Goal: Information Seeking & Learning: Learn about a topic

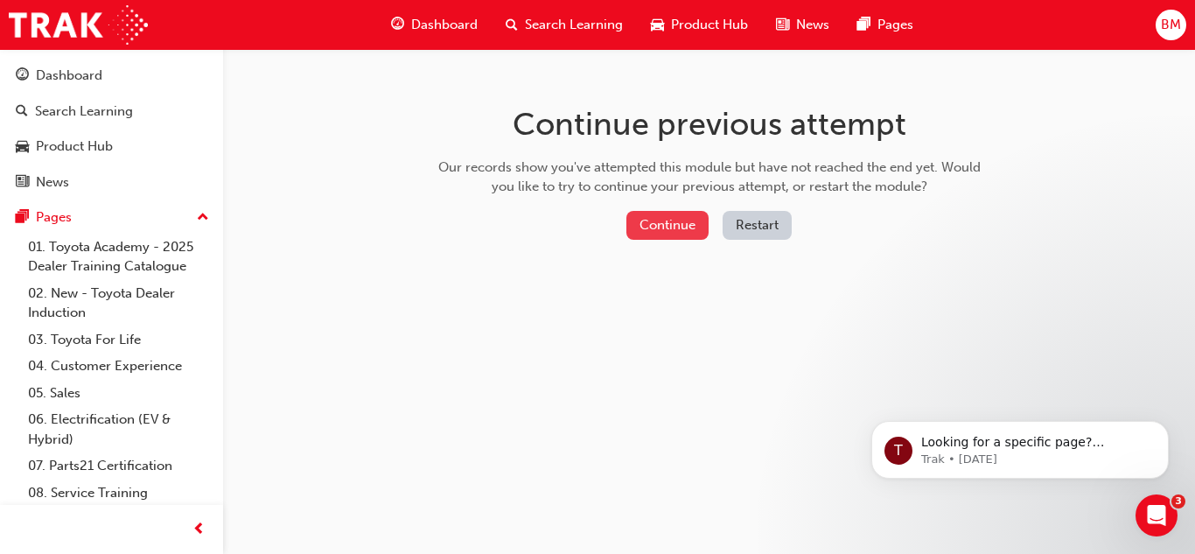
click at [654, 230] on button "Continue" at bounding box center [667, 225] width 82 height 29
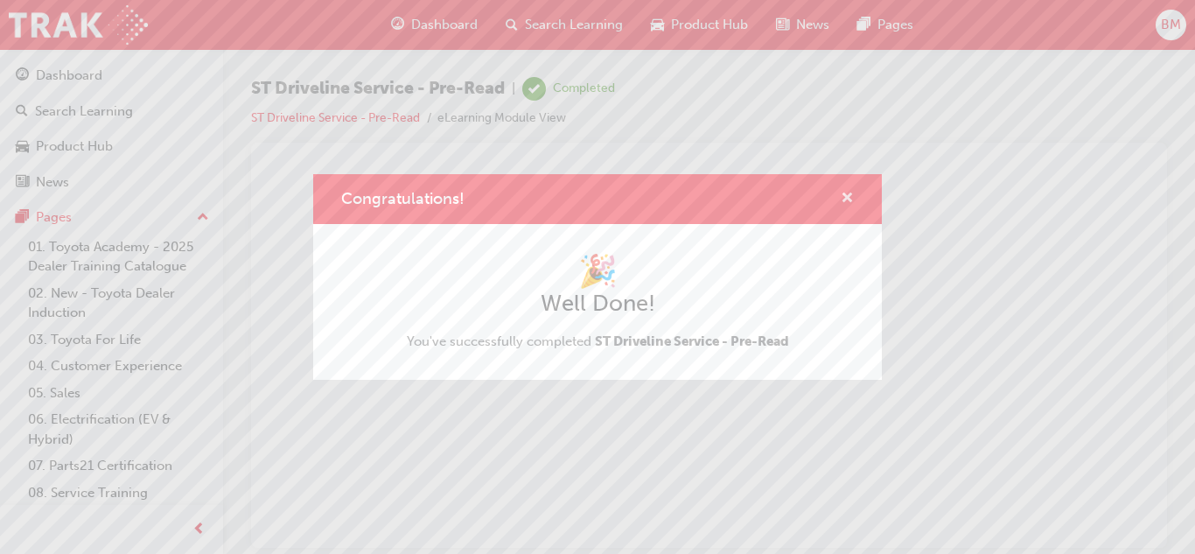
click at [849, 198] on span "cross-icon" at bounding box center [847, 200] width 13 height 16
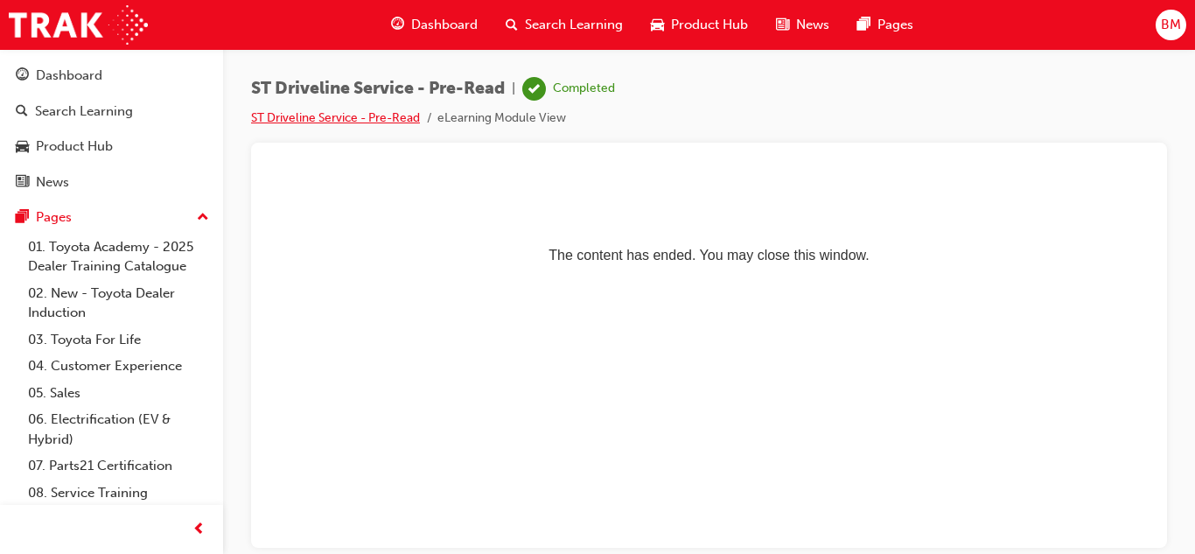
click at [397, 118] on link "ST Driveline Service - Pre-Read" at bounding box center [335, 117] width 169 height 15
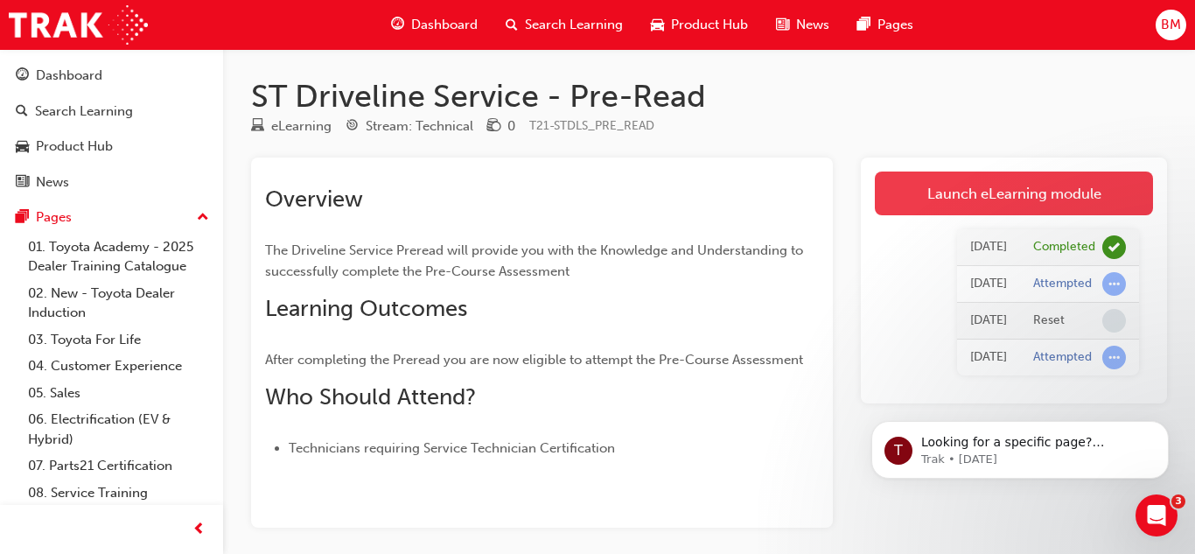
click at [1045, 183] on link "Launch eLearning module" at bounding box center [1014, 193] width 278 height 44
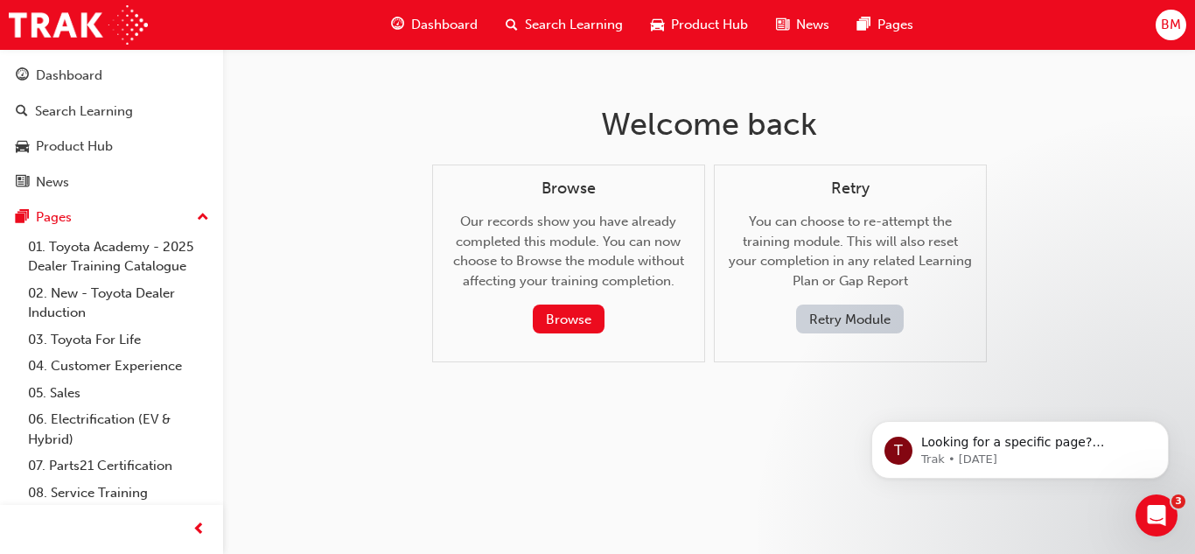
click at [847, 321] on button "Retry Module" at bounding box center [850, 318] width 108 height 29
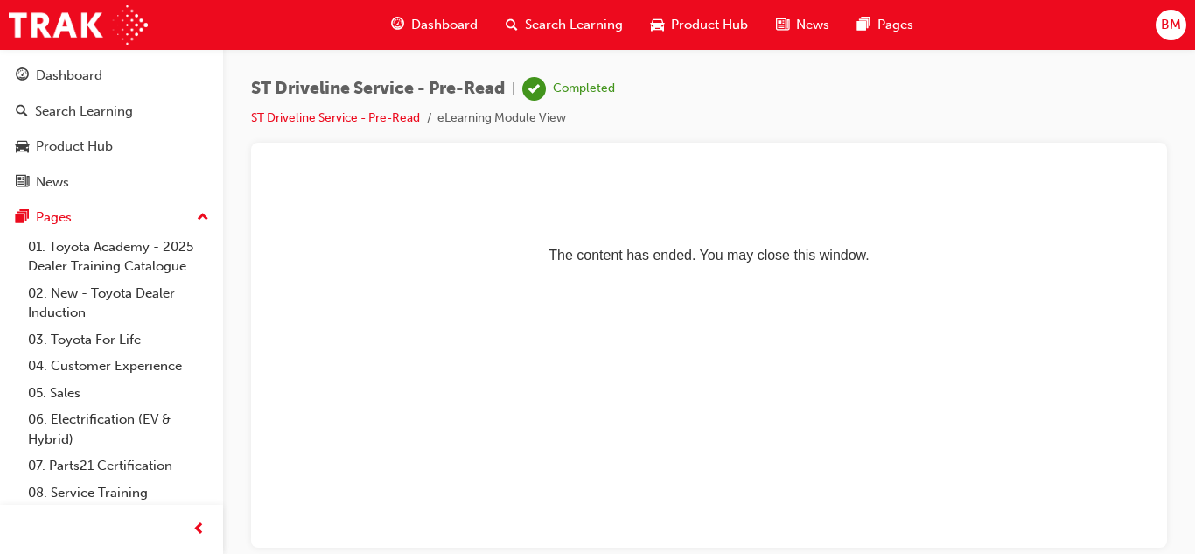
click at [422, 31] on span "Dashboard" at bounding box center [444, 25] width 66 height 20
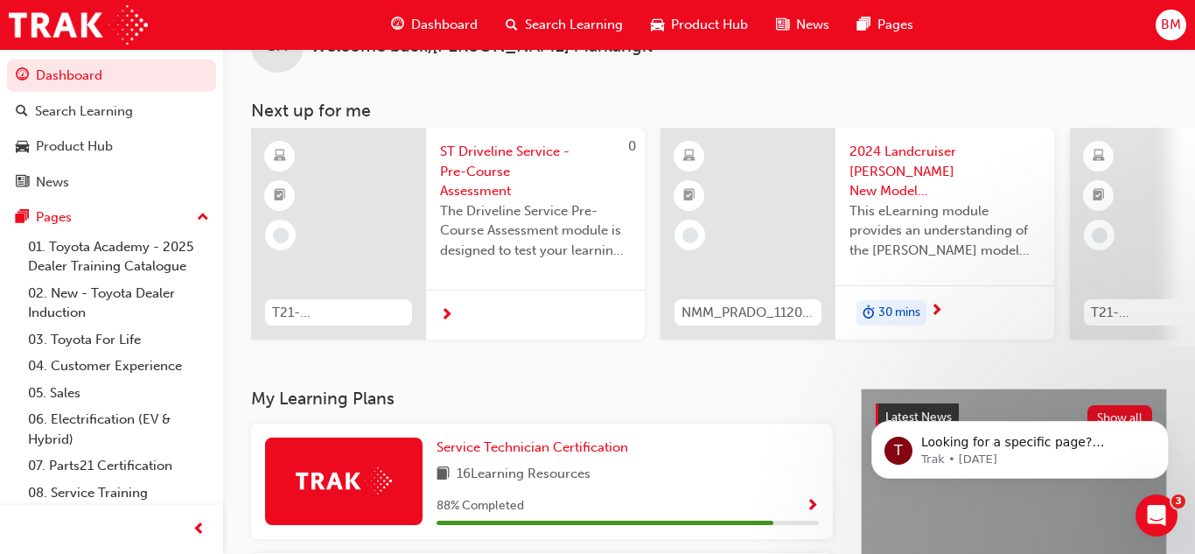
scroll to position [108, 0]
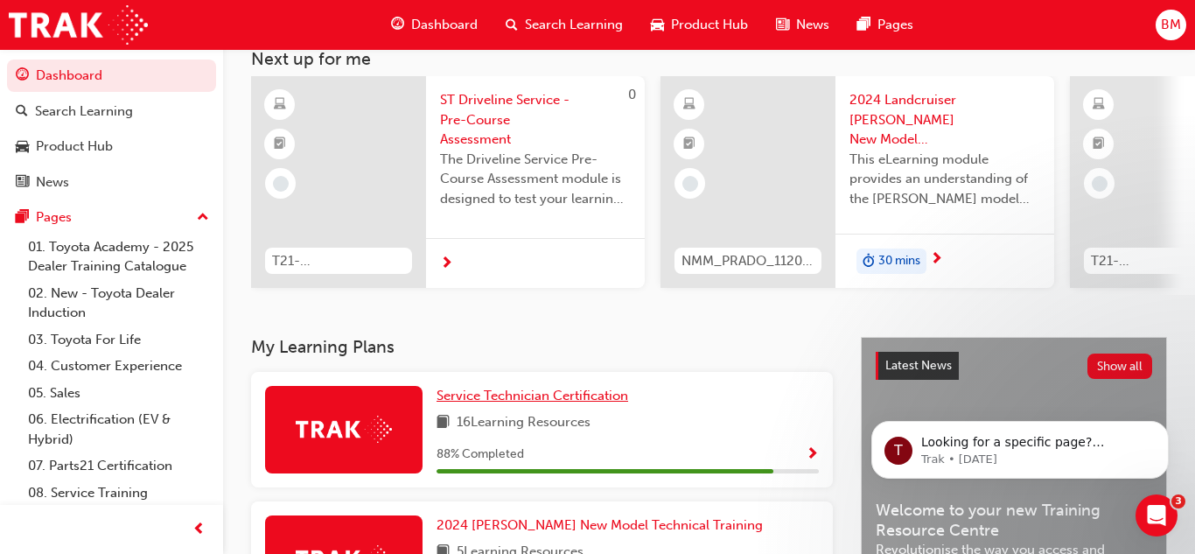
click at [503, 403] on span "Service Technician Certification" at bounding box center [532, 395] width 192 height 16
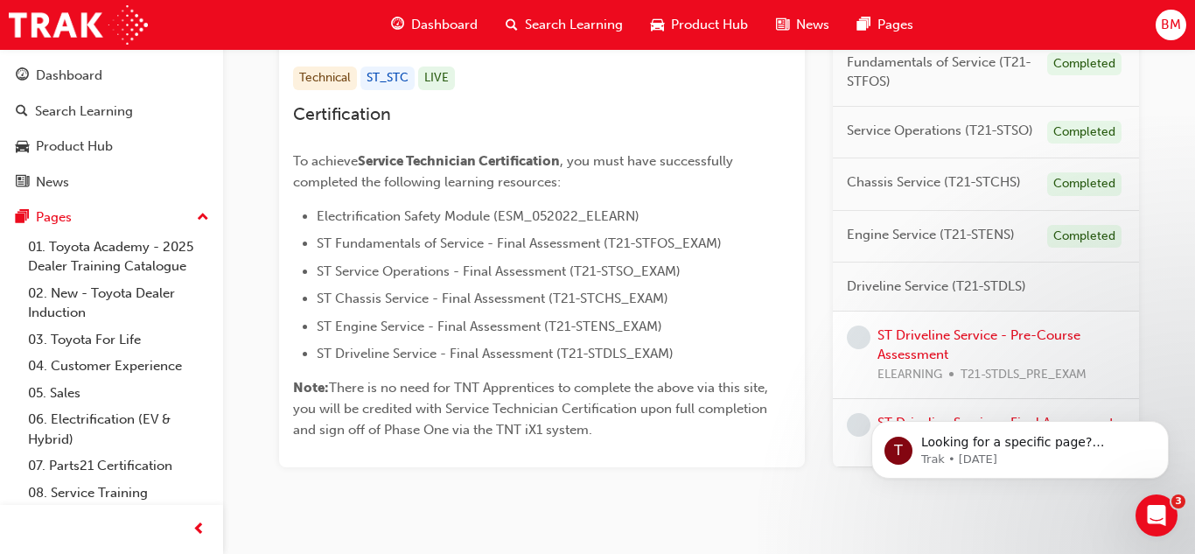
scroll to position [380, 0]
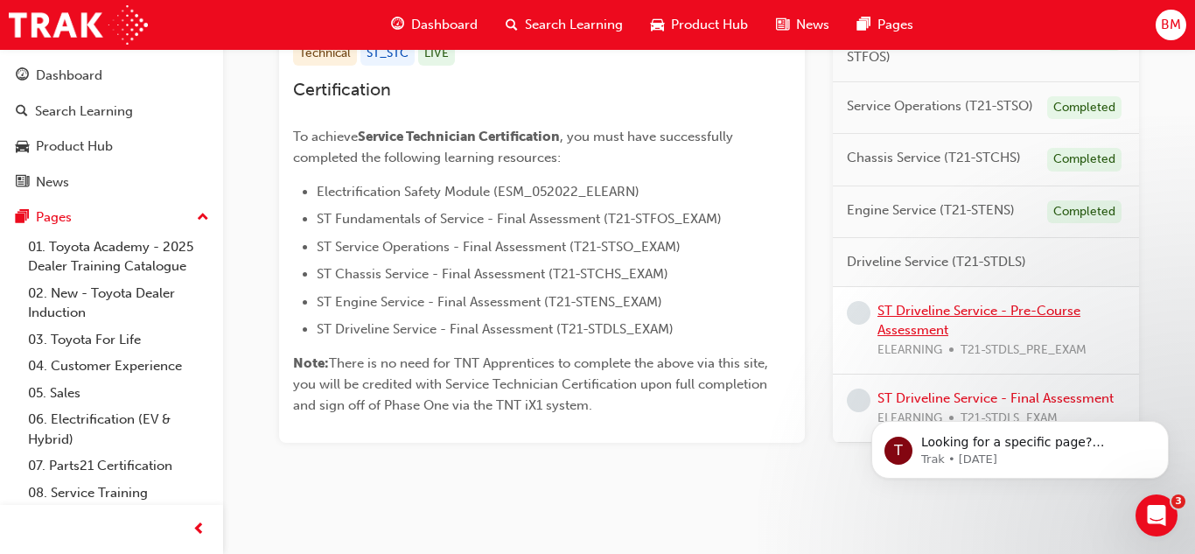
click at [919, 309] on link "ST Driveline Service - Pre-Course Assessment" at bounding box center [978, 321] width 203 height 36
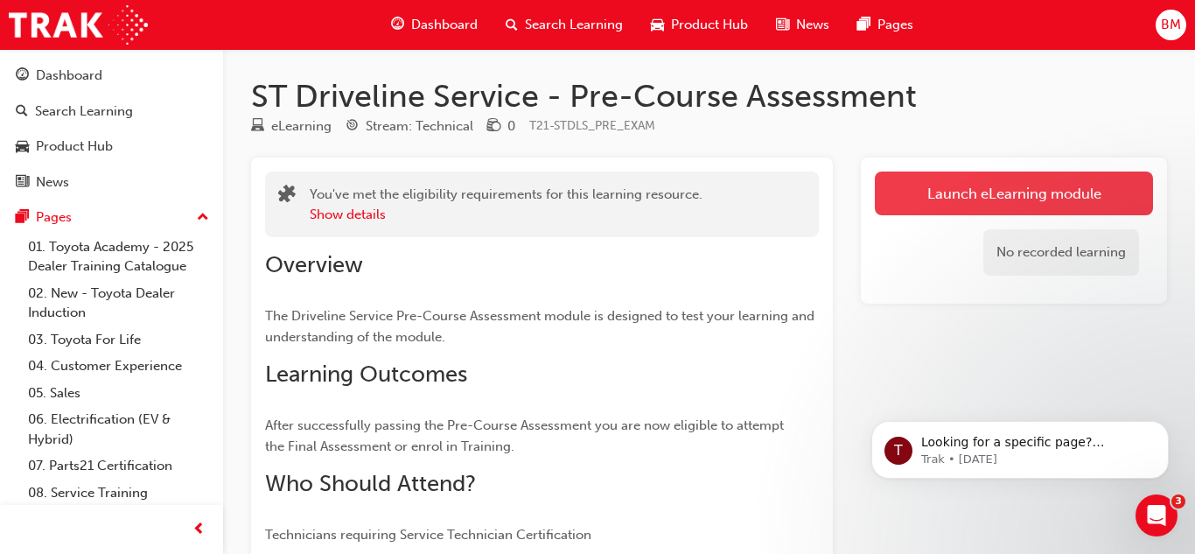
click at [917, 211] on link "Launch eLearning module" at bounding box center [1014, 193] width 278 height 44
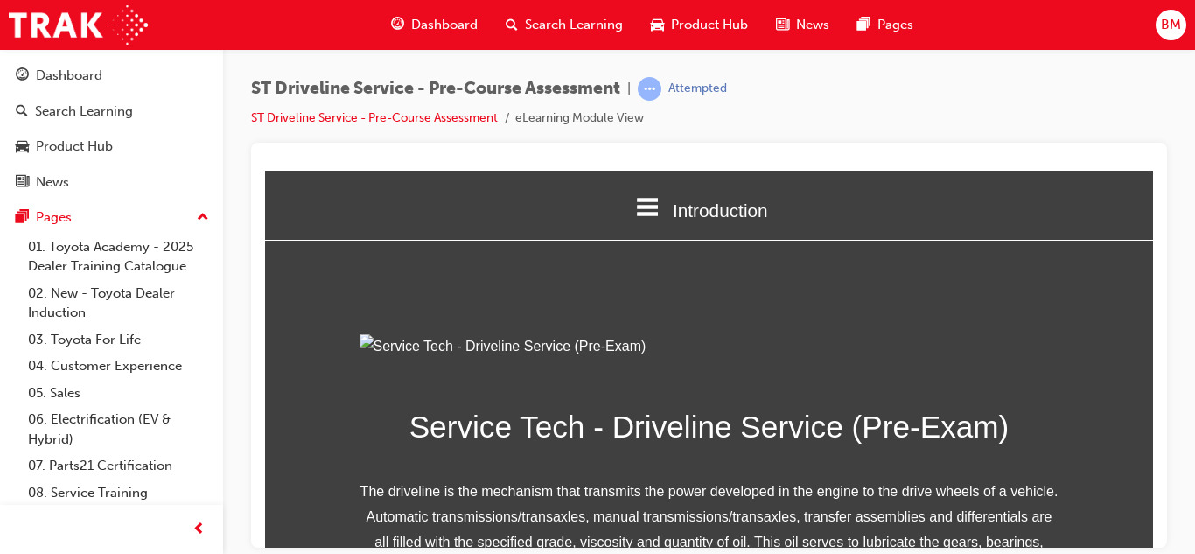
scroll to position [331, 0]
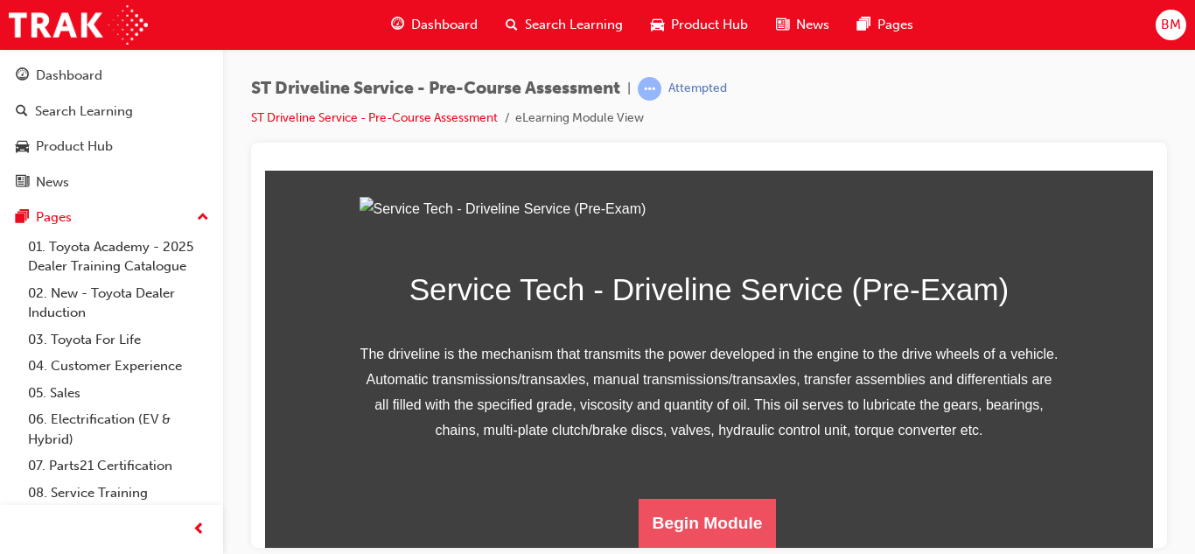
click at [717, 536] on button "Begin Module" at bounding box center [707, 522] width 138 height 49
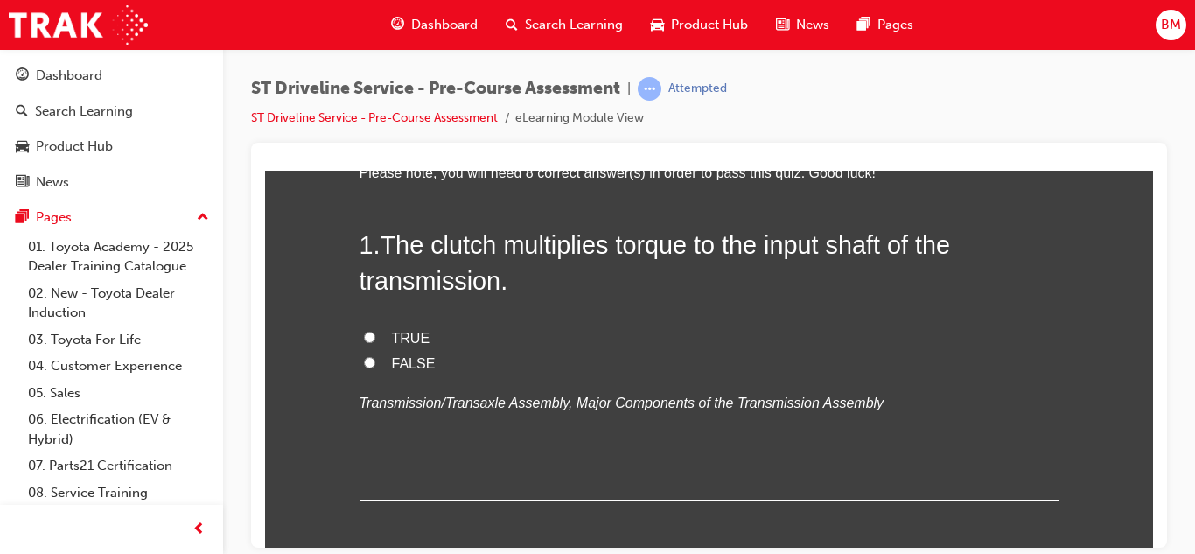
scroll to position [132, 0]
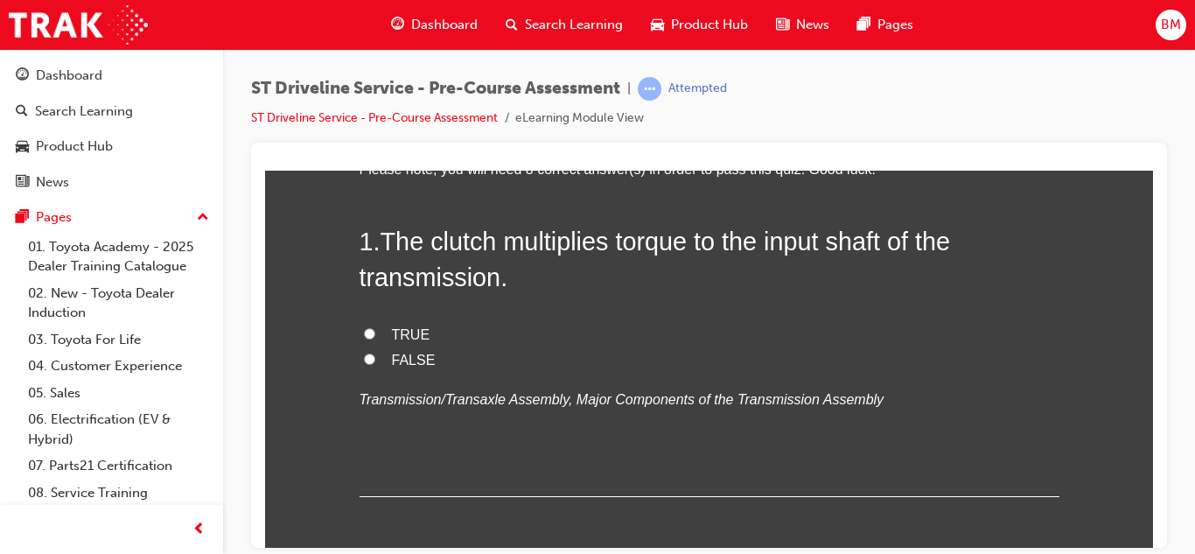
click at [373, 361] on input "FALSE" at bounding box center [369, 357] width 11 height 11
radio input "true"
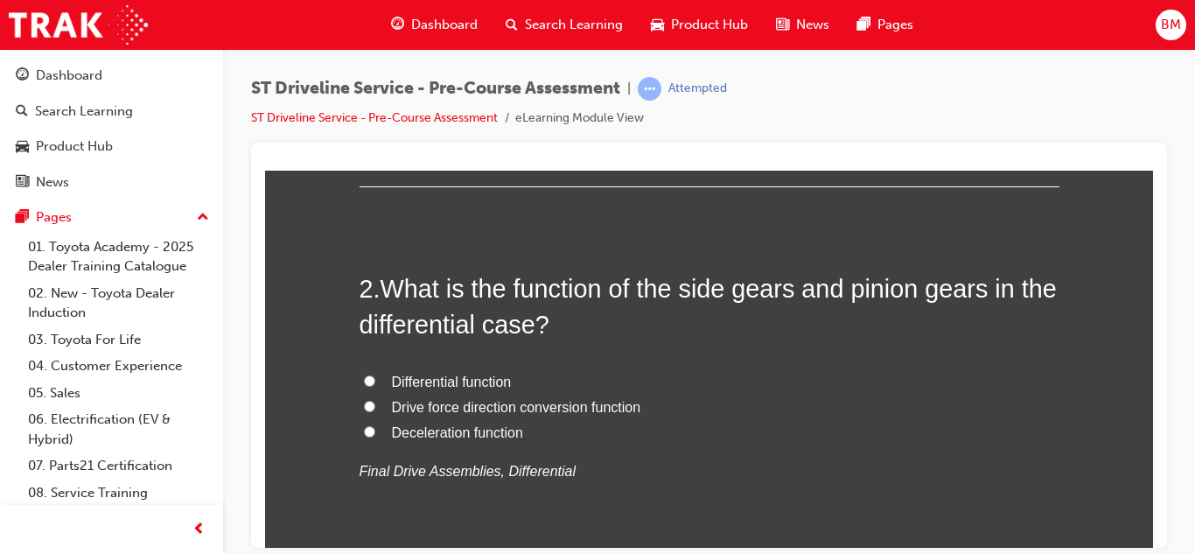
scroll to position [444, 0]
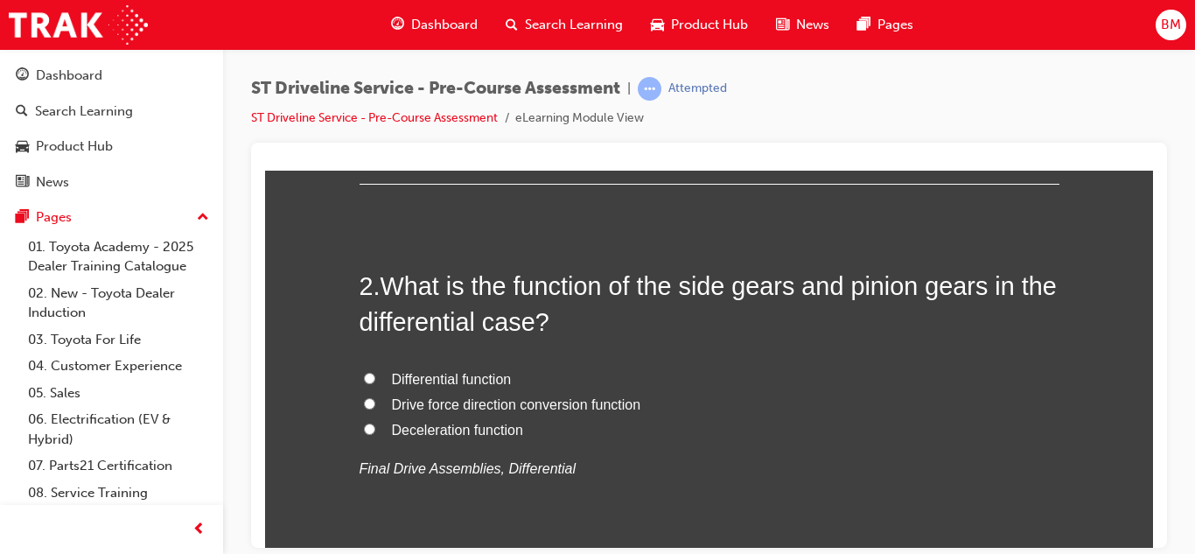
click at [380, 382] on label "Differential function" at bounding box center [709, 378] width 700 height 25
click at [375, 382] on input "Differential function" at bounding box center [369, 377] width 11 height 11
radio input "true"
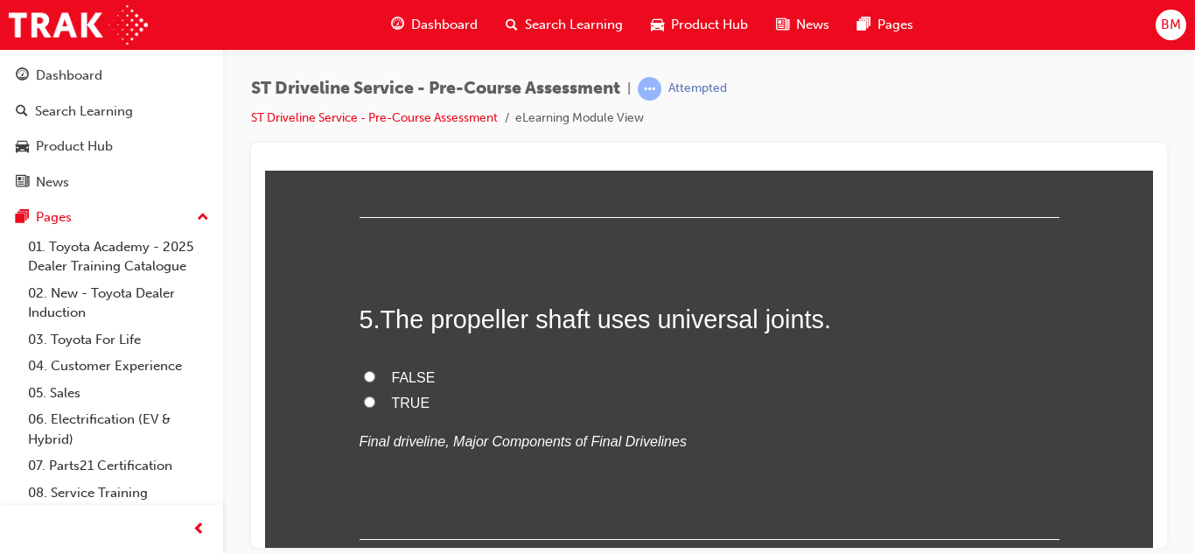
scroll to position [1617, 0]
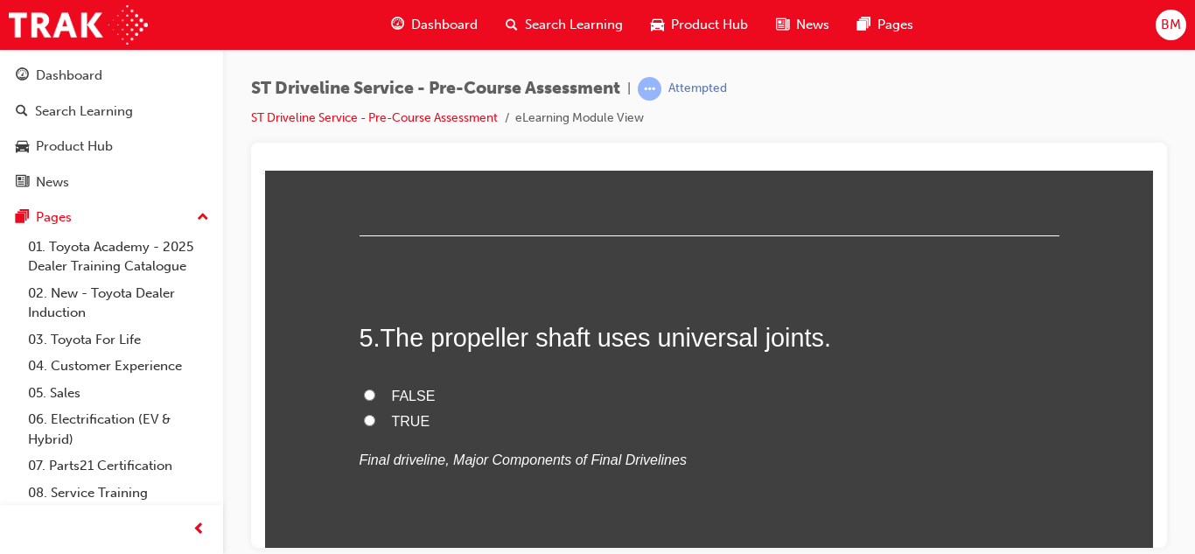
radio input "true"
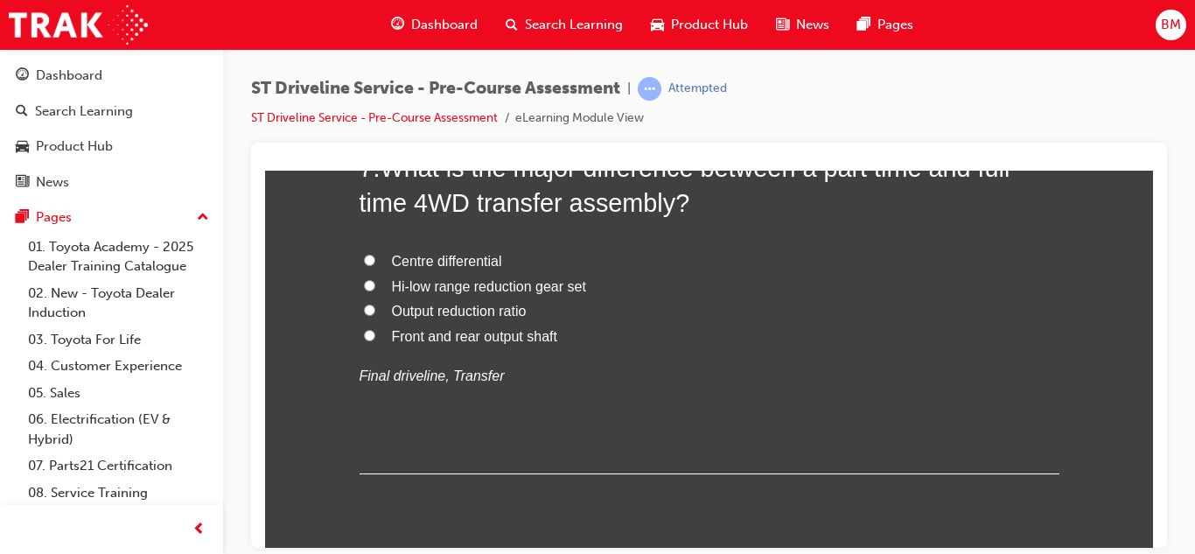
scroll to position [2469, 0]
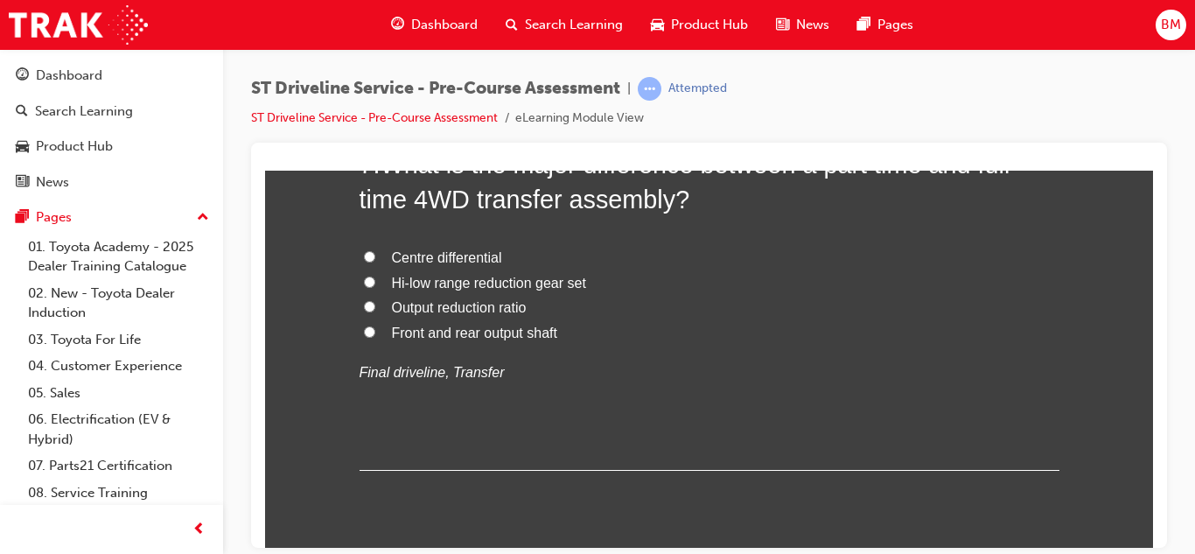
radio input "true"
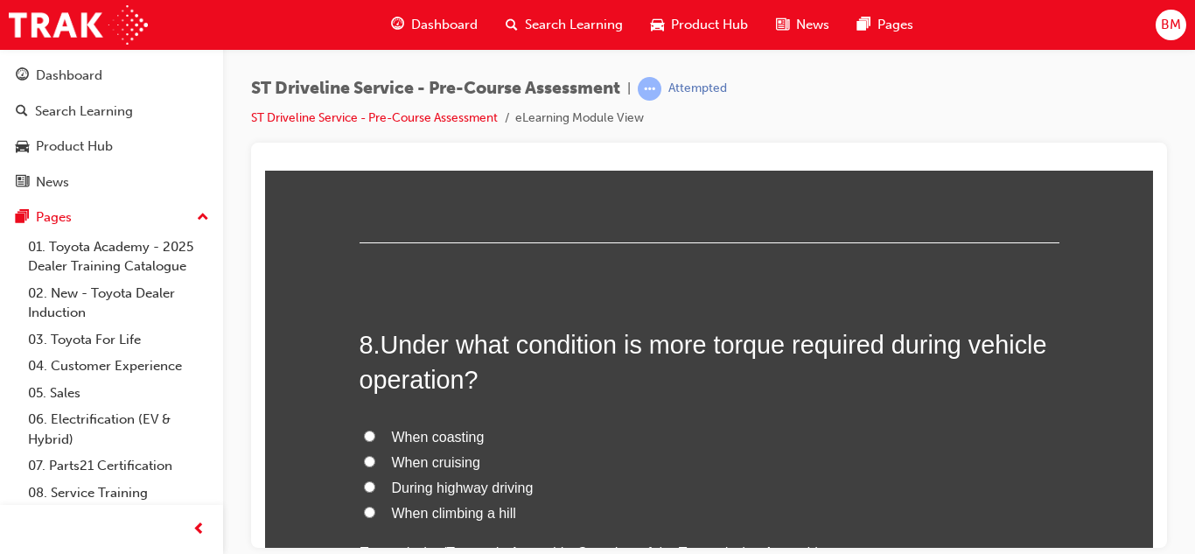
scroll to position [2700, 0]
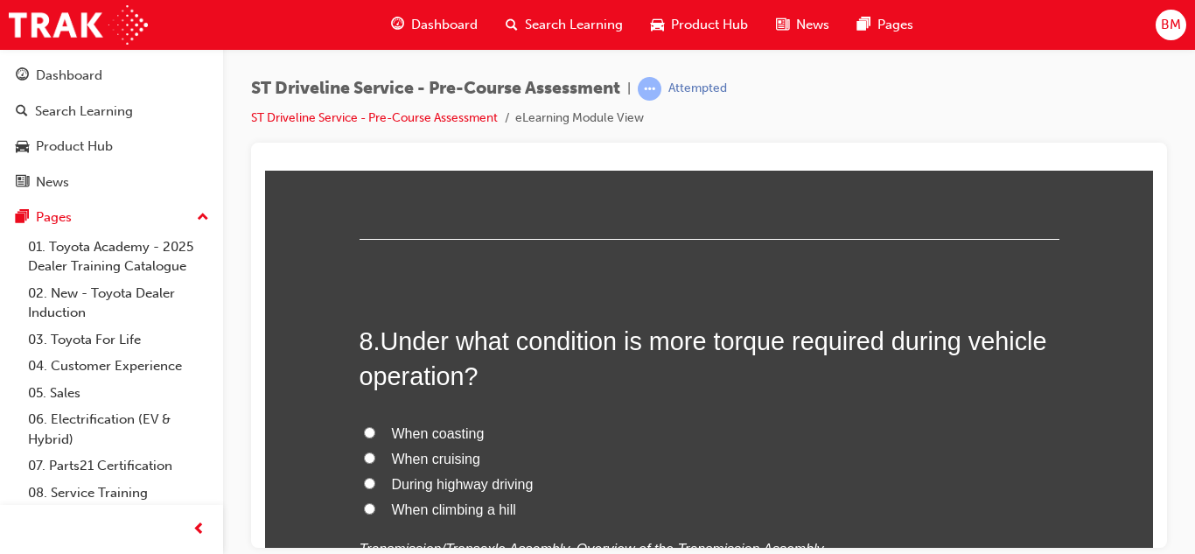
radio input "true"
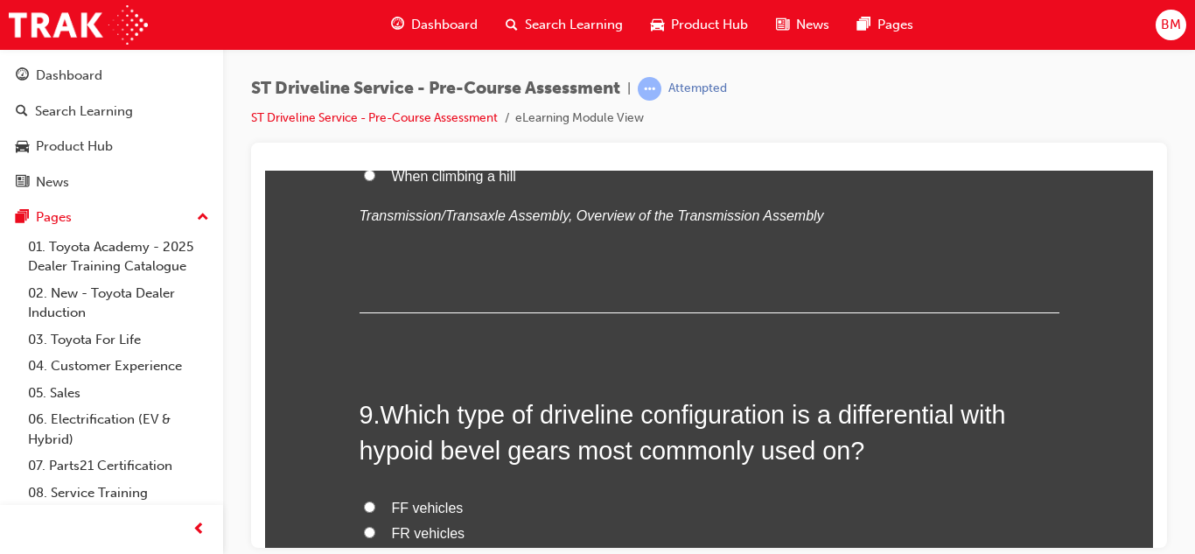
scroll to position [3053, 0]
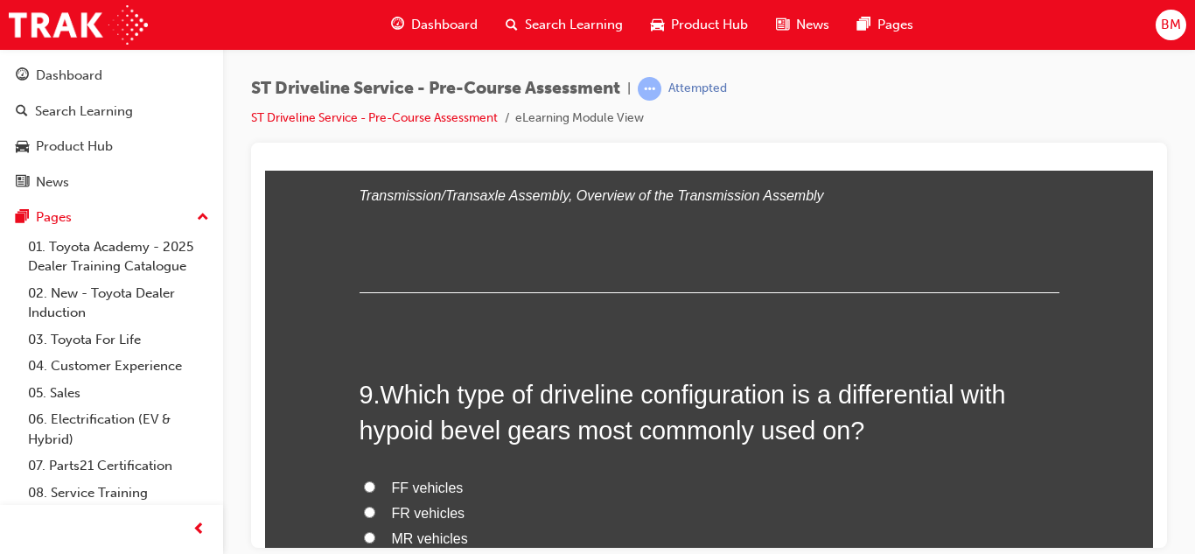
radio input "true"
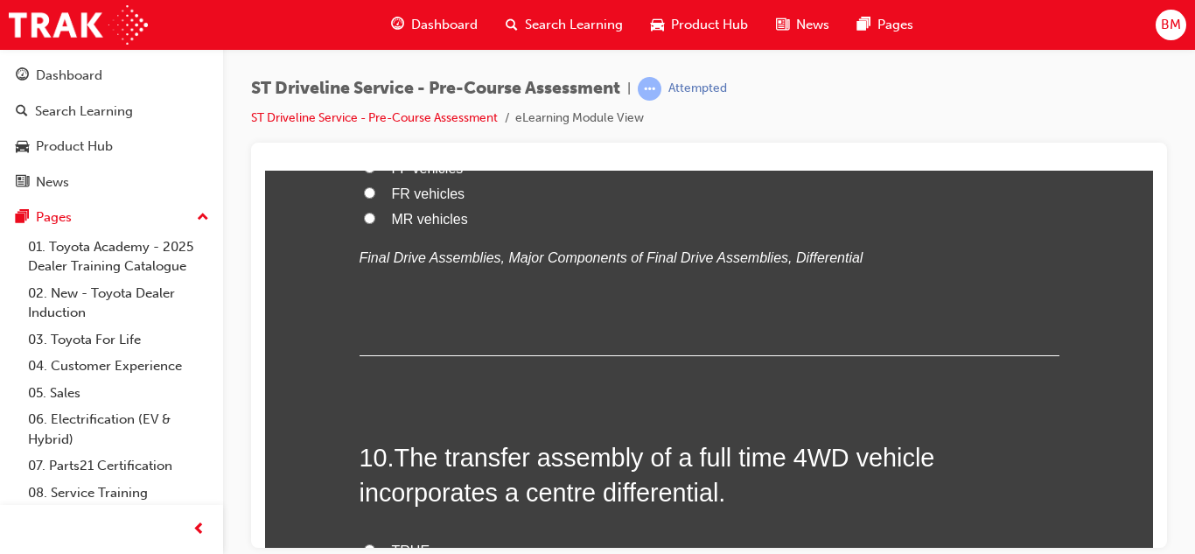
scroll to position [3376, 0]
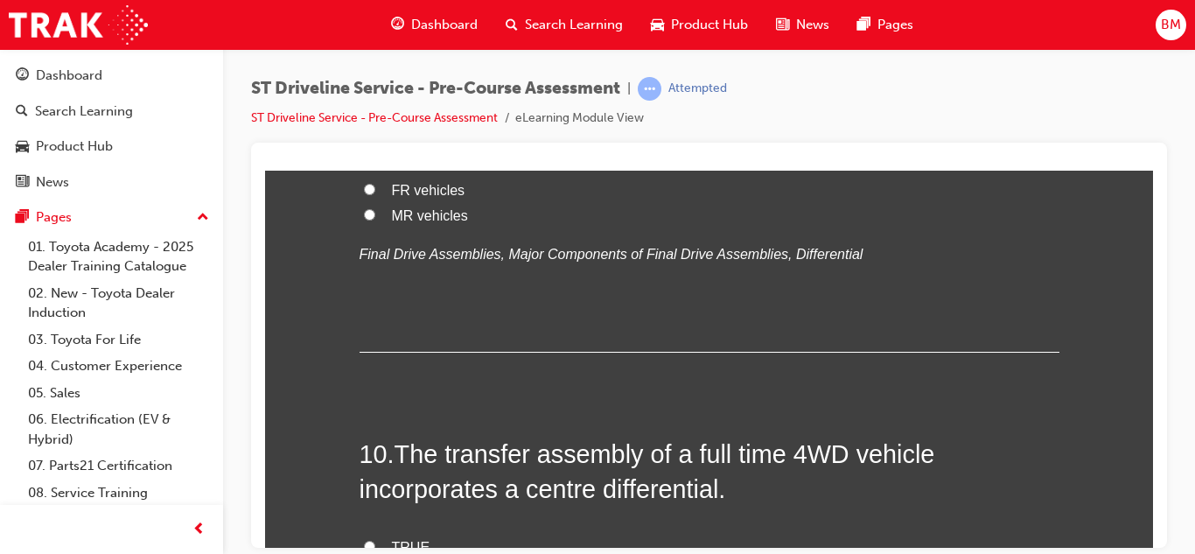
radio input "true"
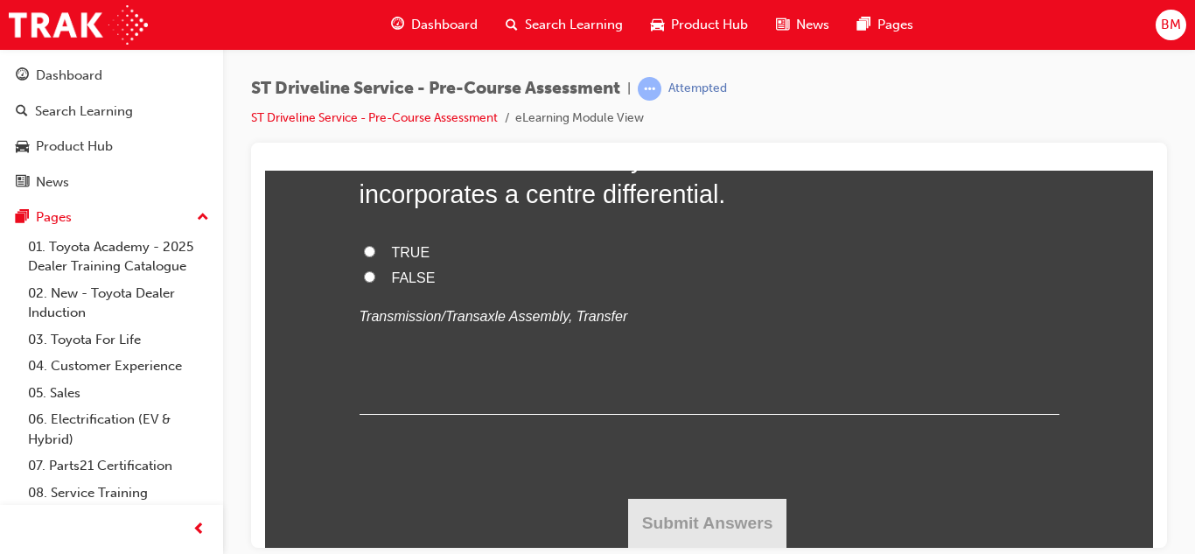
scroll to position [3801, 0]
radio input "true"
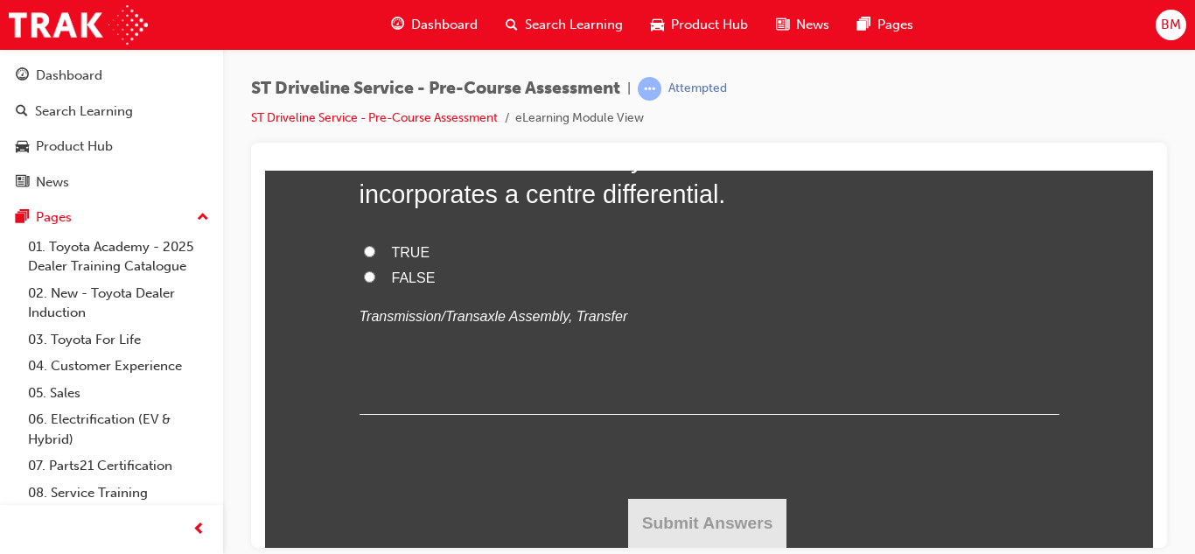
radio input "true"
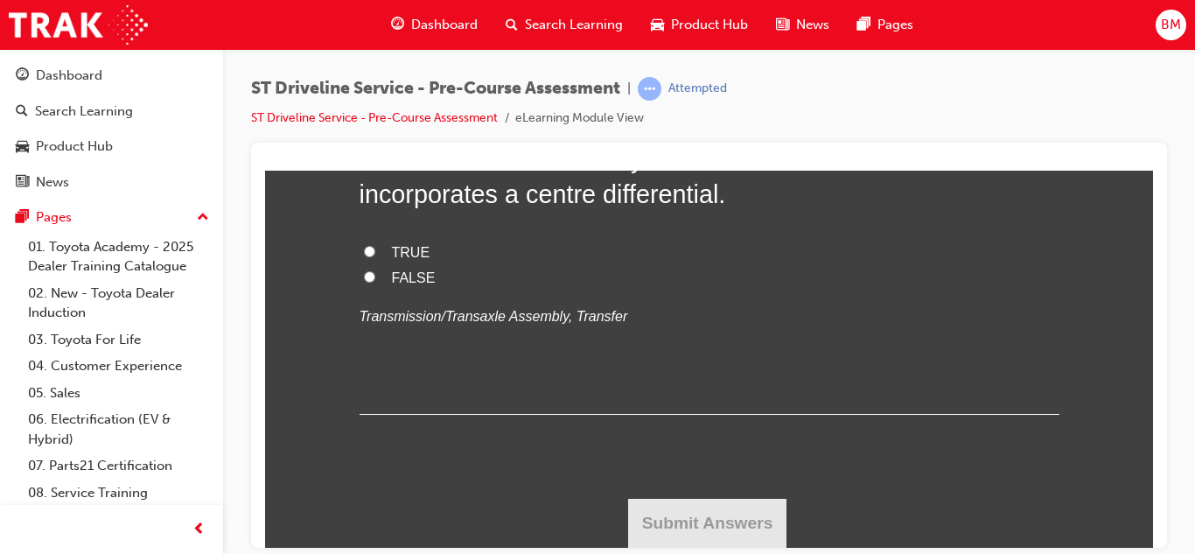
radio input "true"
click at [408, 259] on span "TRUE" at bounding box center [411, 251] width 38 height 15
click at [375, 256] on input "TRUE" at bounding box center [369, 250] width 11 height 11
radio input "true"
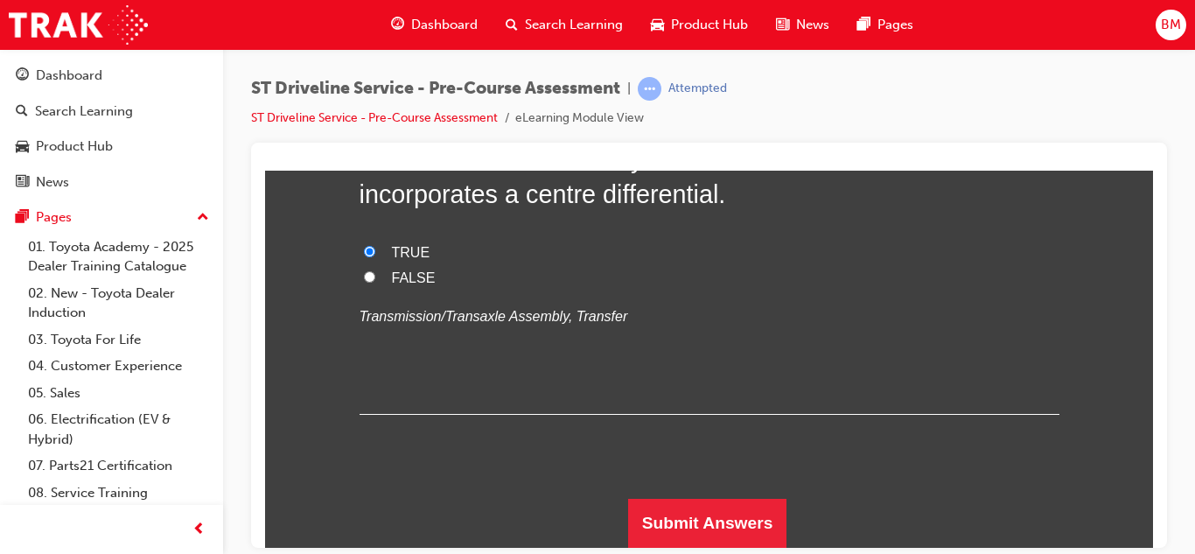
scroll to position [4654, 0]
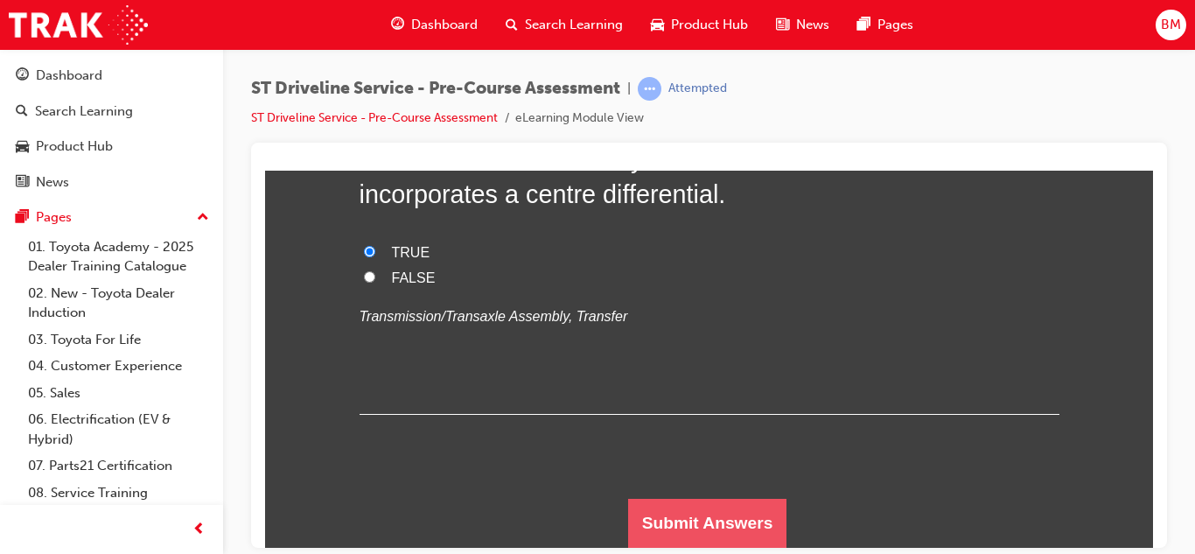
click at [664, 526] on button "Submit Answers" at bounding box center [707, 522] width 159 height 49
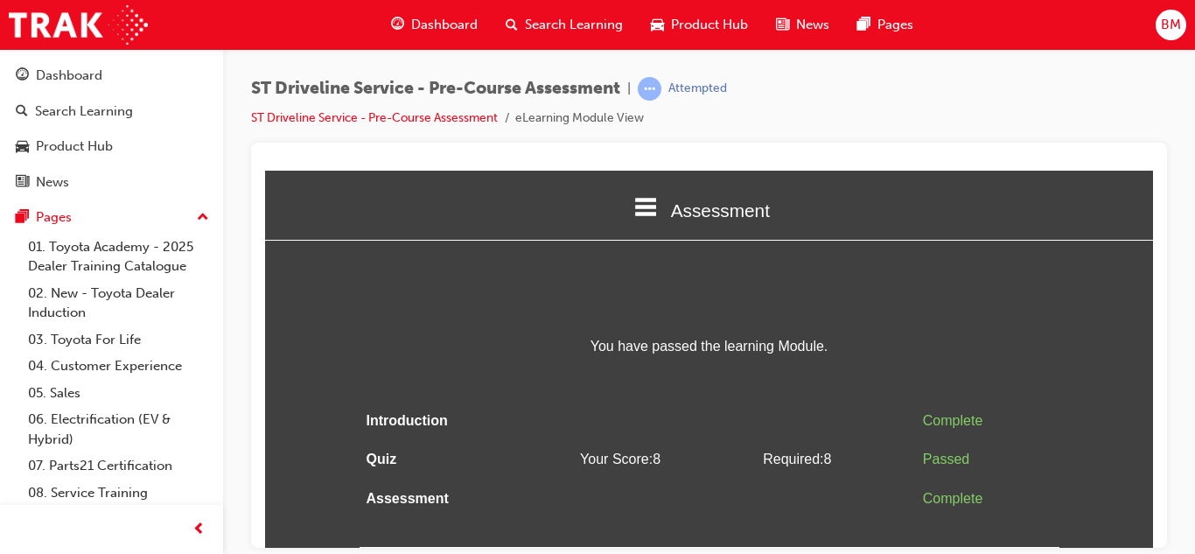
scroll to position [0, 0]
click at [447, 25] on span "Dashboard" at bounding box center [444, 25] width 66 height 20
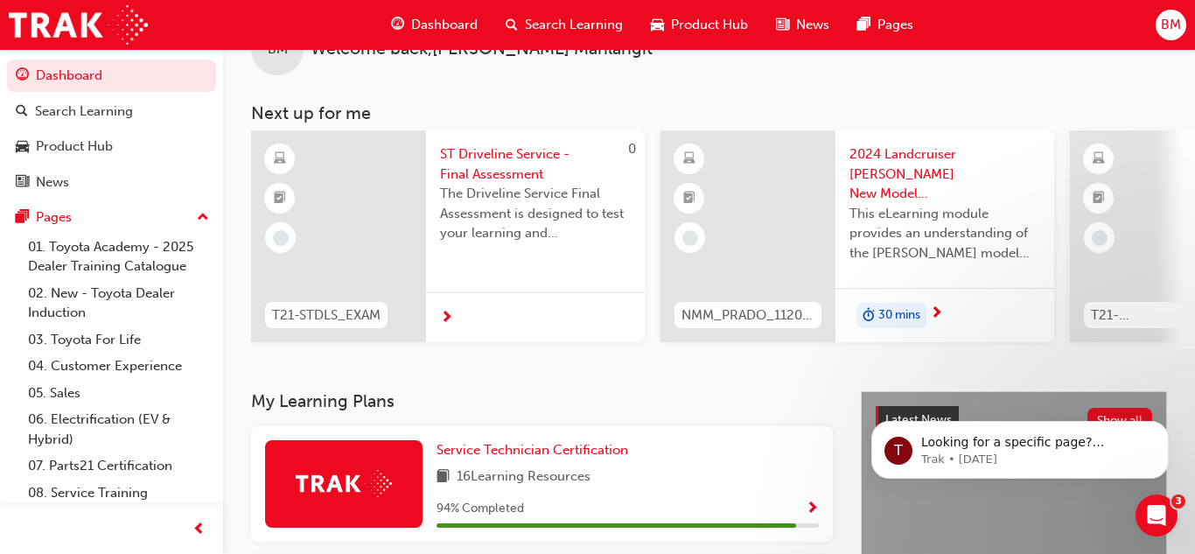
scroll to position [55, 0]
click at [483, 457] on span "Service Technician Certification" at bounding box center [532, 449] width 192 height 16
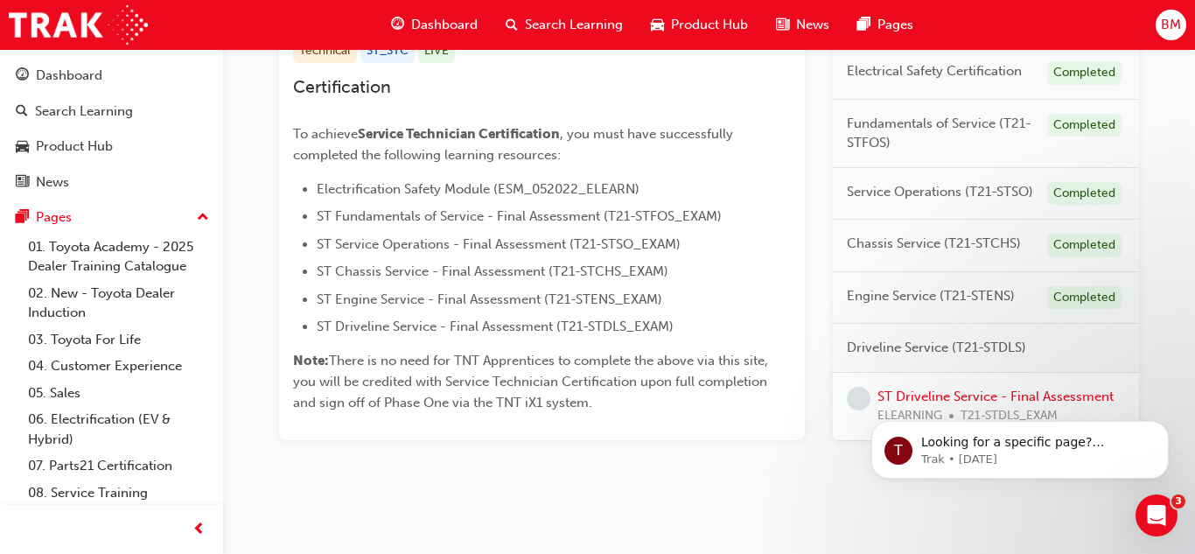
scroll to position [397, 0]
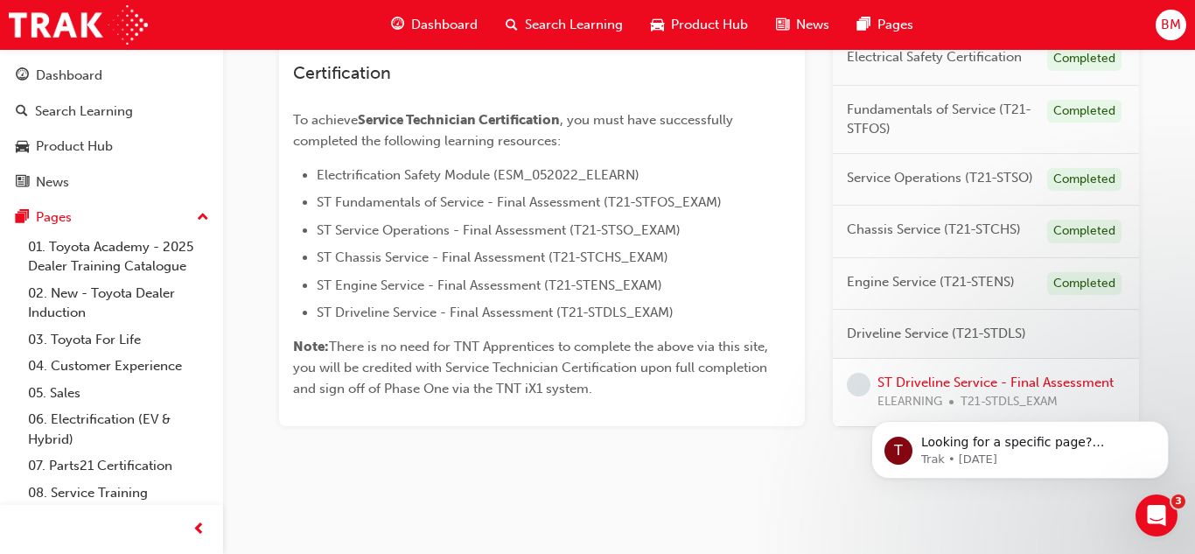
click at [930, 380] on div "T Looking for a specific page? Technical, Toyota Network Training, Technical Tr…" at bounding box center [1020, 369] width 322 height 219
click at [934, 380] on div "T Looking for a specific page? Technical, Toyota Network Training, Technical Tr…" at bounding box center [1020, 369] width 322 height 219
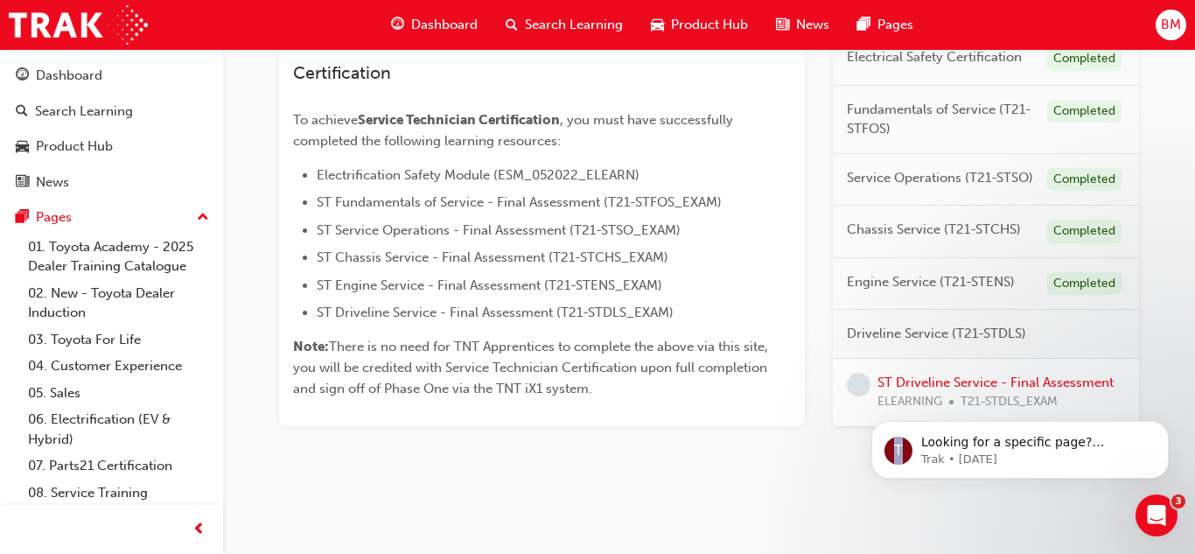
click at [934, 380] on div "T Looking for a specific page? Technical, Toyota Network Training, Technical Tr…" at bounding box center [1020, 369] width 322 height 219
click at [746, 509] on div "Service Technician Certification Learning search page Learning plan detail page…" at bounding box center [709, 81] width 972 height 858
click at [946, 380] on link "ST Driveline Service - Final Assessment" at bounding box center [995, 381] width 236 height 16
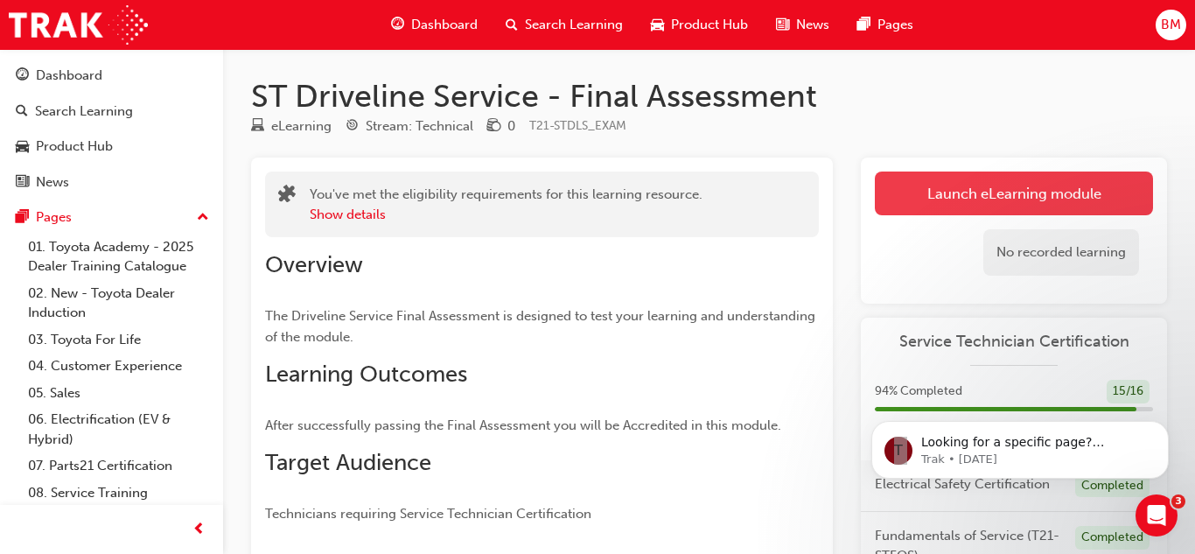
click at [973, 195] on link "Launch eLearning module" at bounding box center [1014, 193] width 278 height 44
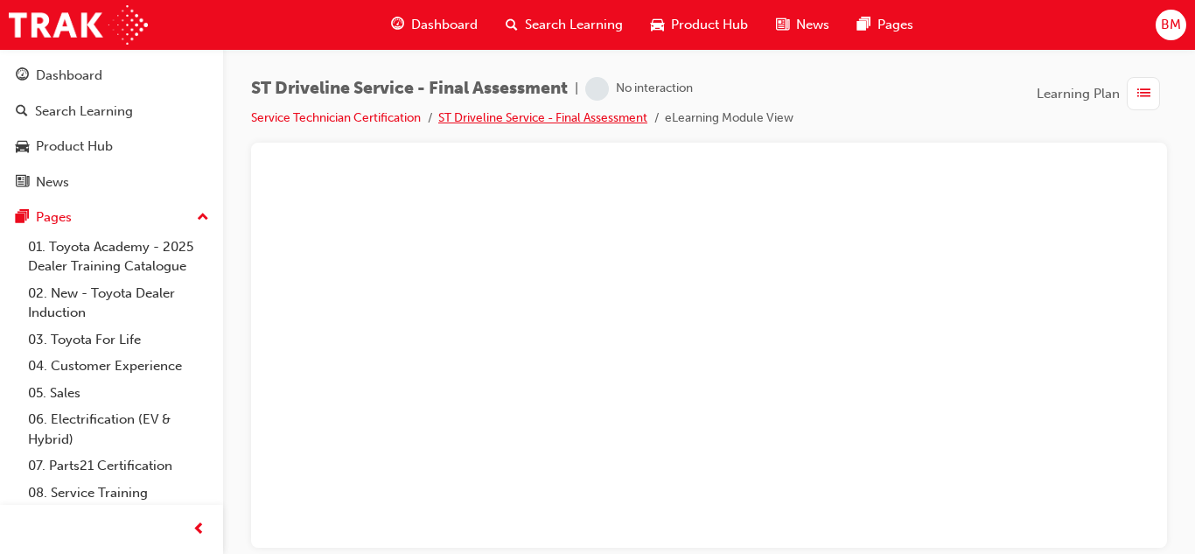
click at [562, 115] on link "ST Driveline Service - Final Assessment" at bounding box center [542, 117] width 209 height 15
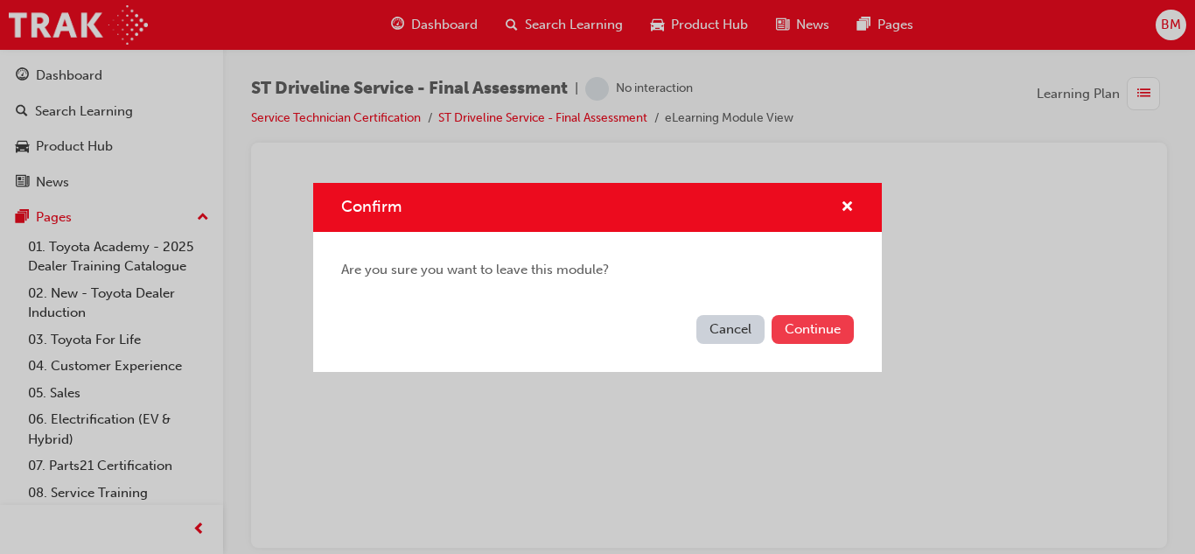
click at [803, 338] on button "Continue" at bounding box center [812, 329] width 82 height 29
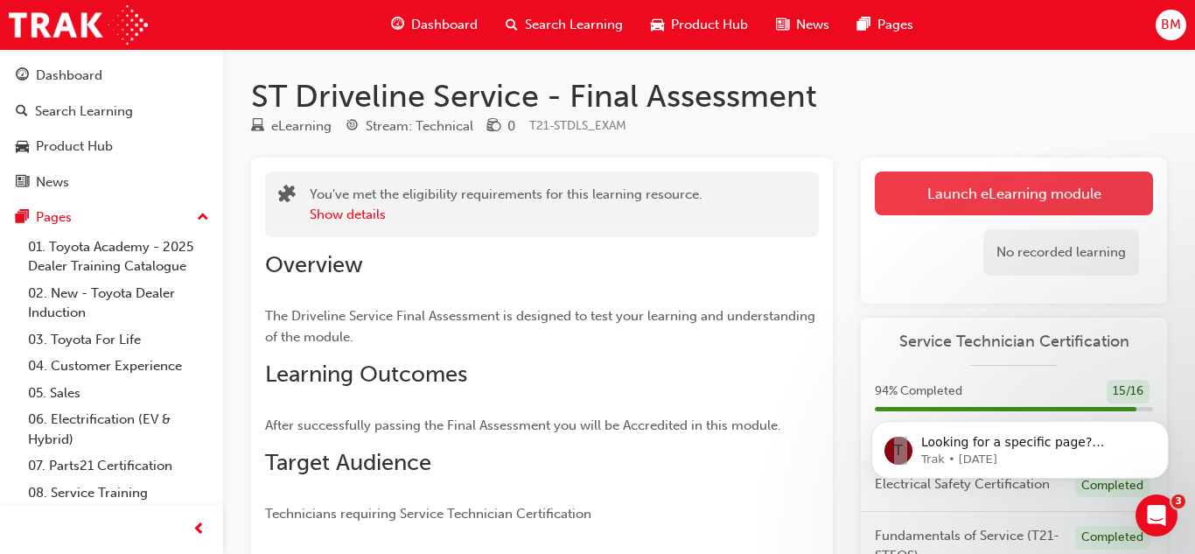
click at [968, 197] on link "Launch eLearning module" at bounding box center [1014, 193] width 278 height 44
click at [1000, 210] on link "Launch eLearning module" at bounding box center [1014, 193] width 278 height 44
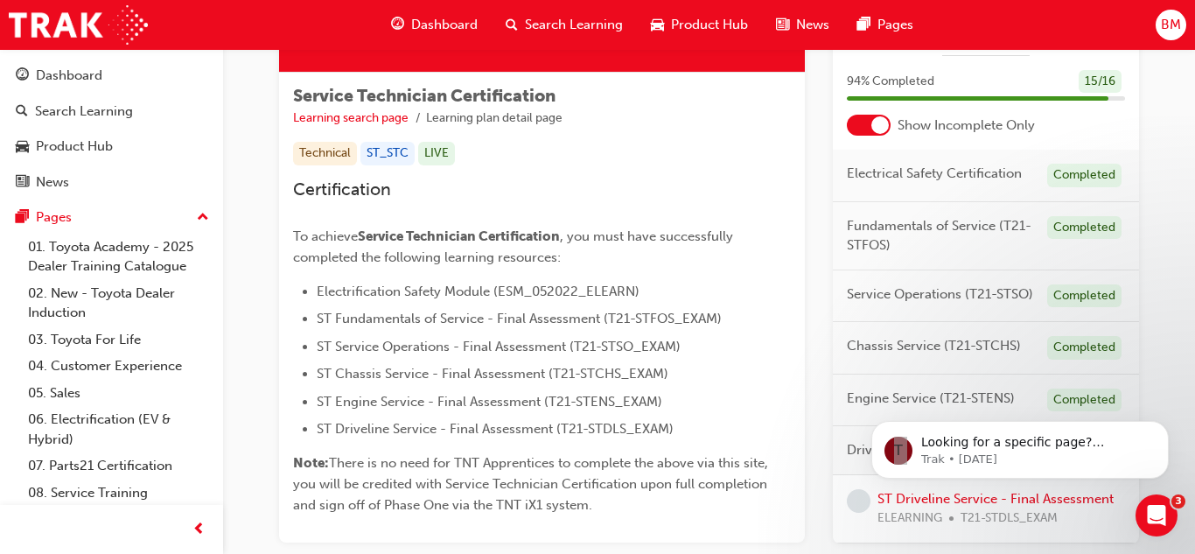
scroll to position [397, 0]
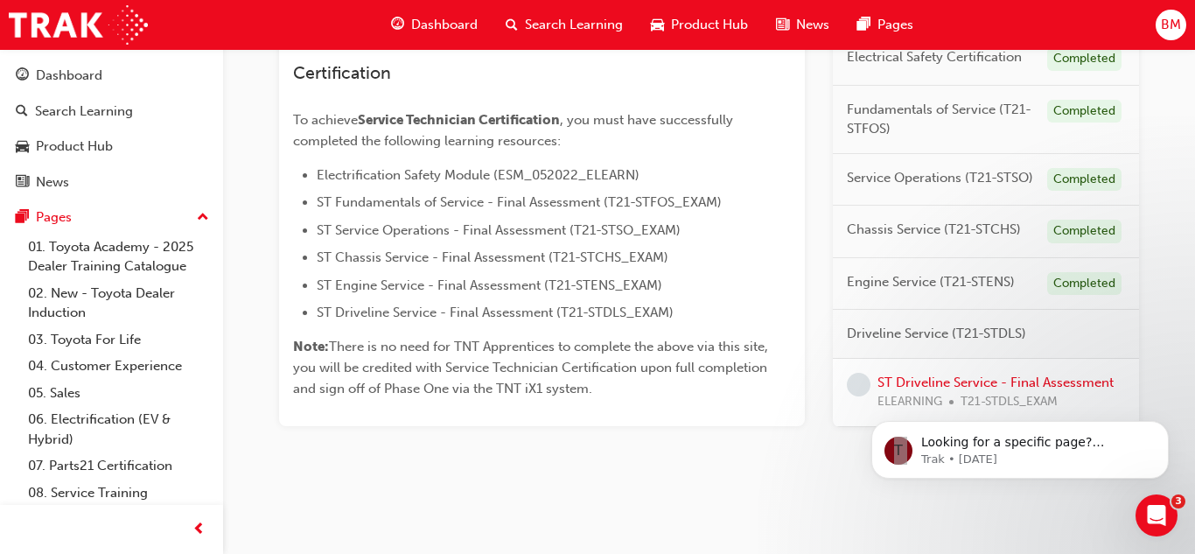
click at [930, 355] on div "Driveline Service (T21-STDLS)" at bounding box center [986, 334] width 306 height 49
click at [918, 384] on html "T Looking for a specific page? Technical, Toyota Network Training, Technical Tr…" at bounding box center [1020, 445] width 350 height 122
click at [927, 378] on link "ST Driveline Service - Final Assessment" at bounding box center [995, 381] width 236 height 16
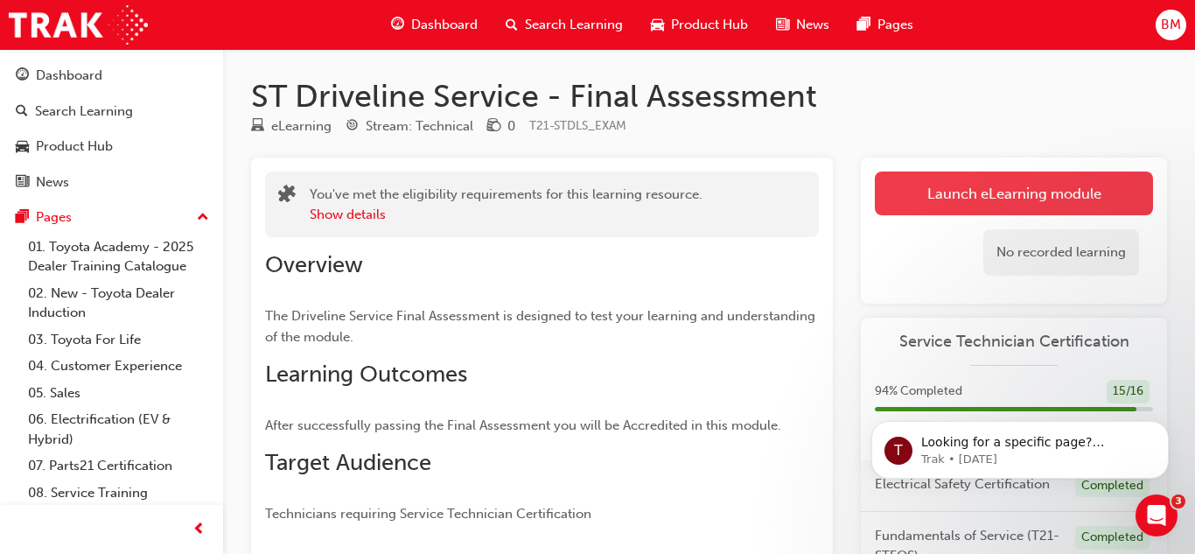
click at [985, 206] on link "Launch eLearning module" at bounding box center [1014, 193] width 278 height 44
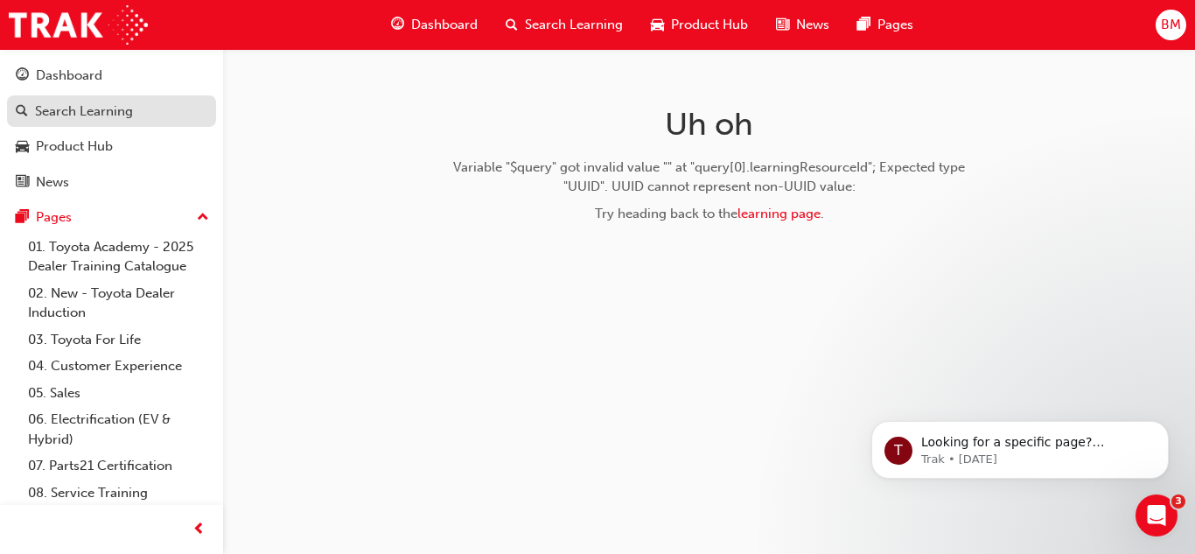
click at [65, 119] on div "Search Learning" at bounding box center [84, 111] width 98 height 20
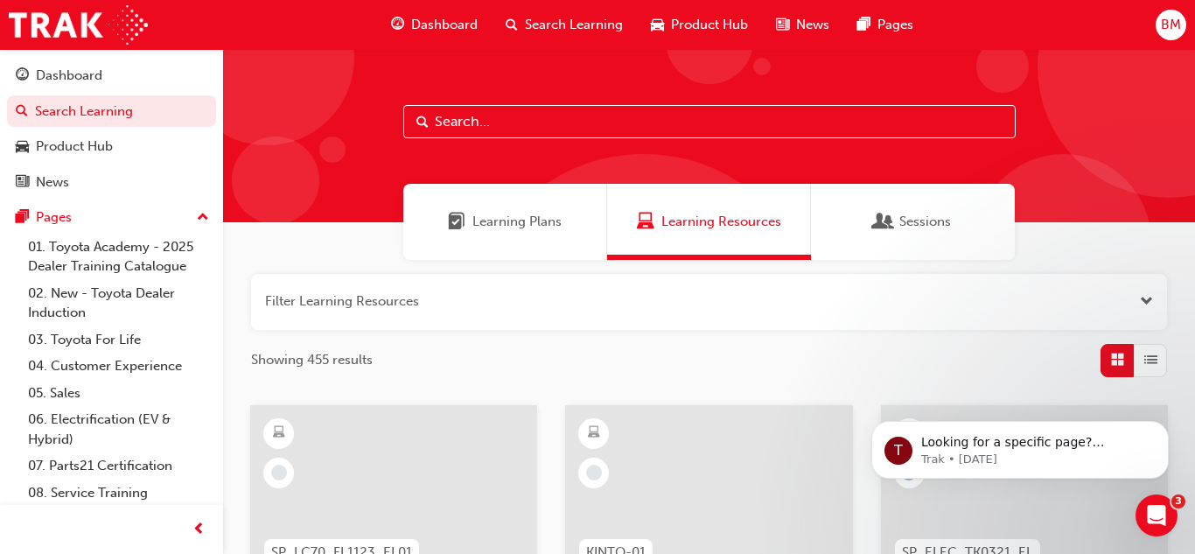
click at [415, 22] on span "Dashboard" at bounding box center [444, 25] width 66 height 20
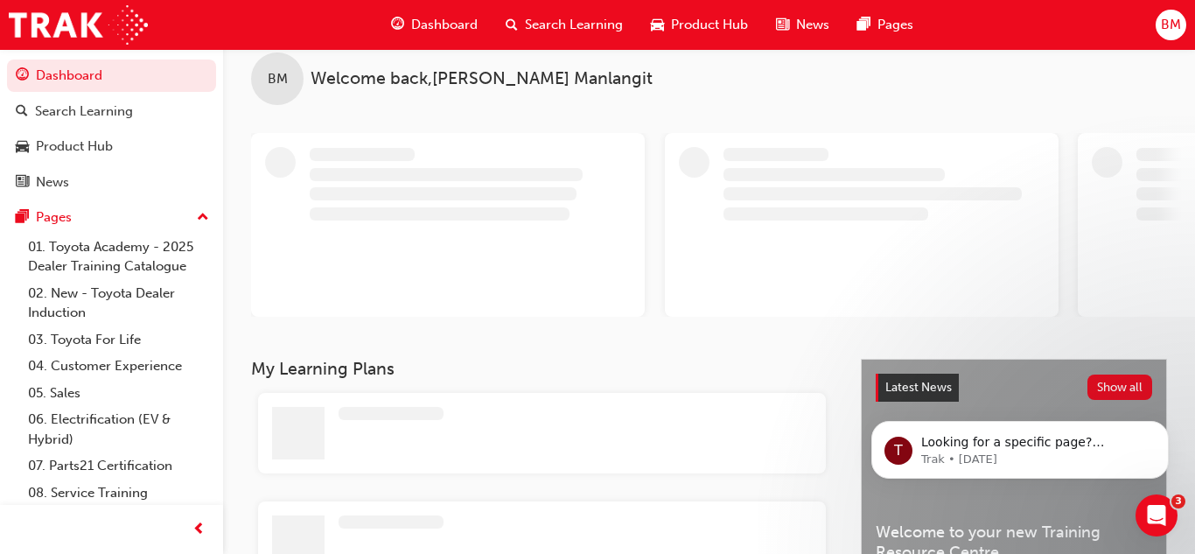
scroll to position [25, 0]
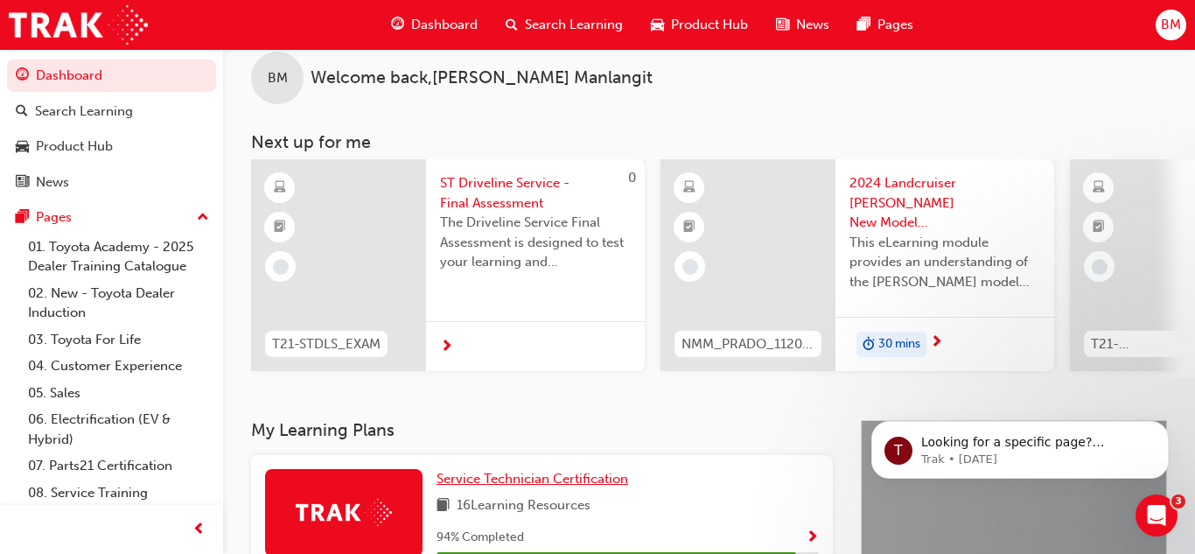
click at [477, 420] on div "BM Welcome back , [PERSON_NAME] Next up for me 0 T21-STDLS_EXAM ST Driveline Se…" at bounding box center [709, 222] width 972 height 396
click at [477, 485] on span "Service Technician Certification" at bounding box center [532, 479] width 192 height 16
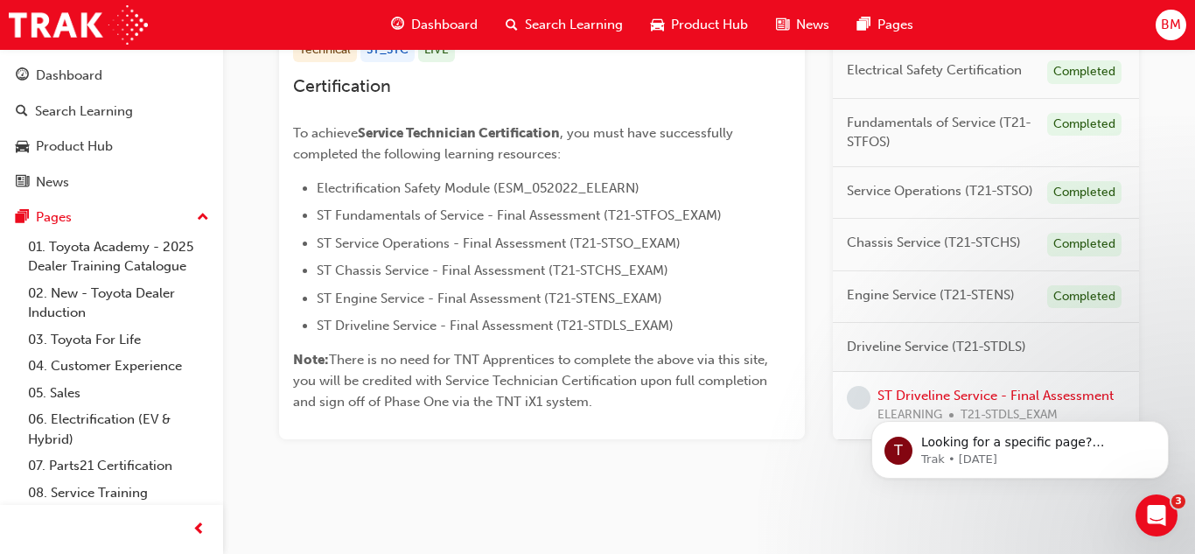
scroll to position [397, 0]
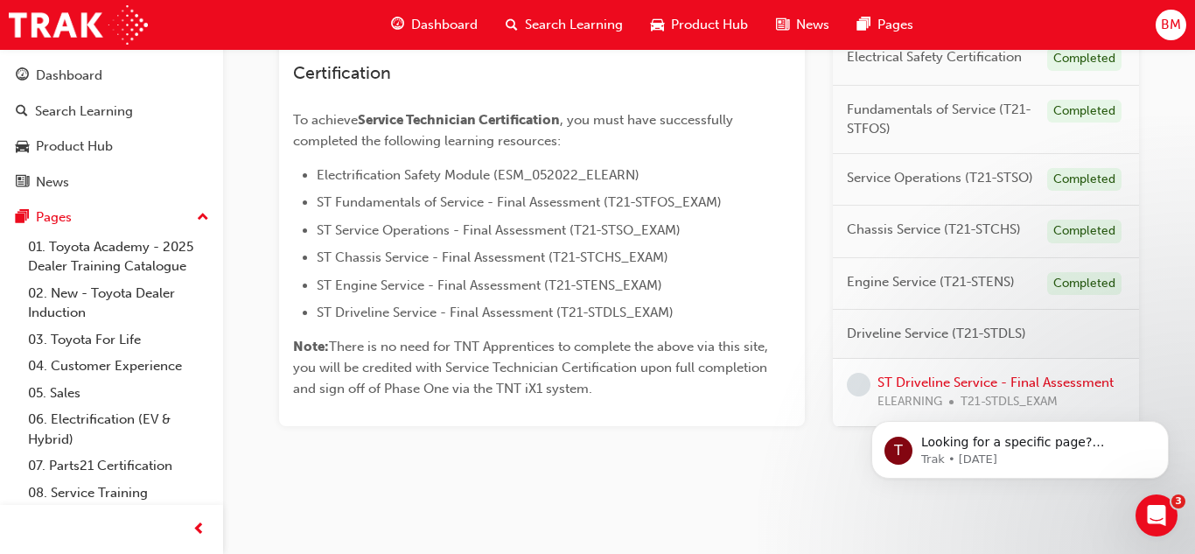
click at [920, 384] on html "T Looking for a specific page? Technical, Toyota Network Training, Technical Tr…" at bounding box center [1020, 445] width 350 height 122
click at [929, 380] on link "ST Driveline Service - Final Assessment" at bounding box center [995, 381] width 236 height 16
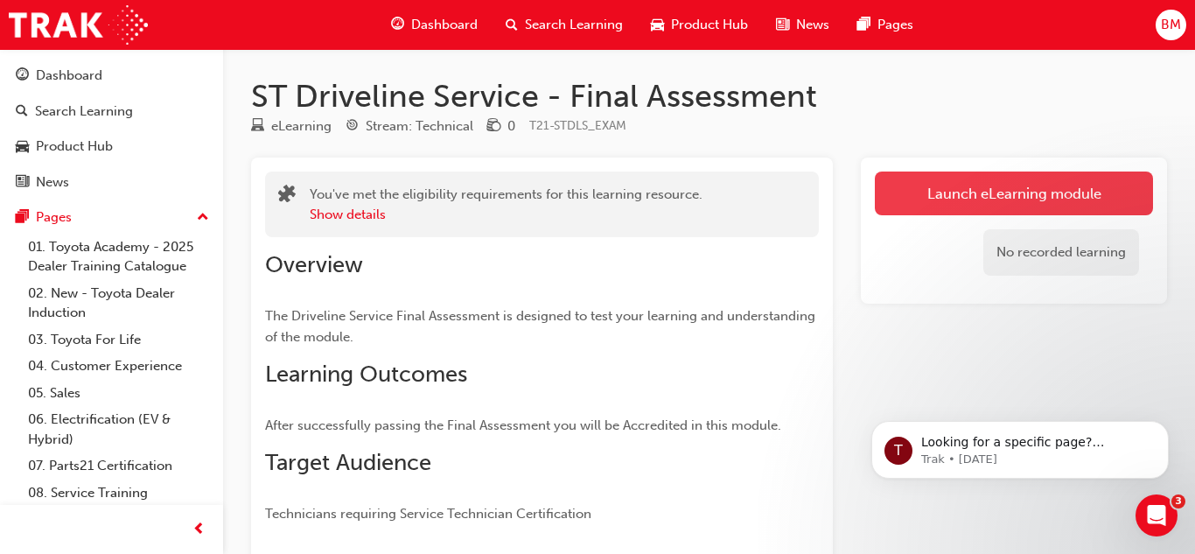
click at [949, 182] on link "Launch eLearning module" at bounding box center [1014, 193] width 278 height 44
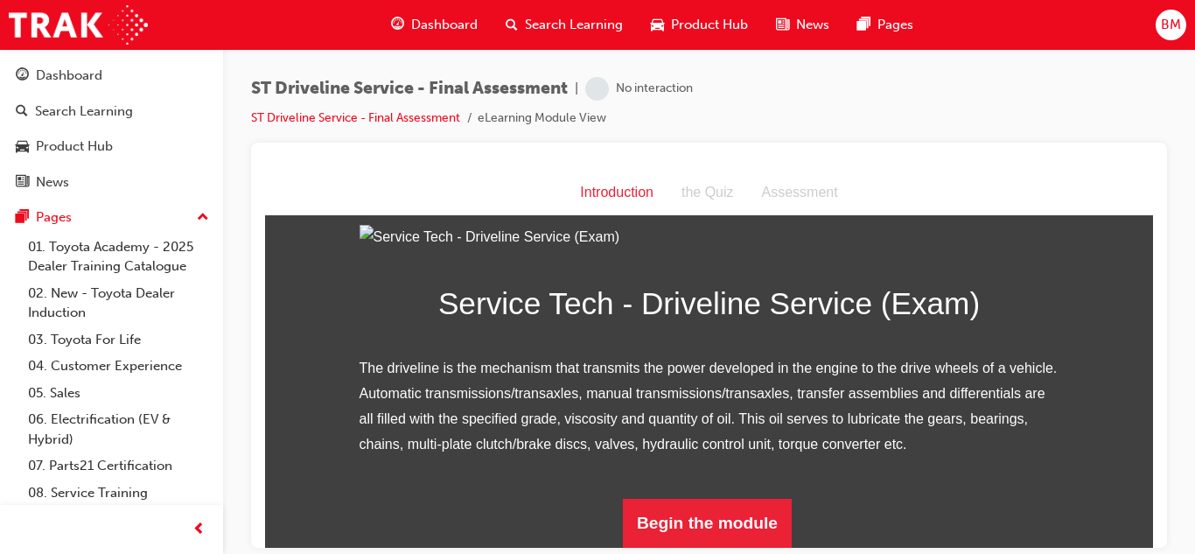
scroll to position [232, 0]
click at [698, 488] on div "Service Tech - Driveline Service (Exam) The driveline is the mechanism that tra…" at bounding box center [709, 386] width 700 height 324
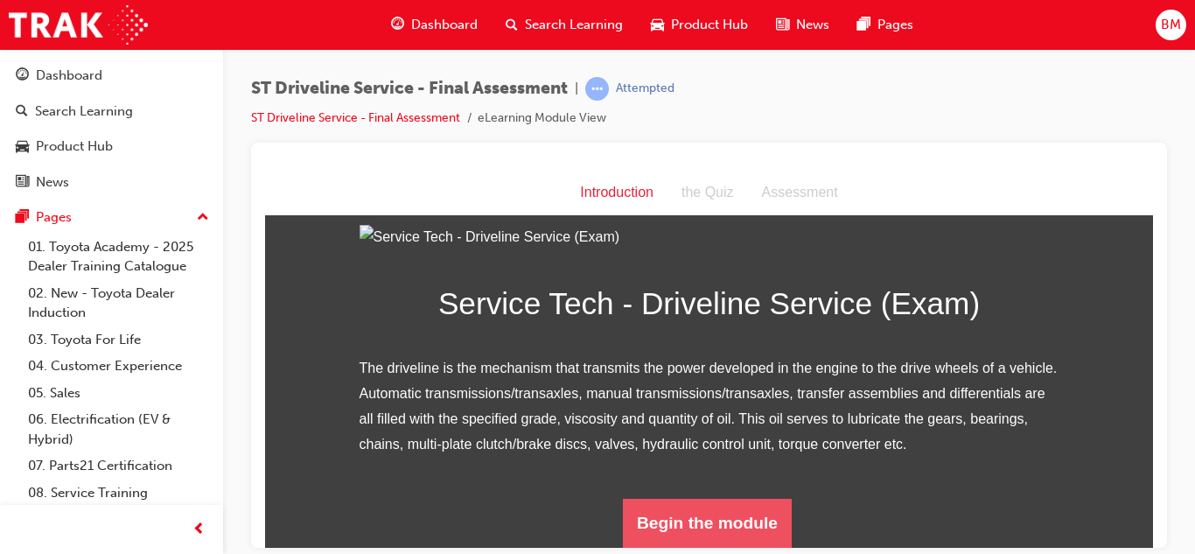
click at [686, 540] on button "Begin the module" at bounding box center [707, 522] width 169 height 49
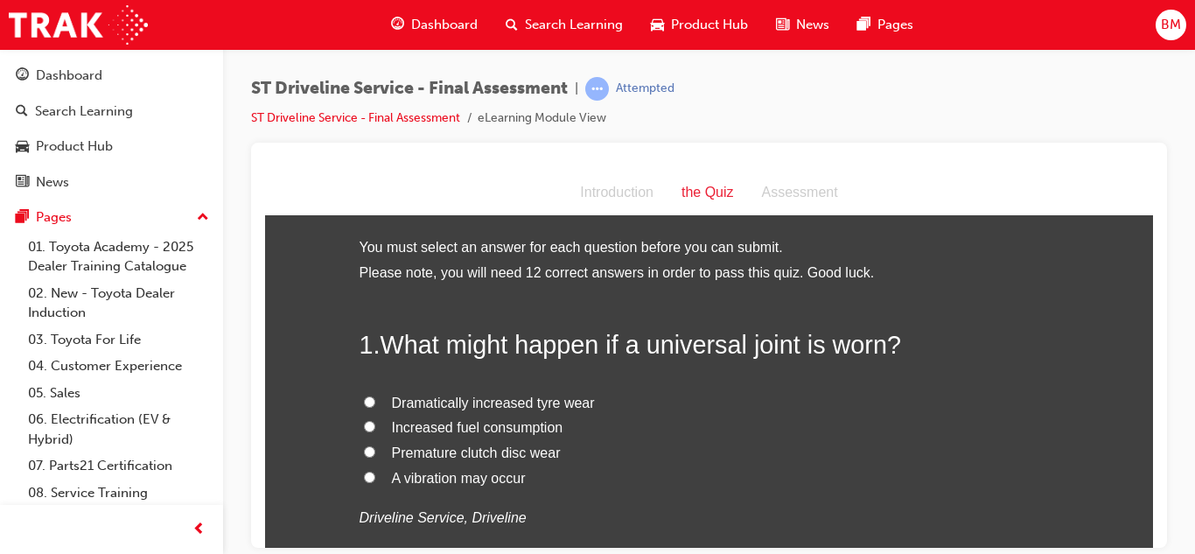
click at [418, 478] on span "A vibration may occur" at bounding box center [459, 477] width 134 height 15
click at [375, 478] on input "A vibration may occur" at bounding box center [369, 476] width 11 height 11
radio input "true"
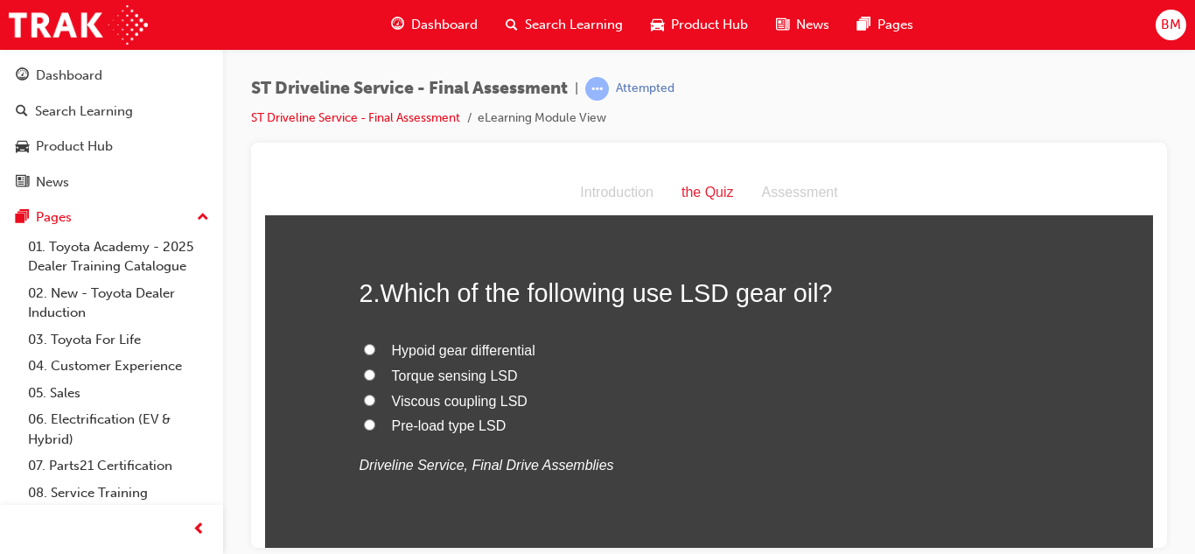
scroll to position [427, 0]
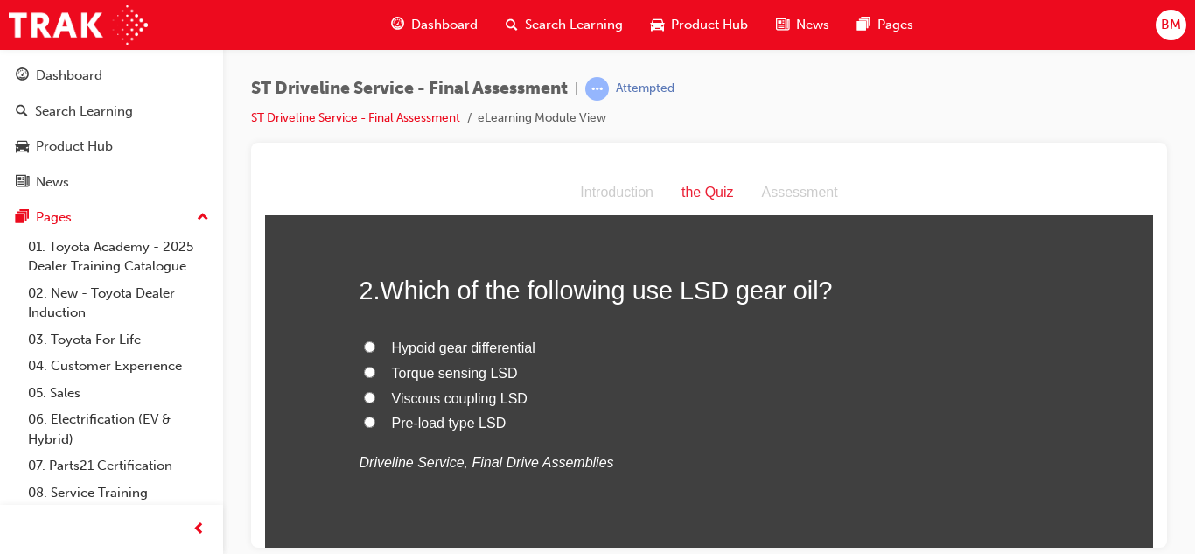
click at [446, 399] on span "Viscous coupling LSD" at bounding box center [460, 397] width 136 height 15
click at [375, 399] on input "Viscous coupling LSD" at bounding box center [369, 396] width 11 height 11
radio input "true"
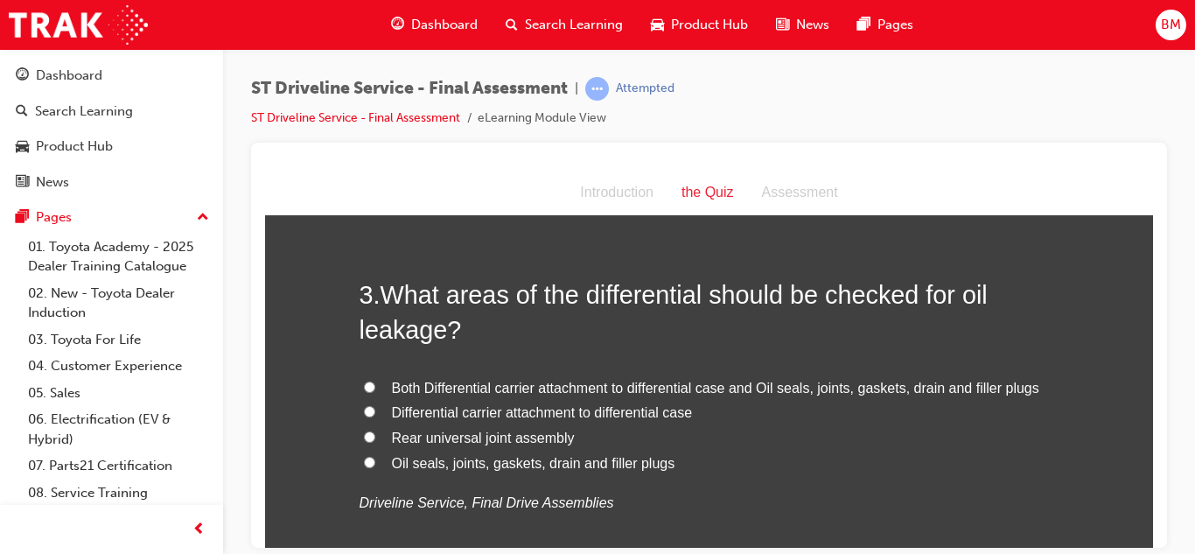
scroll to position [799, 0]
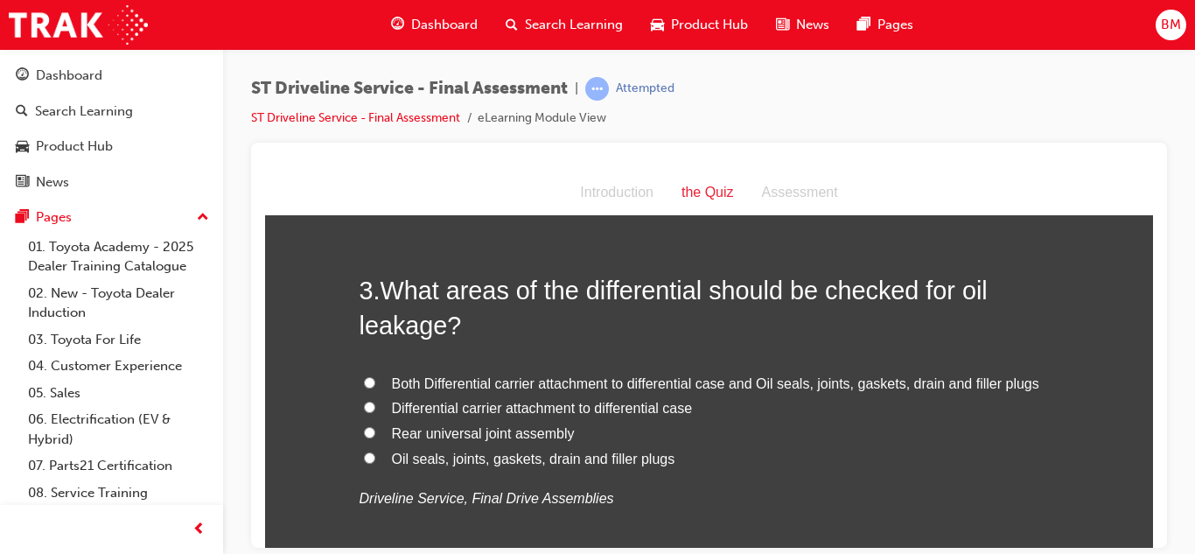
click at [409, 377] on span "Both Differential carrier attachment to differential case and Oil seals, joints…" at bounding box center [715, 382] width 647 height 15
click at [375, 377] on input "Both Differential carrier attachment to differential case and Oil seals, joints…" at bounding box center [369, 381] width 11 height 11
radio input "true"
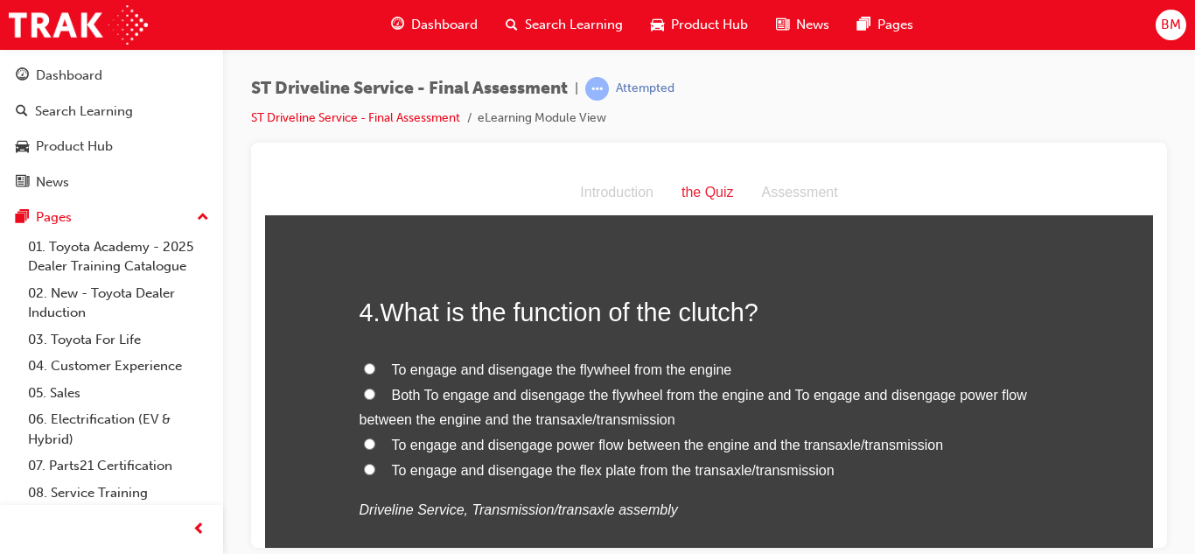
scroll to position [1185, 0]
click at [447, 443] on span "To engage and disengage power flow between the engine and the transaxle/transmi…" at bounding box center [668, 443] width 552 height 15
click at [375, 443] on input "To engage and disengage power flow between the engine and the transaxle/transmi…" at bounding box center [369, 441] width 11 height 11
radio input "true"
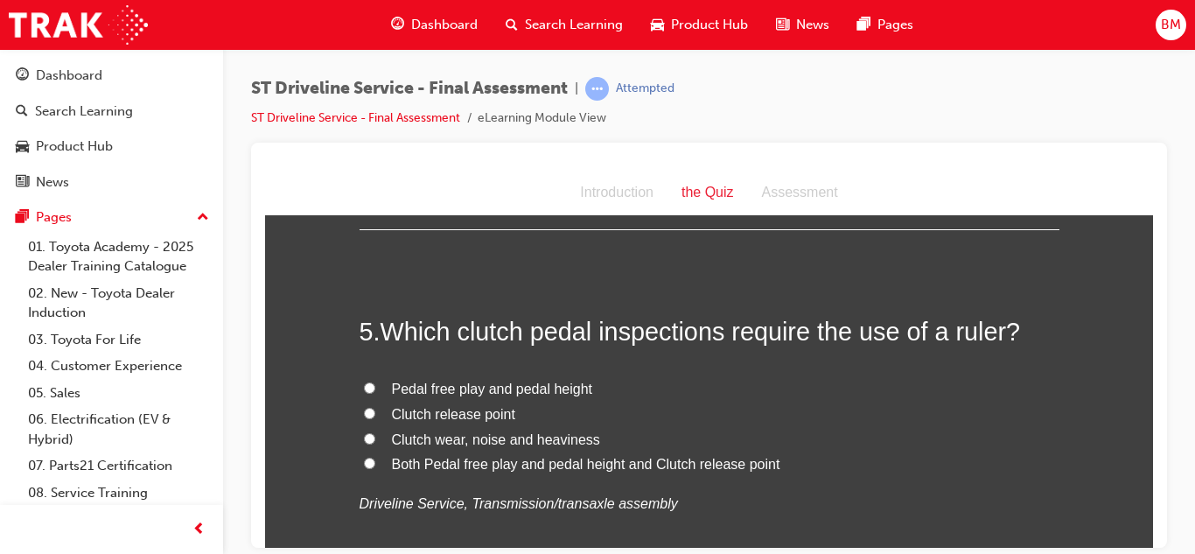
scroll to position [1564, 0]
click at [434, 383] on span "Pedal free play and pedal height" at bounding box center [492, 386] width 201 height 15
click at [375, 383] on input "Pedal free play and pedal height" at bounding box center [369, 385] width 11 height 11
radio input "true"
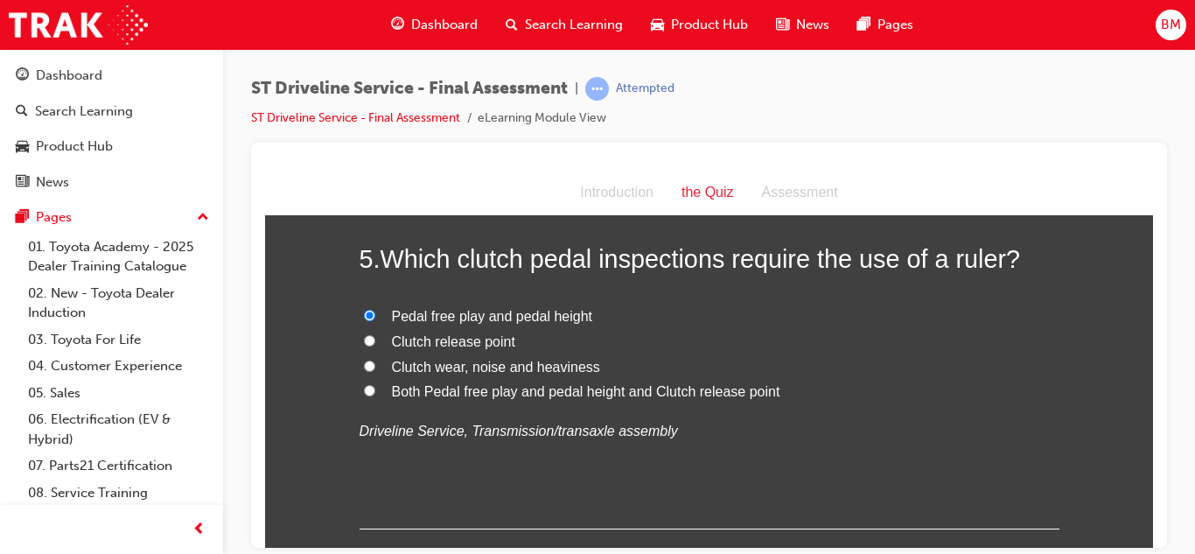
scroll to position [1637, 0]
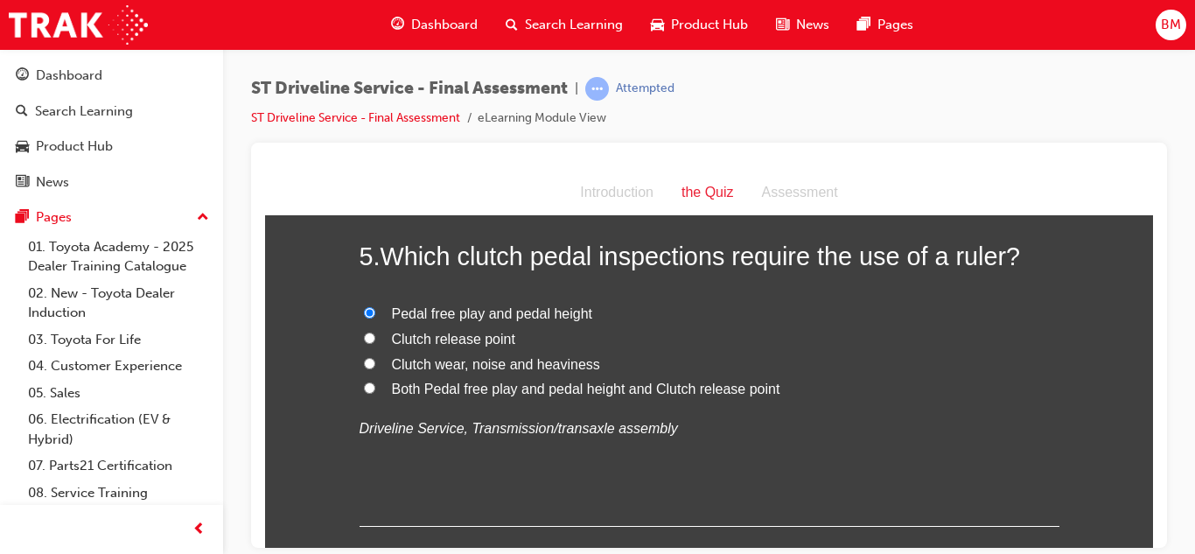
click at [427, 390] on span "Both Pedal free play and pedal height and Clutch release point" at bounding box center [586, 387] width 388 height 15
click at [375, 390] on input "Both Pedal free play and pedal height and Clutch release point" at bounding box center [369, 386] width 11 height 11
radio input "true"
click at [416, 306] on span "Pedal free play and pedal height" at bounding box center [492, 312] width 201 height 15
click at [375, 306] on input "Pedal free play and pedal height" at bounding box center [369, 311] width 11 height 11
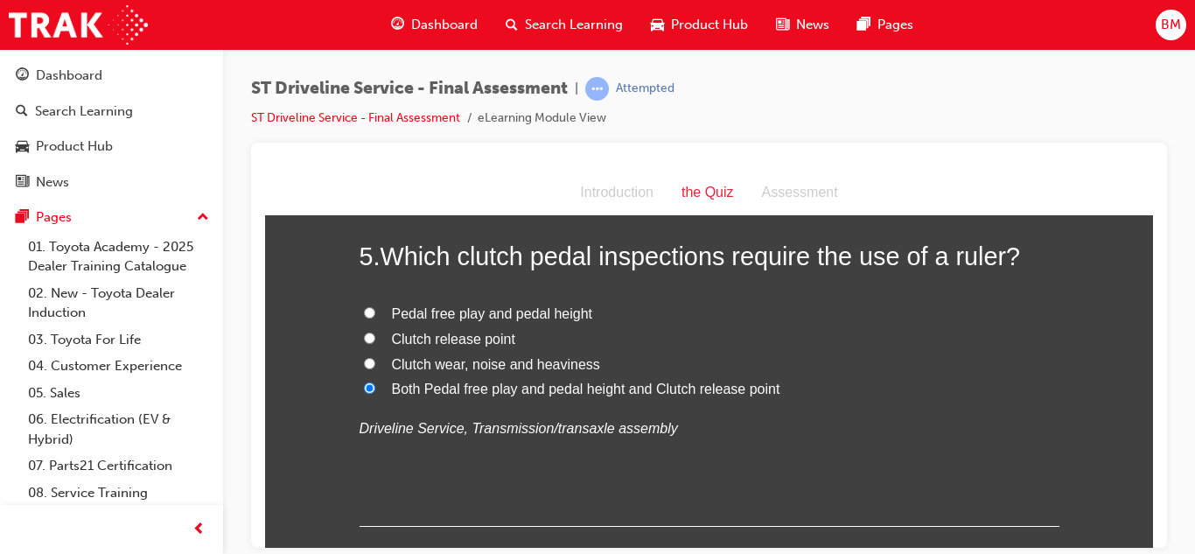
radio input "true"
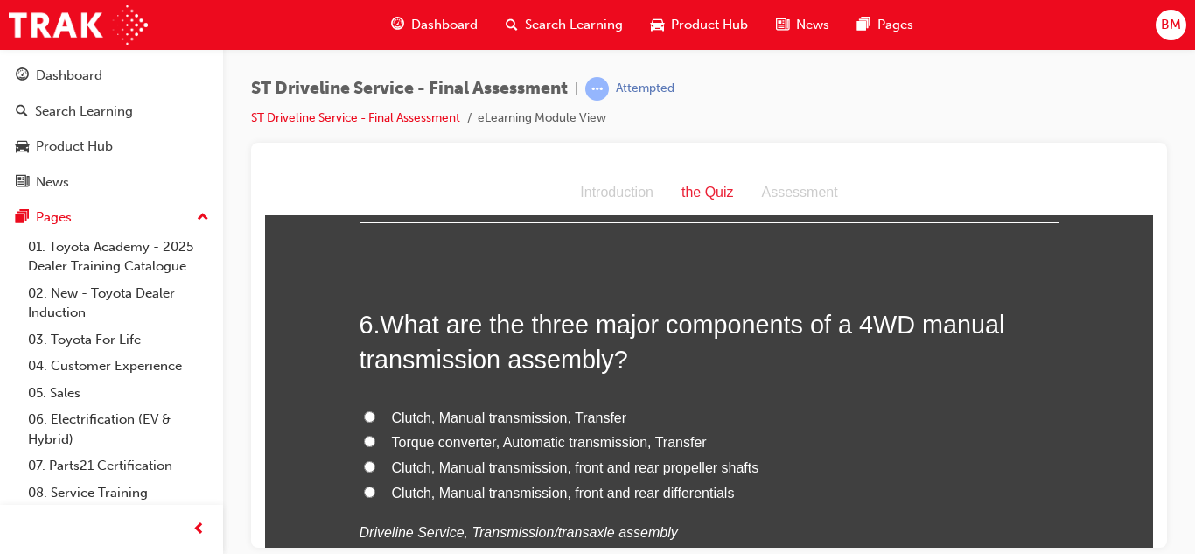
scroll to position [1942, 0]
click at [454, 505] on div "Clutch, Manual transmission, Transfer Torque converter, Automatic transmission,…" at bounding box center [709, 474] width 700 height 140
click at [450, 497] on span "Clutch, Manual transmission, front and rear differentials" at bounding box center [563, 491] width 343 height 15
click at [375, 496] on input "Clutch, Manual transmission, front and rear differentials" at bounding box center [369, 490] width 11 height 11
radio input "true"
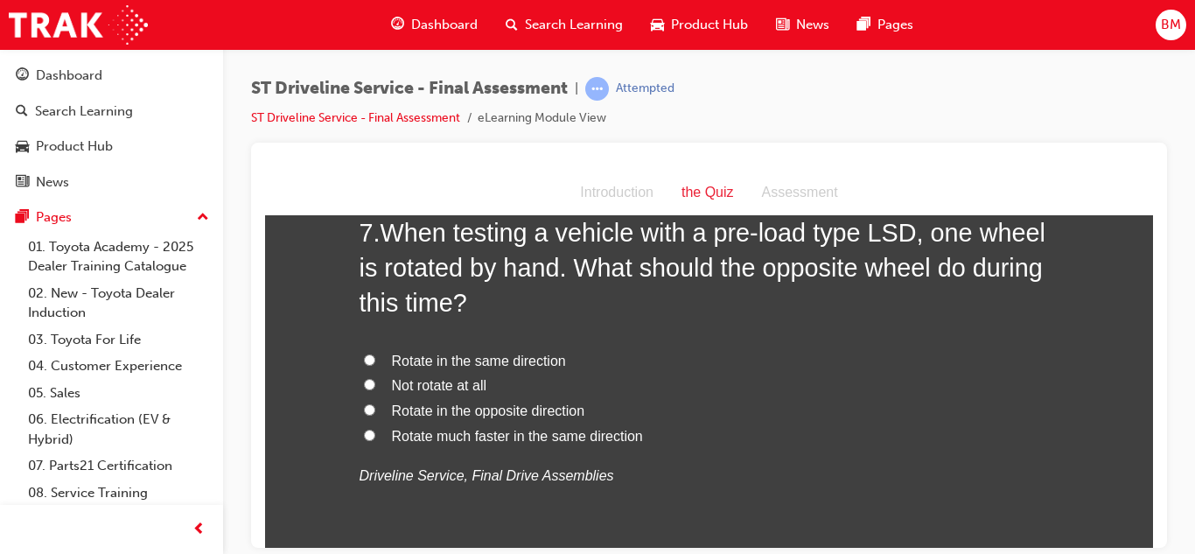
scroll to position [2441, 0]
click at [422, 365] on span "Rotate in the same direction" at bounding box center [479, 359] width 174 height 15
click at [375, 364] on input "Rotate in the same direction" at bounding box center [369, 357] width 11 height 11
radio input "true"
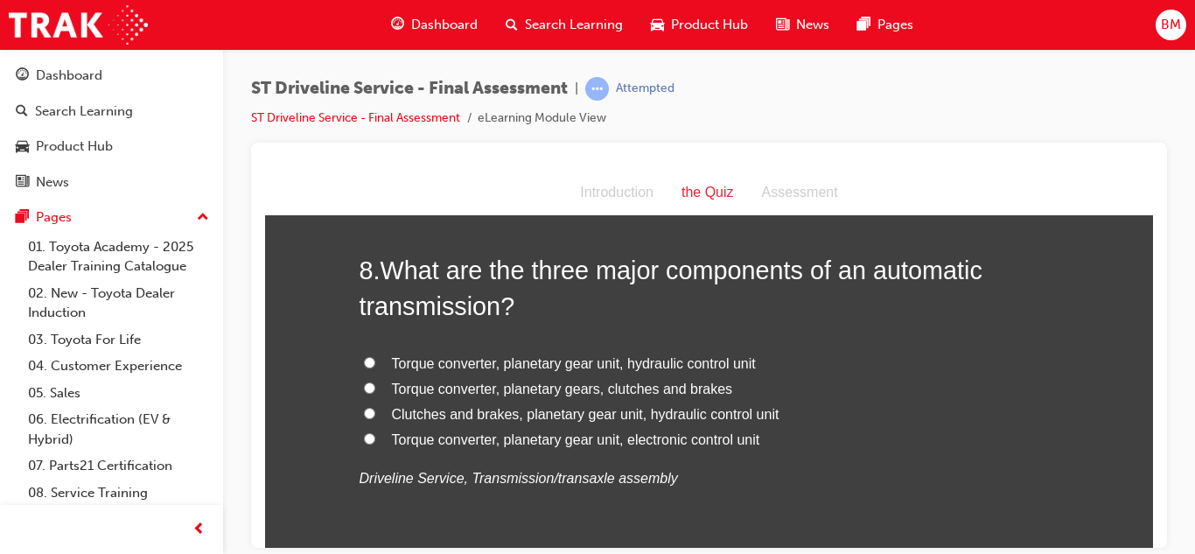
scroll to position [2845, 0]
click at [422, 365] on span "Torque converter, planetary gear unit, hydraulic control unit" at bounding box center [574, 361] width 364 height 15
click at [375, 365] on input "Torque converter, planetary gear unit, hydraulic control unit" at bounding box center [369, 360] width 11 height 11
radio input "true"
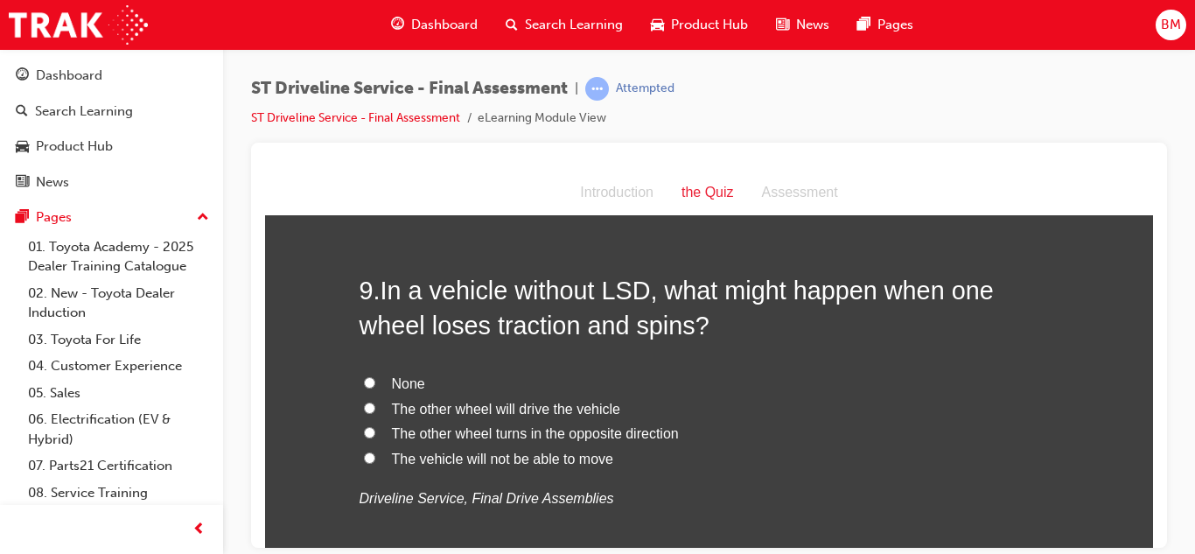
scroll to position [3233, 0]
click at [431, 442] on label "The other wheel turns in the opposite direction" at bounding box center [709, 432] width 700 height 25
click at [375, 436] on input "The other wheel turns in the opposite direction" at bounding box center [369, 430] width 11 height 11
radio input "true"
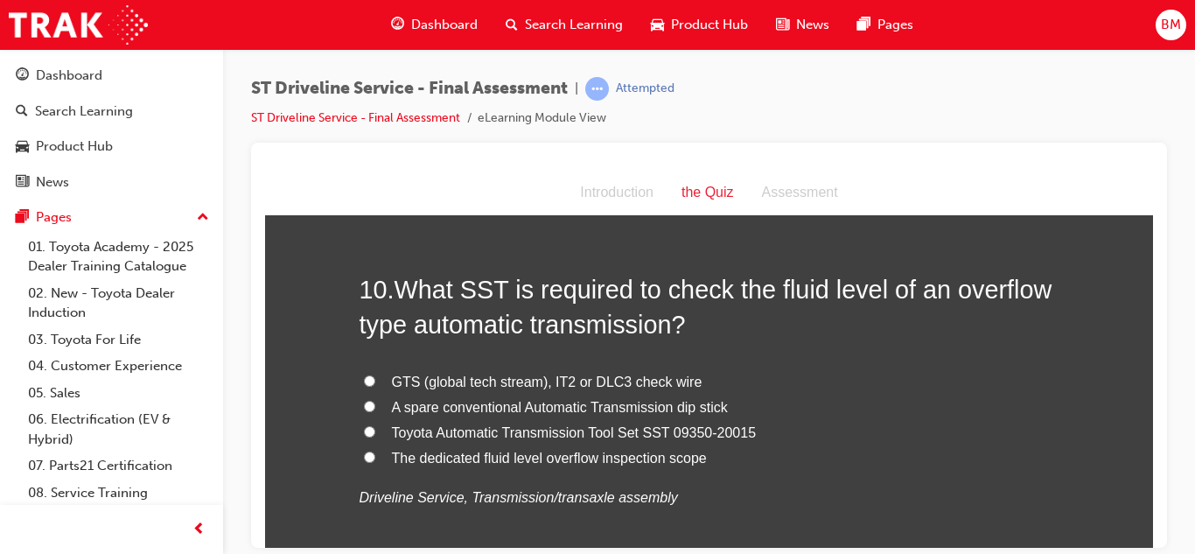
scroll to position [3642, 0]
click at [439, 407] on span "A spare conventional Automatic Transmission dip stick" at bounding box center [560, 404] width 336 height 15
click at [375, 407] on input "A spare conventional Automatic Transmission dip stick" at bounding box center [369, 403] width 11 height 11
radio input "true"
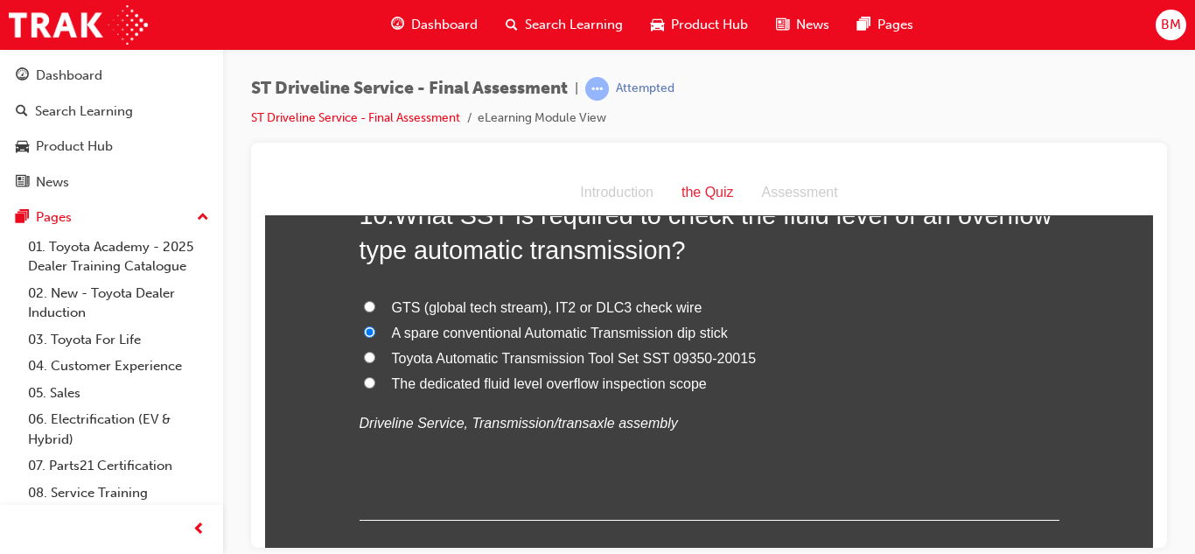
scroll to position [3714, 0]
click at [412, 383] on span "The dedicated fluid level overflow inspection scope" at bounding box center [549, 383] width 315 height 15
click at [375, 383] on input "The dedicated fluid level overflow inspection scope" at bounding box center [369, 382] width 11 height 11
radio input "true"
click at [398, 335] on span "A spare conventional Automatic Transmission dip stick" at bounding box center [560, 332] width 336 height 15
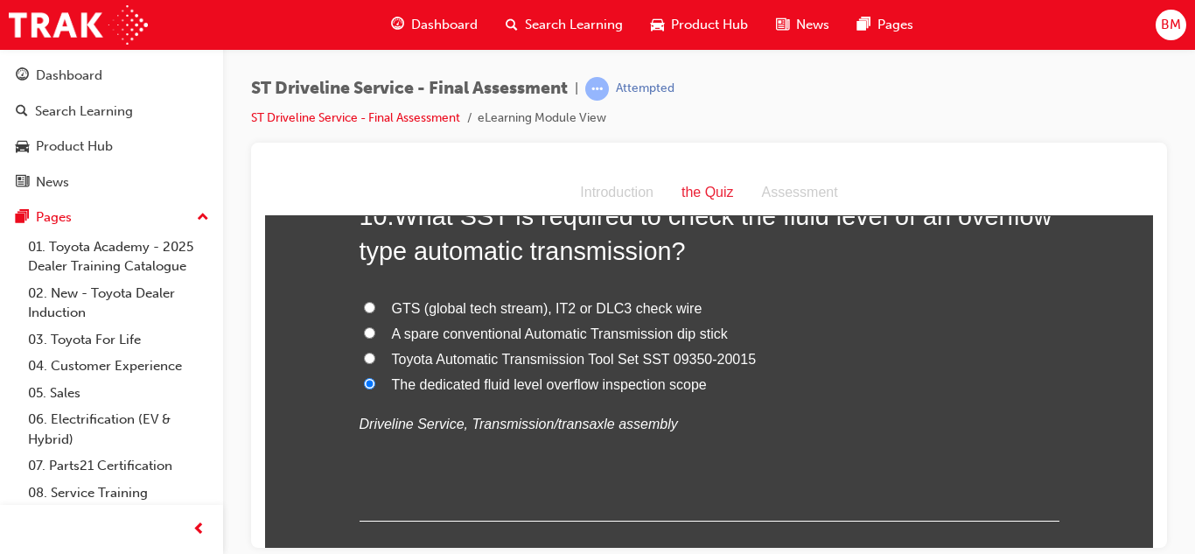
click at [375, 335] on input "A spare conventional Automatic Transmission dip stick" at bounding box center [369, 331] width 11 height 11
radio input "true"
click at [376, 383] on label "The dedicated fluid level overflow inspection scope" at bounding box center [709, 384] width 700 height 25
click at [375, 383] on input "The dedicated fluid level overflow inspection scope" at bounding box center [369, 382] width 11 height 11
radio input "true"
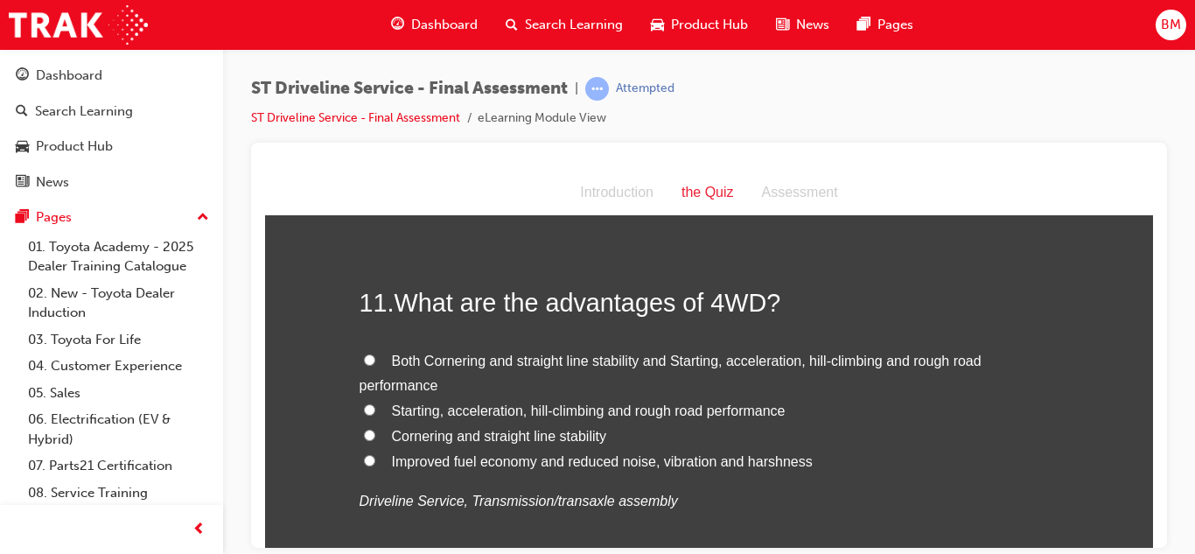
scroll to position [4041, 0]
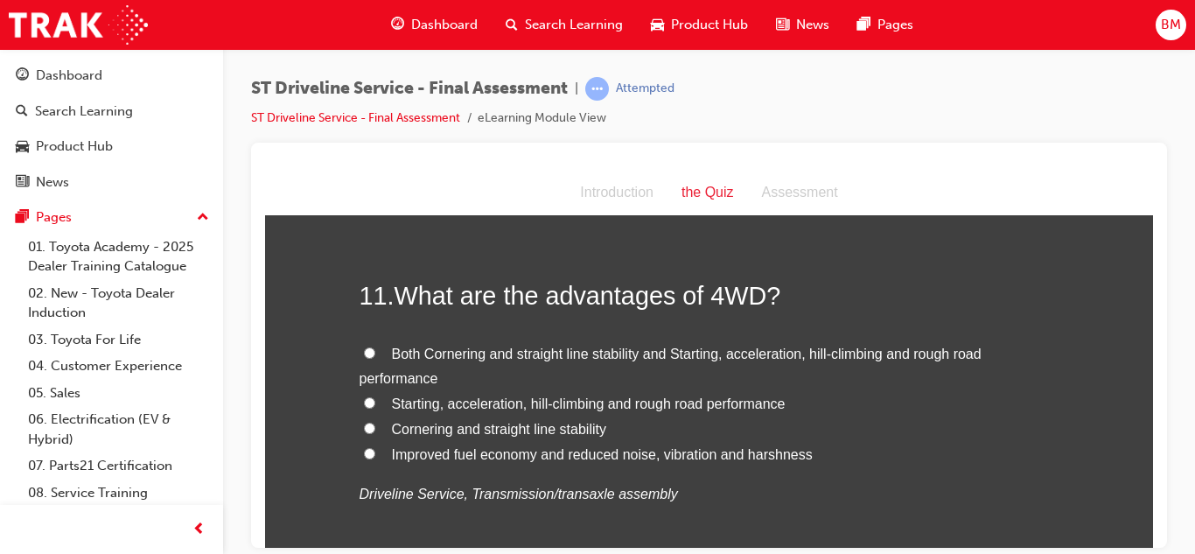
click at [453, 358] on span "Both Cornering and straight line stability and Starting, acceleration, hill-cli…" at bounding box center [670, 365] width 622 height 40
click at [375, 358] on input "Both Cornering and straight line stability and Starting, acceleration, hill-cli…" at bounding box center [369, 351] width 11 height 11
radio input "true"
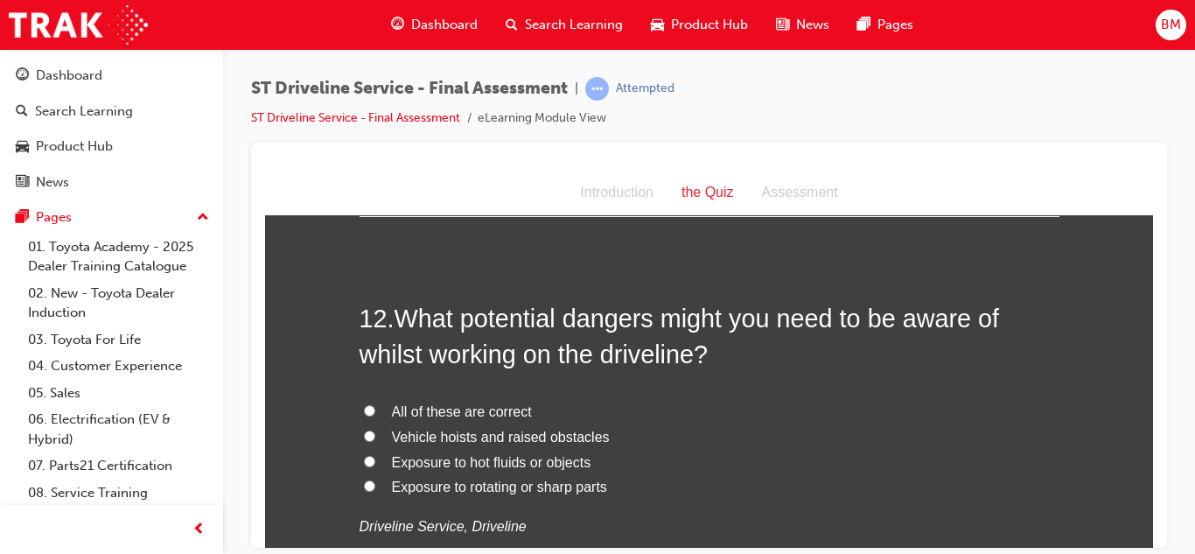
scroll to position [4423, 0]
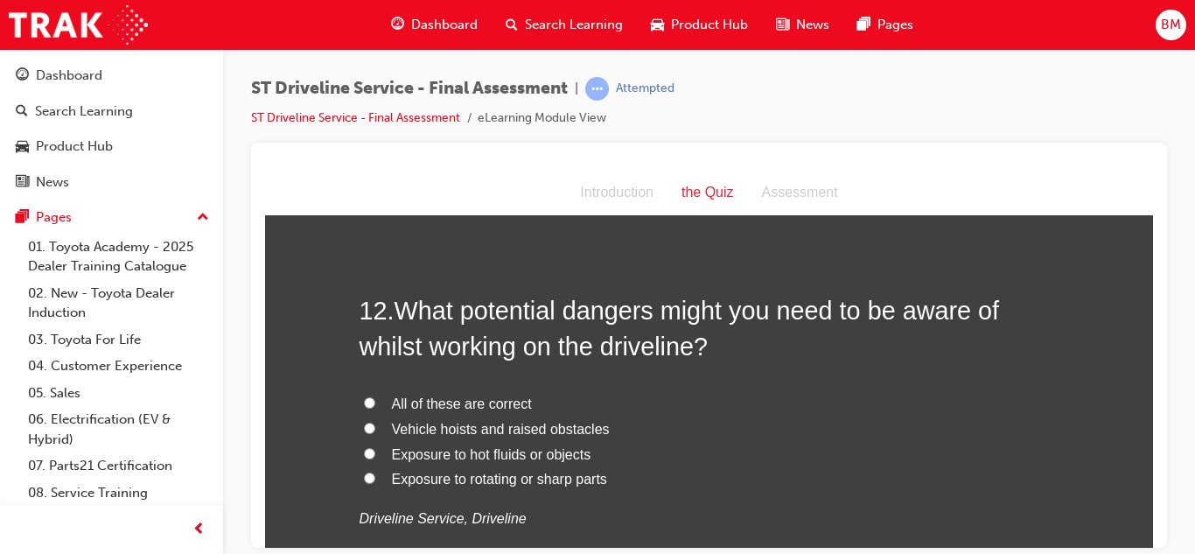
click at [429, 402] on span "All of these are correct" at bounding box center [462, 402] width 140 height 15
click at [375, 402] on input "All of these are correct" at bounding box center [369, 401] width 11 height 11
radio input "true"
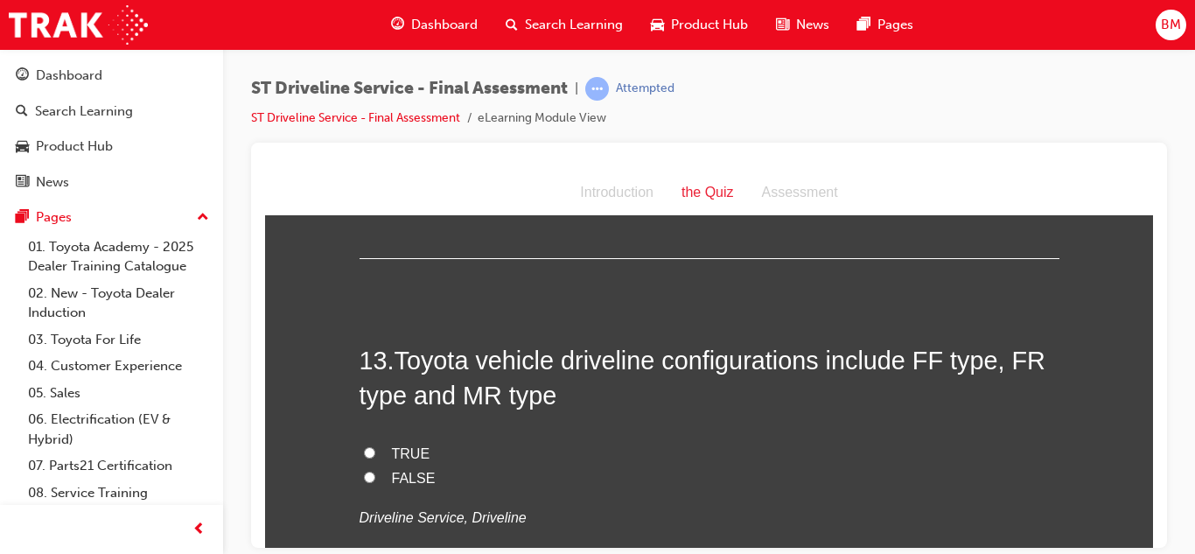
scroll to position [4782, 0]
click at [388, 450] on label "TRUE" at bounding box center [709, 452] width 700 height 25
click at [375, 450] on input "TRUE" at bounding box center [369, 450] width 11 height 11
radio input "true"
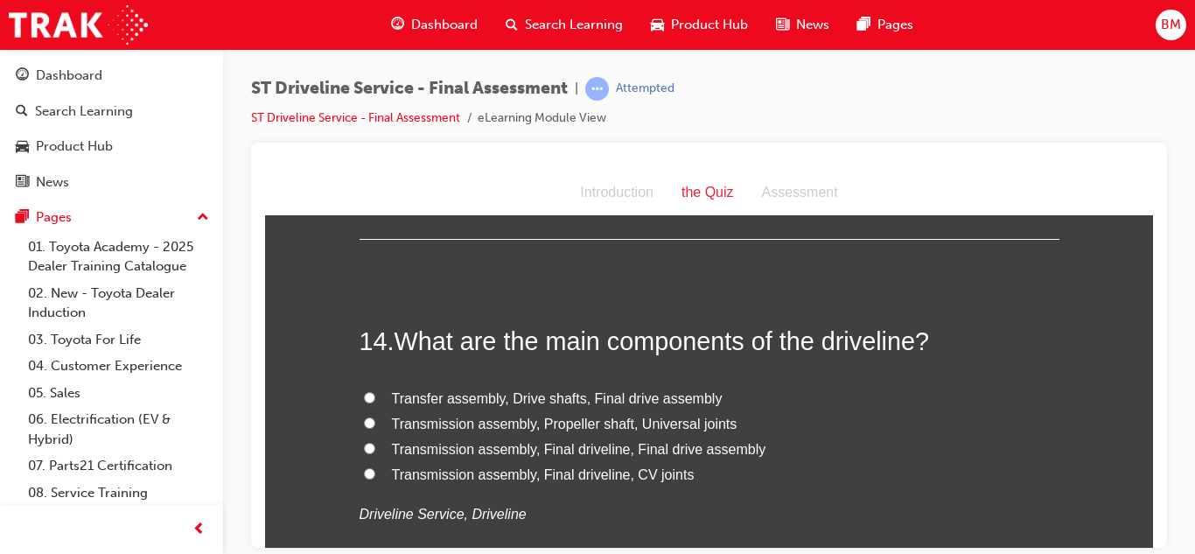
scroll to position [5161, 0]
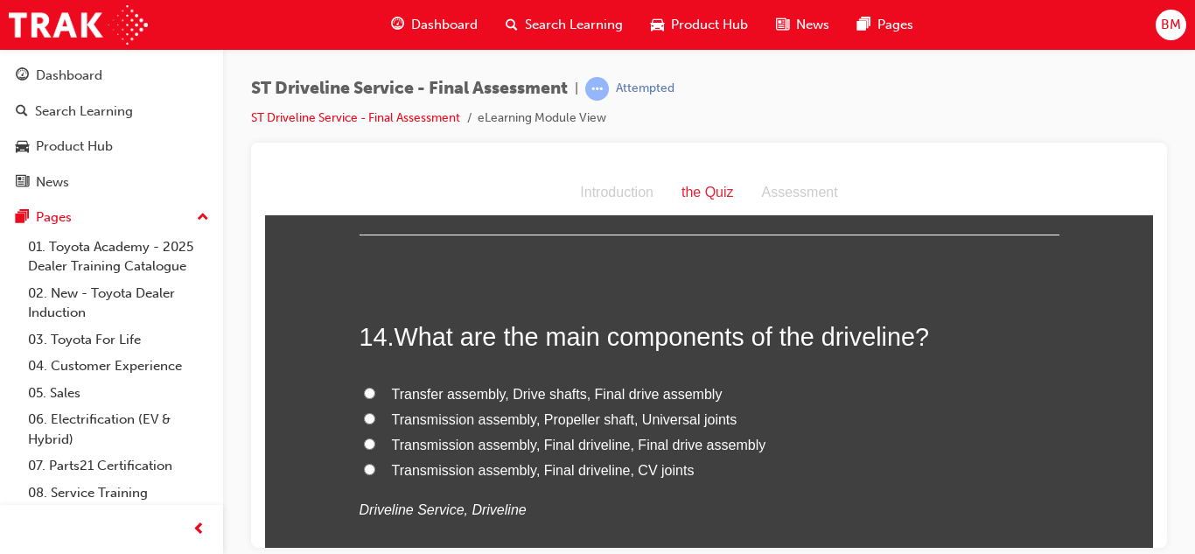
click at [559, 396] on span "Transfer assembly, Drive shafts, Final drive assembly" at bounding box center [557, 393] width 331 height 15
click at [375, 396] on input "Transfer assembly, Drive shafts, Final drive assembly" at bounding box center [369, 392] width 11 height 11
radio input "true"
click at [543, 422] on span "Transmission assembly, Propeller shaft, Universal joints" at bounding box center [564, 418] width 345 height 15
click at [375, 422] on input "Transmission assembly, Propeller shaft, Universal joints" at bounding box center [369, 417] width 11 height 11
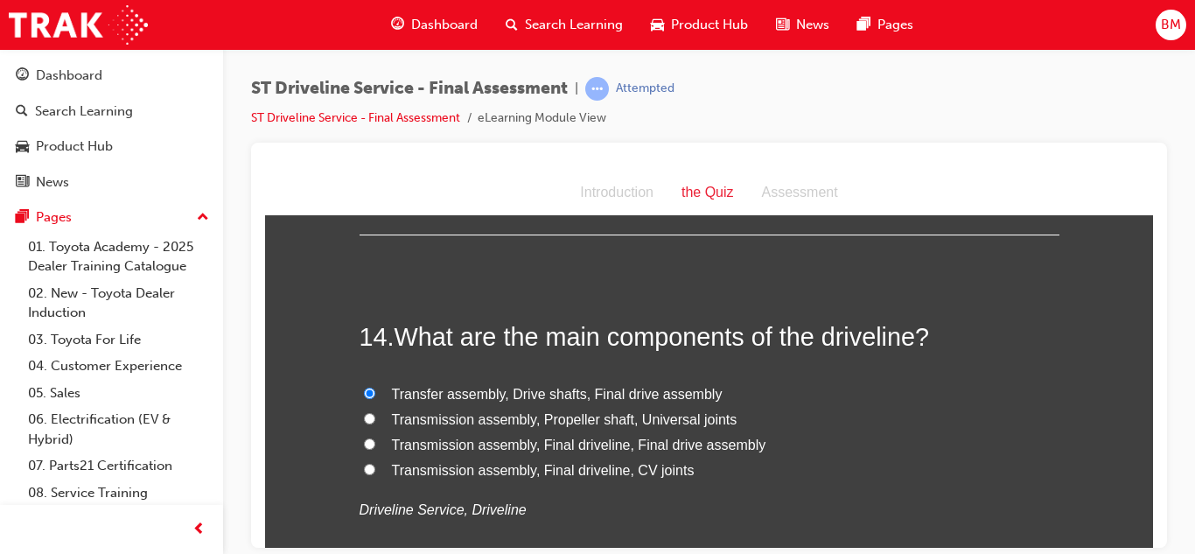
radio input "true"
click at [485, 399] on span "Transfer assembly, Drive shafts, Final drive assembly" at bounding box center [557, 393] width 331 height 15
click at [375, 398] on input "Transfer assembly, Drive shafts, Final drive assembly" at bounding box center [369, 392] width 11 height 11
radio input "true"
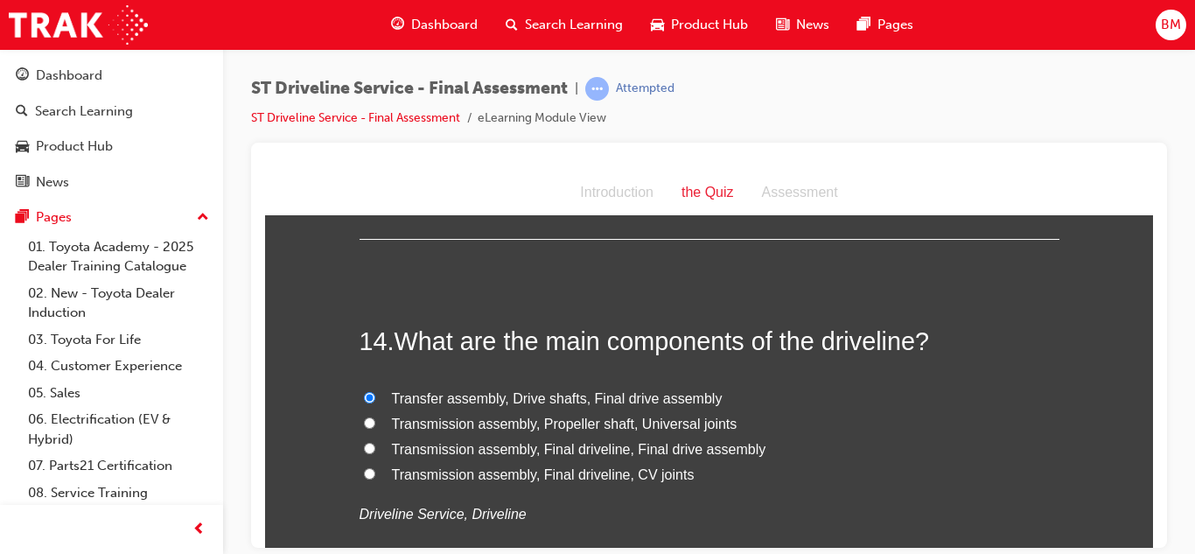
scroll to position [5154, 0]
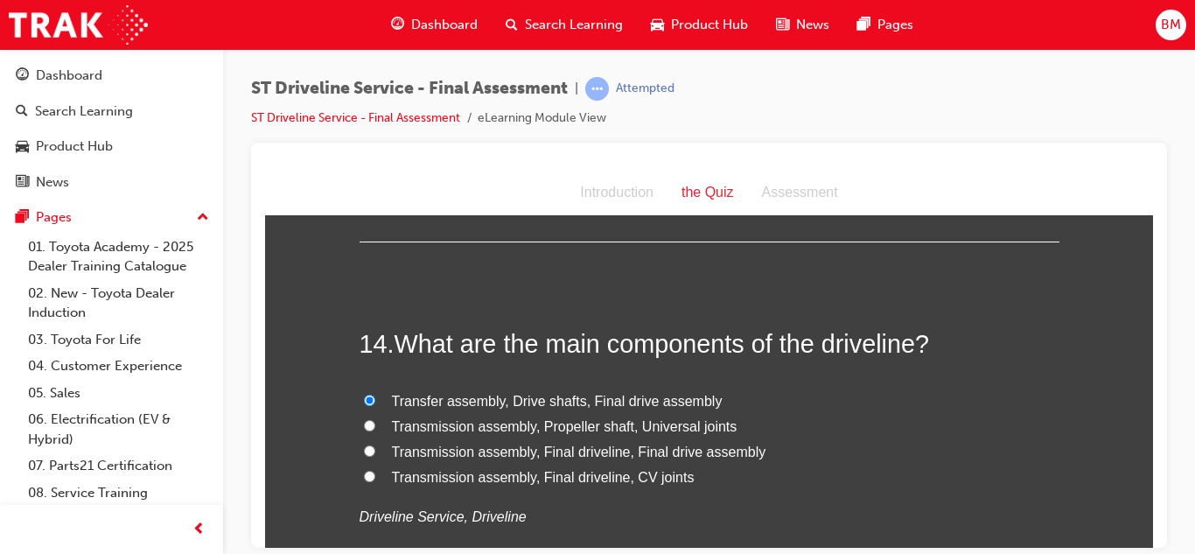
click at [465, 450] on span "Transmission assembly, Final driveline, Final drive assembly" at bounding box center [579, 450] width 374 height 15
click at [375, 450] on input "Transmission assembly, Final driveline, Final drive assembly" at bounding box center [369, 449] width 11 height 11
radio input "true"
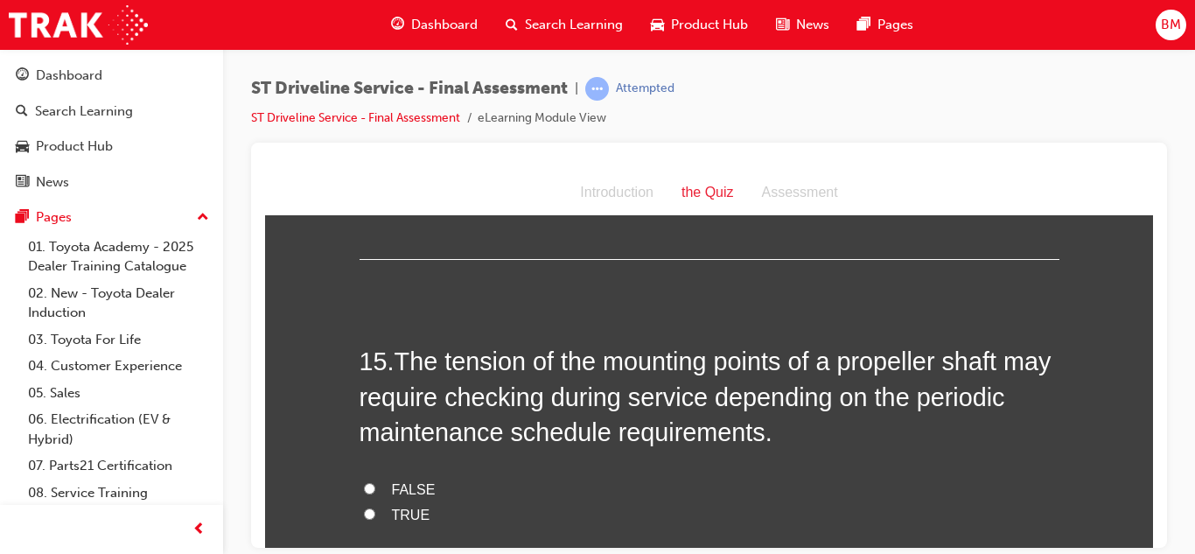
scroll to position [5509, 0]
click at [394, 515] on span "TRUE" at bounding box center [411, 513] width 38 height 15
click at [375, 515] on input "TRUE" at bounding box center [369, 511] width 11 height 11
radio input "true"
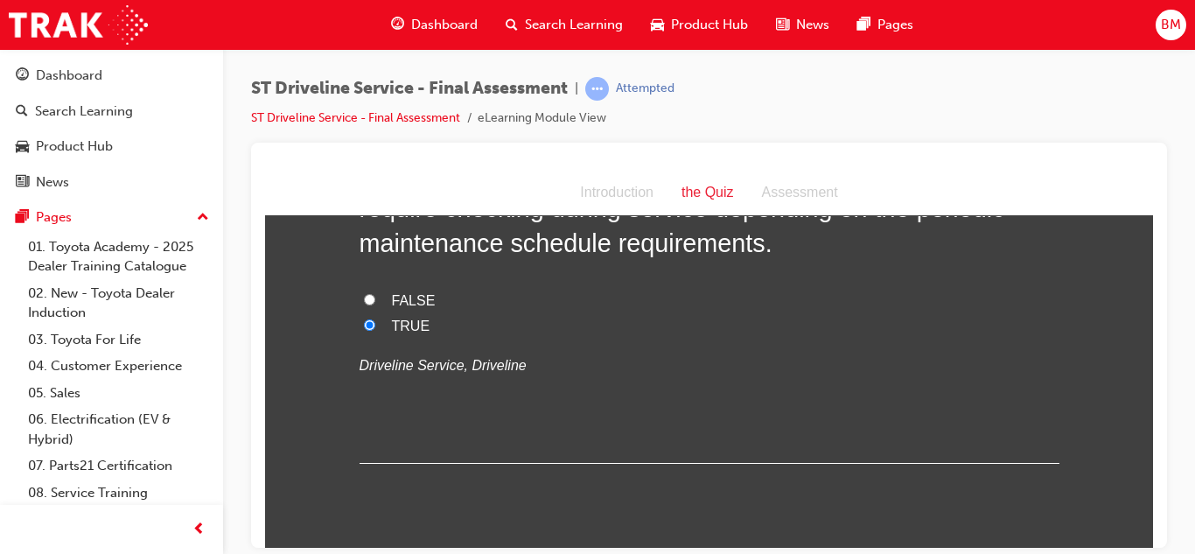
scroll to position [5745, 0]
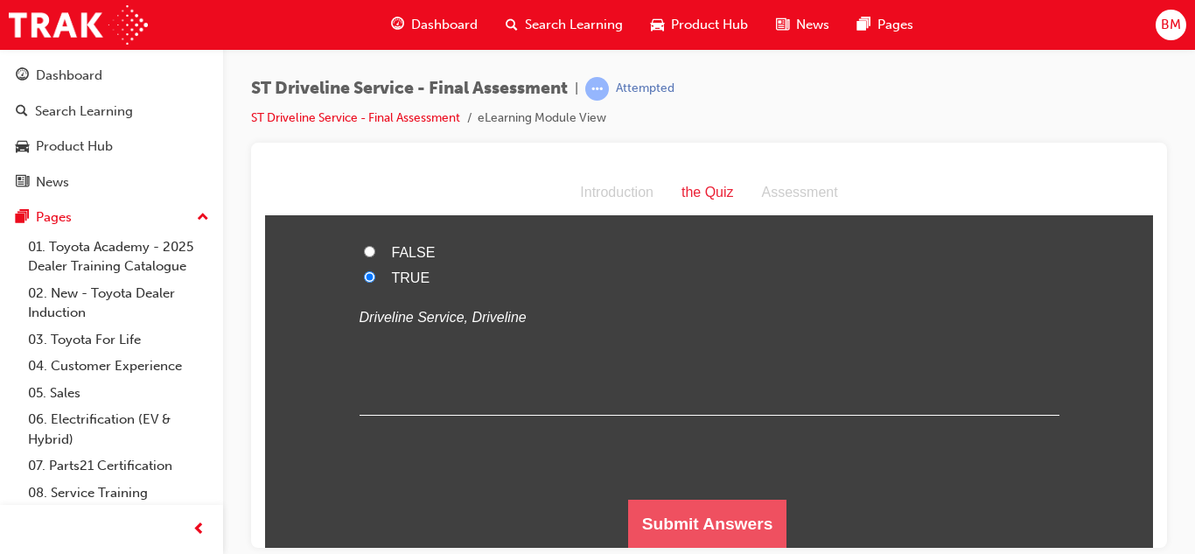
click at [685, 508] on button "Submit Answers" at bounding box center [707, 523] width 159 height 49
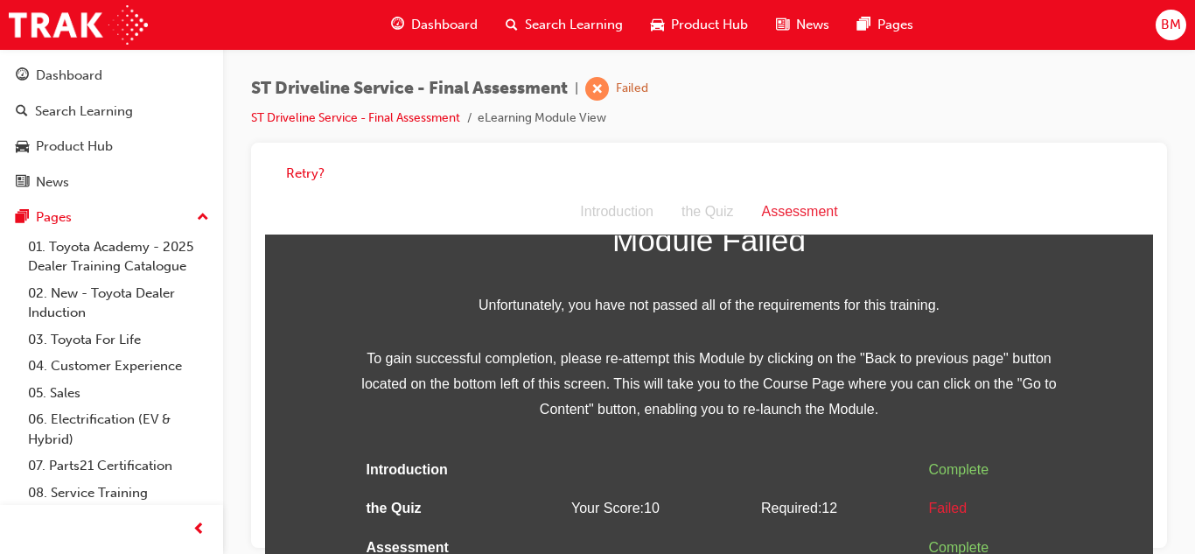
scroll to position [13, 0]
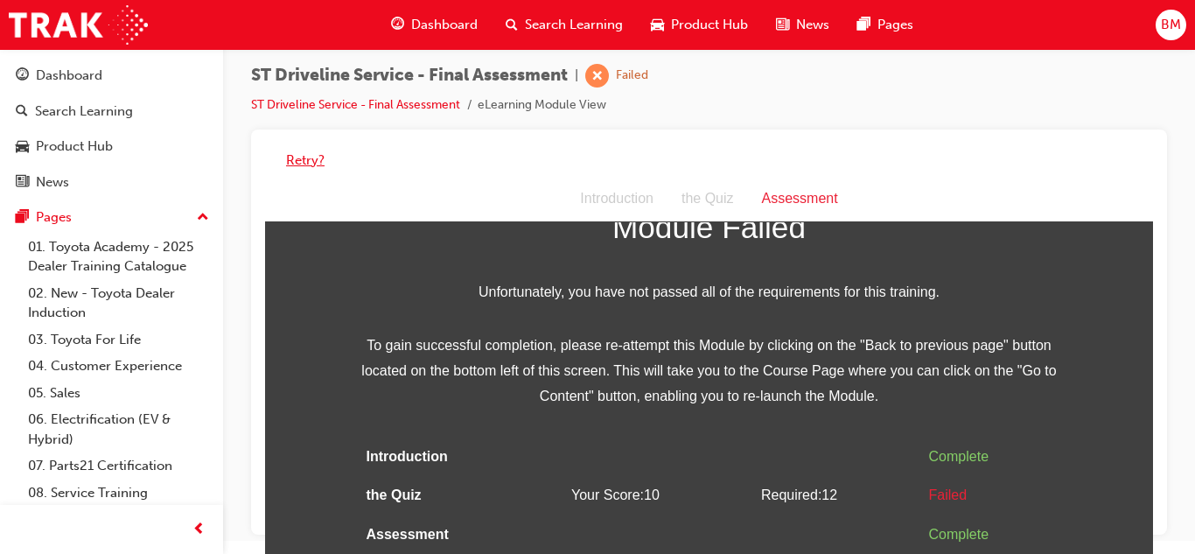
click at [298, 165] on button "Retry?" at bounding box center [305, 160] width 38 height 20
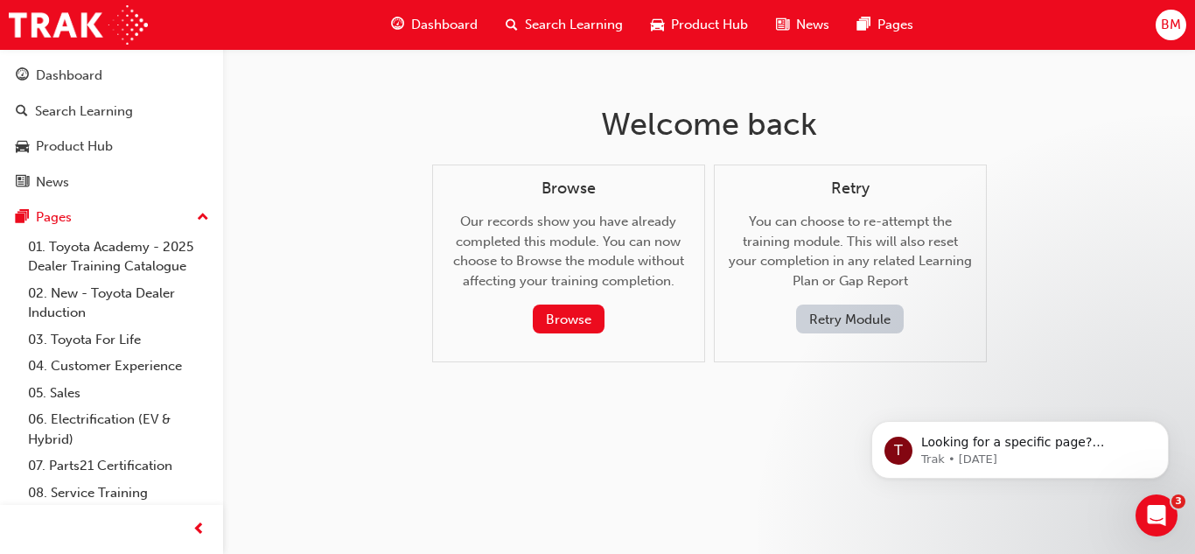
scroll to position [0, 0]
click at [857, 329] on button "Retry Module" at bounding box center [850, 318] width 108 height 29
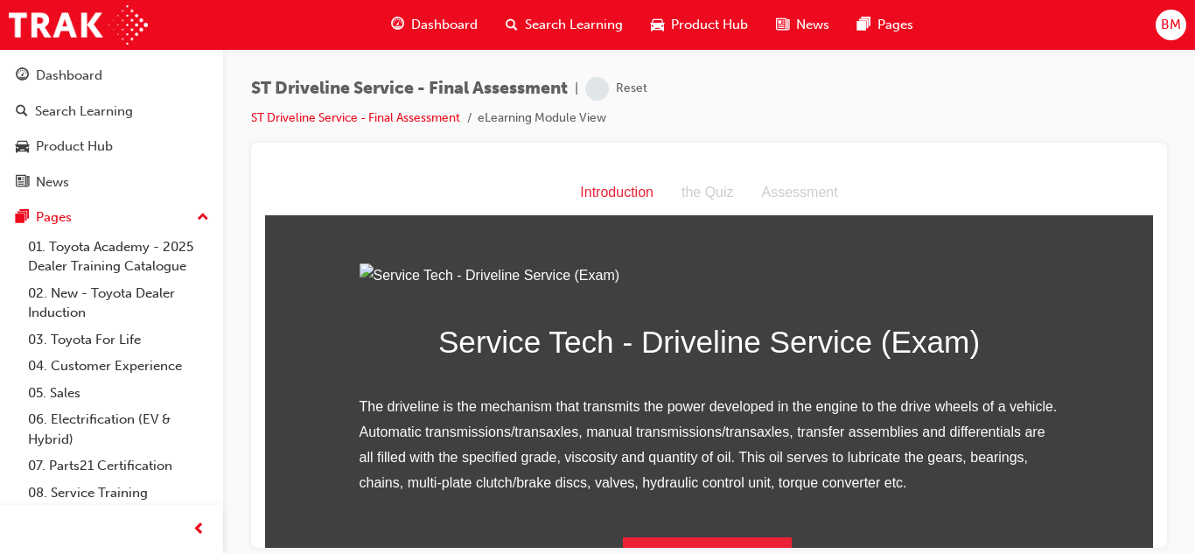
scroll to position [232, 0]
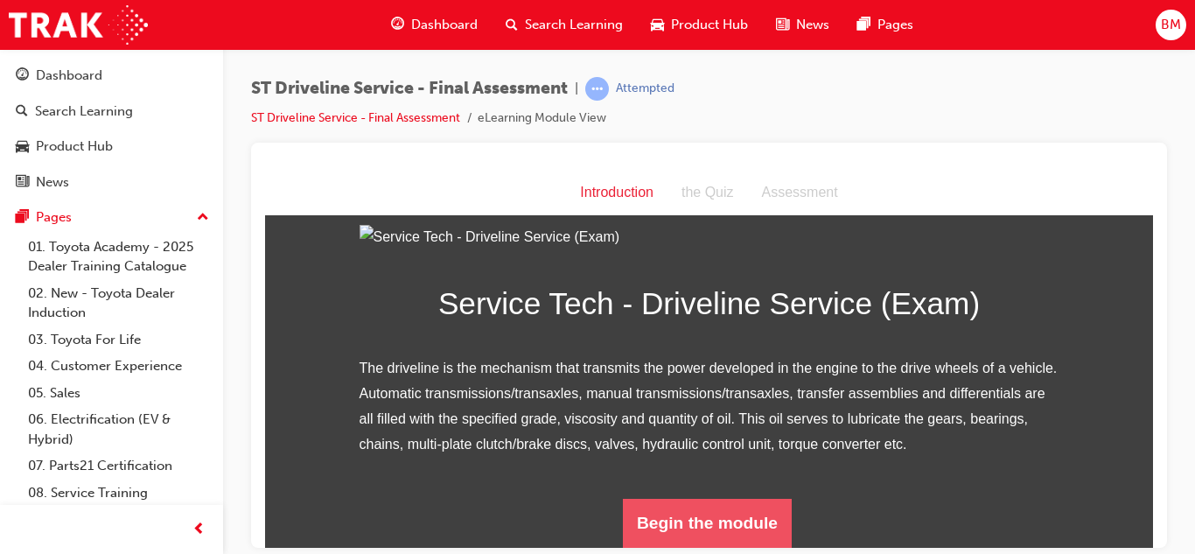
click at [752, 542] on button "Begin the module" at bounding box center [707, 522] width 169 height 49
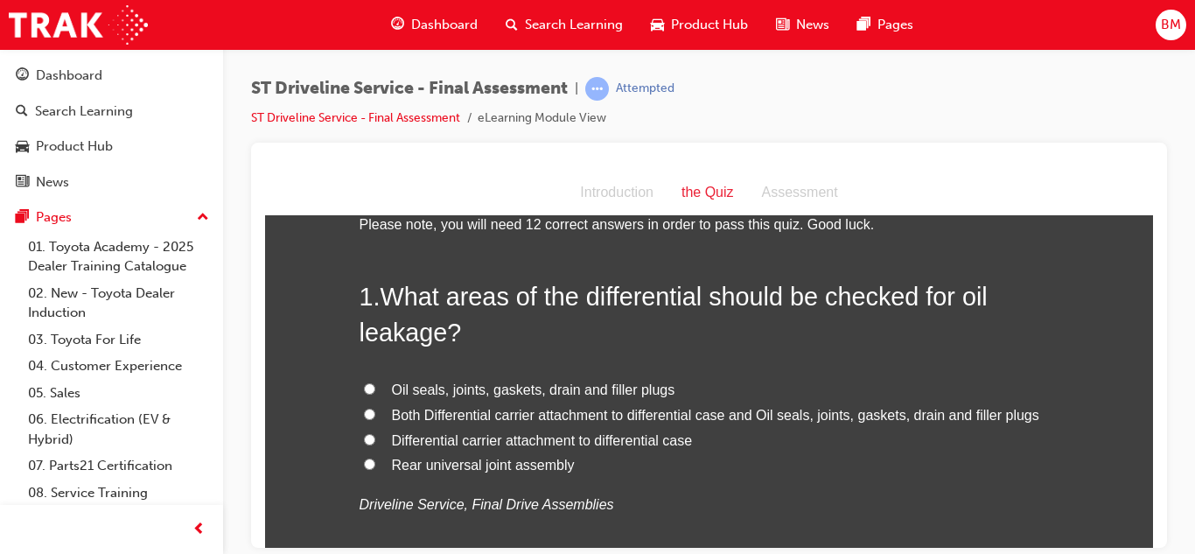
scroll to position [59, 0]
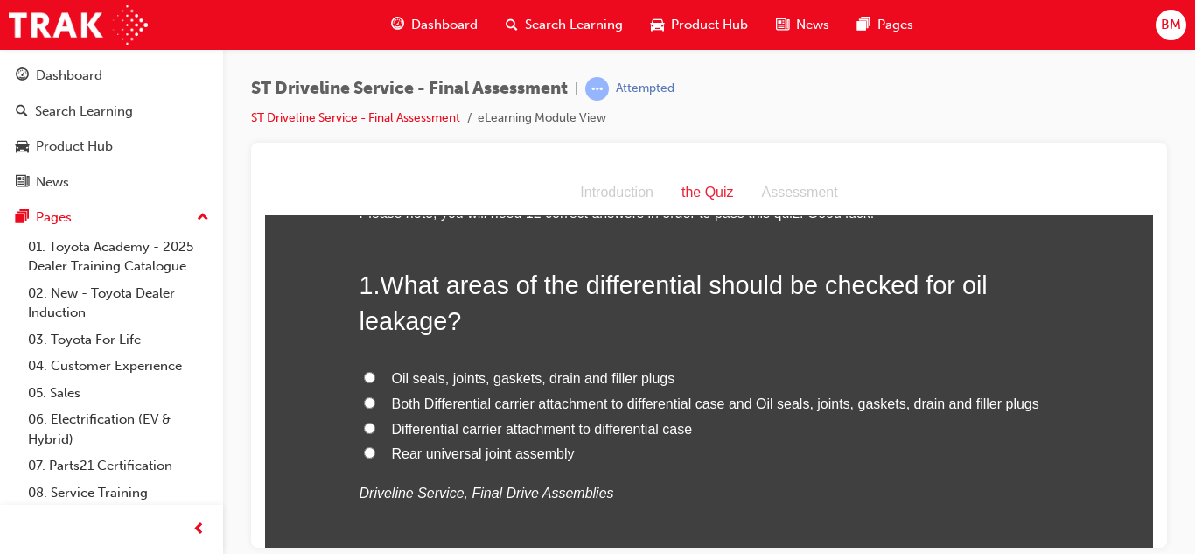
click at [388, 408] on label "Both Differential carrier attachment to differential case and Oil seals, joints…" at bounding box center [709, 403] width 700 height 25
click at [375, 408] on input "Both Differential carrier attachment to differential case and Oil seals, joints…" at bounding box center [369, 401] width 11 height 11
radio input "true"
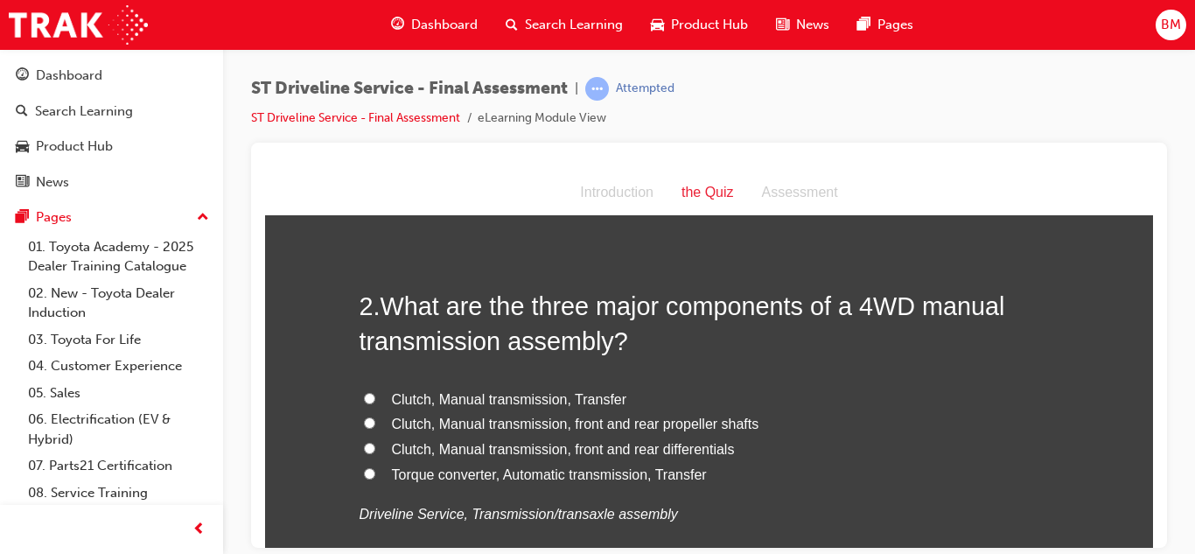
scroll to position [447, 0]
click at [410, 404] on span "Clutch, Manual transmission, Transfer" at bounding box center [509, 397] width 235 height 15
click at [375, 402] on input "Clutch, Manual transmission, Transfer" at bounding box center [369, 396] width 11 height 11
radio input "true"
click at [422, 455] on span "Clutch, Manual transmission, front and rear differentials" at bounding box center [563, 447] width 343 height 15
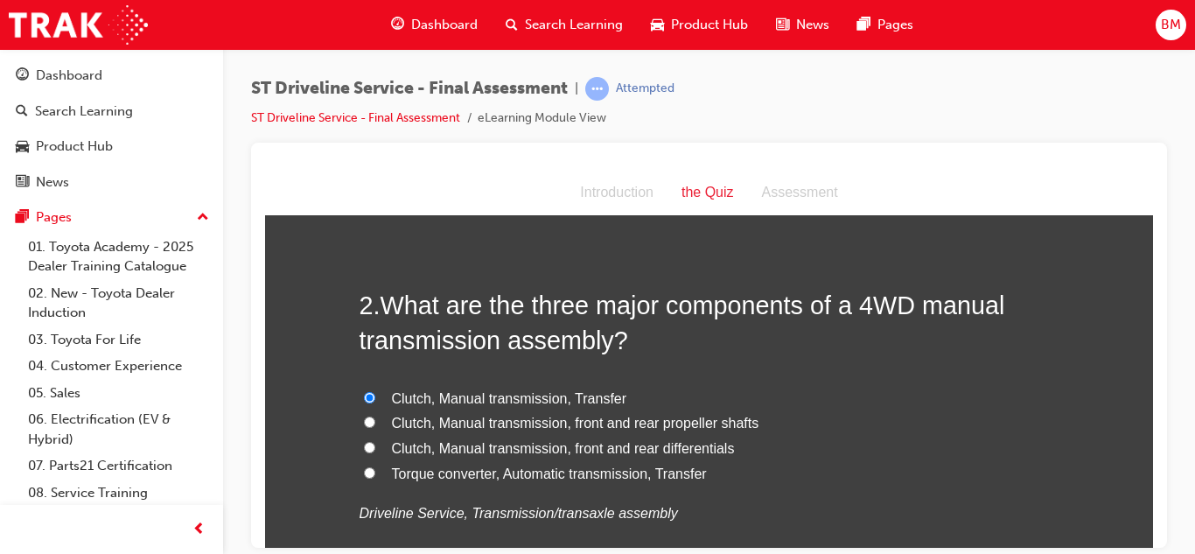
click at [375, 452] on input "Clutch, Manual transmission, front and rear differentials" at bounding box center [369, 446] width 11 height 11
radio input "true"
click at [414, 415] on span "Clutch, Manual transmission, front and rear propeller shafts" at bounding box center [575, 422] width 367 height 15
click at [375, 415] on input "Clutch, Manual transmission, front and rear propeller shafts" at bounding box center [369, 420] width 11 height 11
radio input "true"
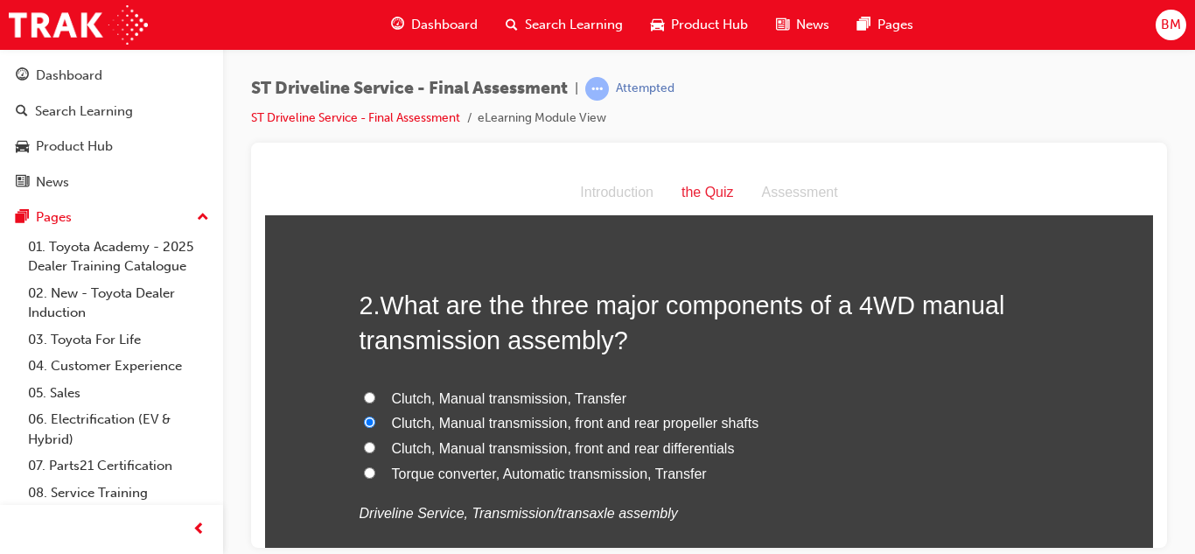
click at [411, 405] on span "Clutch, Manual transmission, Transfer" at bounding box center [509, 397] width 235 height 15
click at [375, 402] on input "Clutch, Manual transmission, Transfer" at bounding box center [369, 396] width 11 height 11
radio input "true"
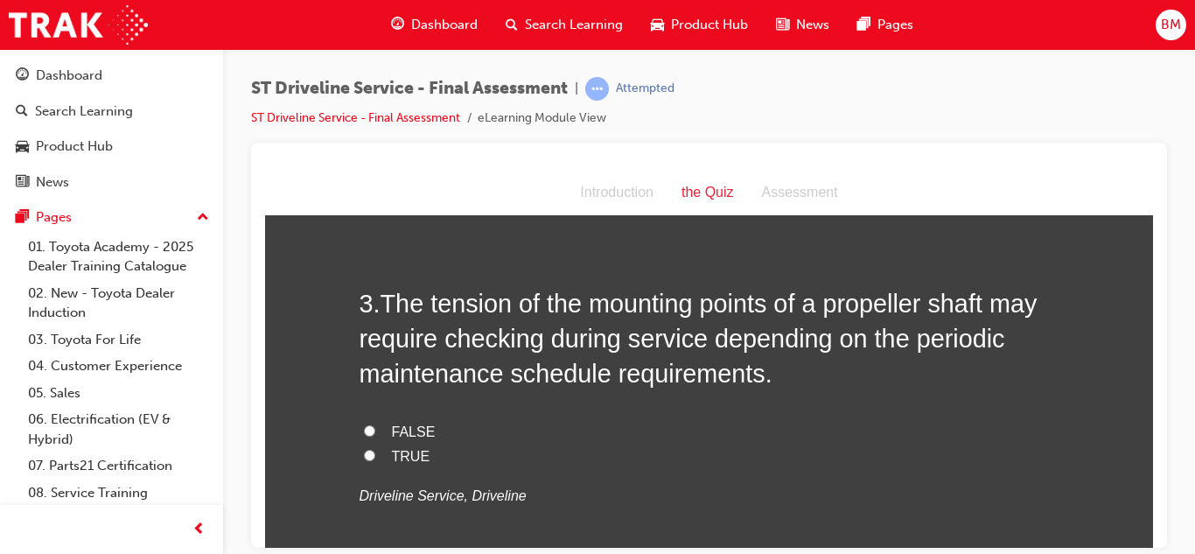
scroll to position [871, 0]
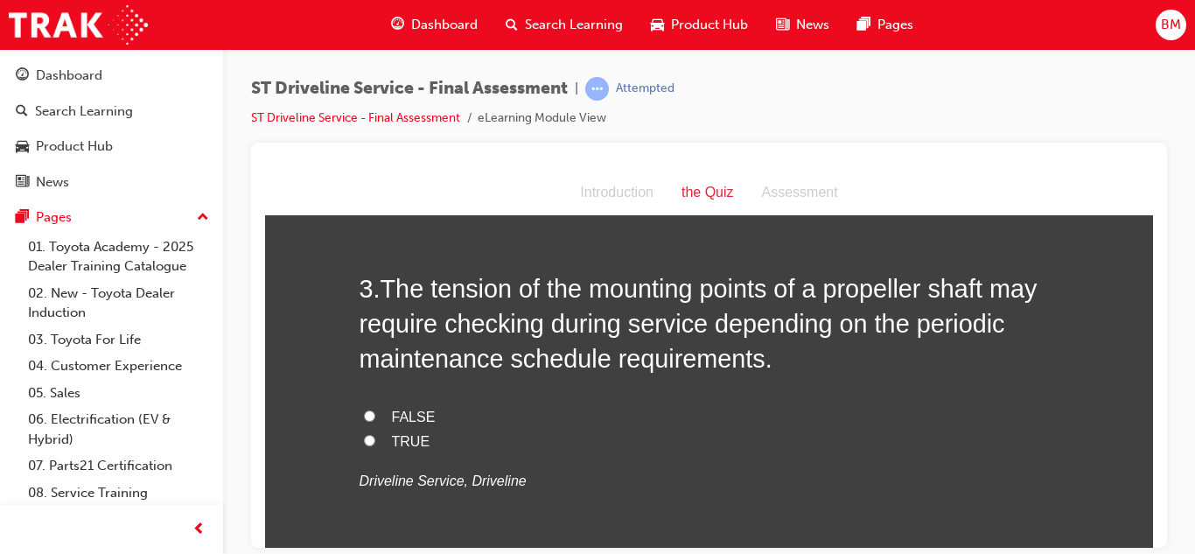
click at [398, 445] on span "TRUE" at bounding box center [411, 440] width 38 height 15
click at [375, 445] on input "TRUE" at bounding box center [369, 439] width 11 height 11
radio input "true"
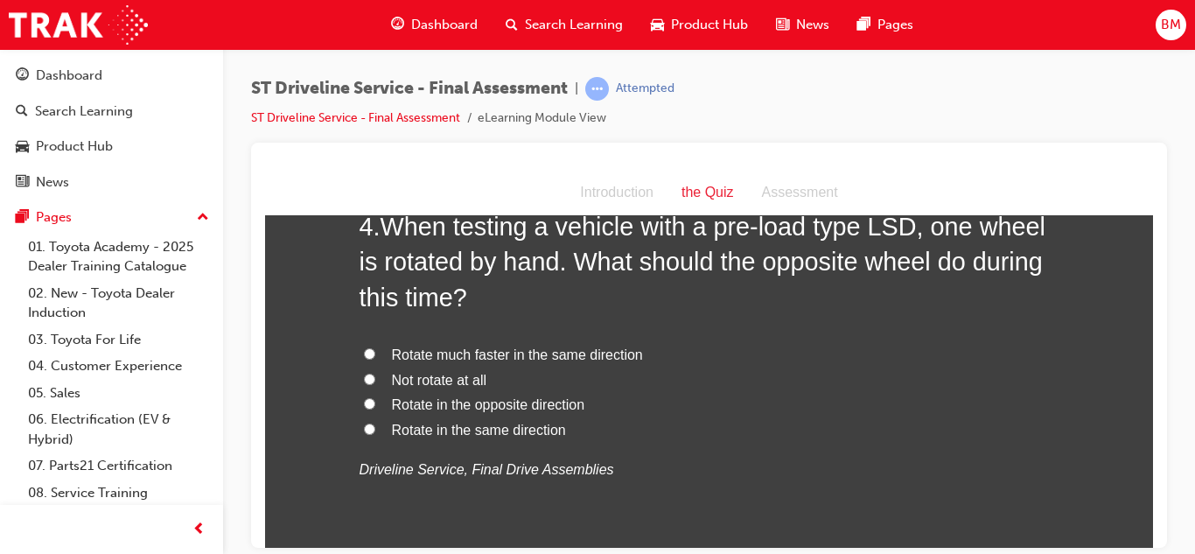
scroll to position [1331, 0]
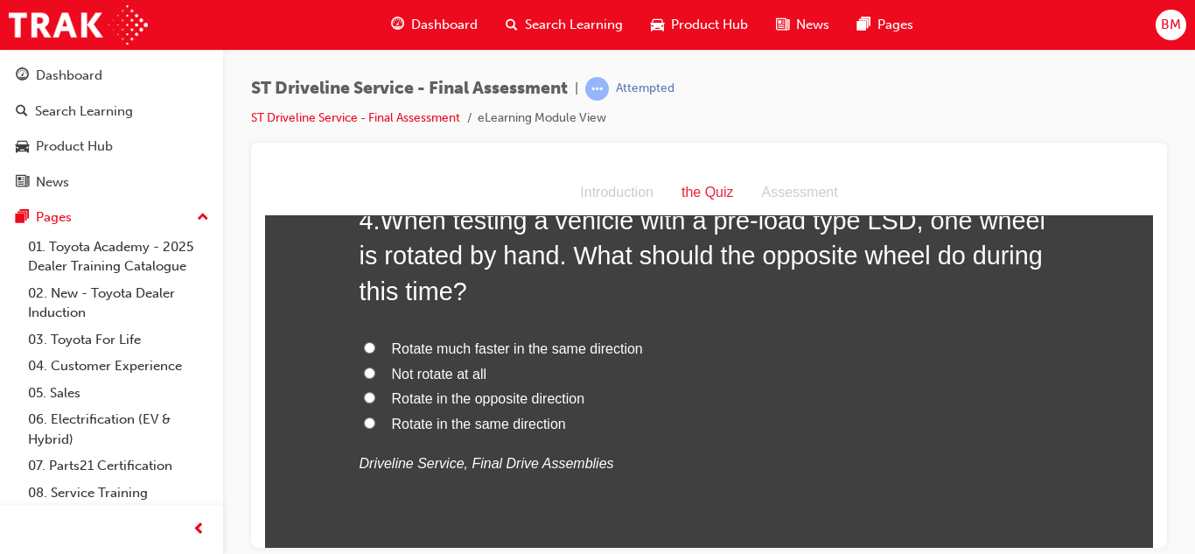
click at [400, 432] on label "Rotate in the same direction" at bounding box center [709, 423] width 700 height 25
click at [375, 428] on input "Rotate in the same direction" at bounding box center [369, 421] width 11 height 11
radio input "true"
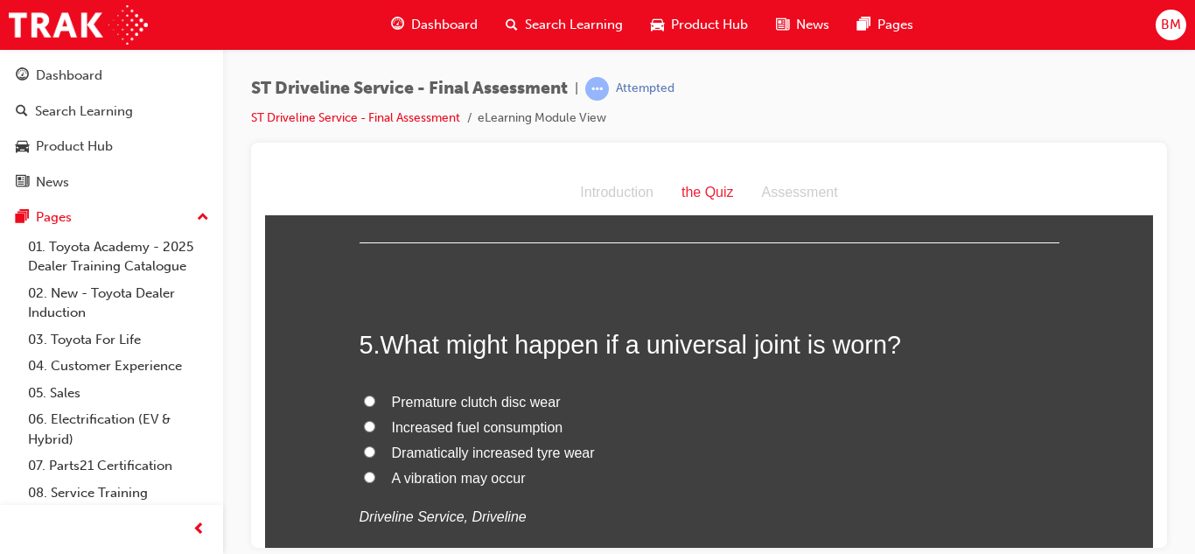
scroll to position [1650, 0]
click at [408, 475] on span "A vibration may occur" at bounding box center [459, 476] width 134 height 15
click at [375, 475] on input "A vibration may occur" at bounding box center [369, 475] width 11 height 11
radio input "true"
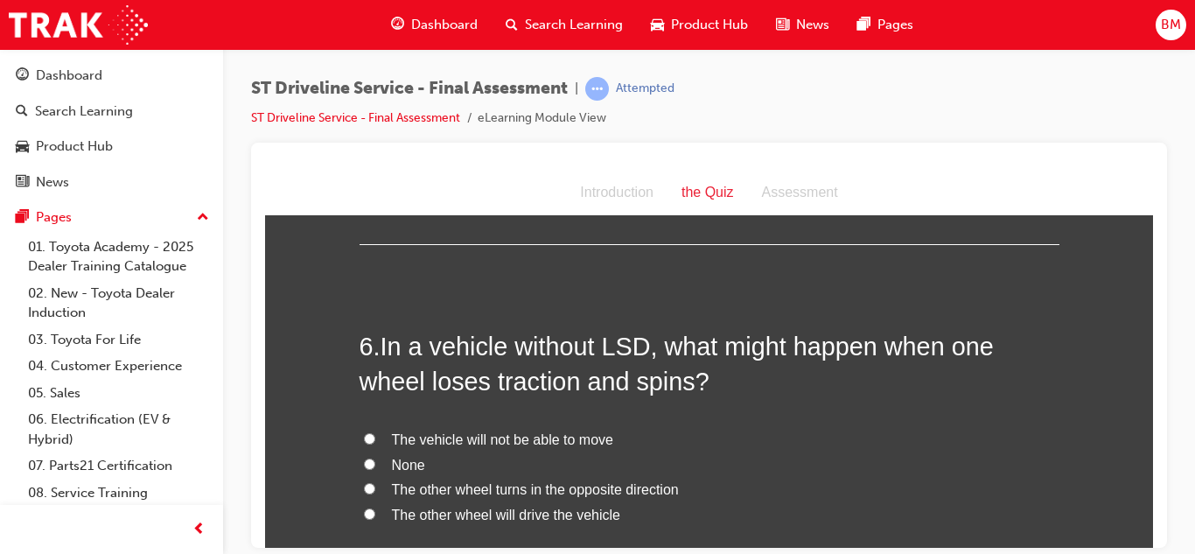
scroll to position [2020, 0]
click at [427, 485] on span "The other wheel turns in the opposite direction" at bounding box center [535, 487] width 287 height 15
click at [375, 485] on input "The other wheel turns in the opposite direction" at bounding box center [369, 486] width 11 height 11
radio input "true"
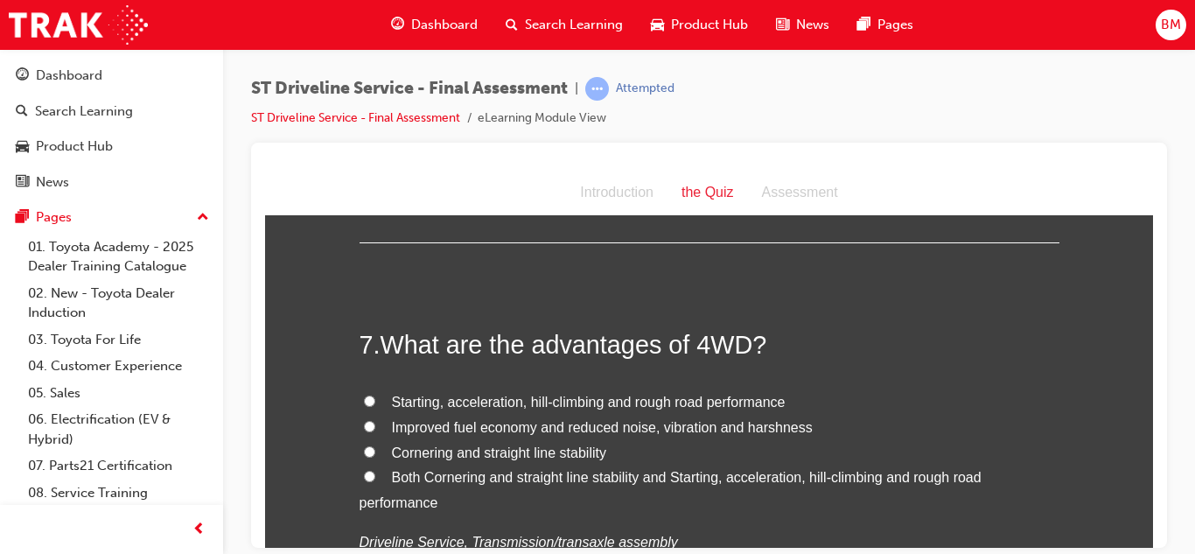
scroll to position [2433, 0]
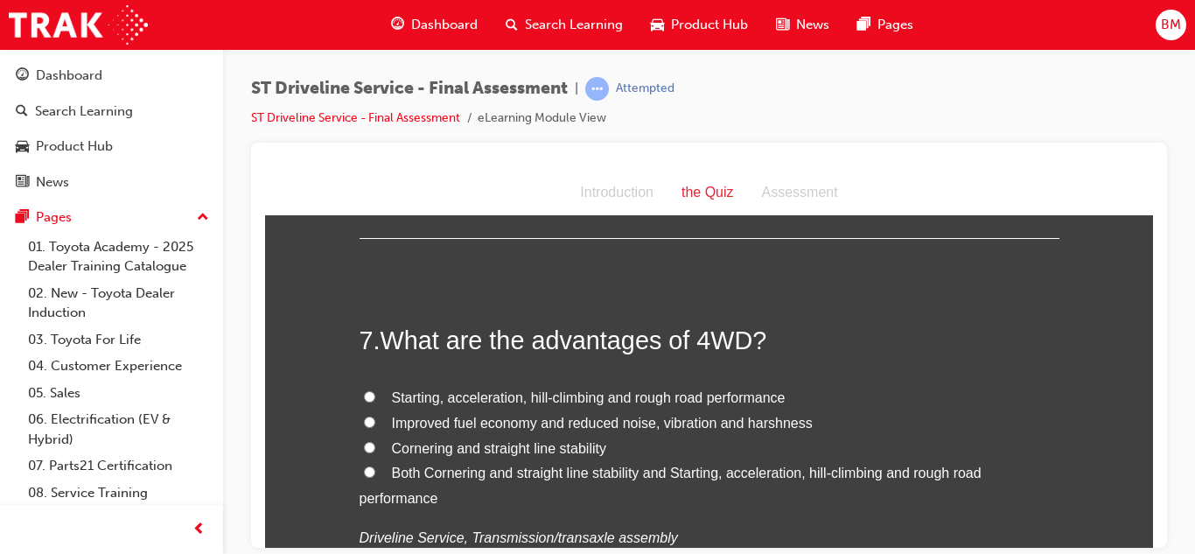
click at [401, 401] on span "Starting, acceleration, hill-climbing and rough road performance" at bounding box center [589, 396] width 394 height 15
click at [375, 401] on input "Starting, acceleration, hill-climbing and rough road performance" at bounding box center [369, 395] width 11 height 11
radio input "true"
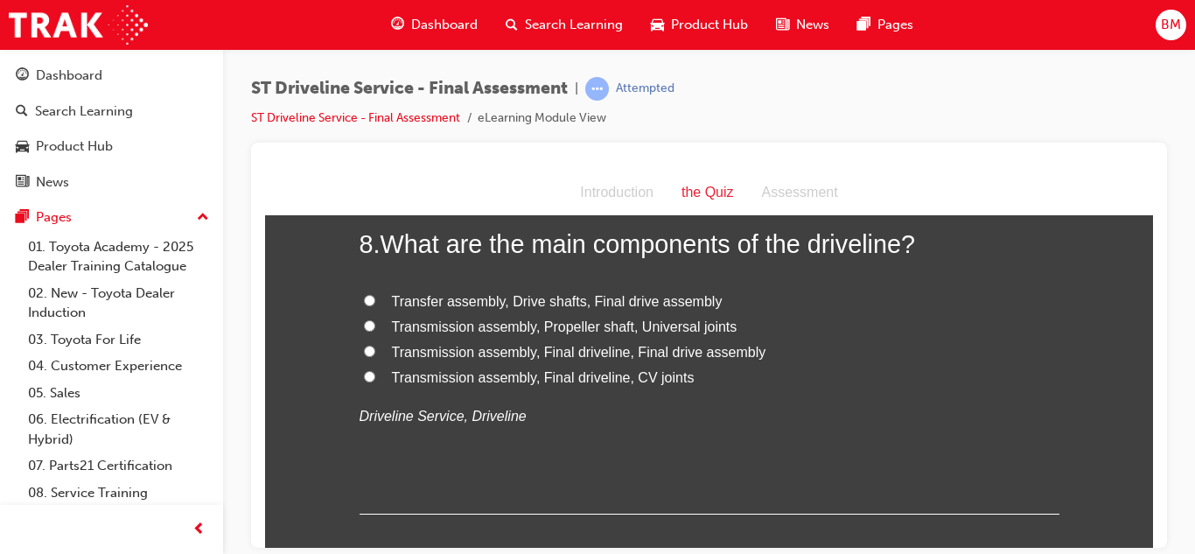
scroll to position [2922, 0]
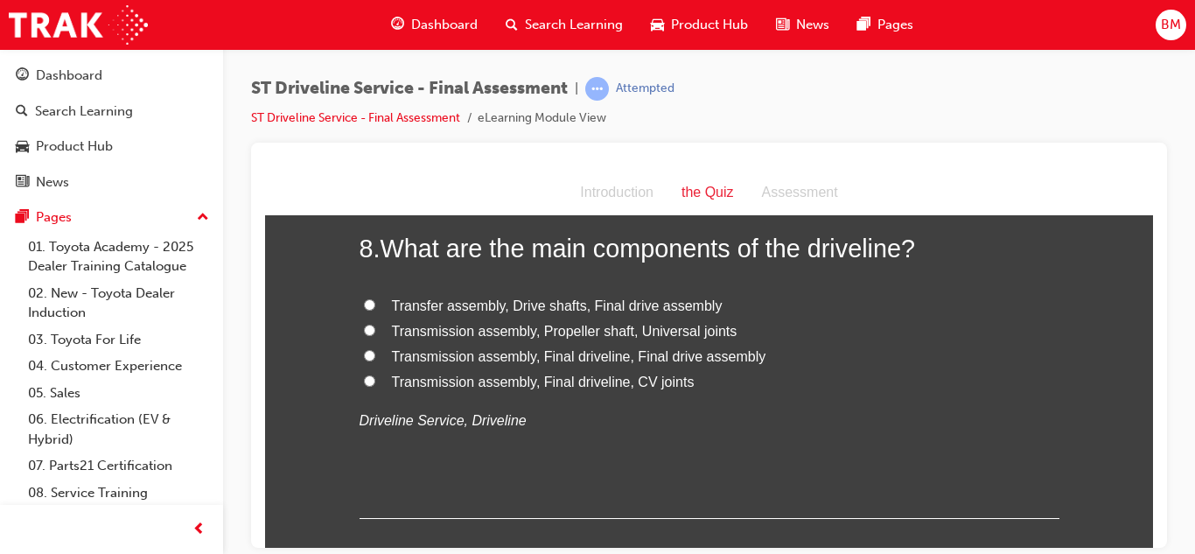
click at [447, 307] on span "Transfer assembly, Drive shafts, Final drive assembly" at bounding box center [557, 304] width 331 height 15
click at [375, 307] on input "Transfer assembly, Drive shafts, Final drive assembly" at bounding box center [369, 303] width 11 height 11
radio input "true"
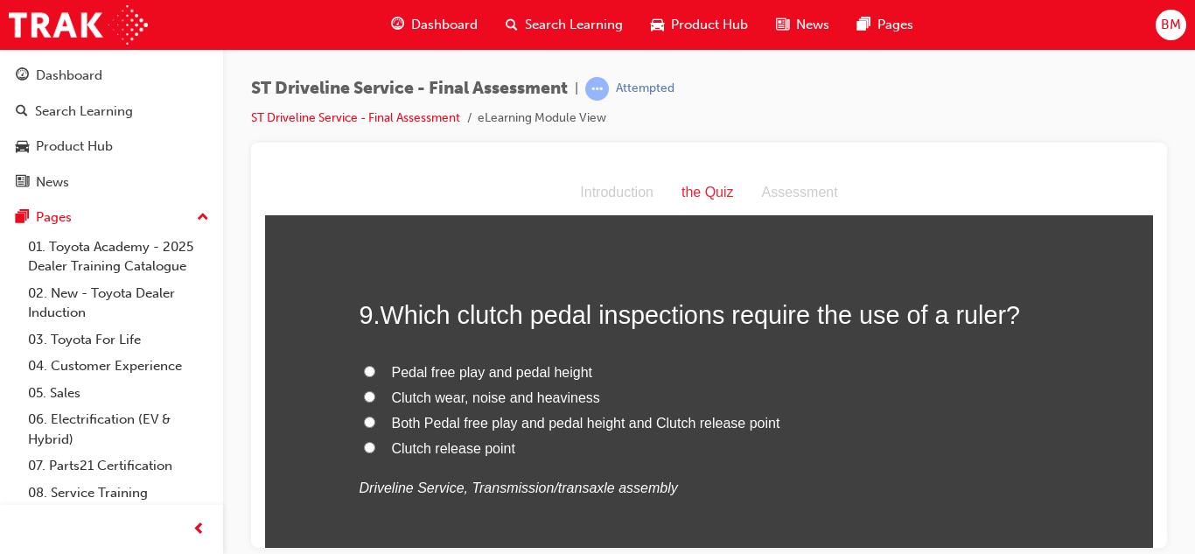
scroll to position [3228, 0]
click at [448, 373] on span "Pedal free play and pedal height" at bounding box center [492, 370] width 201 height 15
click at [375, 373] on input "Pedal free play and pedal height" at bounding box center [369, 369] width 11 height 11
radio input "true"
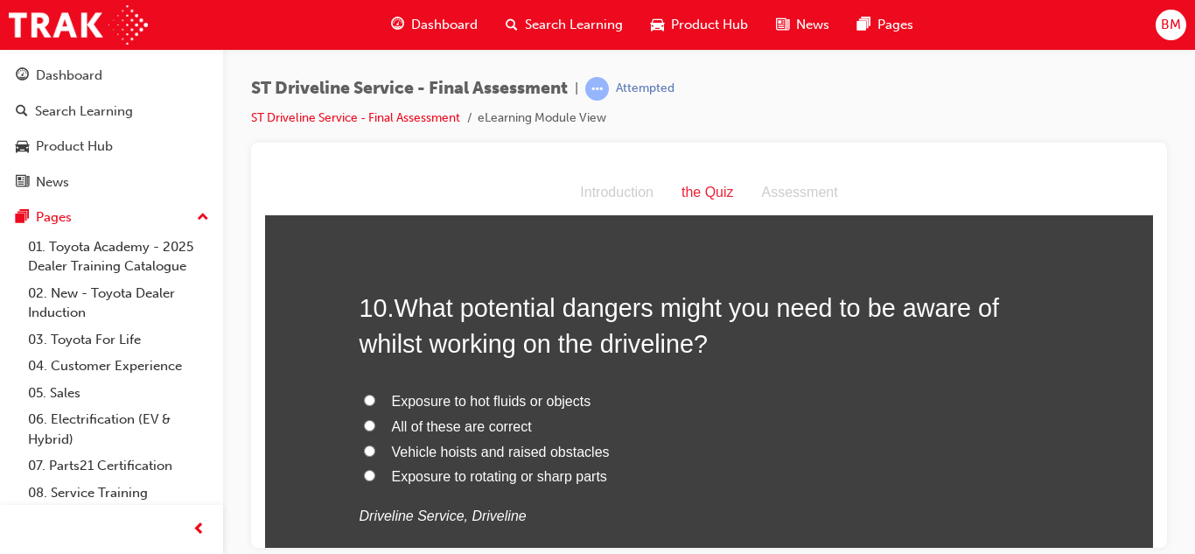
scroll to position [3616, 0]
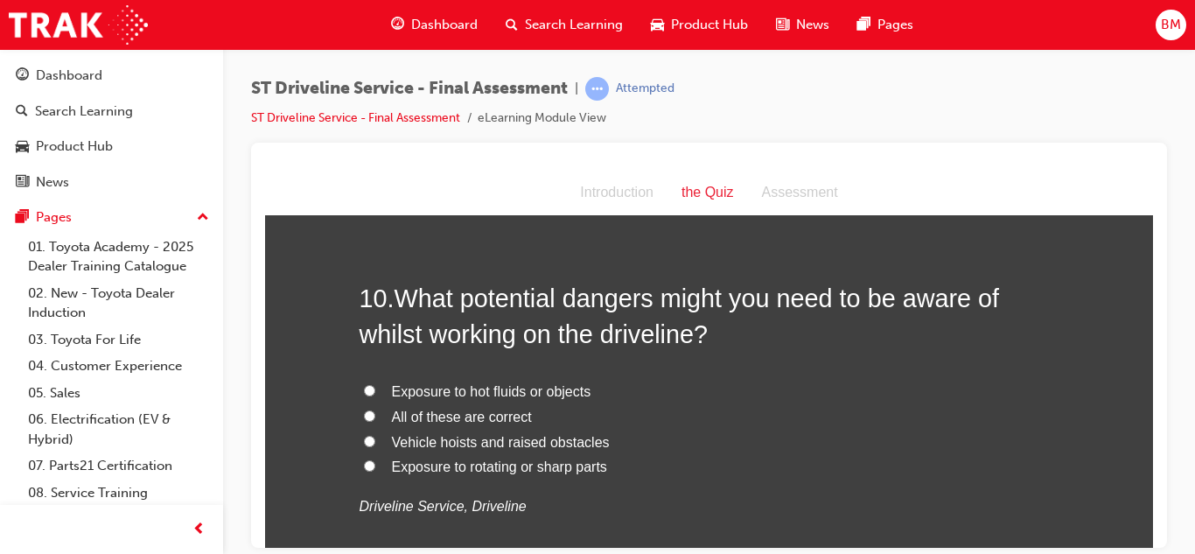
click at [439, 422] on span "All of these are correct" at bounding box center [462, 415] width 140 height 15
click at [375, 421] on input "All of these are correct" at bounding box center [369, 414] width 11 height 11
radio input "true"
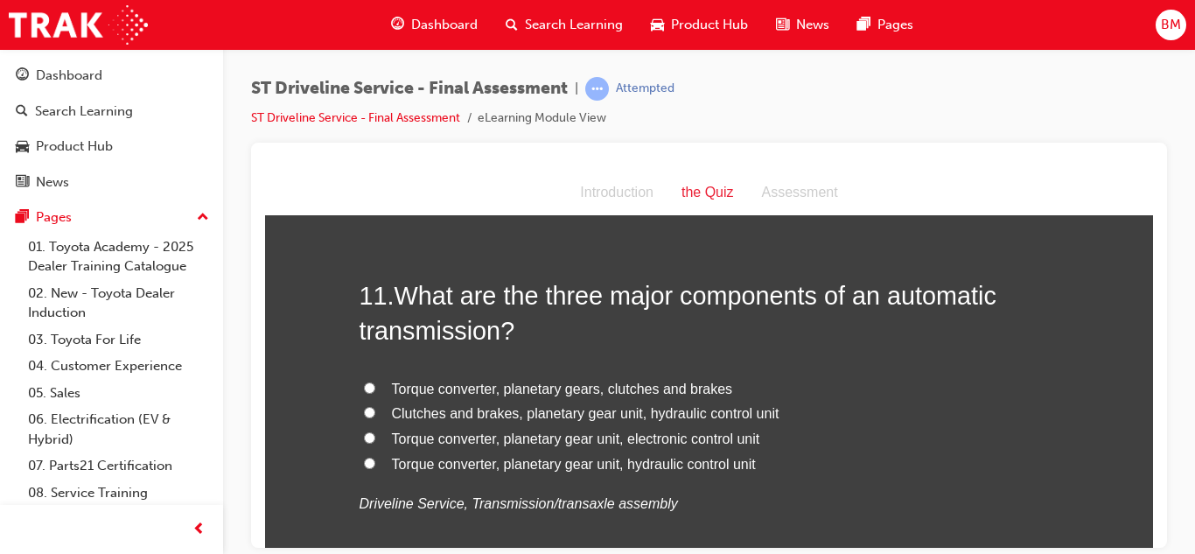
scroll to position [4027, 0]
click at [440, 437] on span "Torque converter, planetary gear unit, electronic control unit" at bounding box center [576, 436] width 368 height 15
click at [375, 437] on input "Torque converter, planetary gear unit, electronic control unit" at bounding box center [369, 435] width 11 height 11
radio input "true"
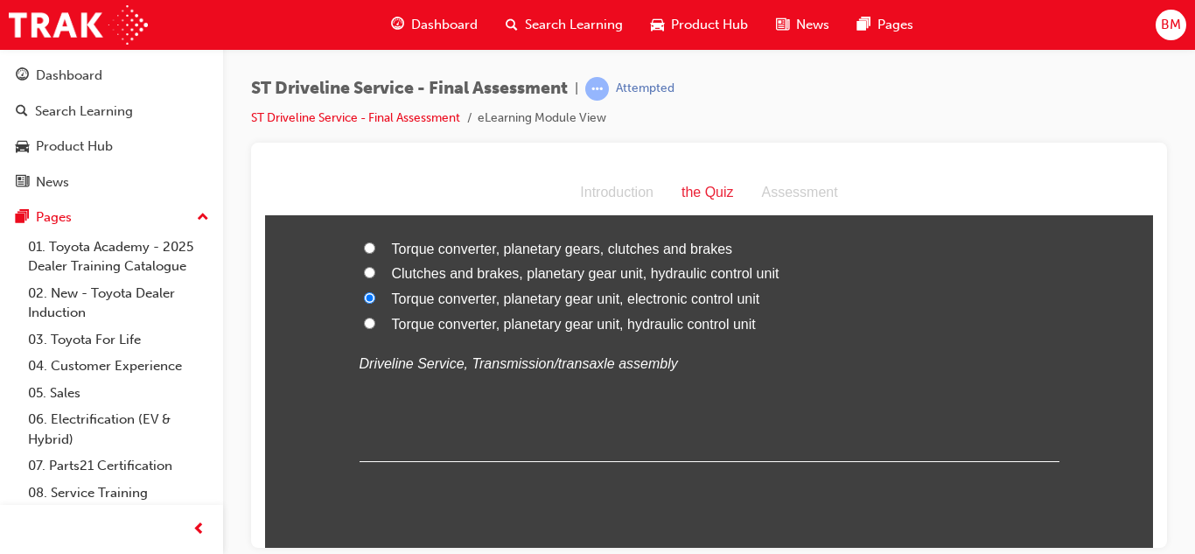
scroll to position [4164, 0]
click at [451, 326] on span "Torque converter, planetary gear unit, hydraulic control unit" at bounding box center [574, 324] width 364 height 15
click at [375, 326] on input "Torque converter, planetary gear unit, hydraulic control unit" at bounding box center [369, 323] width 11 height 11
radio input "true"
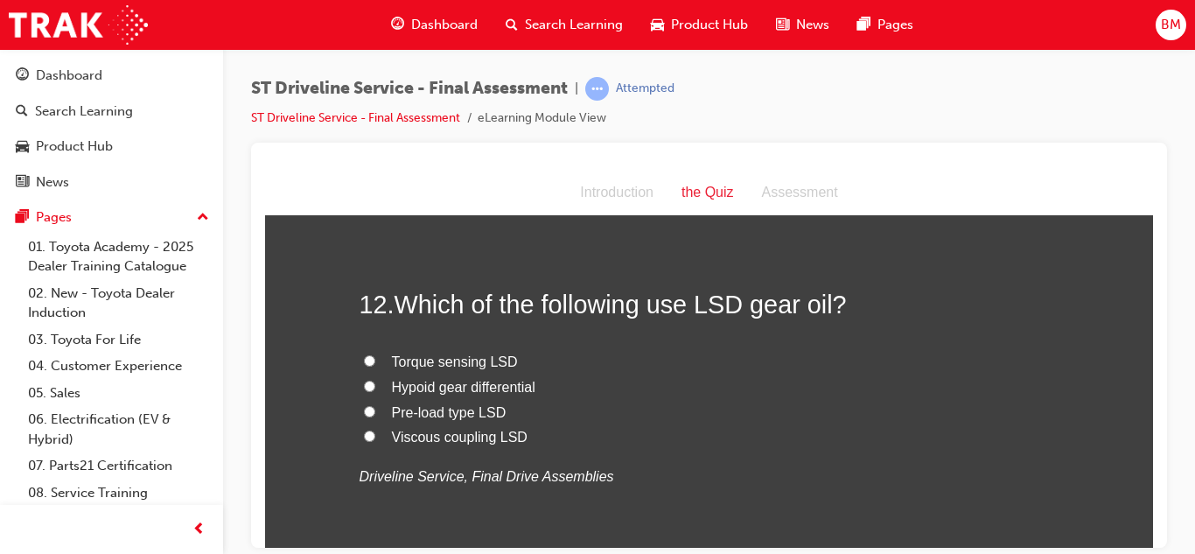
scroll to position [4426, 0]
click at [411, 443] on label "Viscous coupling LSD" at bounding box center [709, 435] width 700 height 25
click at [375, 440] on input "Viscous coupling LSD" at bounding box center [369, 434] width 11 height 11
radio input "true"
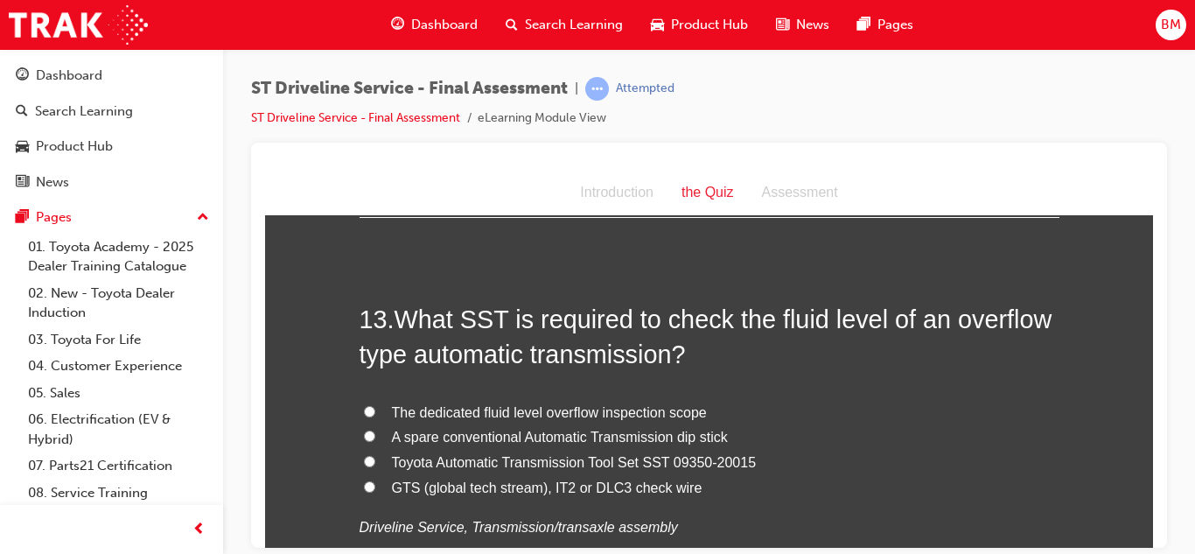
scroll to position [4790, 0]
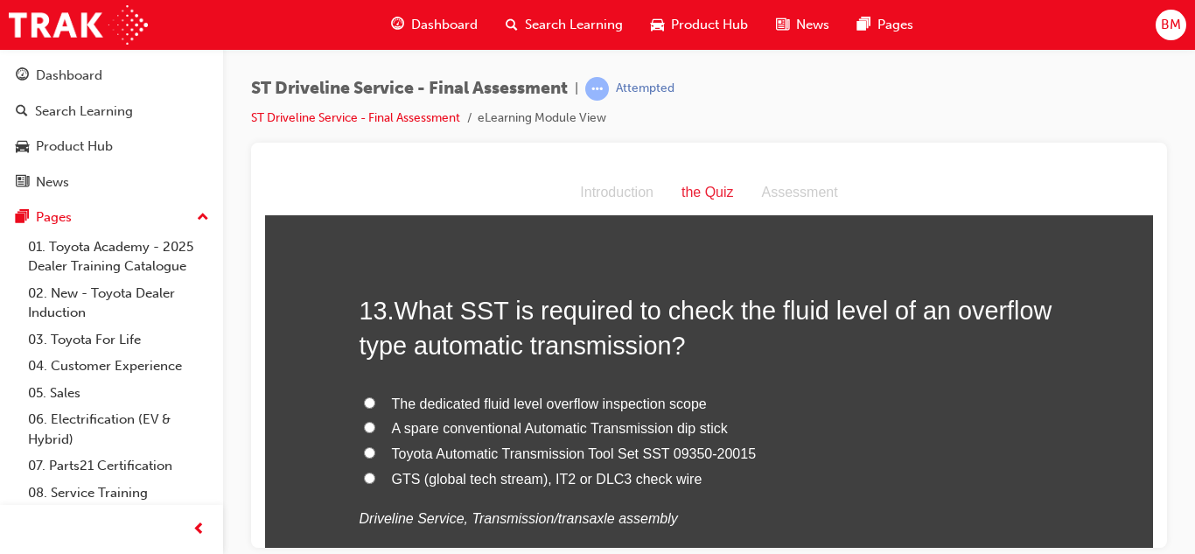
click at [401, 433] on span "A spare conventional Automatic Transmission dip stick" at bounding box center [560, 427] width 336 height 15
click at [375, 432] on input "A spare conventional Automatic Transmission dip stick" at bounding box center [369, 426] width 11 height 11
radio input "true"
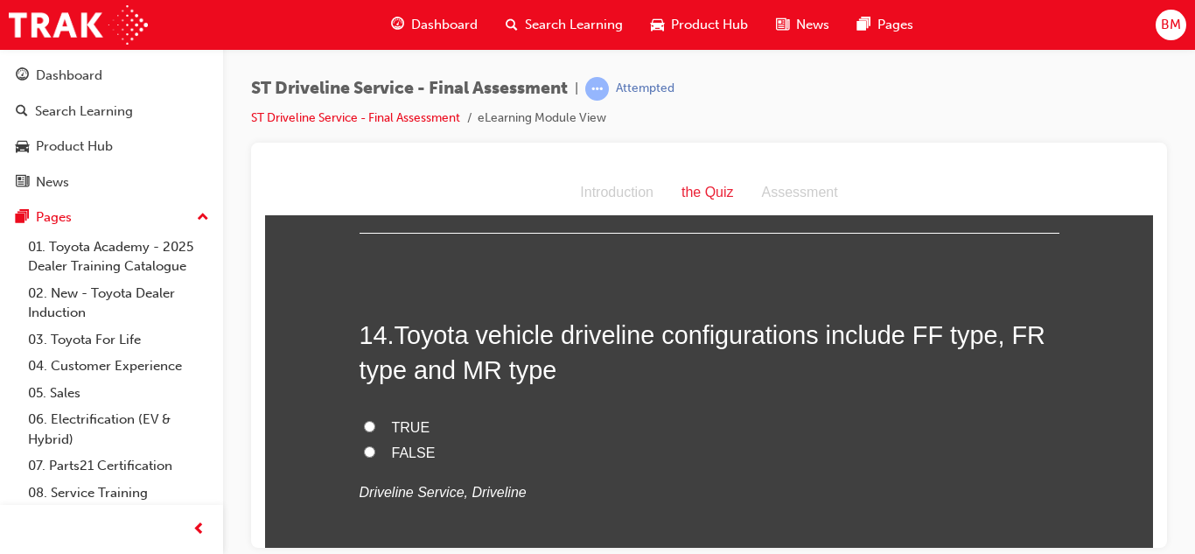
scroll to position [5176, 0]
click at [401, 433] on label "TRUE" at bounding box center [709, 424] width 700 height 25
click at [375, 429] on input "TRUE" at bounding box center [369, 422] width 11 height 11
radio input "true"
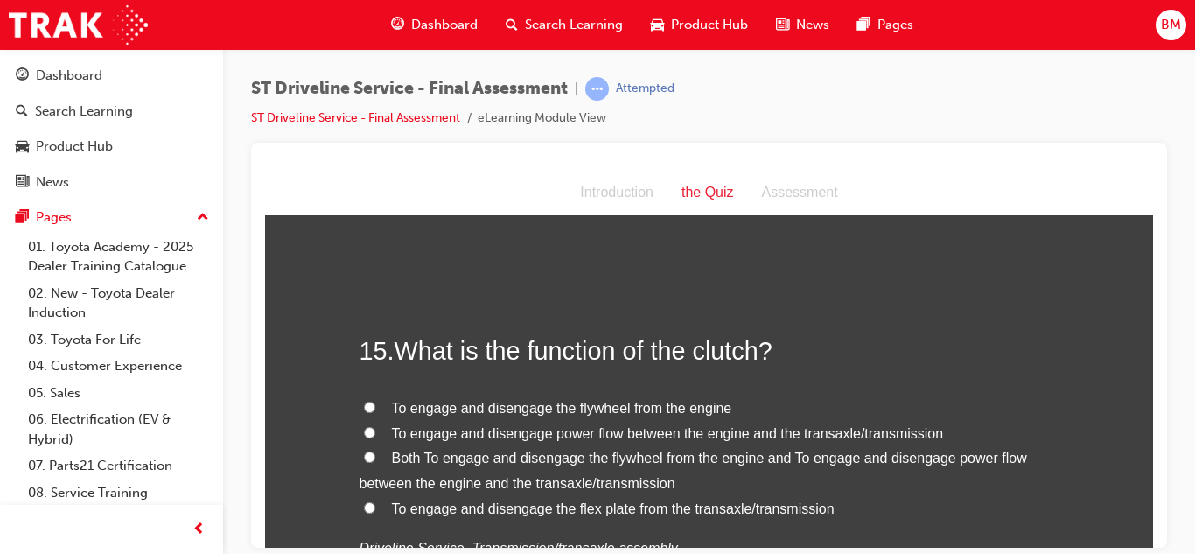
scroll to position [5525, 0]
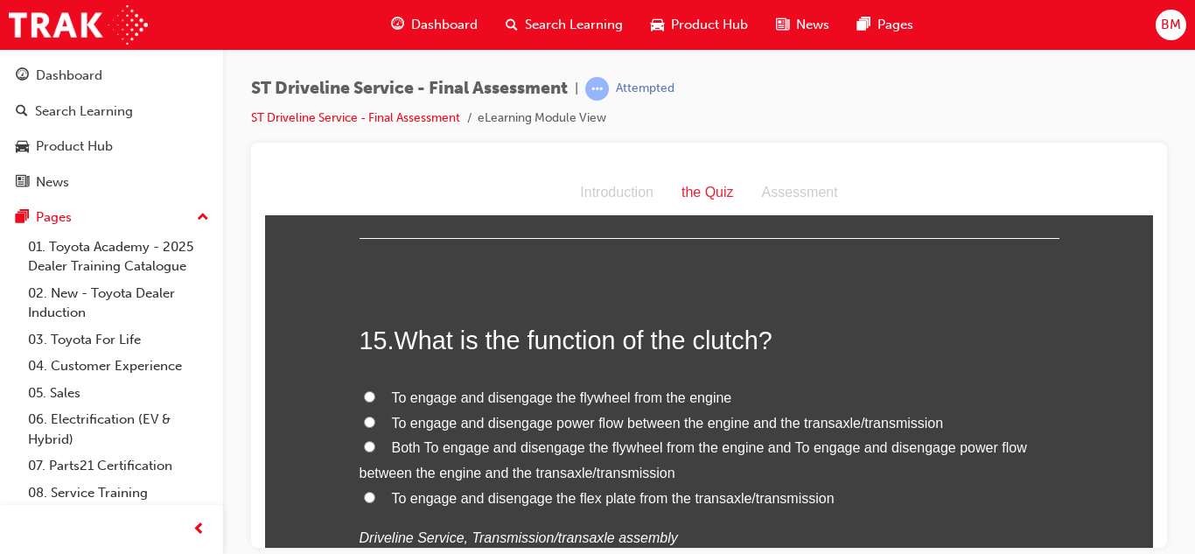
click at [422, 418] on span "To engage and disengage power flow between the engine and the transaxle/transmi…" at bounding box center [668, 422] width 552 height 15
click at [375, 418] on input "To engage and disengage power flow between the engine and the transaxle/transmi…" at bounding box center [369, 420] width 11 height 11
radio input "true"
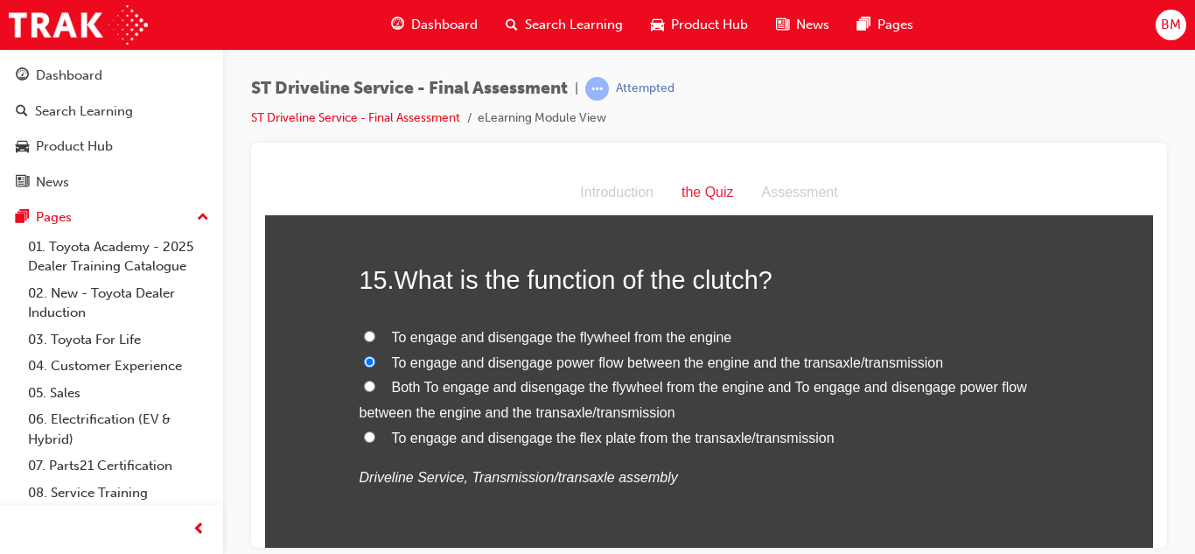
scroll to position [5582, 0]
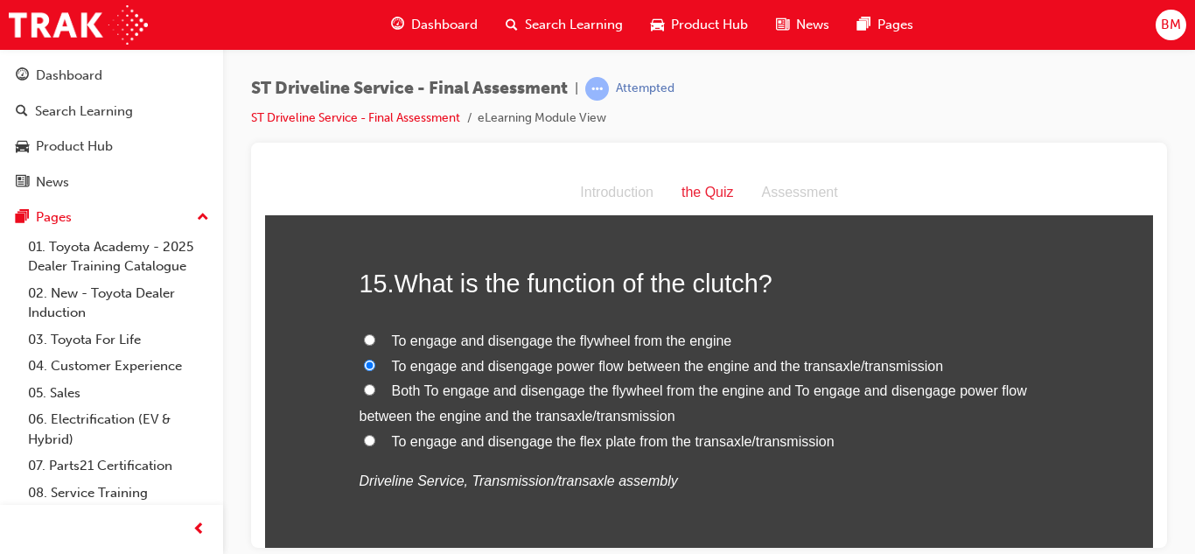
click at [408, 397] on span "Both To engage and disengage the flywheel from the engine and To engage and dis…" at bounding box center [692, 402] width 667 height 40
click at [375, 394] on input "Both To engage and disengage the flywheel from the engine and To engage and dis…" at bounding box center [369, 388] width 11 height 11
radio input "true"
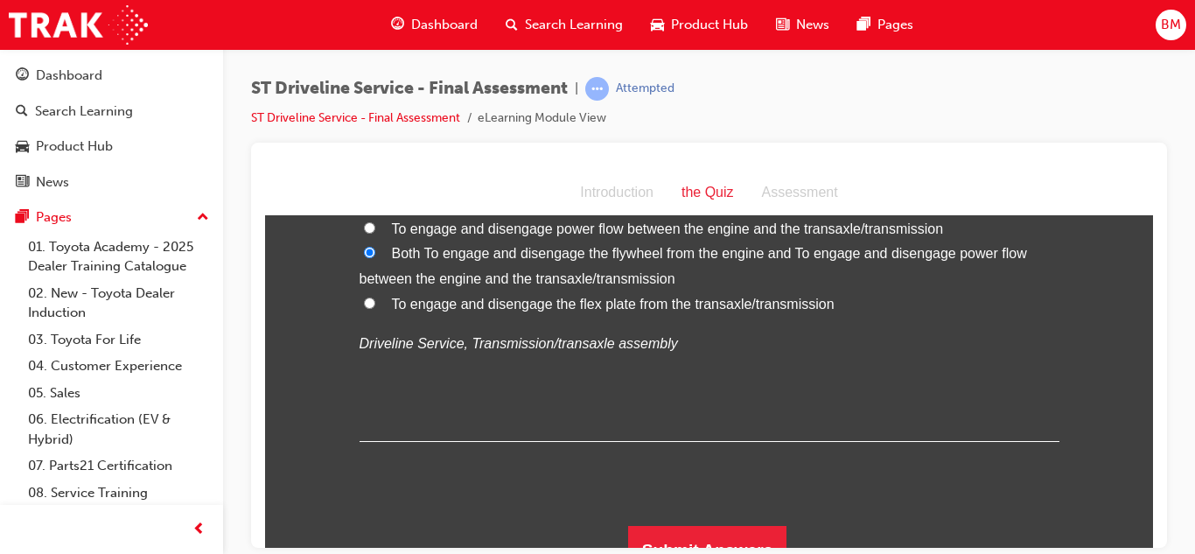
scroll to position [5745, 0]
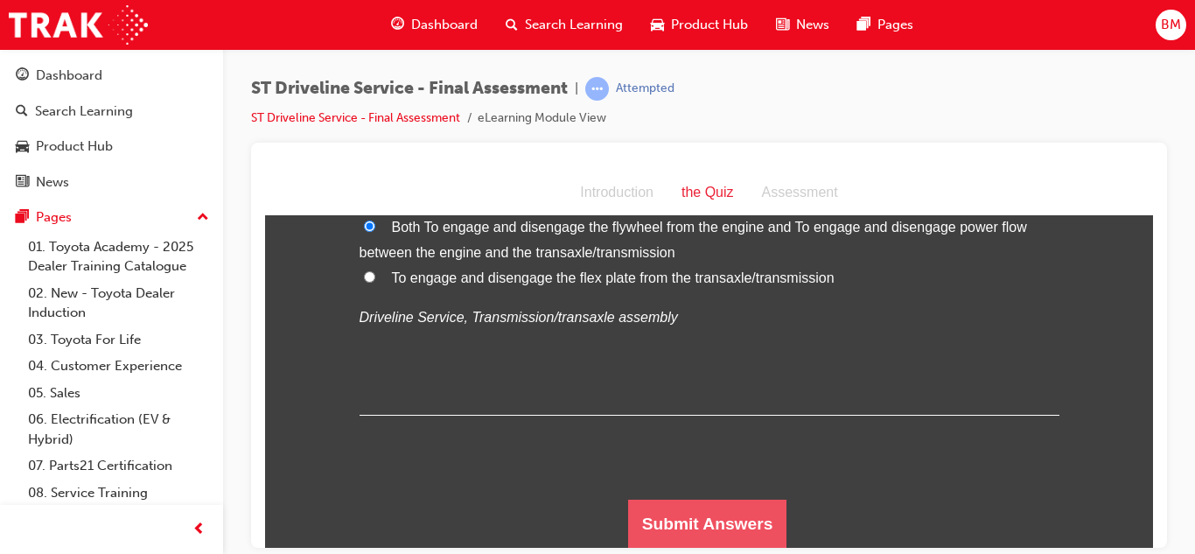
click at [657, 501] on button "Submit Answers" at bounding box center [707, 523] width 159 height 49
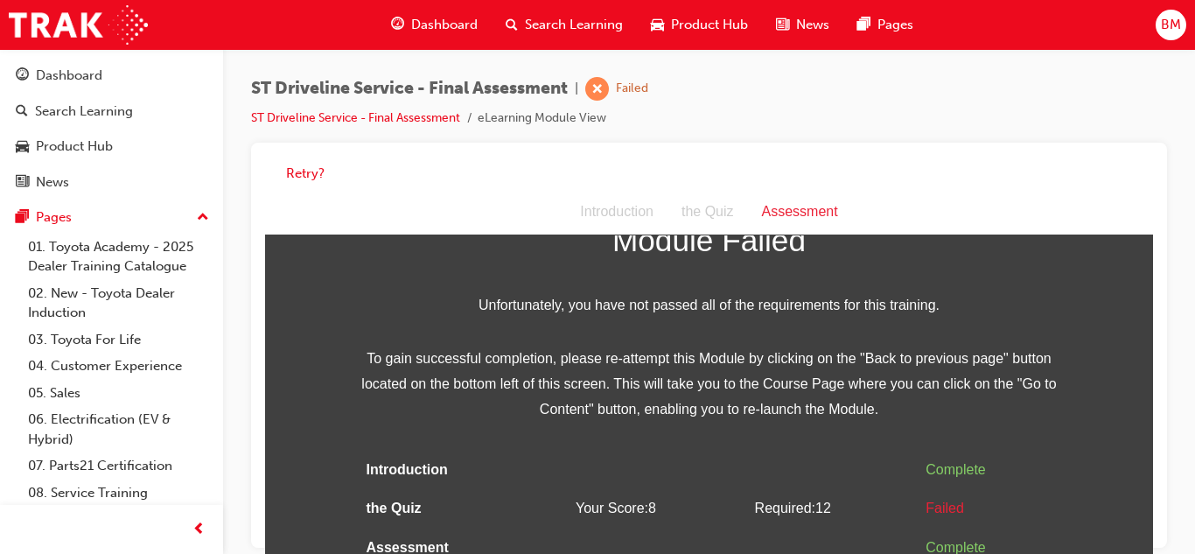
scroll to position [0, 0]
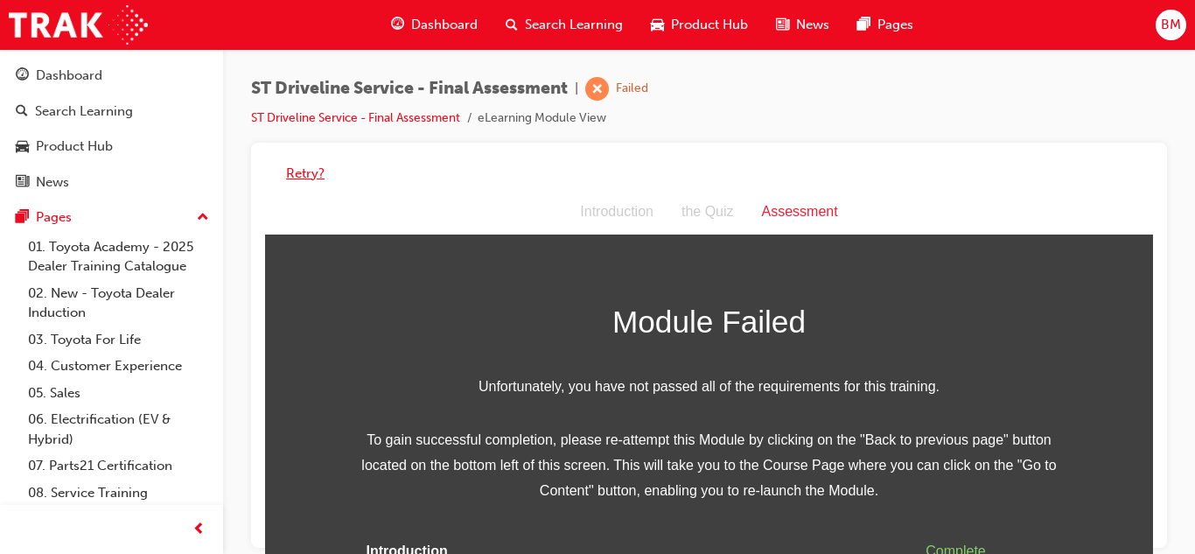
click at [297, 175] on button "Retry?" at bounding box center [305, 174] width 38 height 20
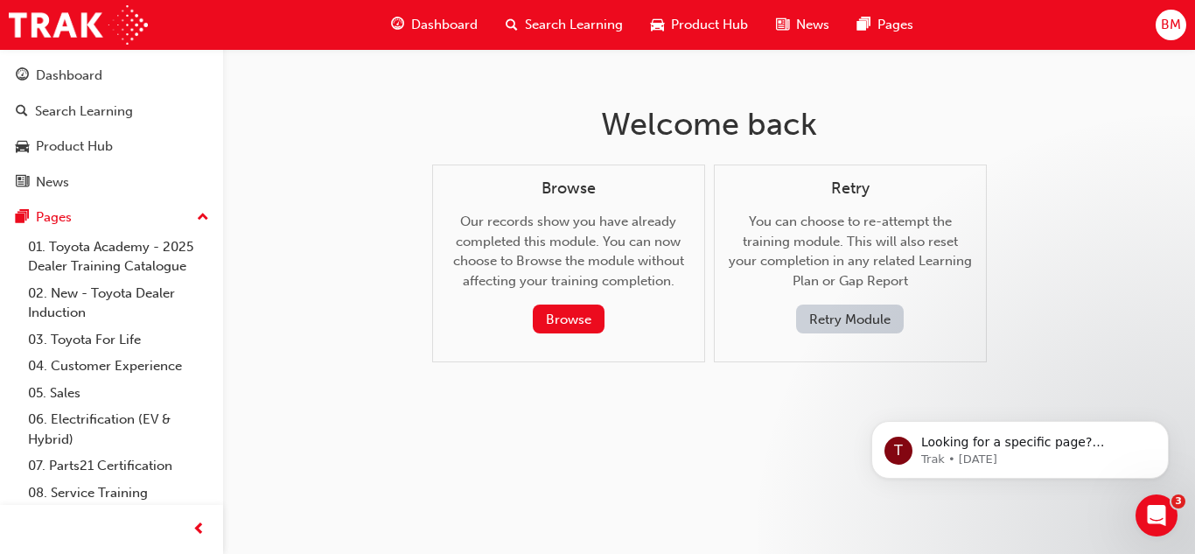
click at [841, 317] on button "Retry Module" at bounding box center [850, 318] width 108 height 29
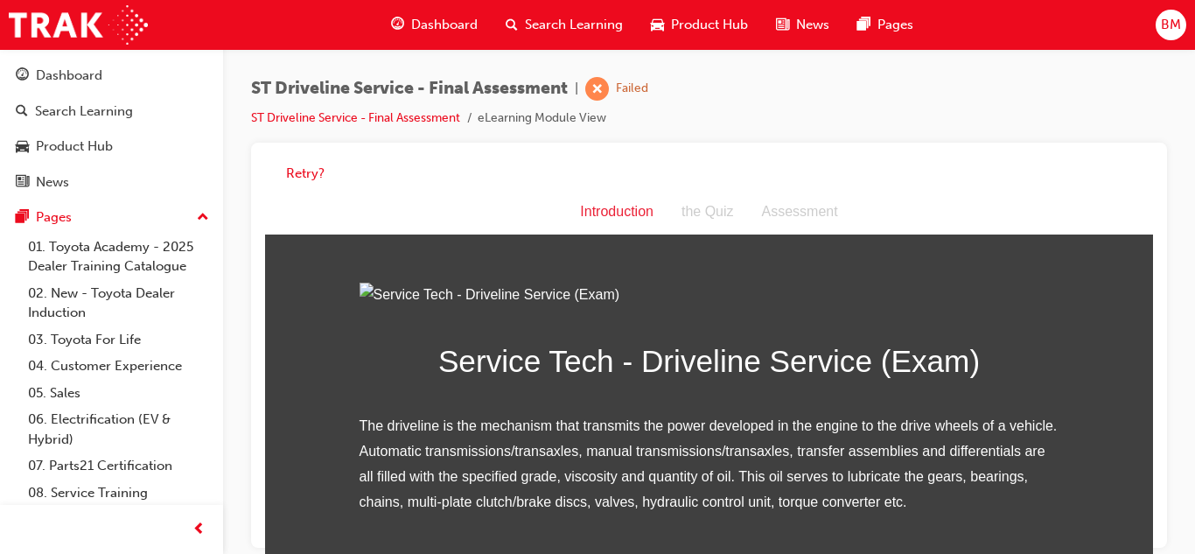
scroll to position [232, 0]
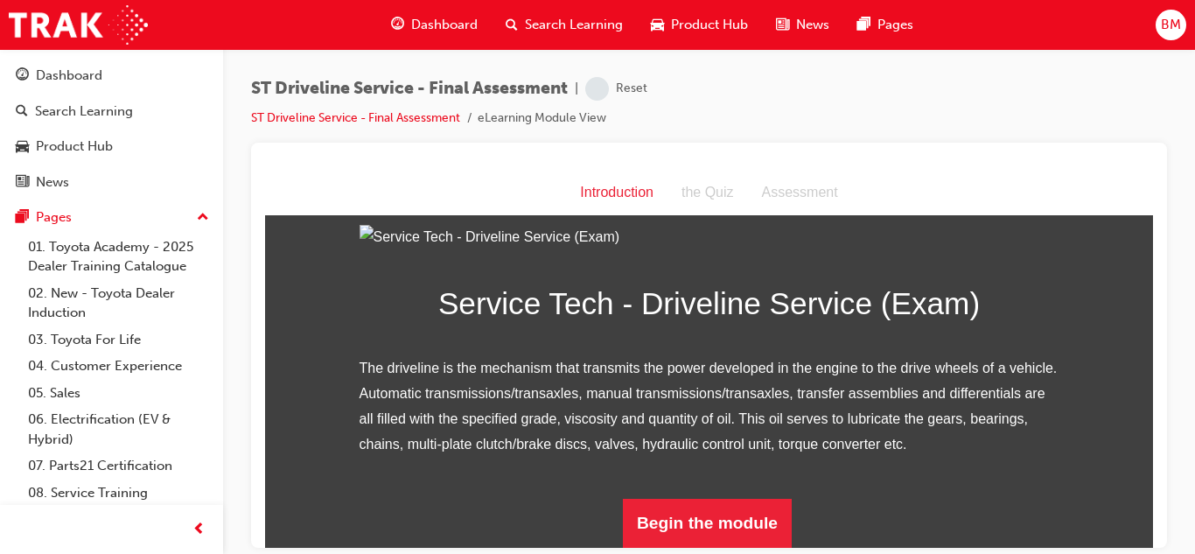
click at [694, 495] on div "Service Tech - Driveline Service (Exam) The driveline is the mechanism that tra…" at bounding box center [709, 386] width 700 height 324
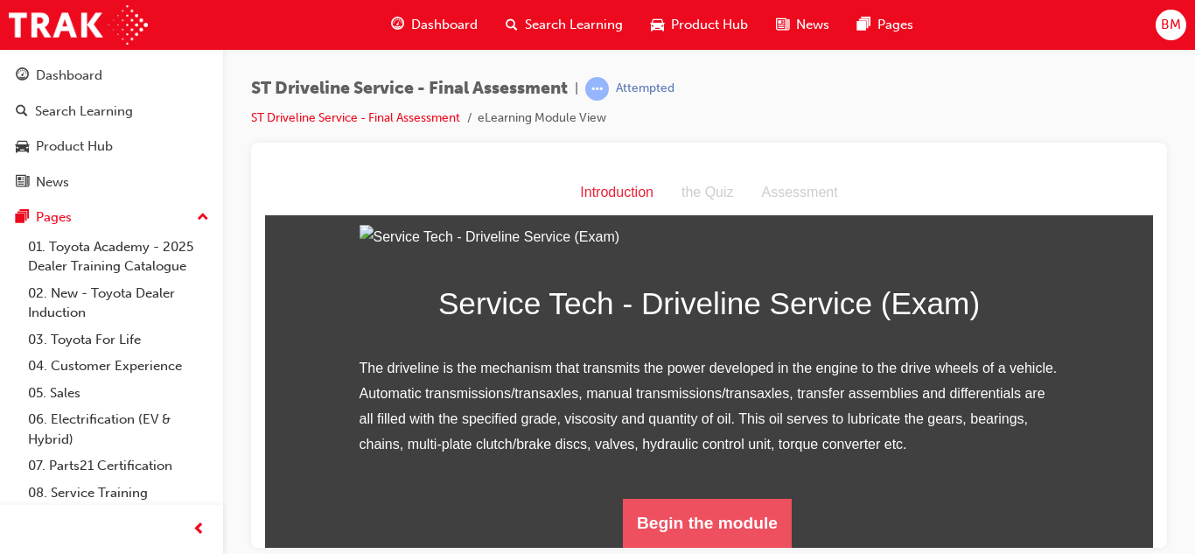
click at [691, 503] on button "Begin the module" at bounding box center [707, 522] width 169 height 49
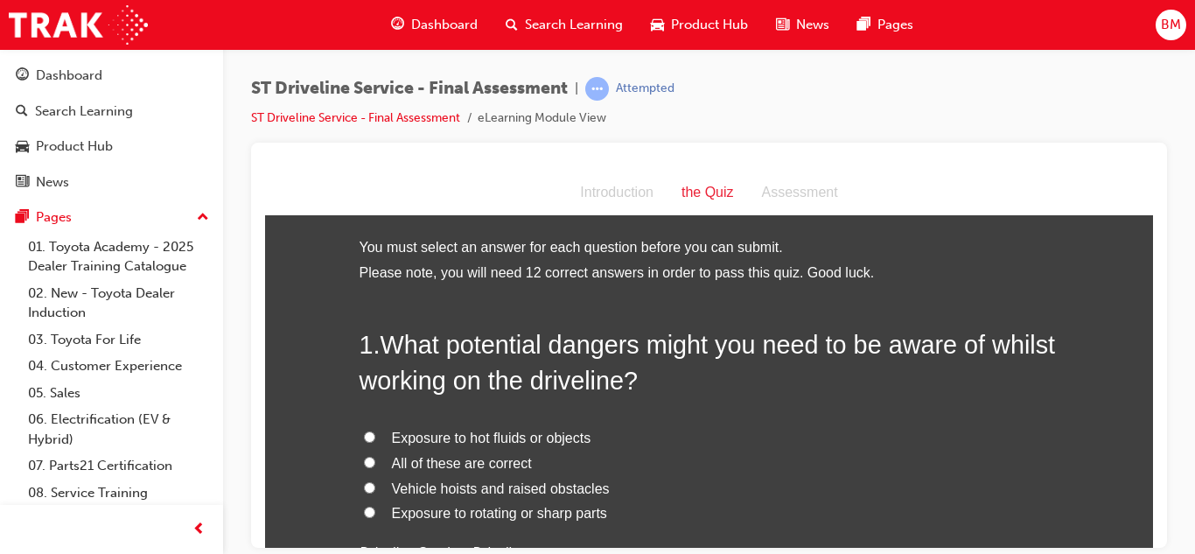
click at [400, 471] on label "All of these are correct" at bounding box center [709, 462] width 700 height 25
click at [375, 467] on input "All of these are correct" at bounding box center [369, 461] width 11 height 11
radio input "true"
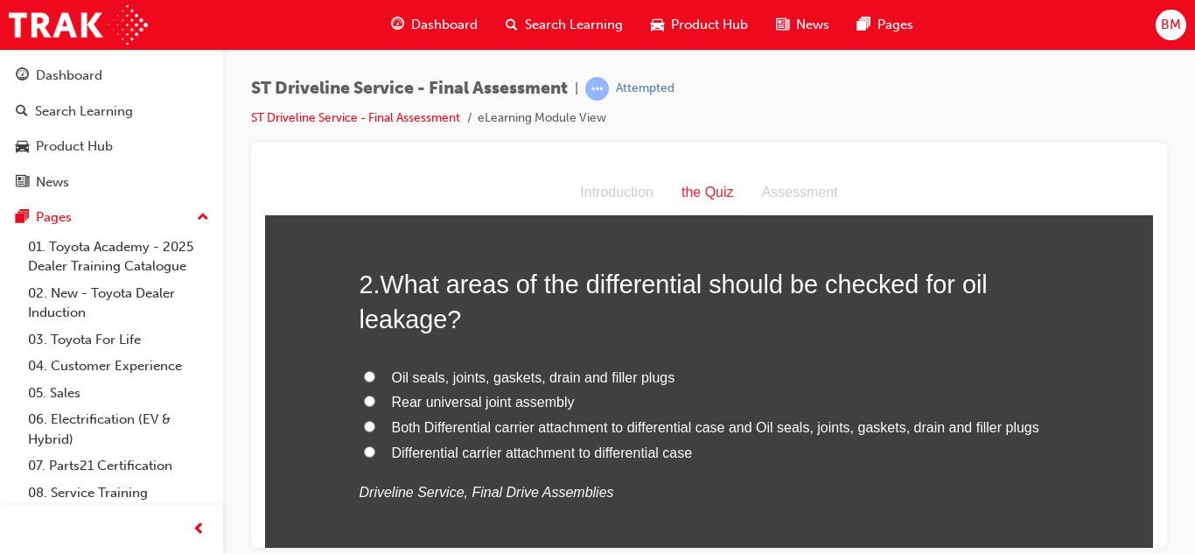
scroll to position [475, 0]
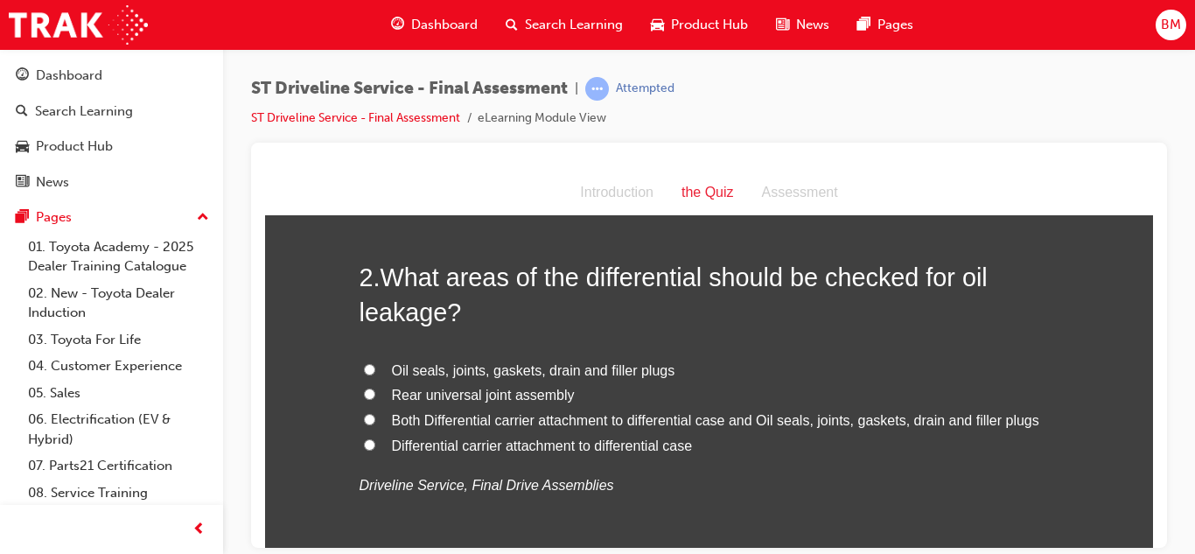
click at [403, 421] on span "Both Differential carrier attachment to differential case and Oil seals, joints…" at bounding box center [715, 419] width 647 height 15
click at [375, 421] on input "Both Differential carrier attachment to differential case and Oil seals, joints…" at bounding box center [369, 418] width 11 height 11
radio input "true"
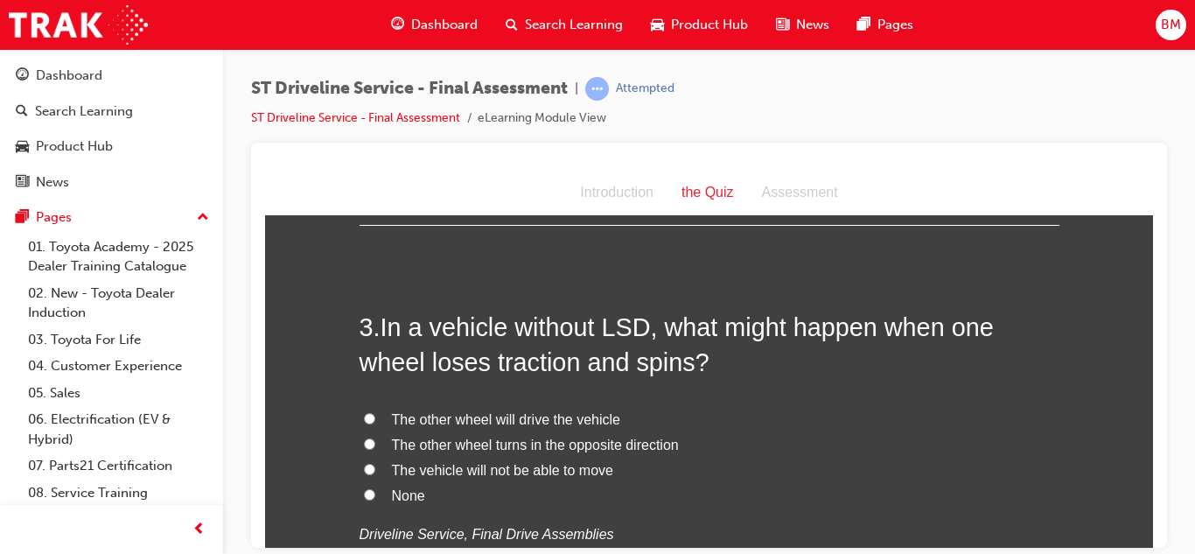
scroll to position [839, 0]
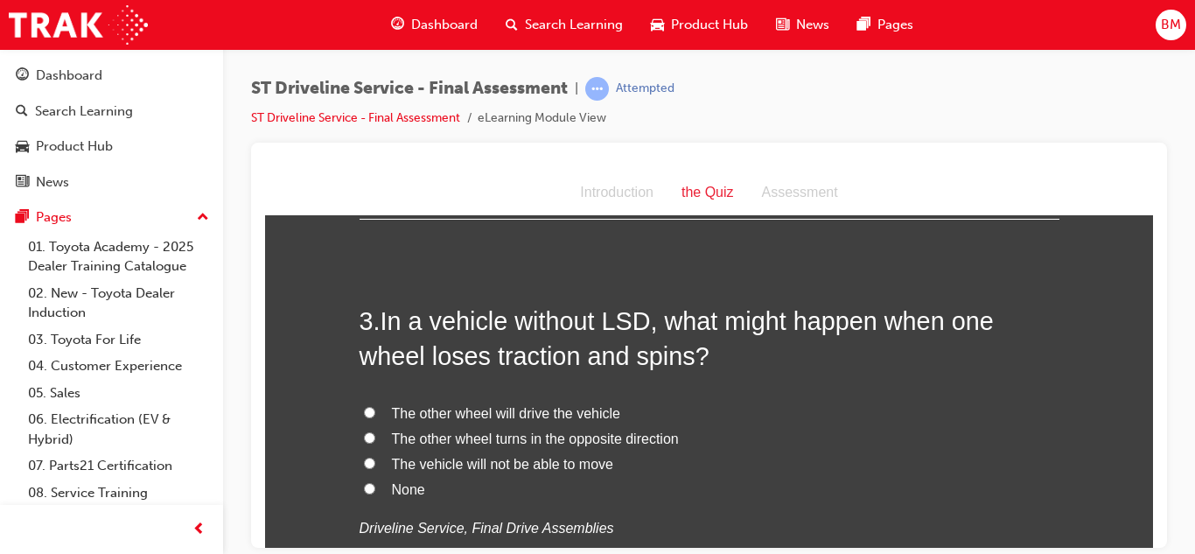
click at [463, 472] on label "The vehicle will not be able to move" at bounding box center [709, 463] width 700 height 25
click at [375, 468] on input "The vehicle will not be able to move" at bounding box center [369, 462] width 11 height 11
radio input "true"
click at [457, 415] on span "The other wheel will drive the vehicle" at bounding box center [506, 412] width 228 height 15
click at [375, 415] on input "The other wheel will drive the vehicle" at bounding box center [369, 411] width 11 height 11
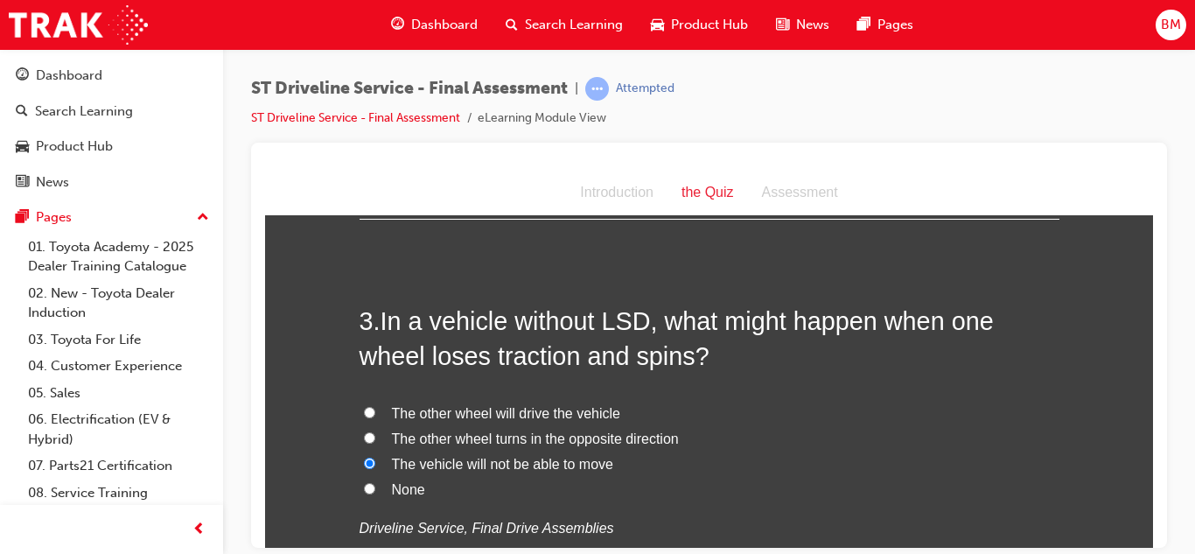
radio input "true"
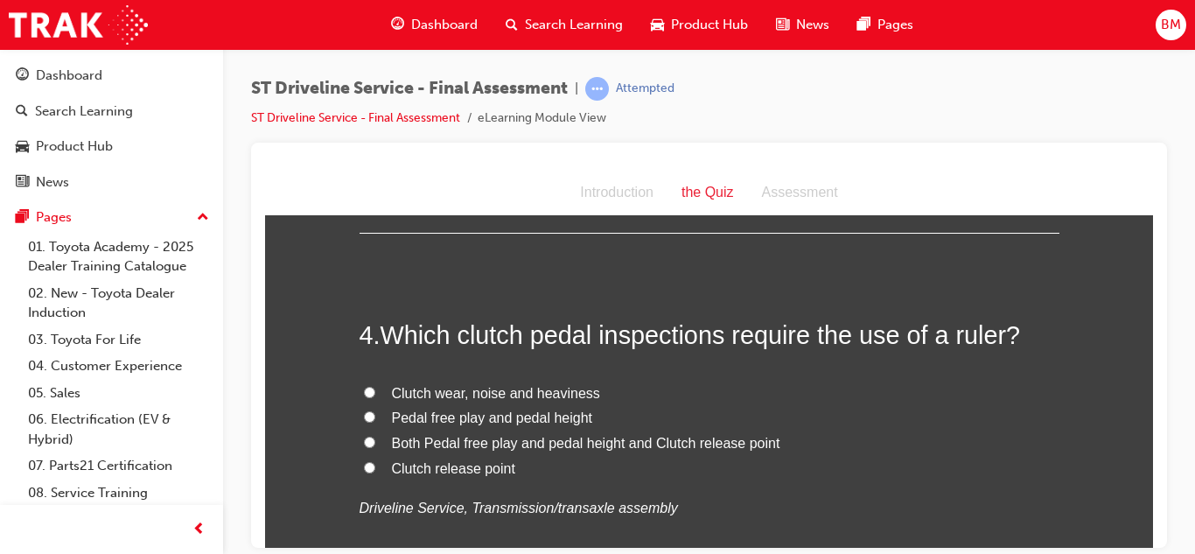
scroll to position [1232, 0]
click at [457, 413] on span "Pedal free play and pedal height" at bounding box center [492, 415] width 201 height 15
click at [375, 413] on input "Pedal free play and pedal height" at bounding box center [369, 414] width 11 height 11
radio input "true"
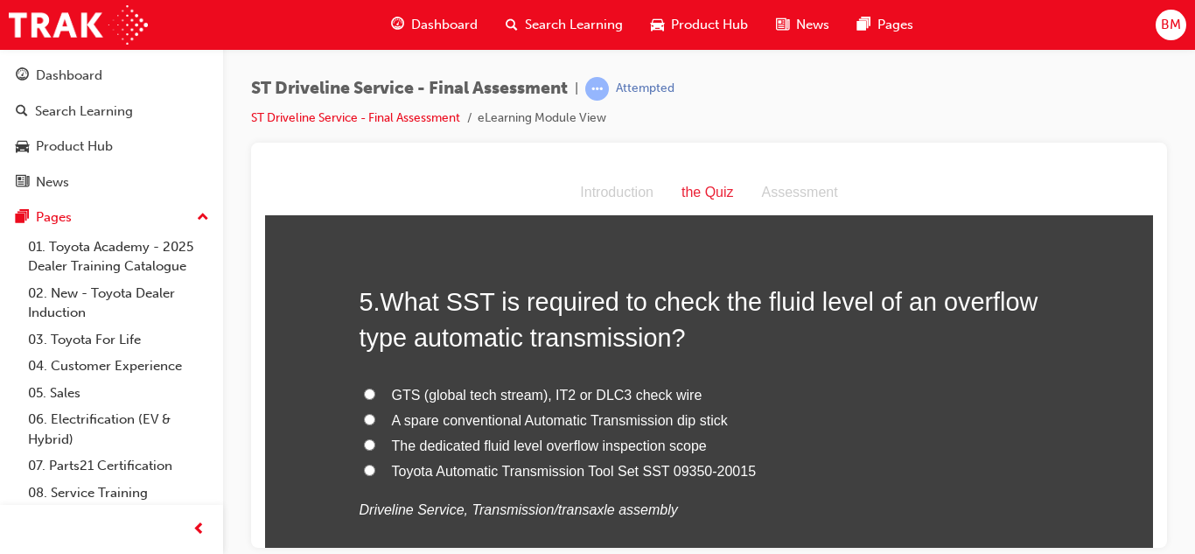
scroll to position [1648, 0]
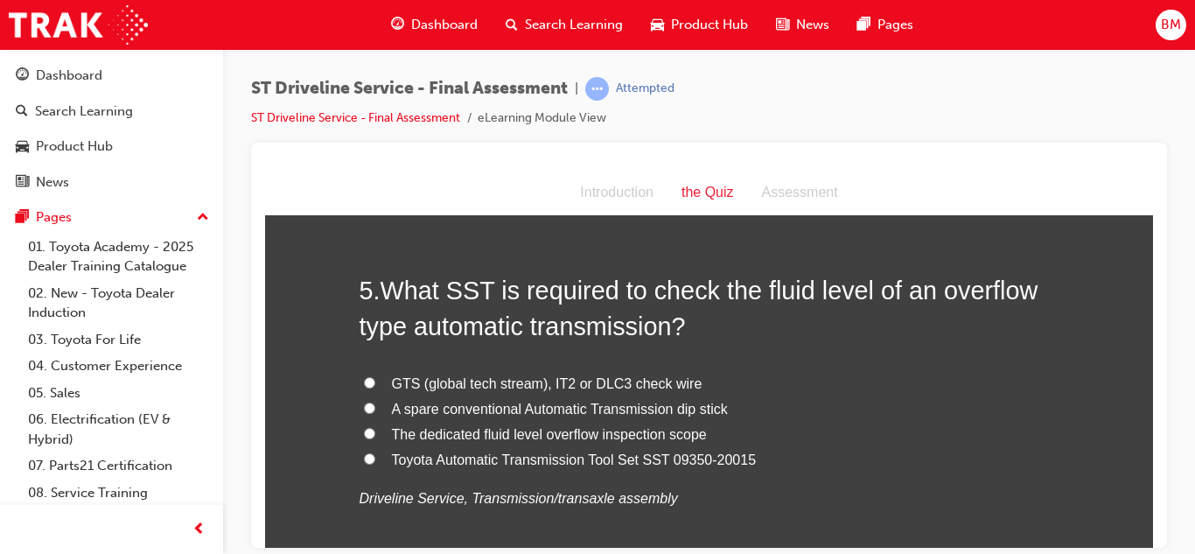
click at [444, 468] on label "Toyota Automatic Transmission Tool Set SST 09350-20015" at bounding box center [709, 459] width 700 height 25
click at [375, 464] on input "Toyota Automatic Transmission Tool Set SST 09350-20015" at bounding box center [369, 457] width 11 height 11
radio input "true"
click at [439, 438] on span "The dedicated fluid level overflow inspection scope" at bounding box center [549, 433] width 315 height 15
click at [375, 438] on input "The dedicated fluid level overflow inspection scope" at bounding box center [369, 432] width 11 height 11
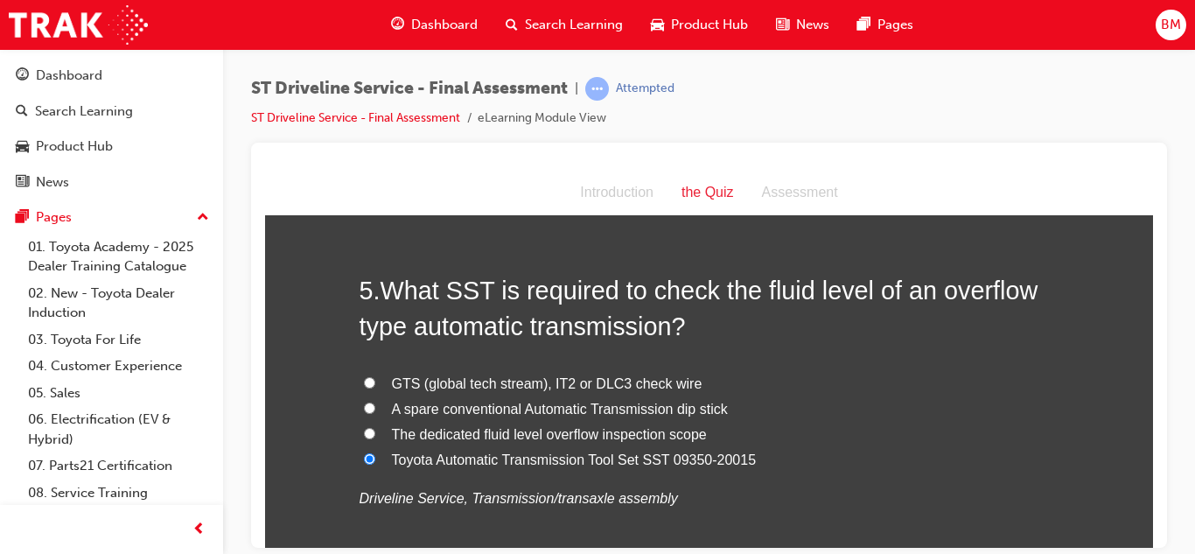
radio input "true"
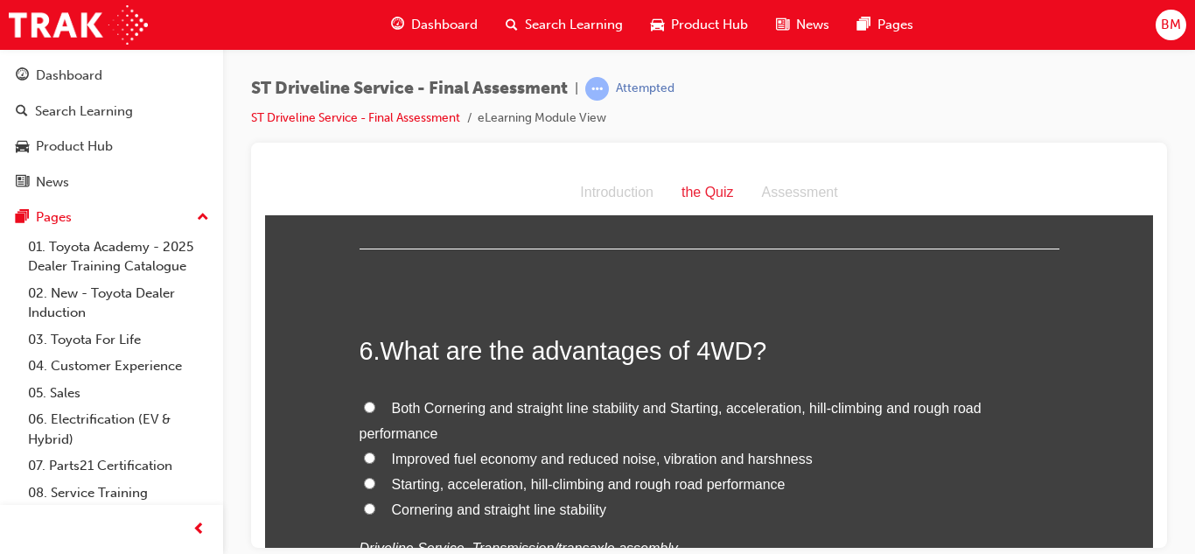
scroll to position [1999, 0]
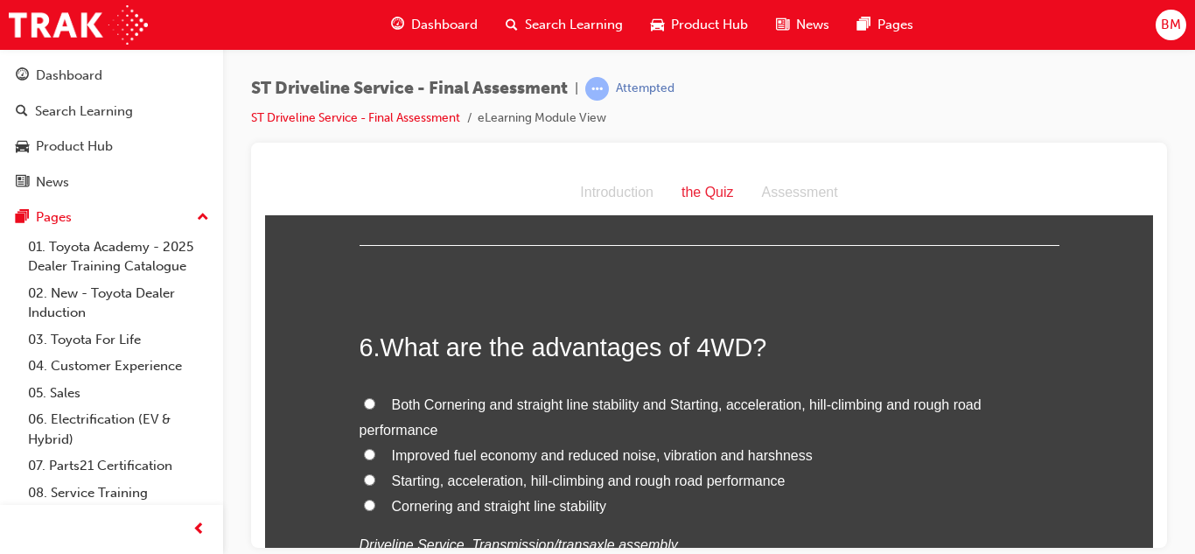
click at [445, 413] on label "Both Cornering and straight line stability and Starting, acceleration, hill-cli…" at bounding box center [709, 417] width 700 height 51
click at [375, 408] on input "Both Cornering and straight line stability and Starting, acceleration, hill-cli…" at bounding box center [369, 402] width 11 height 11
radio input "true"
click at [445, 485] on span "Starting, acceleration, hill-climbing and rough road performance" at bounding box center [589, 479] width 394 height 15
click at [375, 485] on input "Starting, acceleration, hill-climbing and rough road performance" at bounding box center [369, 478] width 11 height 11
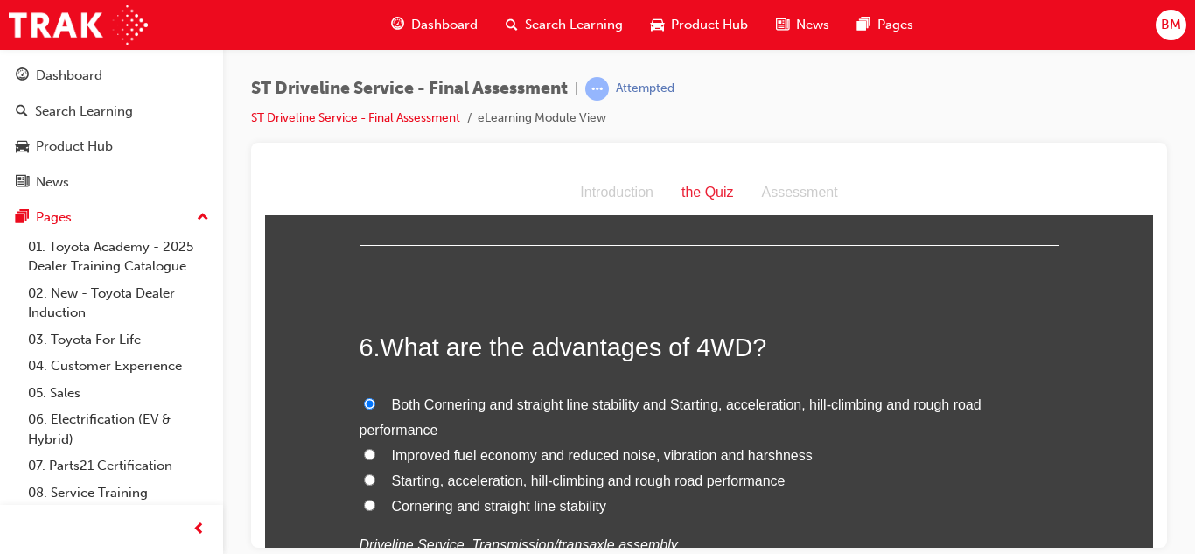
radio input "true"
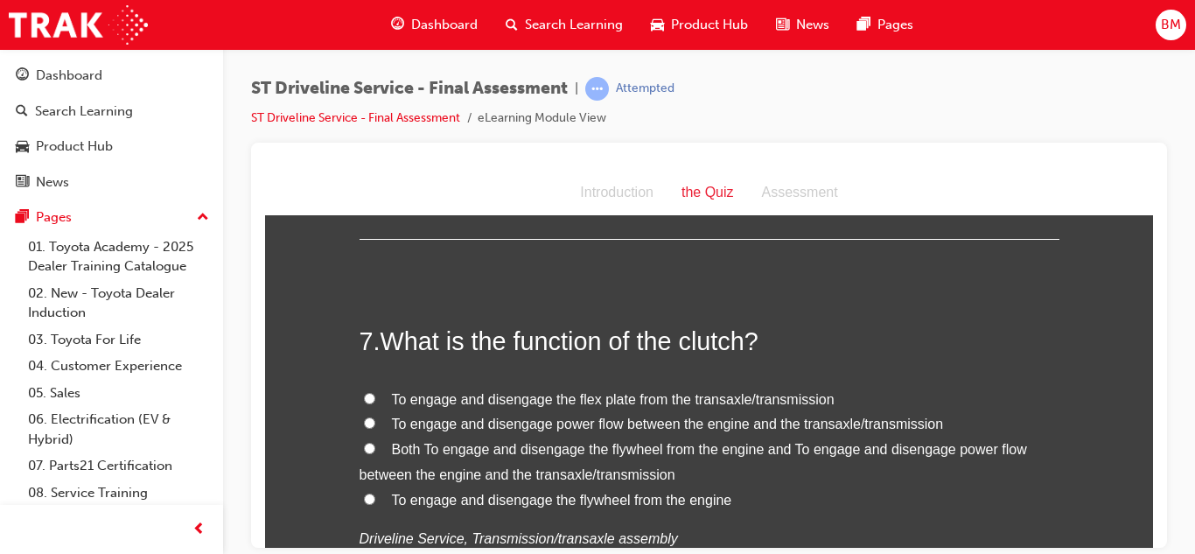
scroll to position [2403, 0]
click at [441, 429] on label "To engage and disengage power flow between the engine and the transaxle/transmi…" at bounding box center [709, 421] width 700 height 25
click at [375, 426] on input "To engage and disengage power flow between the engine and the transaxle/transmi…" at bounding box center [369, 420] width 11 height 11
radio input "true"
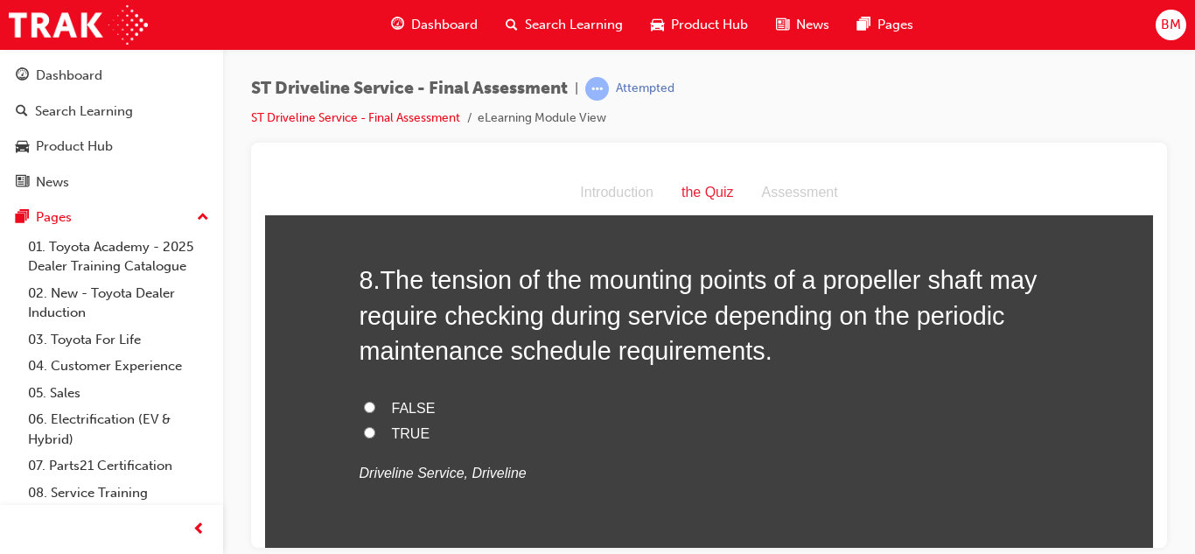
scroll to position [2856, 0]
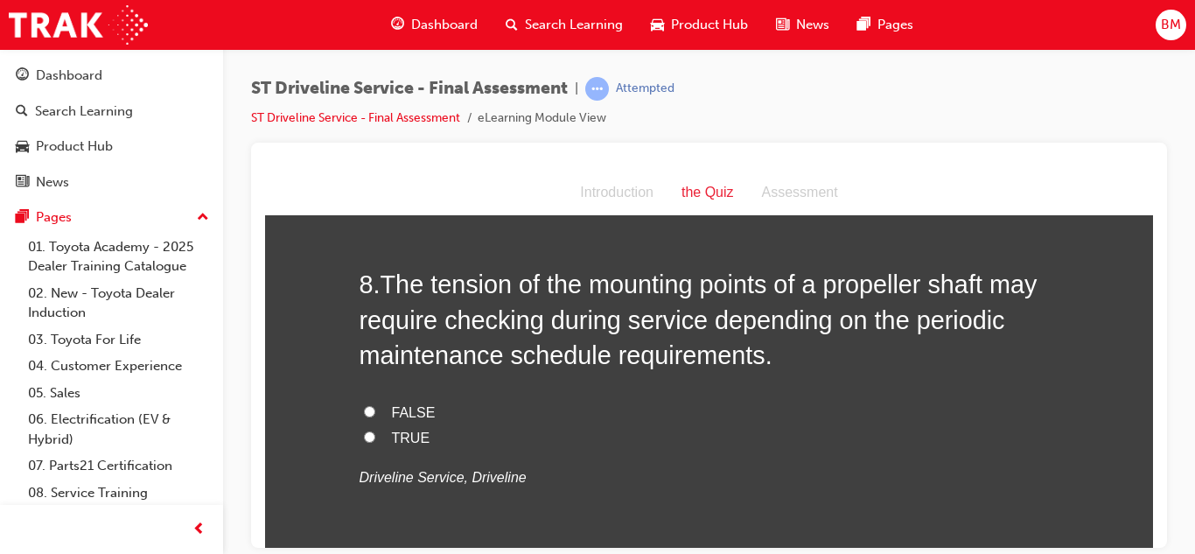
click at [382, 415] on label "FALSE" at bounding box center [709, 412] width 700 height 25
click at [375, 415] on input "FALSE" at bounding box center [369, 410] width 11 height 11
radio input "true"
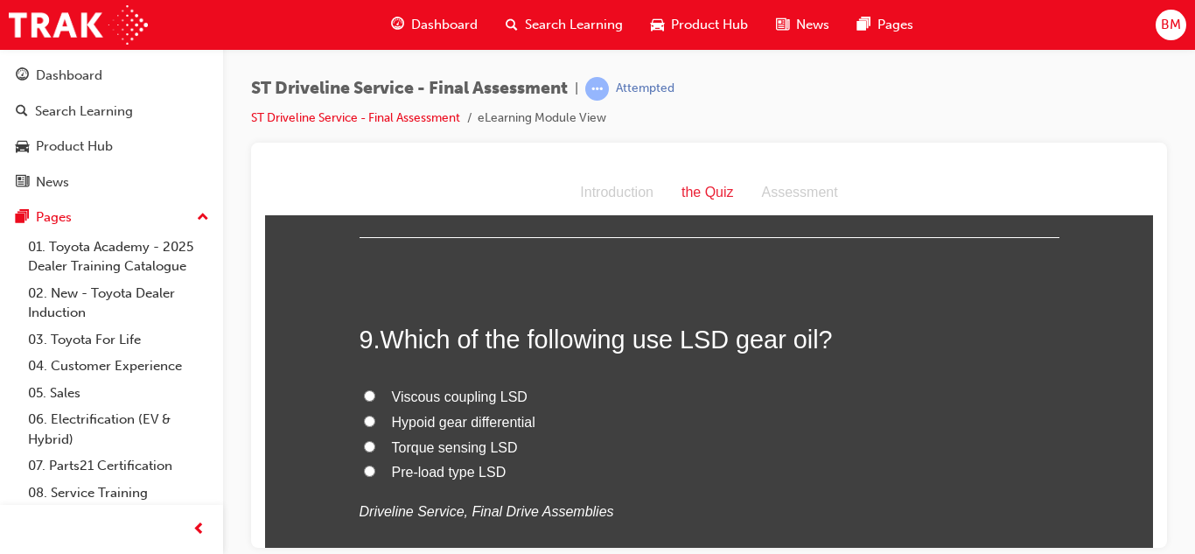
scroll to position [3197, 0]
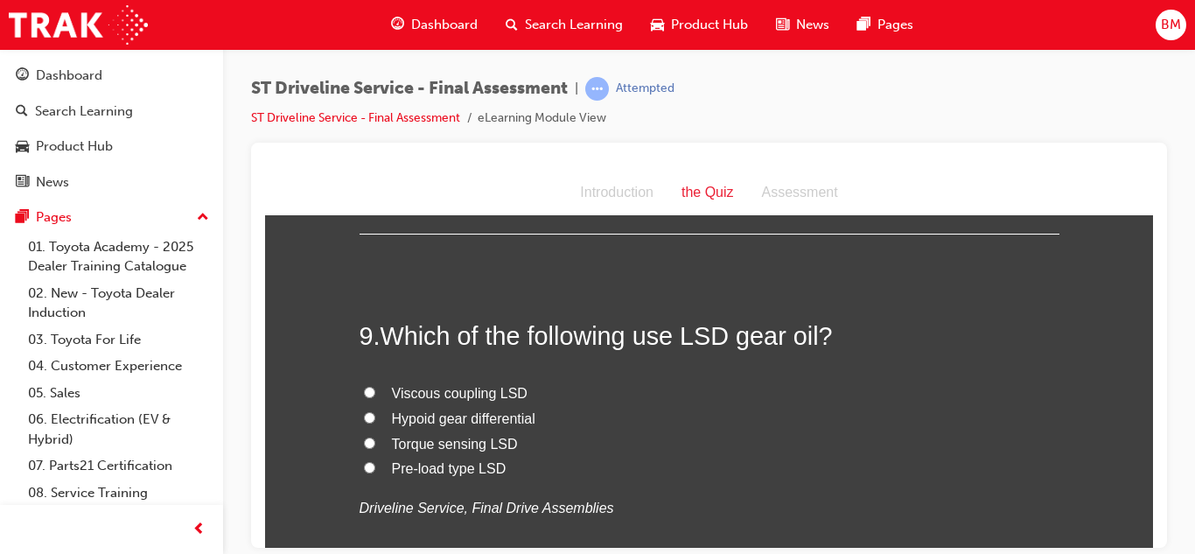
click at [390, 447] on label "Torque sensing LSD" at bounding box center [709, 443] width 700 height 25
click at [375, 447] on input "Torque sensing LSD" at bounding box center [369, 441] width 11 height 11
radio input "true"
click at [387, 422] on label "Hypoid gear differential" at bounding box center [709, 418] width 700 height 25
click at [375, 422] on input "Hypoid gear differential" at bounding box center [369, 416] width 11 height 11
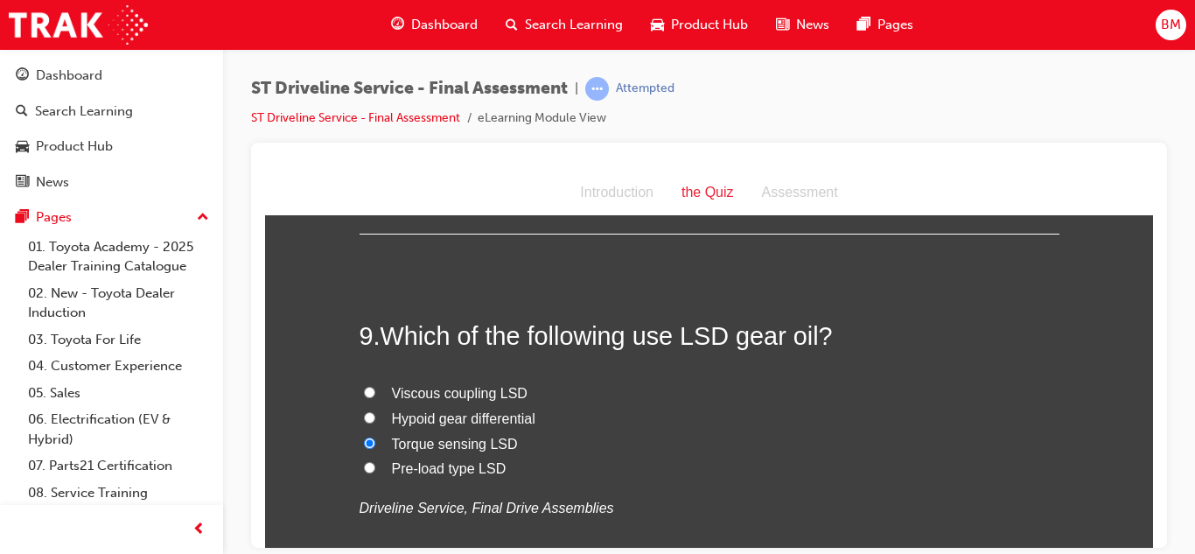
radio input "true"
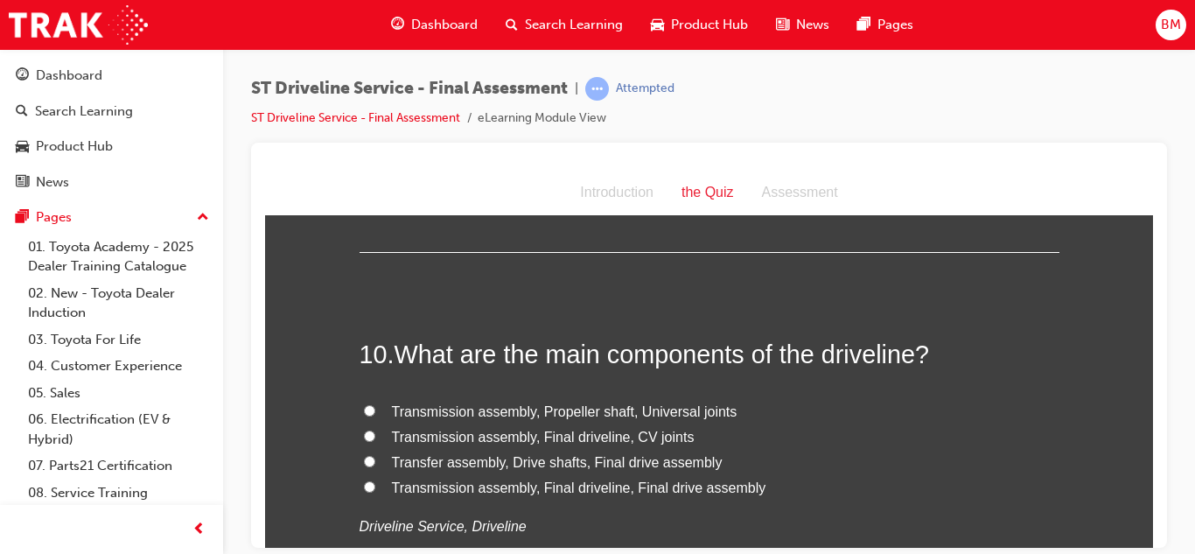
scroll to position [3554, 0]
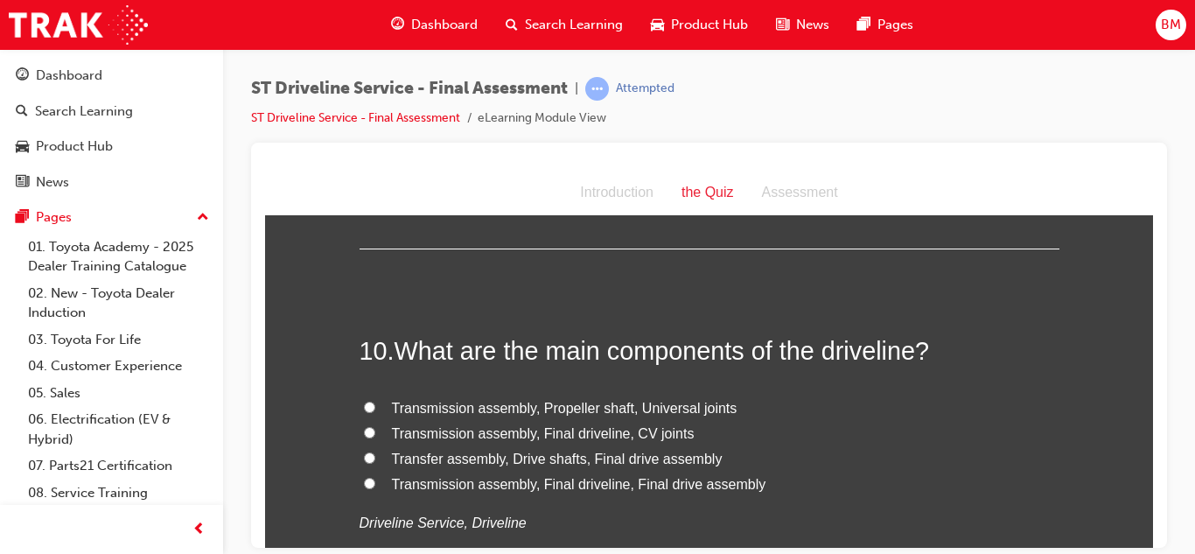
click at [471, 459] on span "Transfer assembly, Drive shafts, Final drive assembly" at bounding box center [557, 457] width 331 height 15
click at [375, 459] on input "Transfer assembly, Drive shafts, Final drive assembly" at bounding box center [369, 456] width 11 height 11
radio input "true"
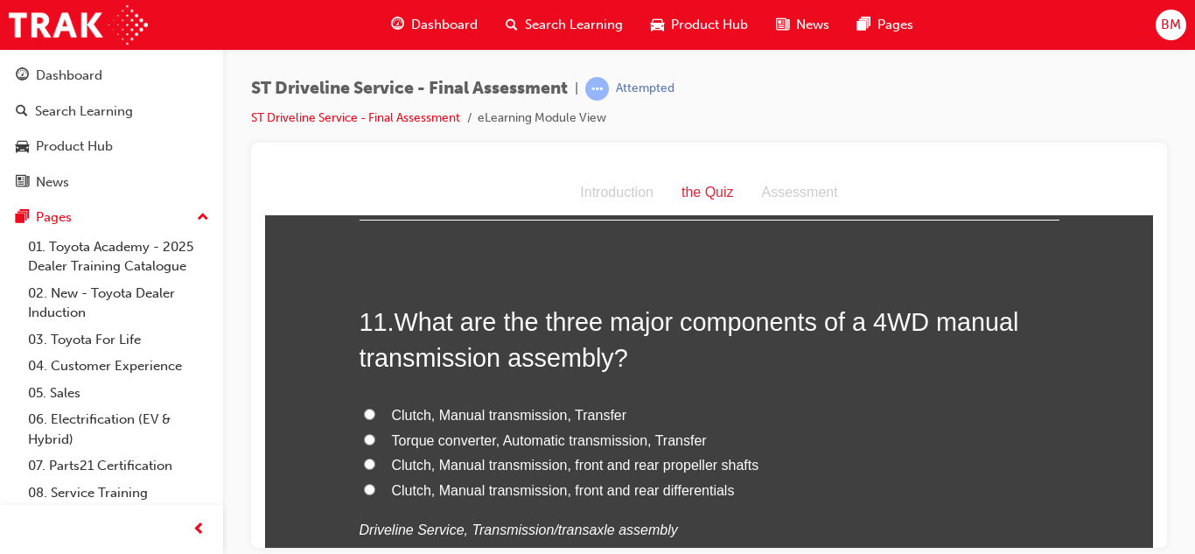
scroll to position [3955, 0]
click at [462, 412] on span "Clutch, Manual transmission, Transfer" at bounding box center [509, 413] width 235 height 15
click at [375, 412] on input "Clutch, Manual transmission, Transfer" at bounding box center [369, 412] width 11 height 11
radio input "true"
click at [458, 492] on span "Clutch, Manual transmission, front and rear differentials" at bounding box center [563, 488] width 343 height 15
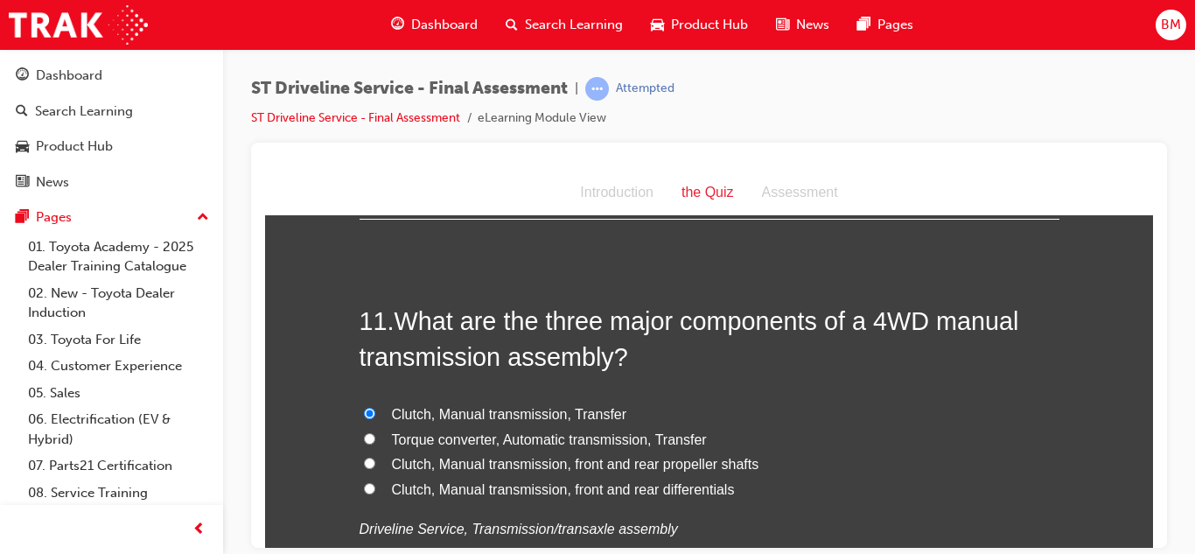
click at [375, 492] on input "Clutch, Manual transmission, front and rear differentials" at bounding box center [369, 487] width 11 height 11
radio input "true"
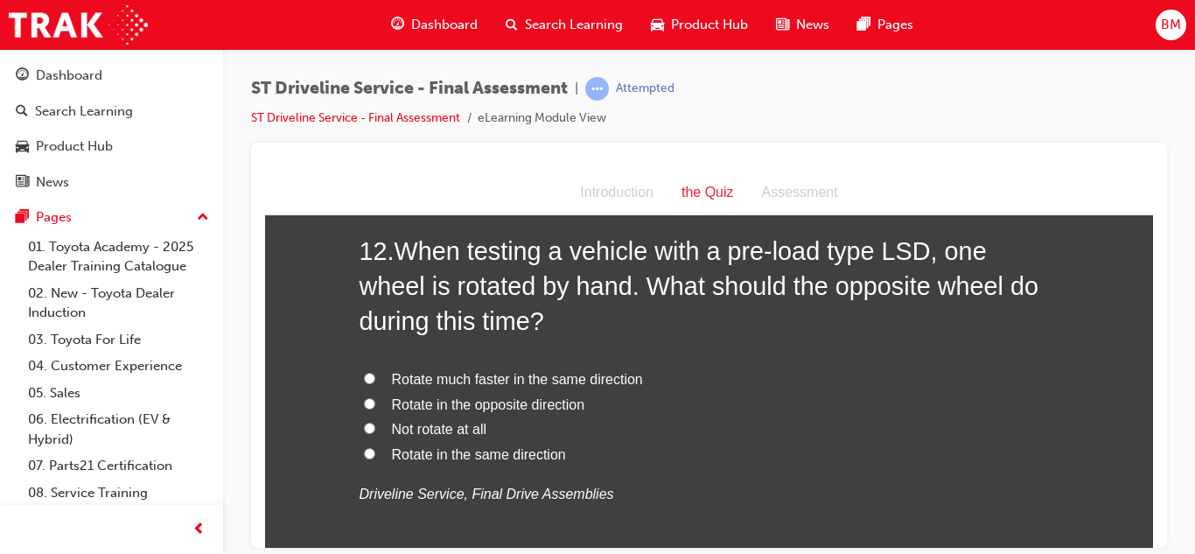
scroll to position [4438, 0]
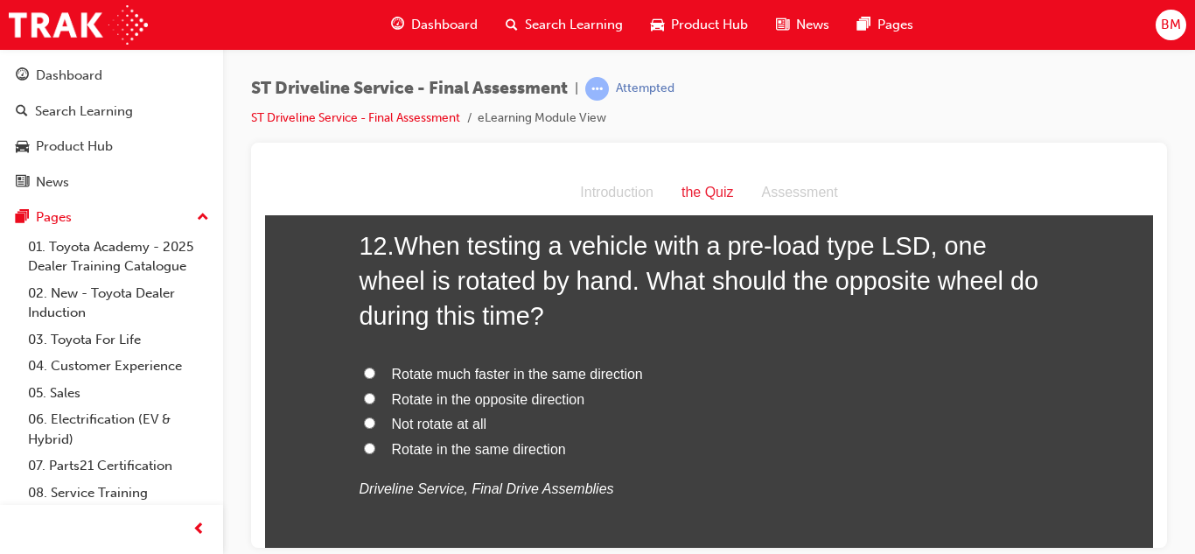
click at [445, 449] on span "Rotate in the same direction" at bounding box center [479, 448] width 174 height 15
click at [375, 449] on input "Rotate in the same direction" at bounding box center [369, 447] width 11 height 11
radio input "true"
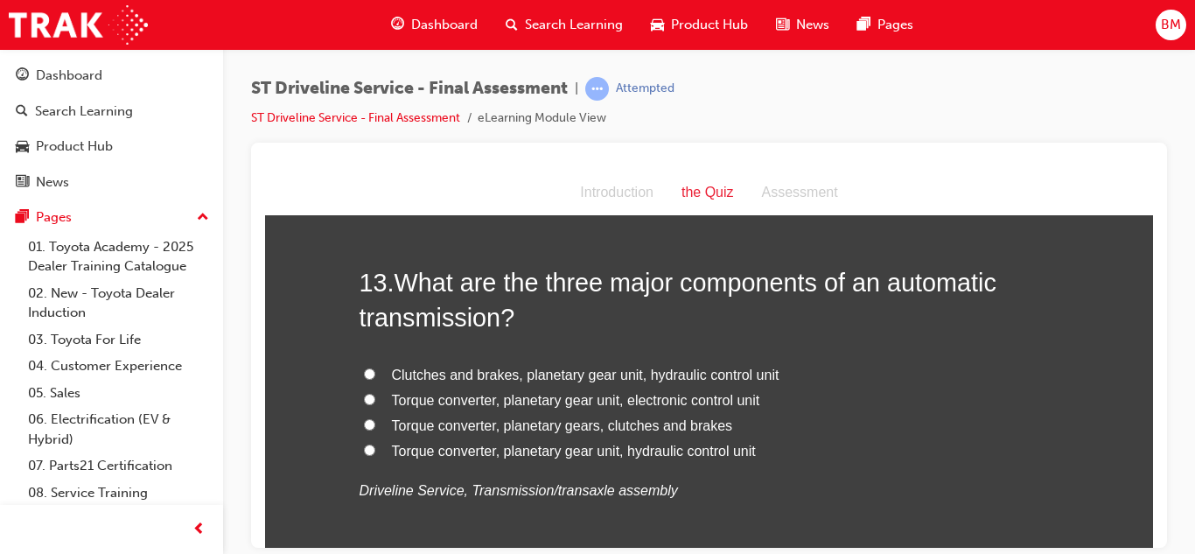
scroll to position [4841, 0]
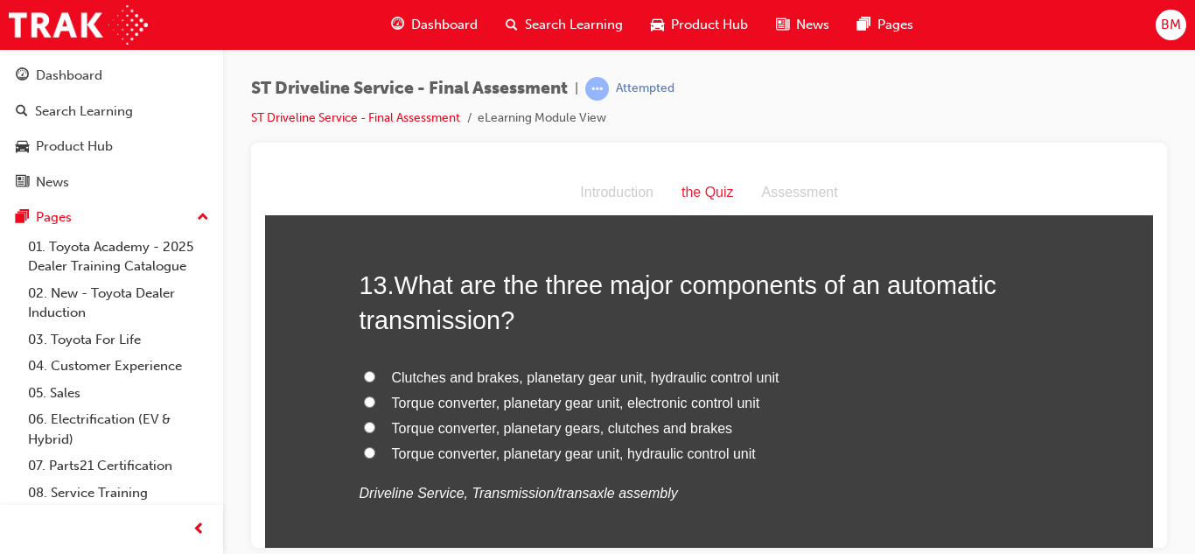
click at [459, 407] on span "Torque converter, planetary gear unit, electronic control unit" at bounding box center [576, 401] width 368 height 15
click at [375, 407] on input "Torque converter, planetary gear unit, electronic control unit" at bounding box center [369, 400] width 11 height 11
radio input "true"
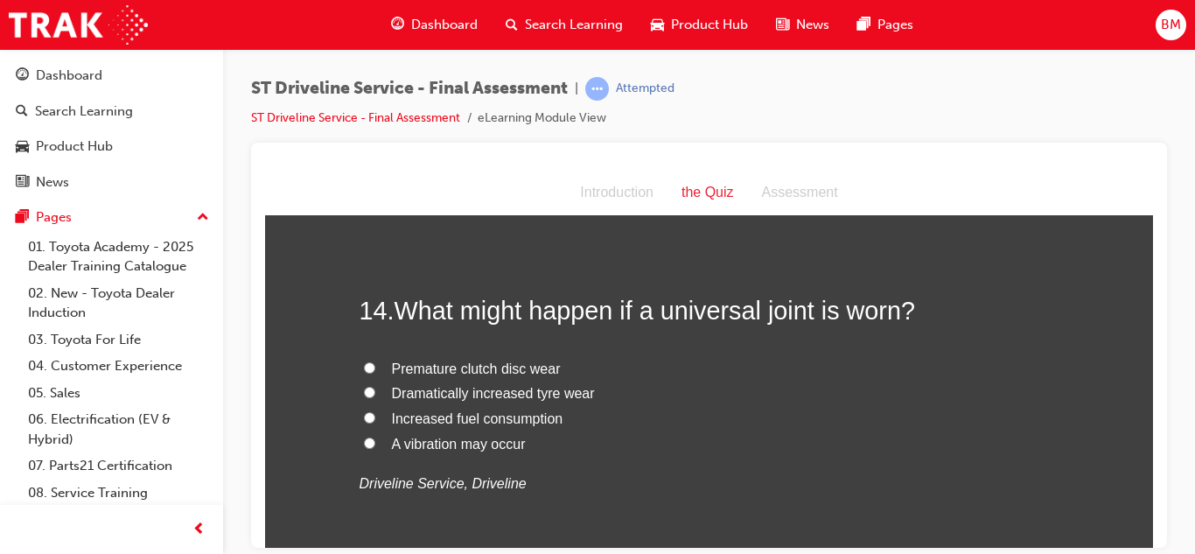
scroll to position [5223, 0]
click at [434, 448] on span "A vibration may occur" at bounding box center [459, 442] width 134 height 15
click at [375, 447] on input "A vibration may occur" at bounding box center [369, 441] width 11 height 11
radio input "true"
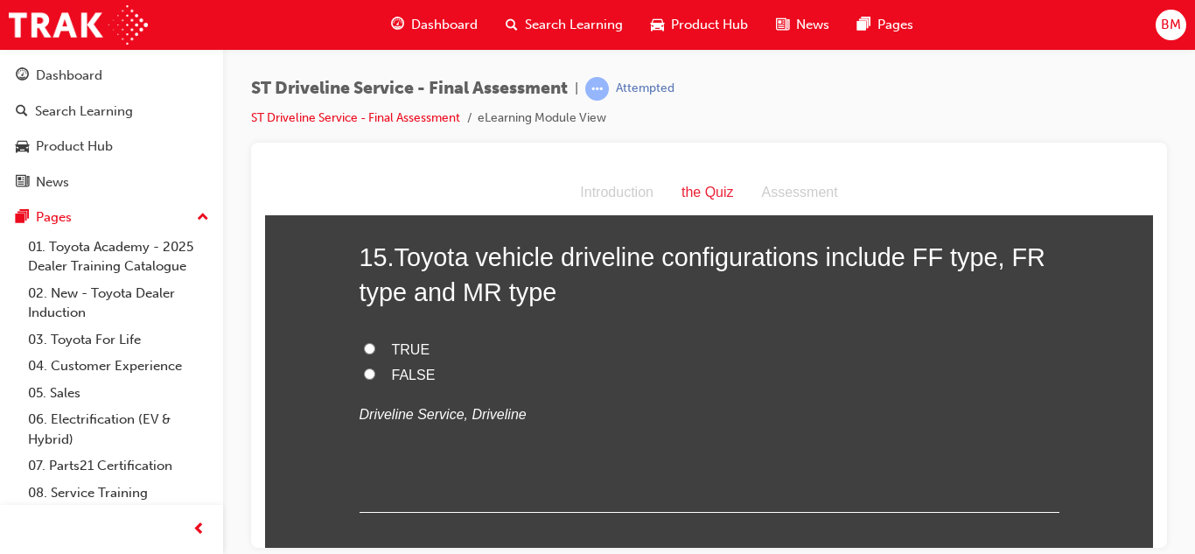
scroll to position [5607, 0]
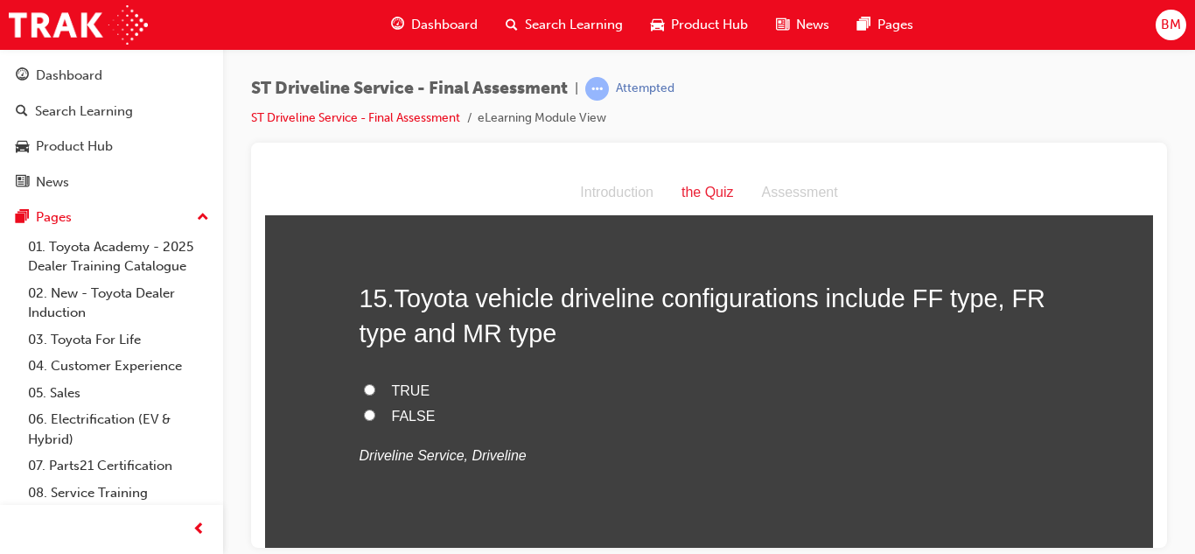
click at [384, 393] on label "TRUE" at bounding box center [709, 390] width 700 height 25
click at [375, 393] on input "TRUE" at bounding box center [369, 388] width 11 height 11
radio input "true"
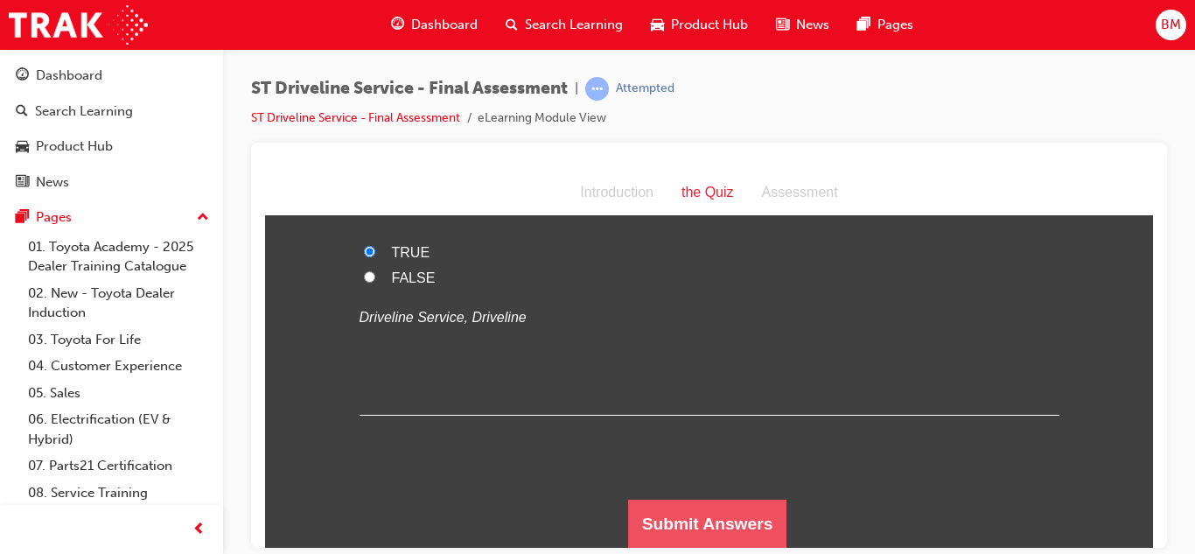
click at [702, 501] on button "Submit Answers" at bounding box center [707, 523] width 159 height 49
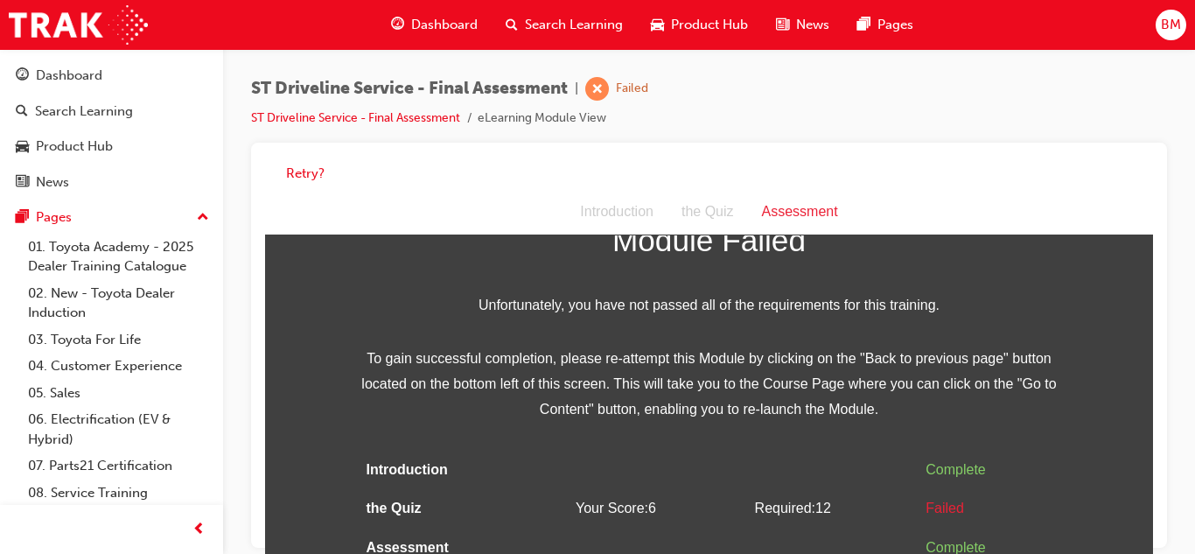
scroll to position [13, 0]
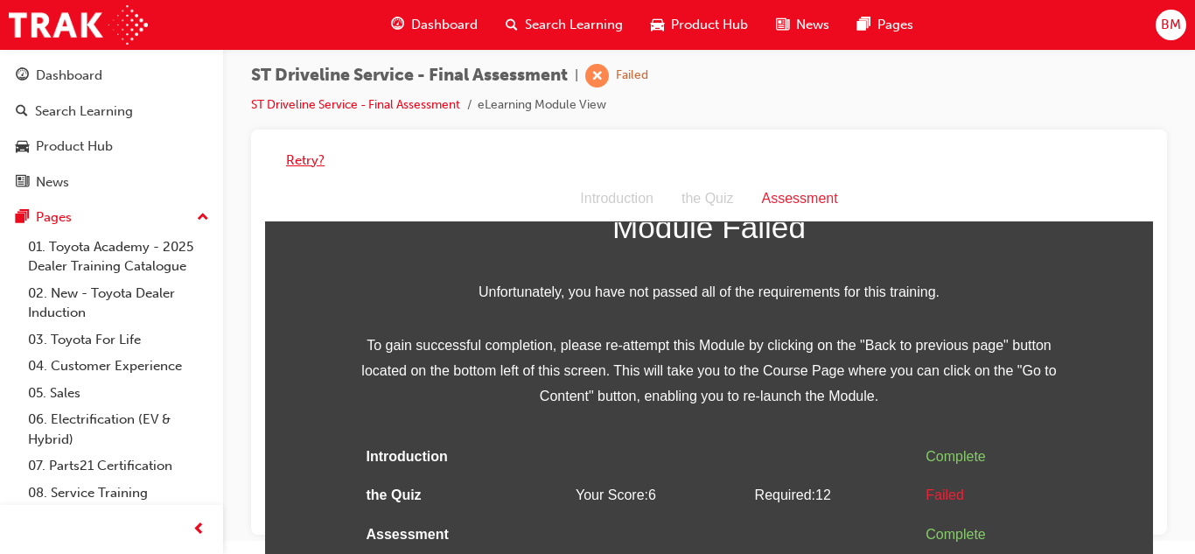
click at [307, 157] on button "Retry?" at bounding box center [305, 160] width 38 height 20
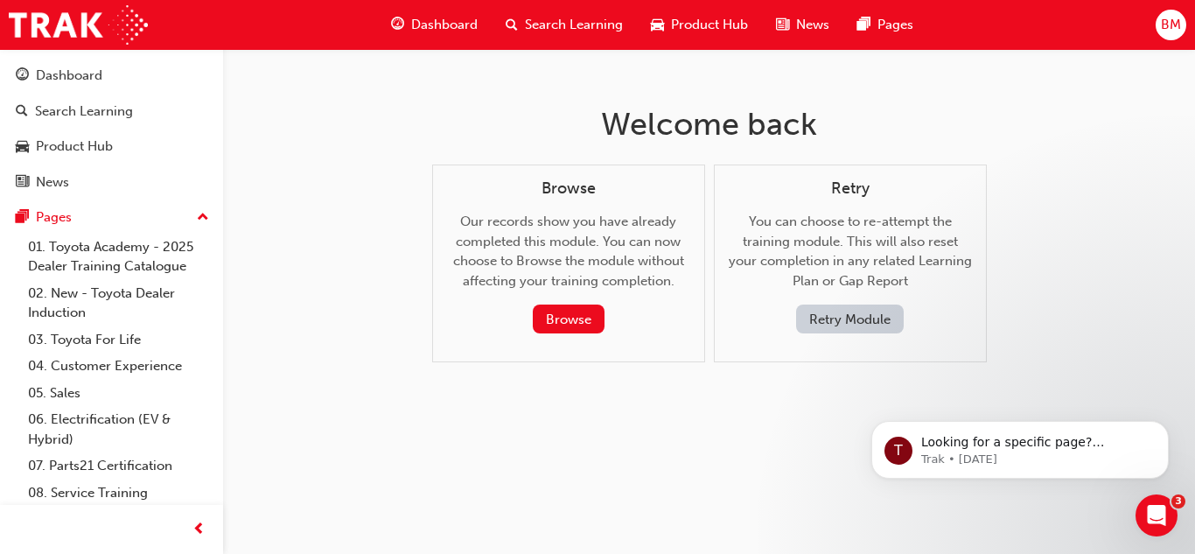
scroll to position [0, 0]
click at [881, 324] on button "Retry Module" at bounding box center [850, 318] width 108 height 29
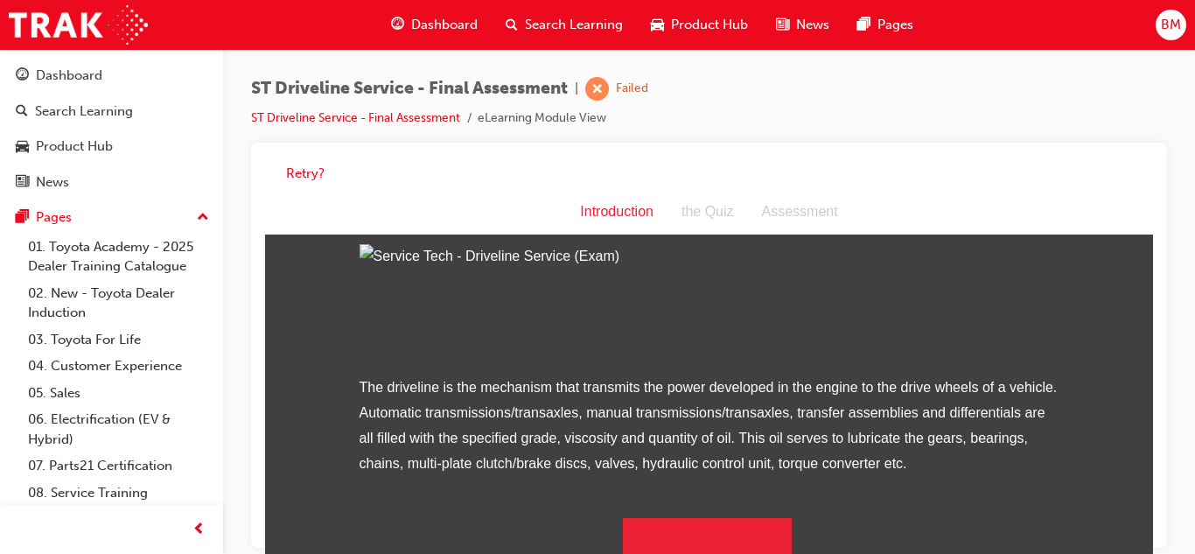
scroll to position [232, 0]
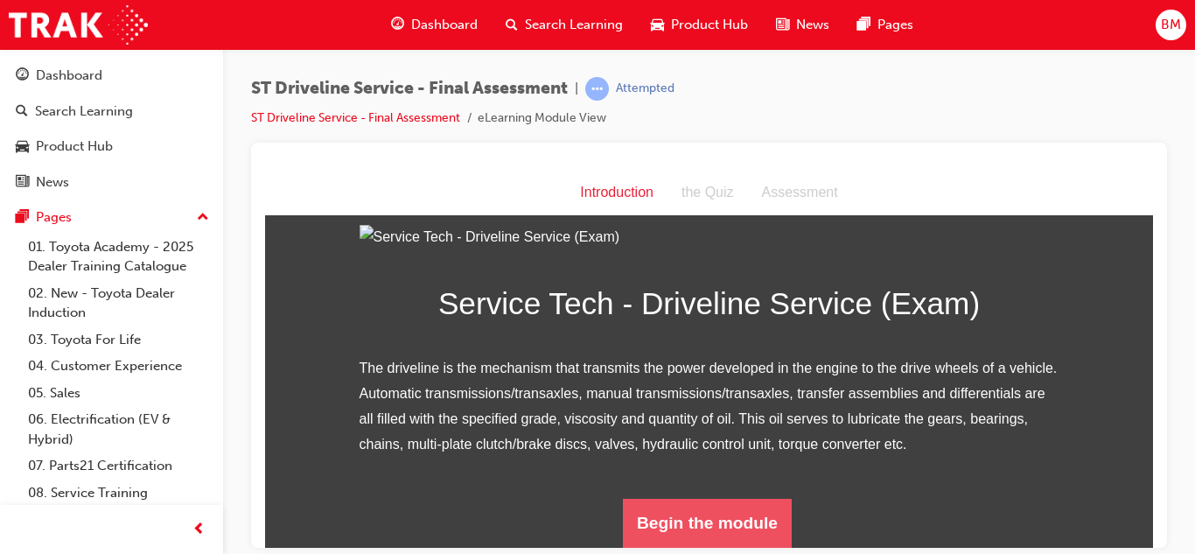
click at [683, 520] on button "Begin the module" at bounding box center [707, 522] width 169 height 49
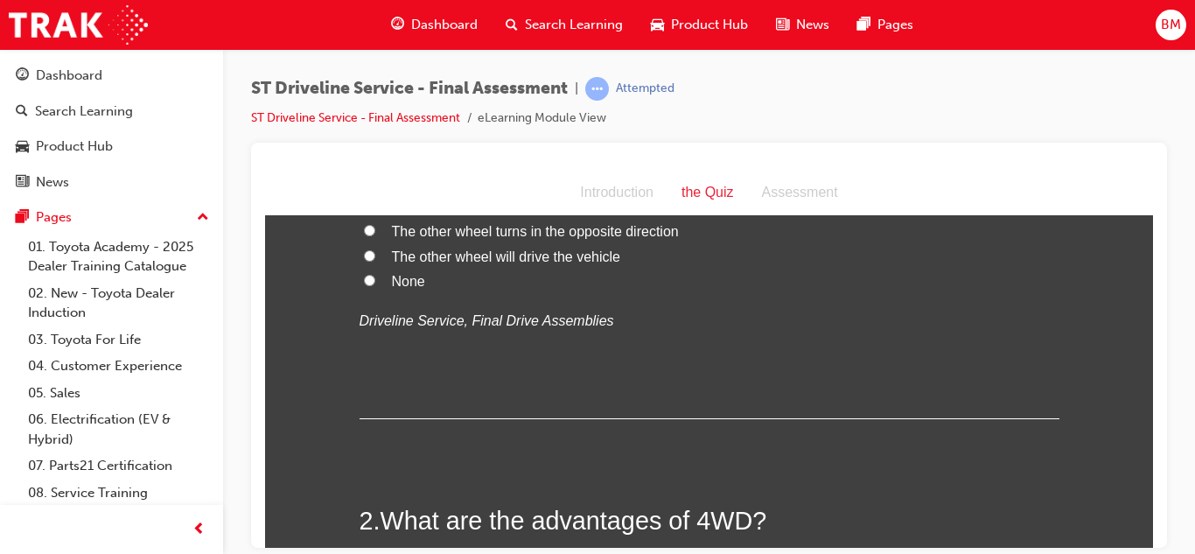
scroll to position [0, 0]
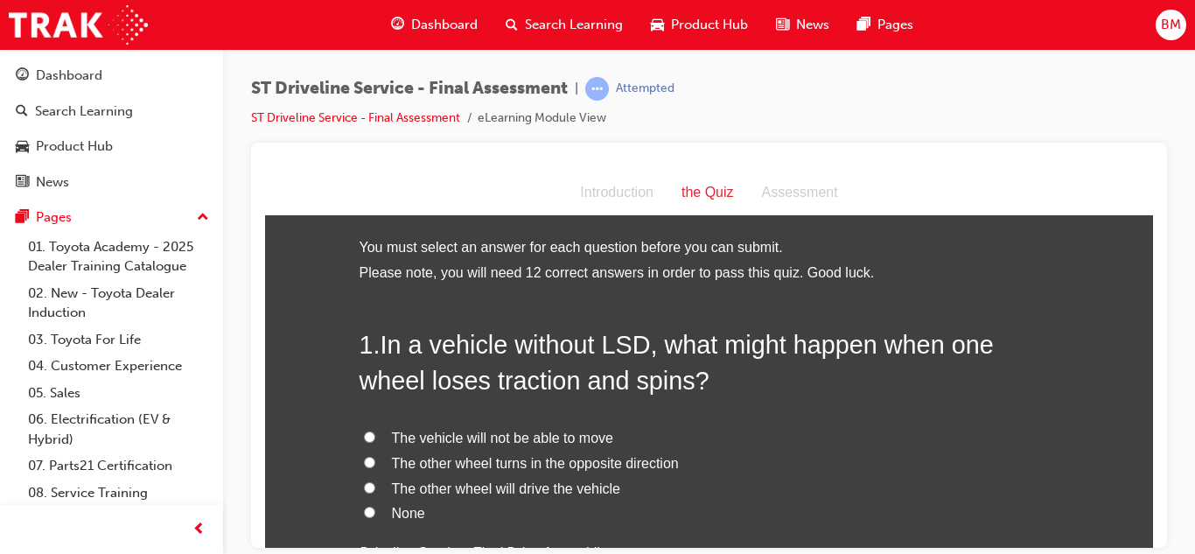
click at [471, 464] on span "The other wheel turns in the opposite direction" at bounding box center [535, 462] width 287 height 15
click at [375, 464] on input "The other wheel turns in the opposite direction" at bounding box center [369, 461] width 11 height 11
radio input "true"
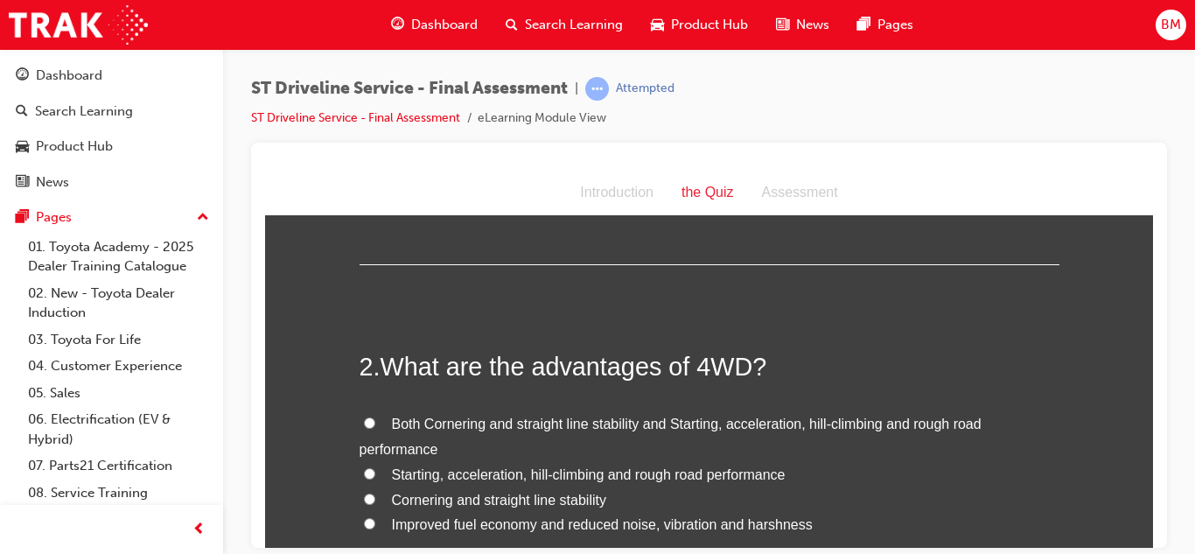
scroll to position [388, 0]
click at [471, 464] on span "Starting, acceleration, hill-climbing and rough road performance" at bounding box center [589, 471] width 394 height 15
click at [375, 464] on input "Starting, acceleration, hill-climbing and rough road performance" at bounding box center [369, 469] width 11 height 11
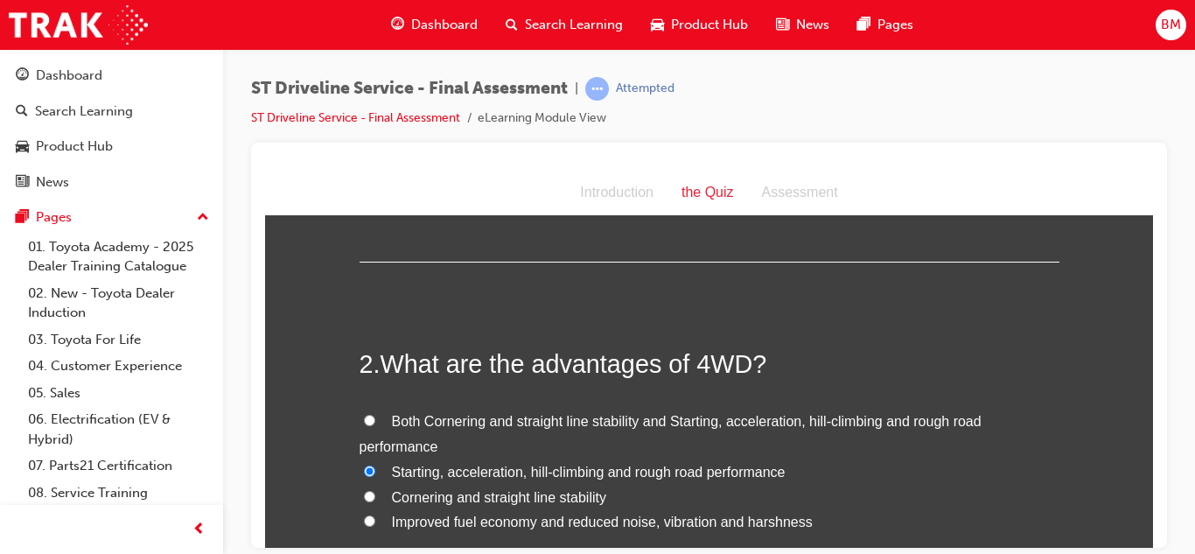
radio input "true"
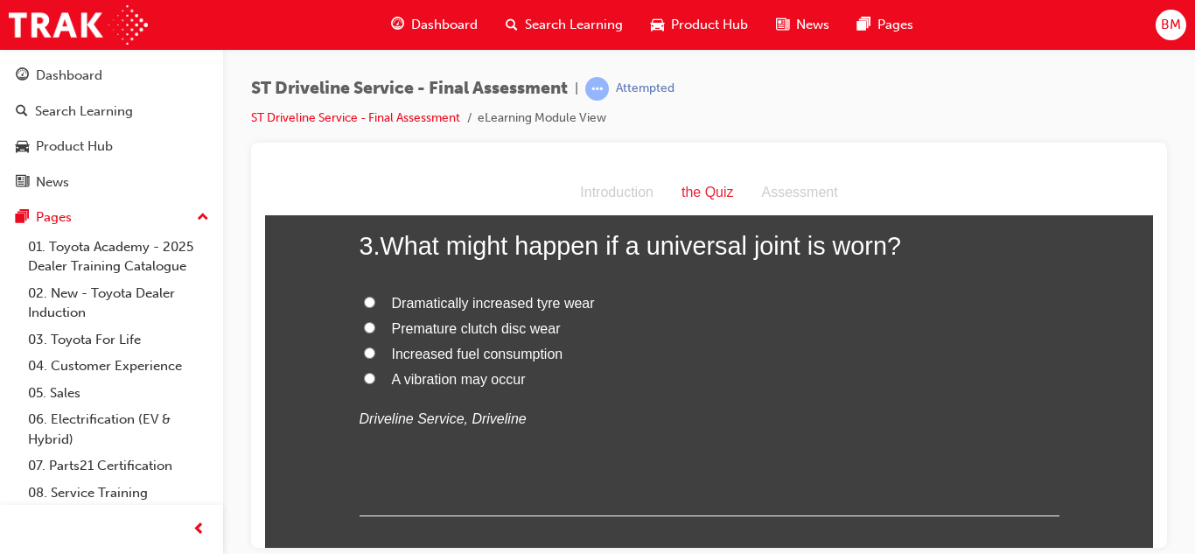
scroll to position [908, 0]
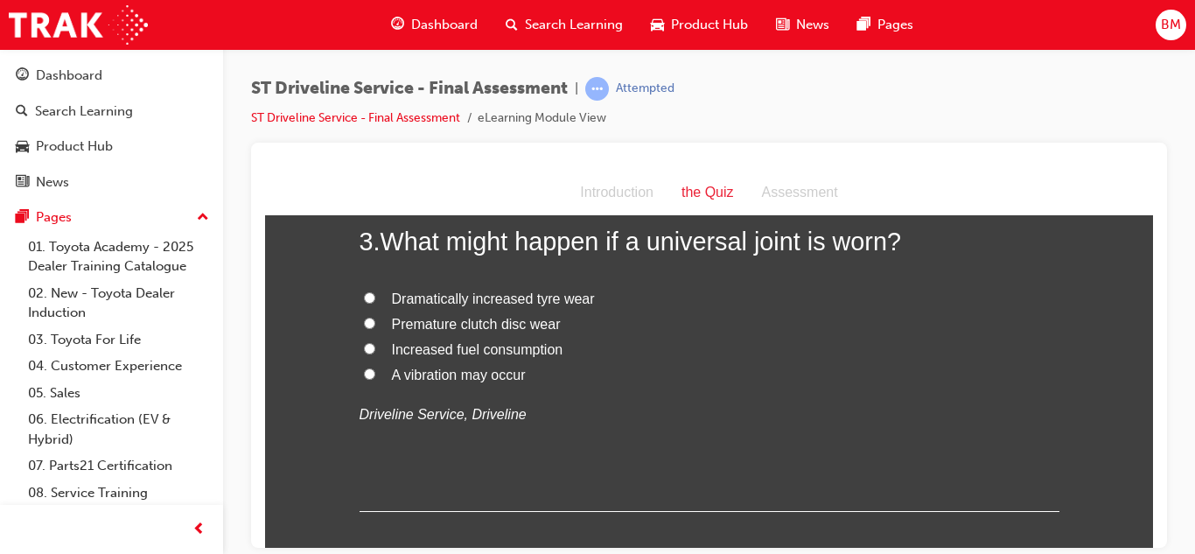
click at [462, 447] on div "3 . What might happen if a universal joint is worn? Dramatically increased tyre…" at bounding box center [709, 367] width 700 height 288
click at [436, 373] on span "A vibration may occur" at bounding box center [459, 373] width 134 height 15
click at [375, 373] on input "A vibration may occur" at bounding box center [369, 372] width 11 height 11
radio input "true"
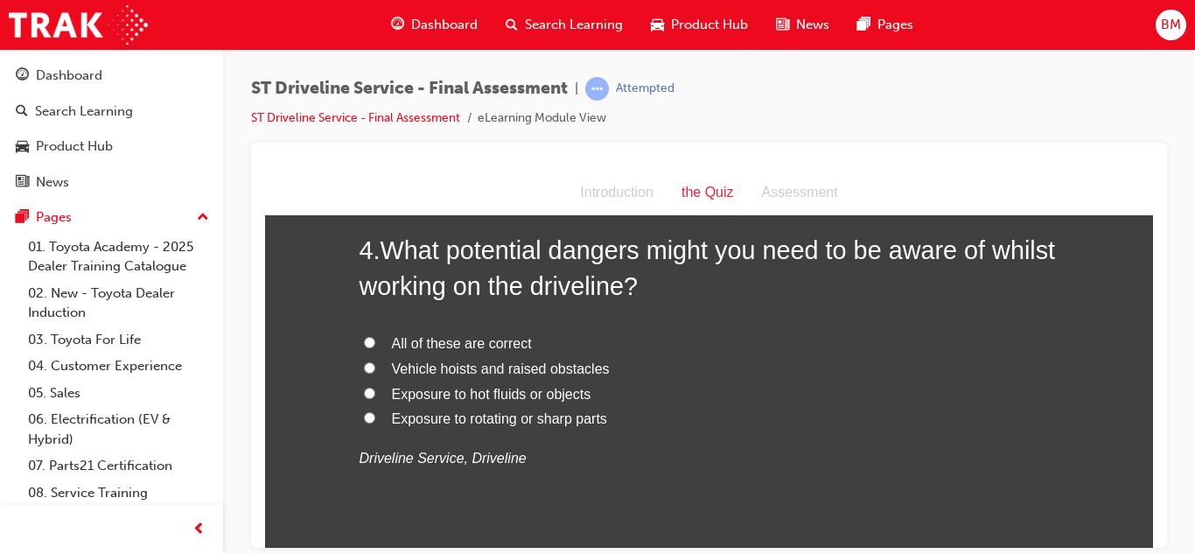
scroll to position [1273, 0]
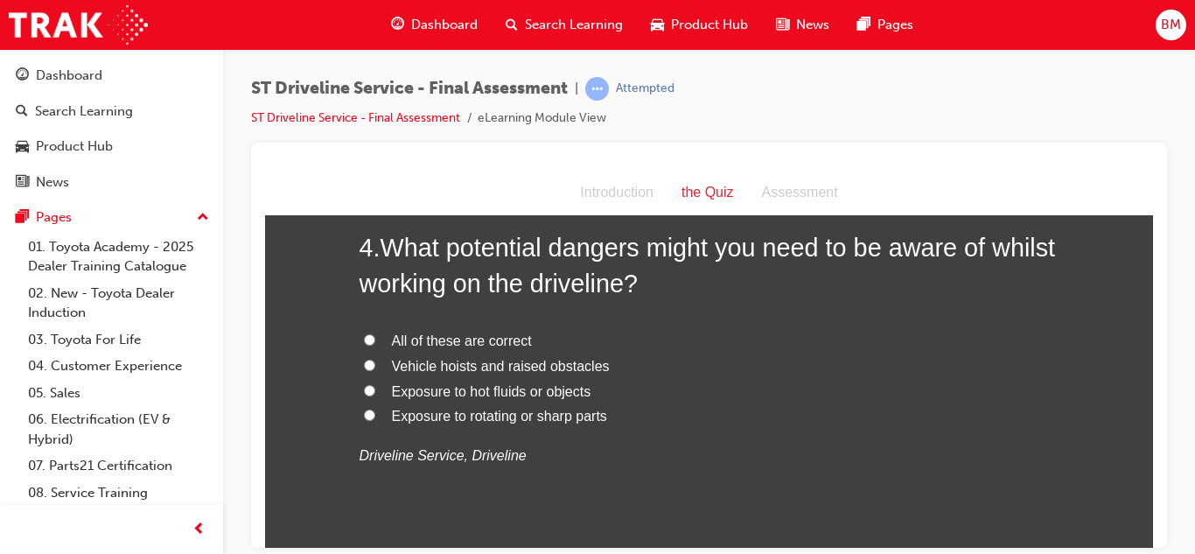
click at [421, 346] on span "All of these are correct" at bounding box center [462, 339] width 140 height 15
click at [375, 345] on input "All of these are correct" at bounding box center [369, 338] width 11 height 11
radio input "true"
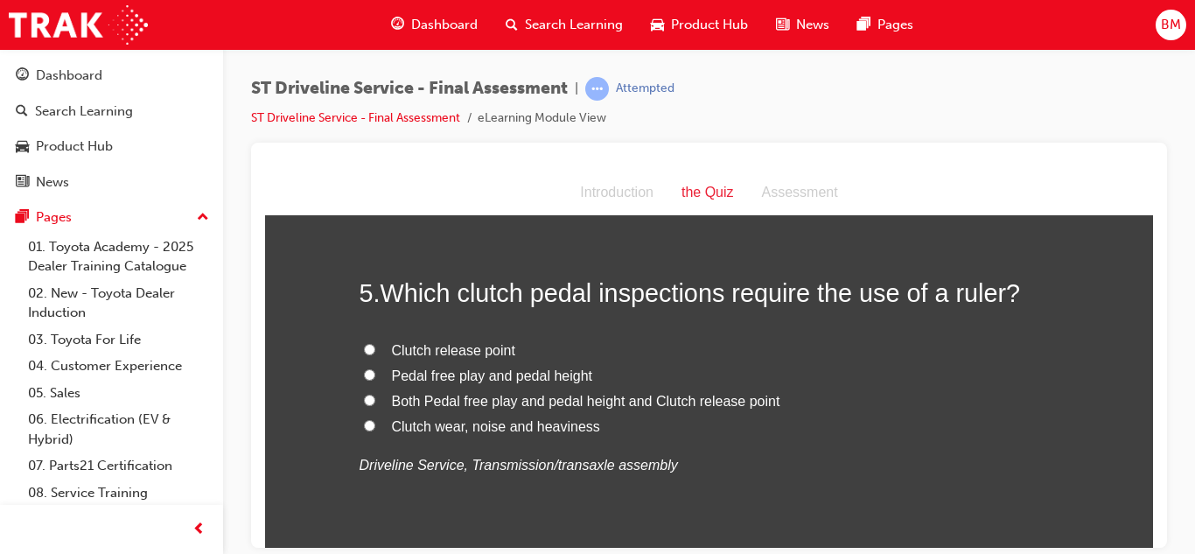
scroll to position [1663, 0]
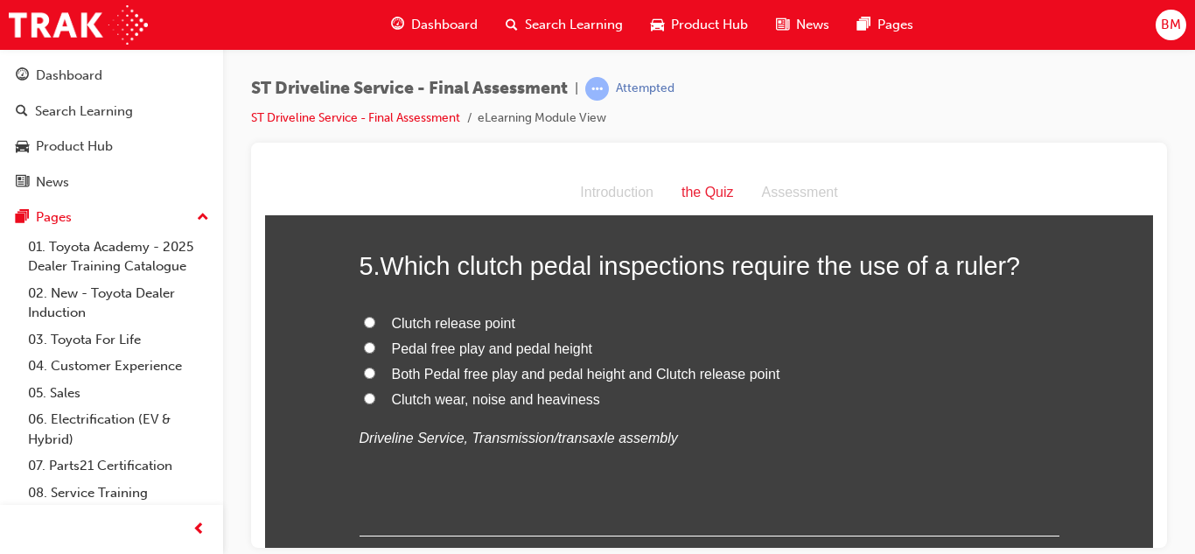
click at [420, 347] on span "Pedal free play and pedal height" at bounding box center [492, 347] width 201 height 15
click at [375, 347] on input "Pedal free play and pedal height" at bounding box center [369, 346] width 11 height 11
radio input "true"
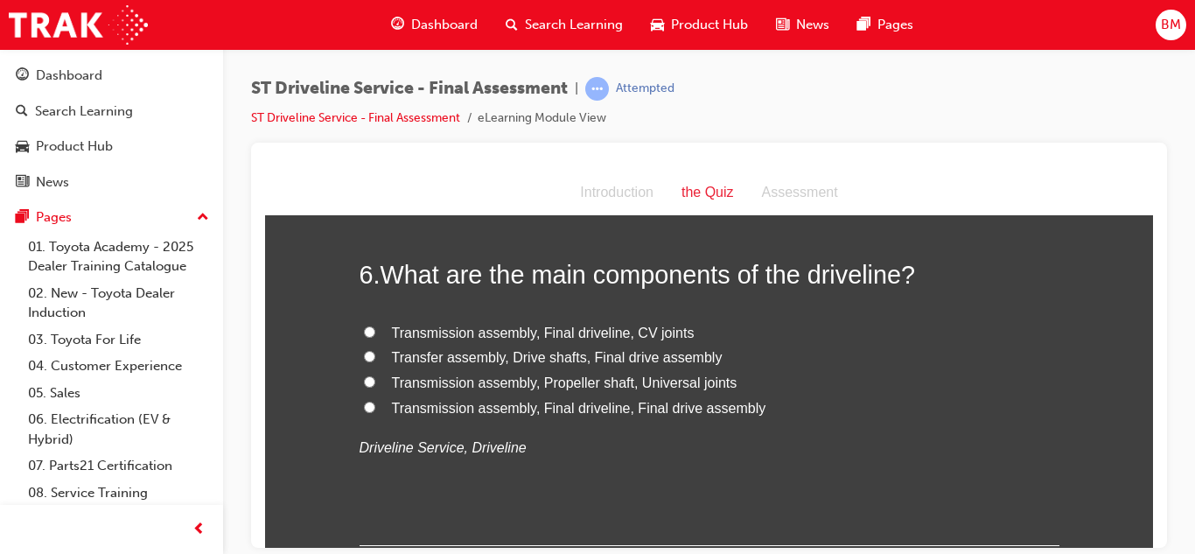
scroll to position [2030, 0]
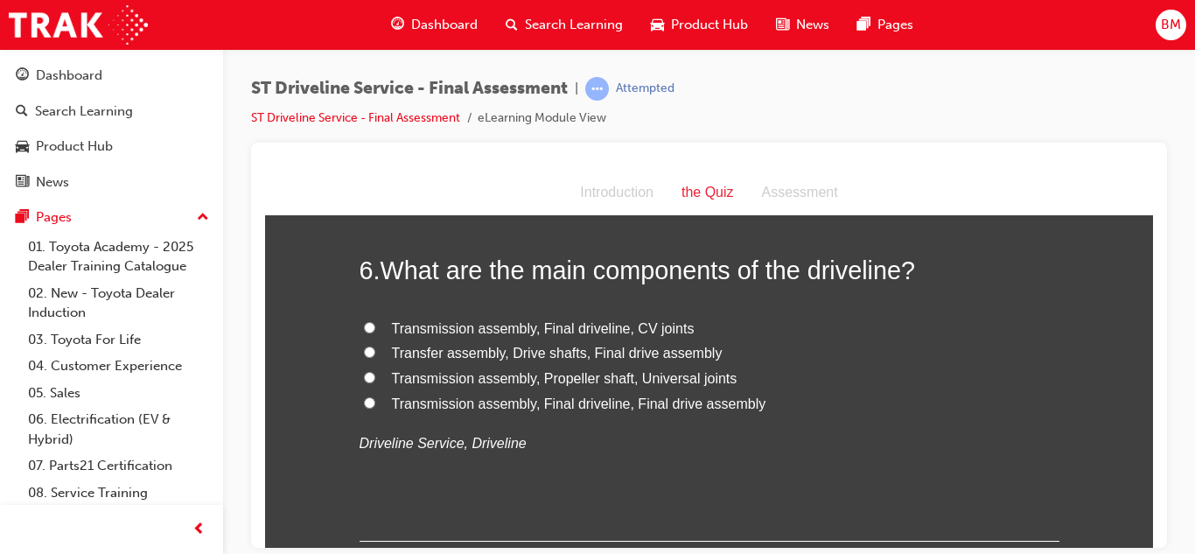
click at [461, 405] on span "Transmission assembly, Final driveline, Final drive assembly" at bounding box center [579, 402] width 374 height 15
click at [375, 405] on input "Transmission assembly, Final driveline, Final drive assembly" at bounding box center [369, 401] width 11 height 11
radio input "true"
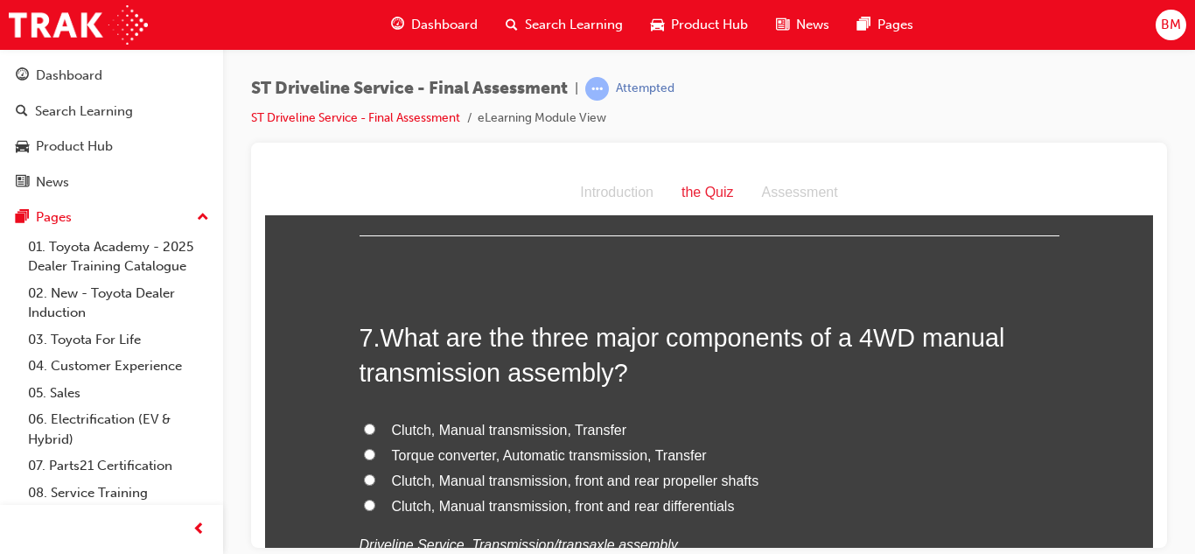
scroll to position [2349, 0]
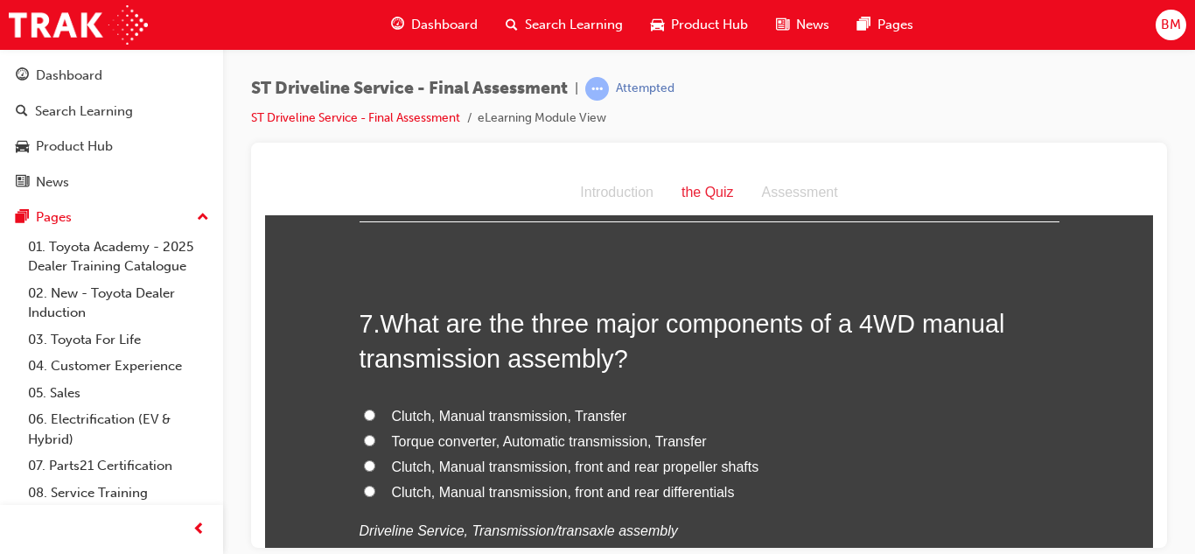
click at [463, 484] on span "Clutch, Manual transmission, front and rear differentials" at bounding box center [563, 491] width 343 height 15
click at [375, 485] on input "Clutch, Manual transmission, front and rear differentials" at bounding box center [369, 490] width 11 height 11
radio input "true"
click at [457, 416] on span "Clutch, Manual transmission, Transfer" at bounding box center [509, 415] width 235 height 15
click at [375, 416] on input "Clutch, Manual transmission, Transfer" at bounding box center [369, 413] width 11 height 11
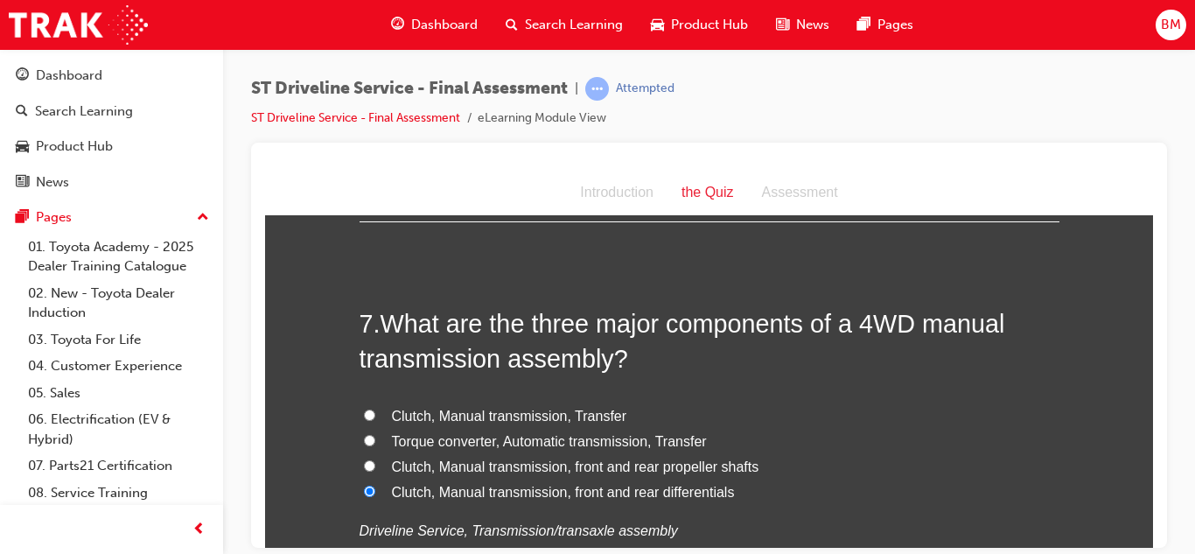
radio input "true"
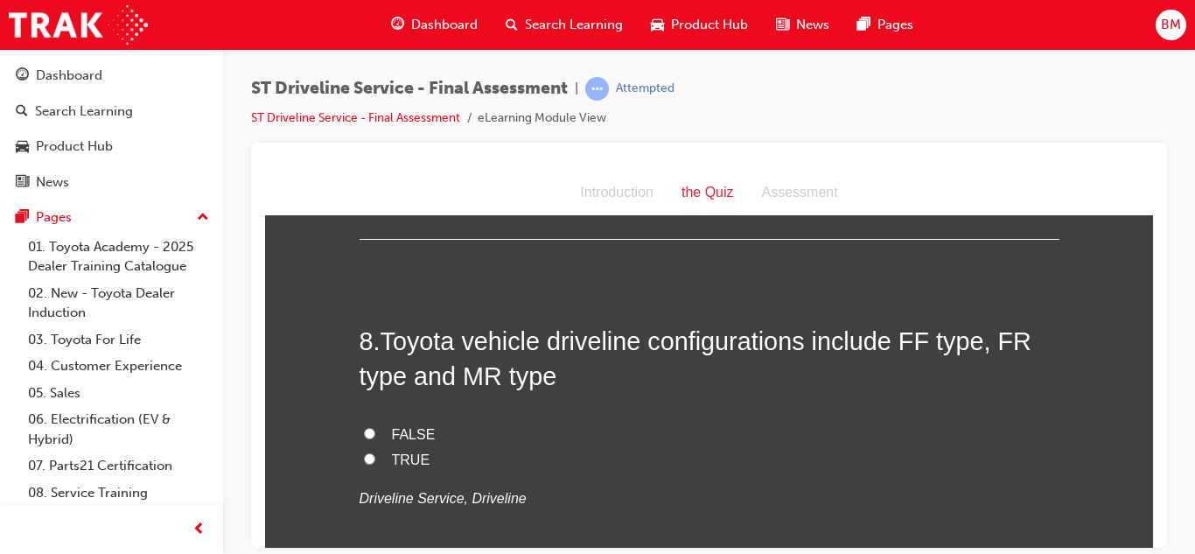
scroll to position [2742, 0]
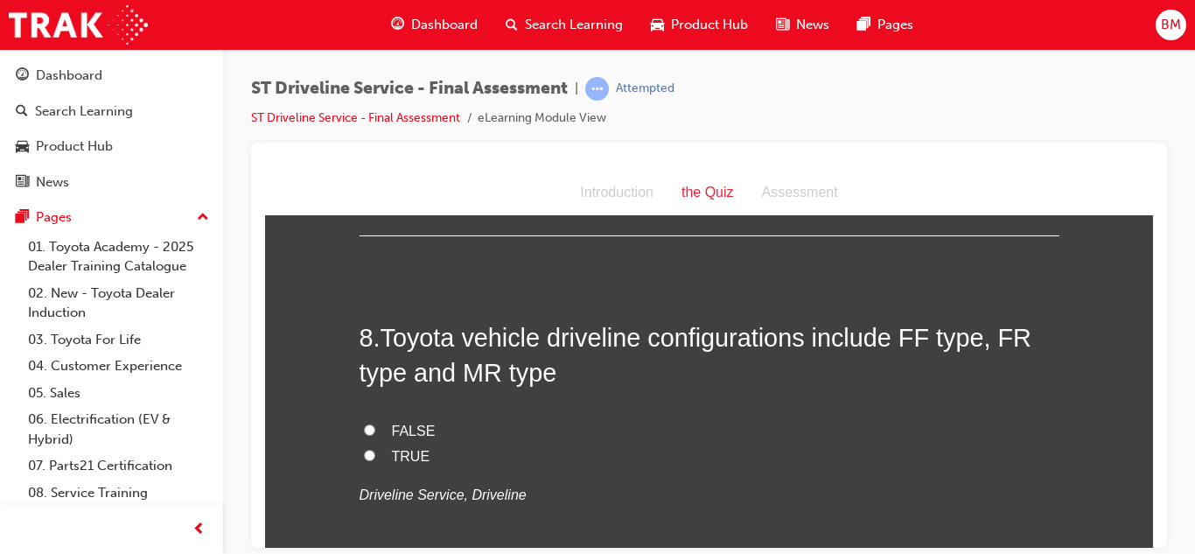
click at [406, 429] on span "FALSE" at bounding box center [414, 429] width 44 height 15
click at [375, 429] on input "FALSE" at bounding box center [369, 428] width 11 height 11
radio input "true"
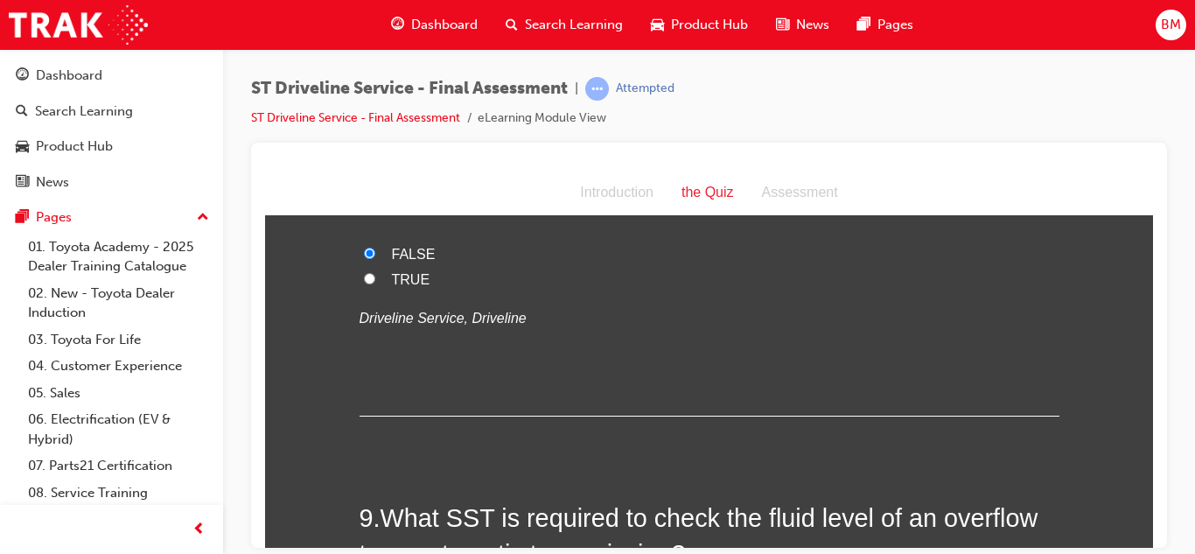
scroll to position [2913, 0]
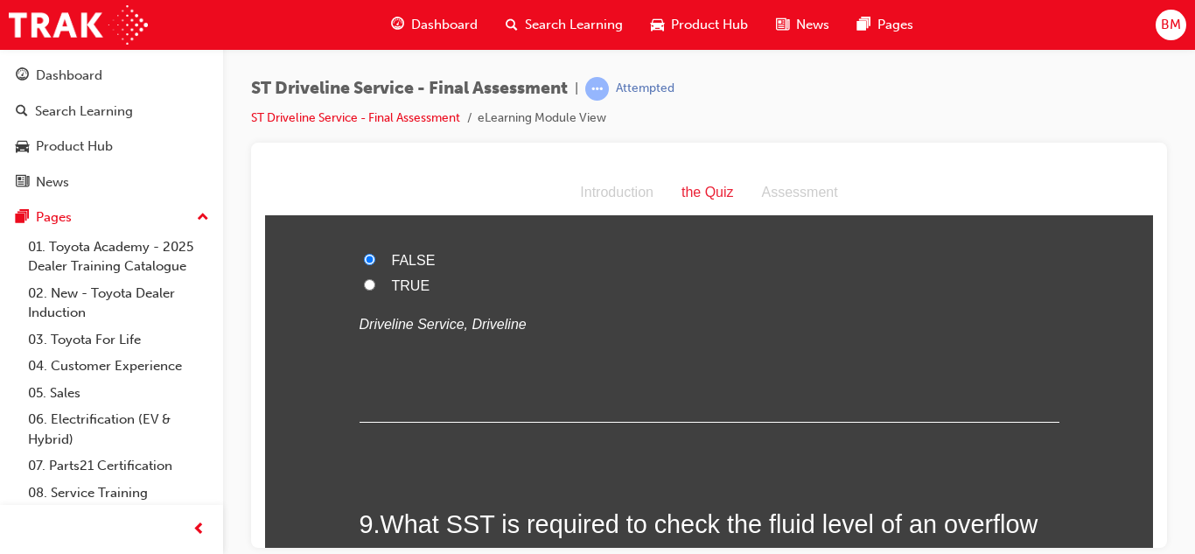
click at [374, 294] on label "TRUE" at bounding box center [709, 285] width 700 height 25
click at [374, 290] on input "TRUE" at bounding box center [369, 283] width 11 height 11
radio input "true"
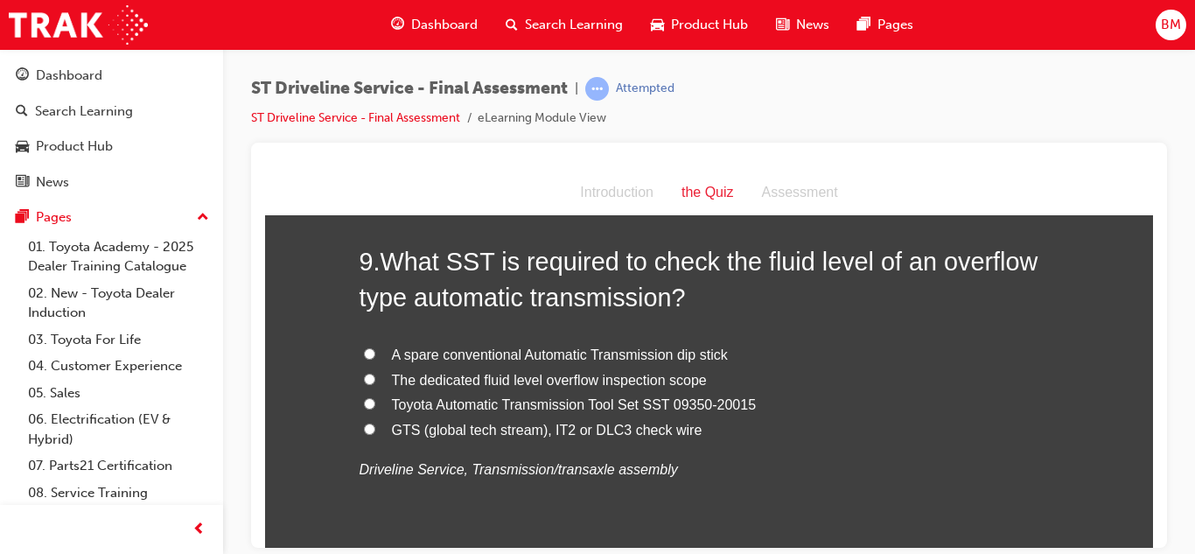
scroll to position [3181, 0]
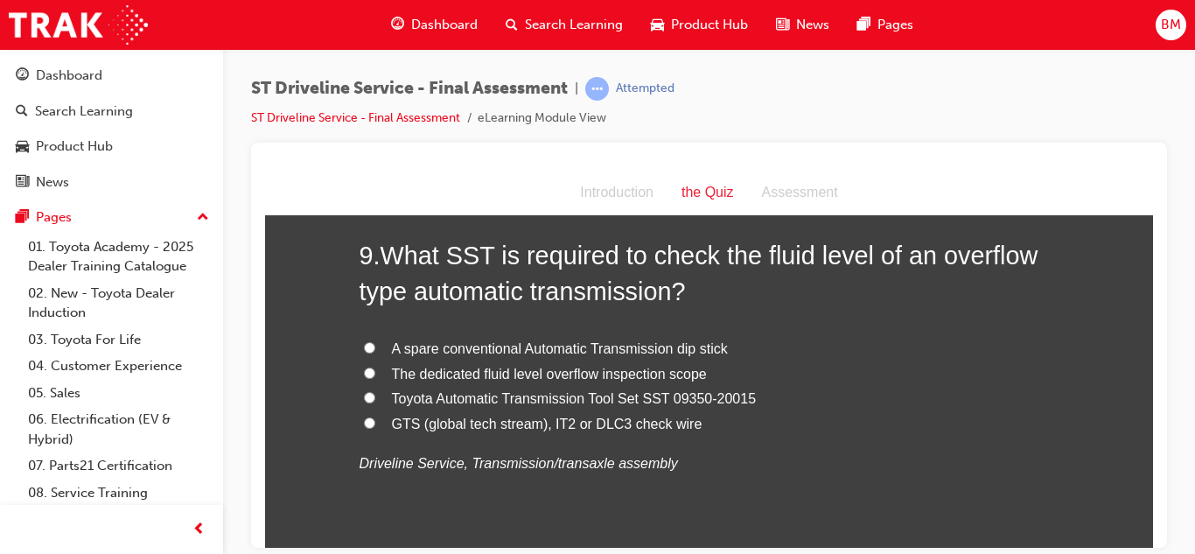
click at [391, 357] on label "A spare conventional Automatic Transmission dip stick" at bounding box center [709, 348] width 700 height 25
click at [375, 352] on input "A spare conventional Automatic Transmission dip stick" at bounding box center [369, 346] width 11 height 11
radio input "true"
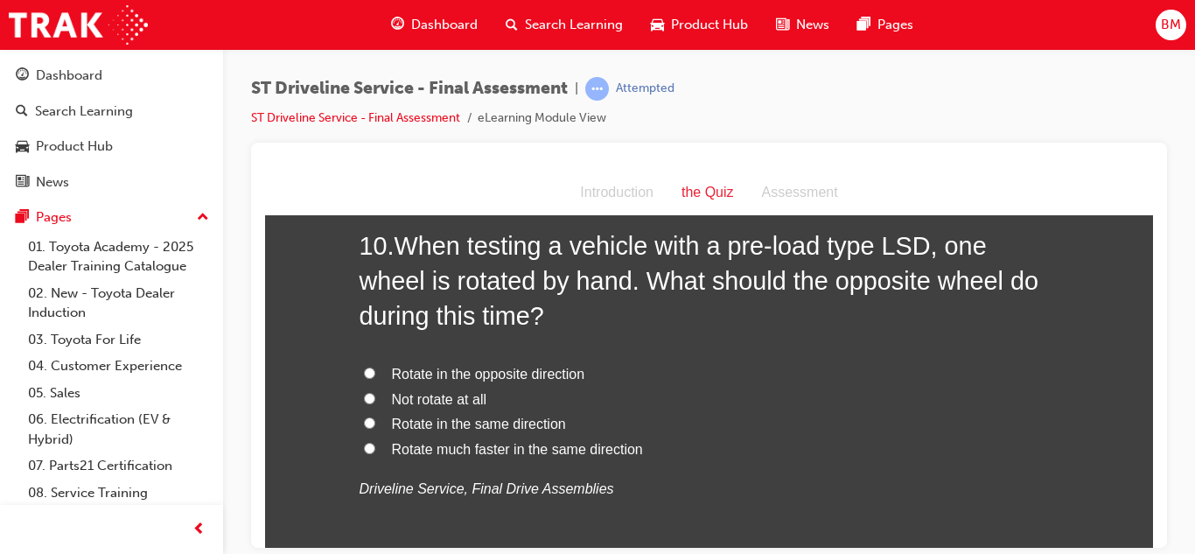
scroll to position [3596, 0]
click at [428, 427] on span "Rotate in the same direction" at bounding box center [479, 424] width 174 height 15
click at [375, 427] on input "Rotate in the same direction" at bounding box center [369, 423] width 11 height 11
radio input "true"
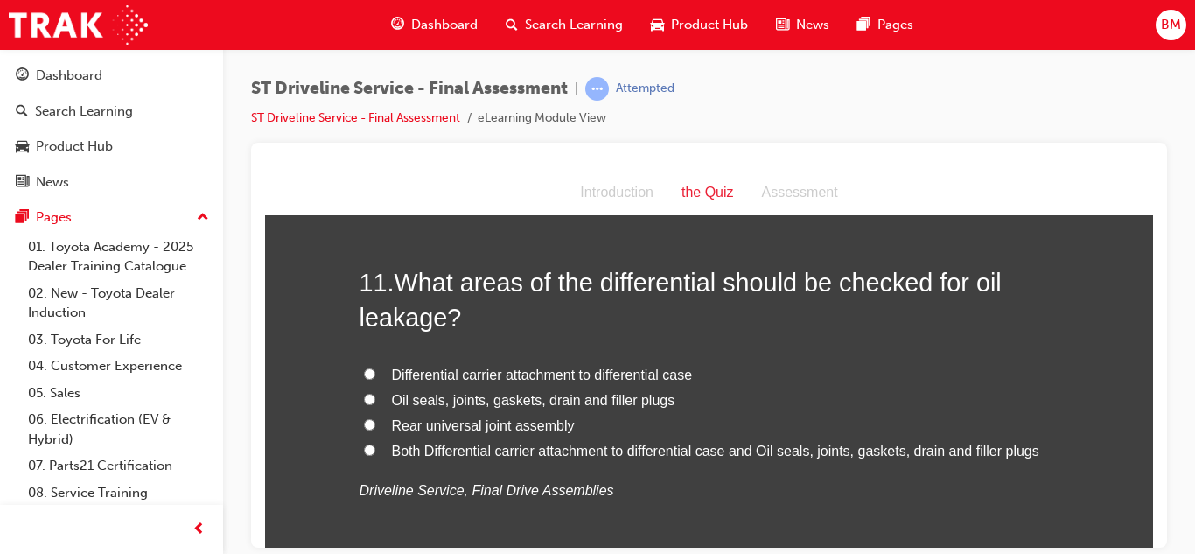
scroll to position [4006, 0]
click at [447, 454] on span "Both Differential carrier attachment to differential case and Oil seals, joints…" at bounding box center [715, 448] width 647 height 15
click at [375, 453] on input "Both Differential carrier attachment to differential case and Oil seals, joints…" at bounding box center [369, 447] width 11 height 11
radio input "true"
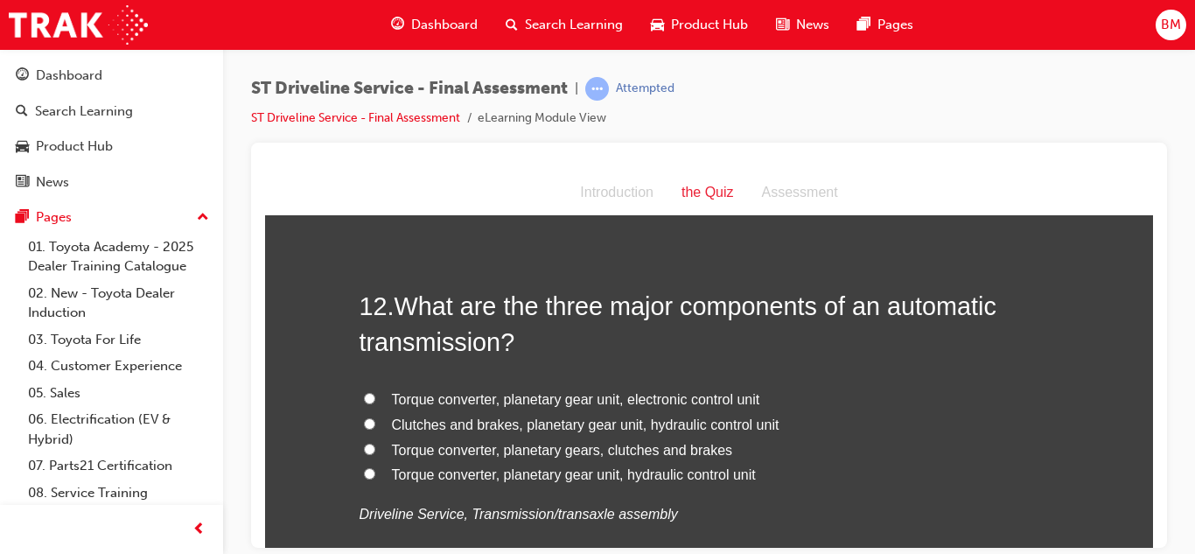
scroll to position [4391, 0]
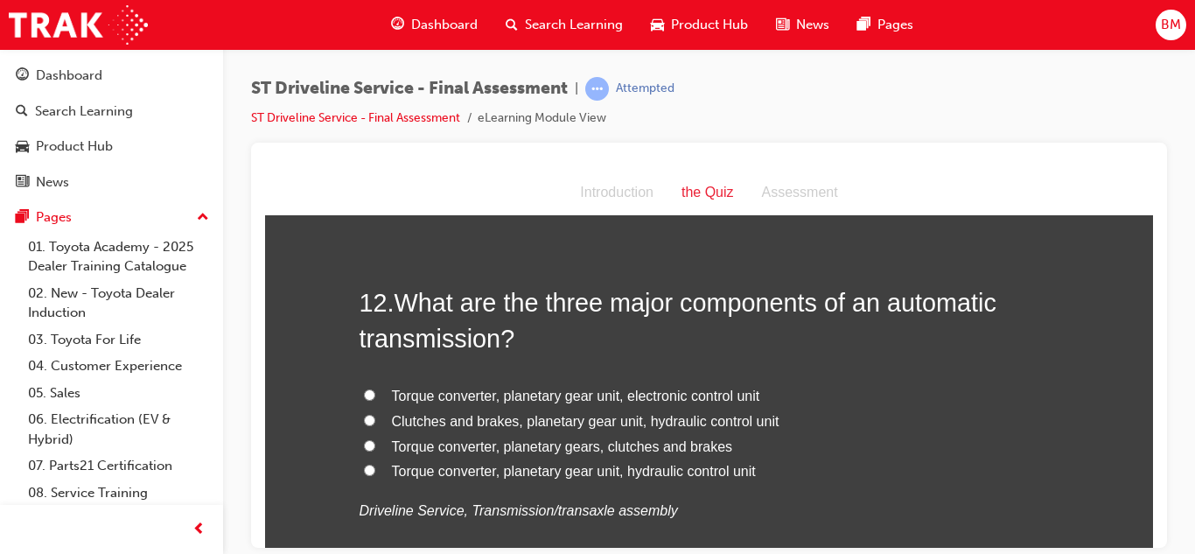
click at [443, 401] on span "Torque converter, planetary gear unit, electronic control unit" at bounding box center [576, 394] width 368 height 15
click at [375, 400] on input "Torque converter, planetary gear unit, electronic control unit" at bounding box center [369, 393] width 11 height 11
radio input "true"
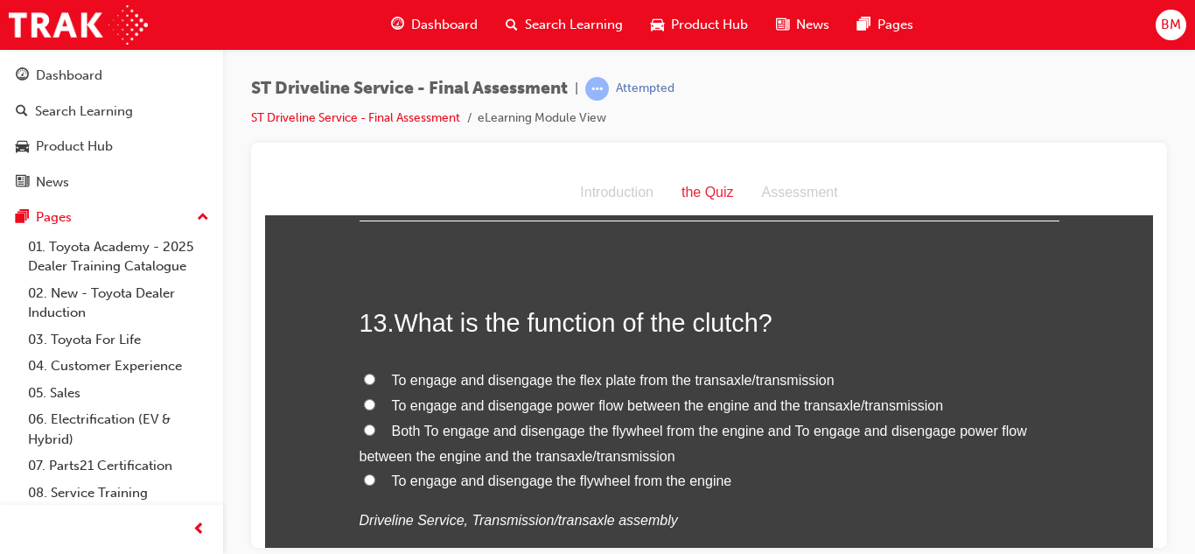
scroll to position [4780, 0]
click at [443, 401] on span "To engage and disengage power flow between the engine and the transaxle/transmi…" at bounding box center [668, 402] width 552 height 15
click at [375, 401] on input "To engage and disengage power flow between the engine and the transaxle/transmi…" at bounding box center [369, 401] width 11 height 11
radio input "true"
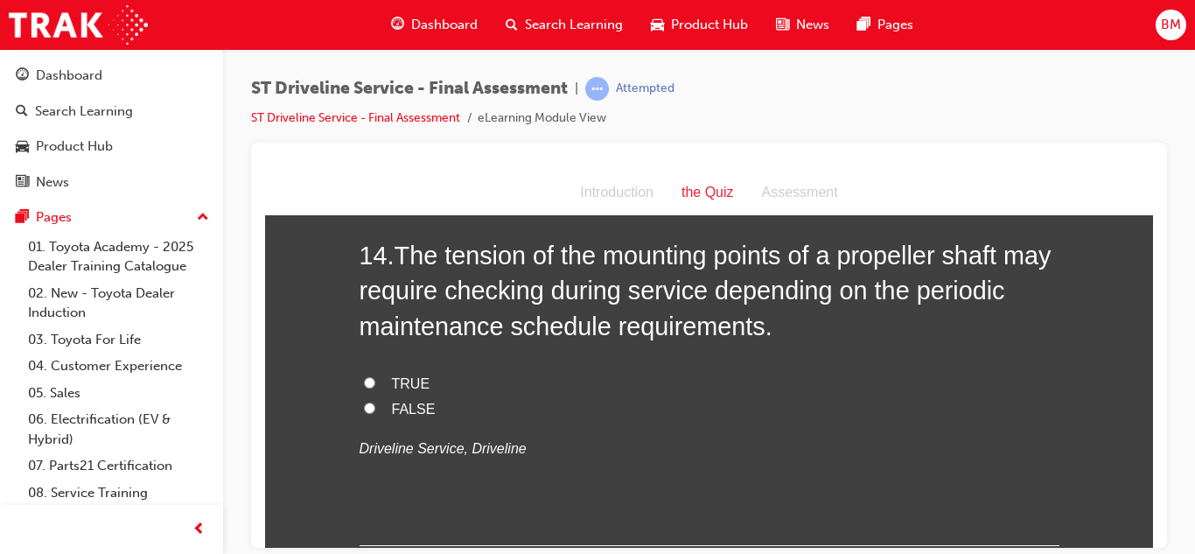
scroll to position [5245, 0]
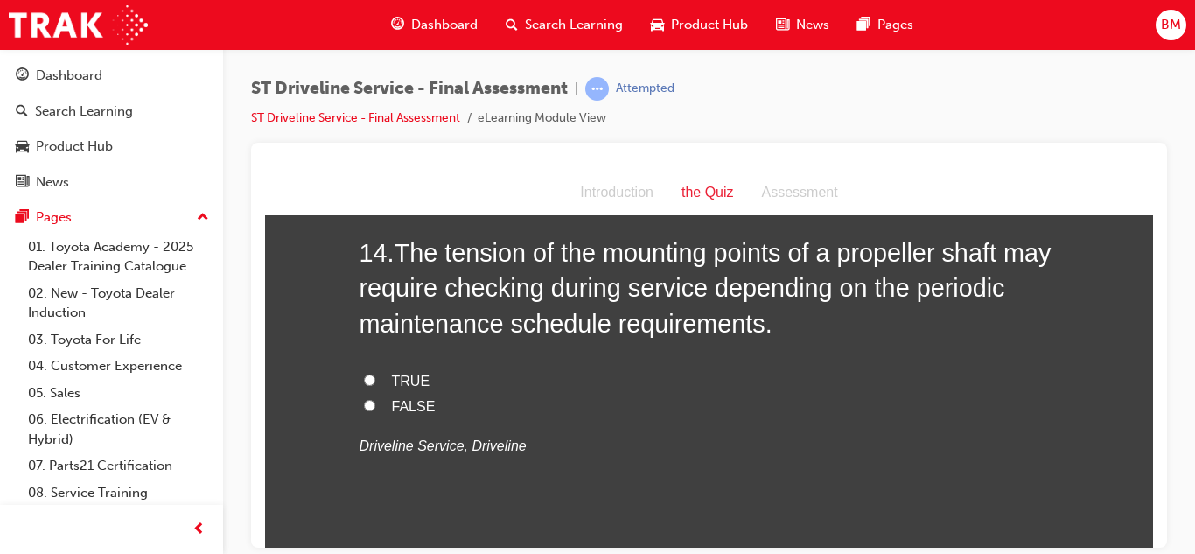
click at [402, 379] on span "TRUE" at bounding box center [411, 380] width 38 height 15
click at [375, 379] on input "TRUE" at bounding box center [369, 378] width 11 height 11
radio input "true"
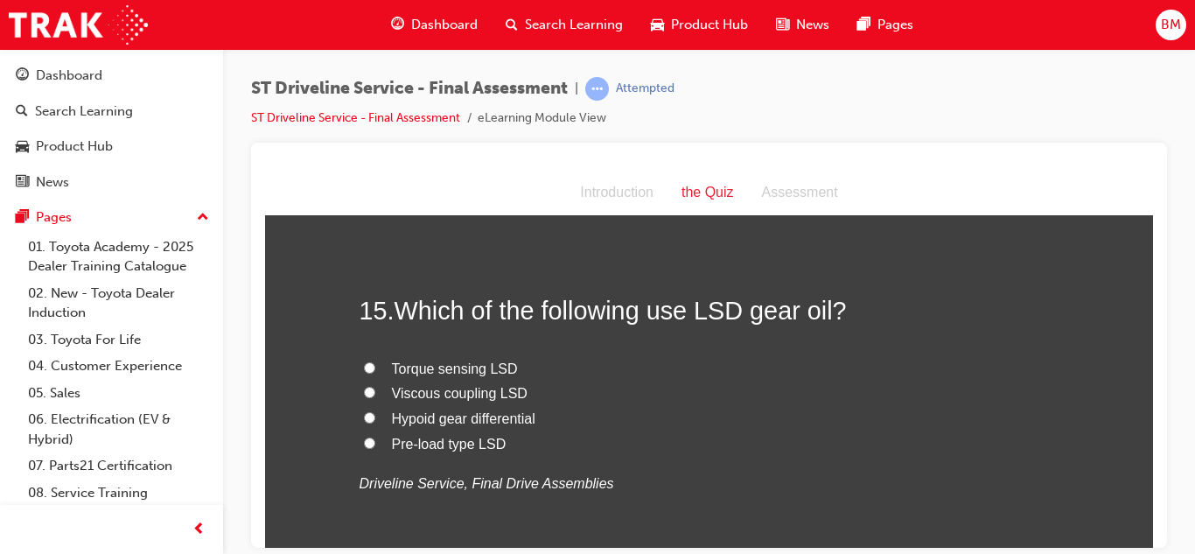
scroll to position [5580, 0]
click at [413, 396] on span "Viscous coupling LSD" at bounding box center [460, 391] width 136 height 15
click at [375, 396] on input "Viscous coupling LSD" at bounding box center [369, 390] width 11 height 11
radio input "true"
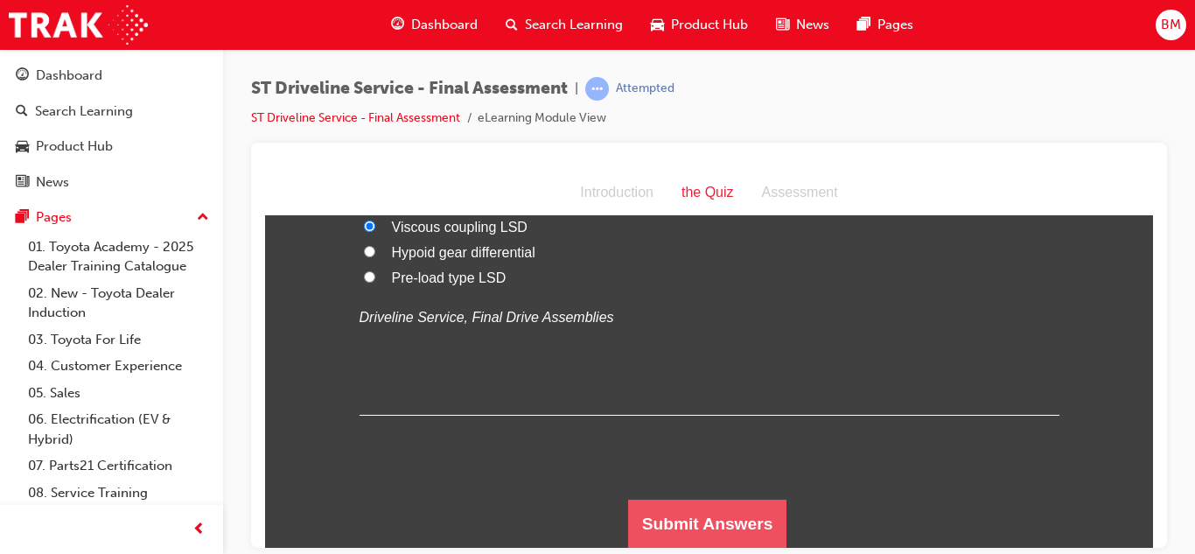
click at [632, 527] on button "Submit Answers" at bounding box center [707, 523] width 159 height 49
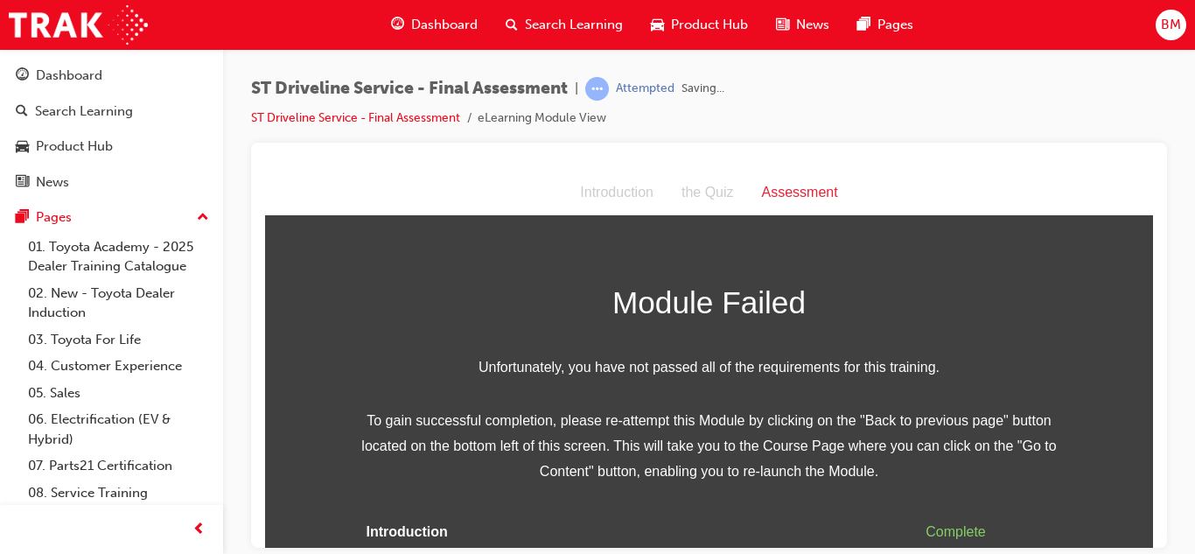
scroll to position [81, 0]
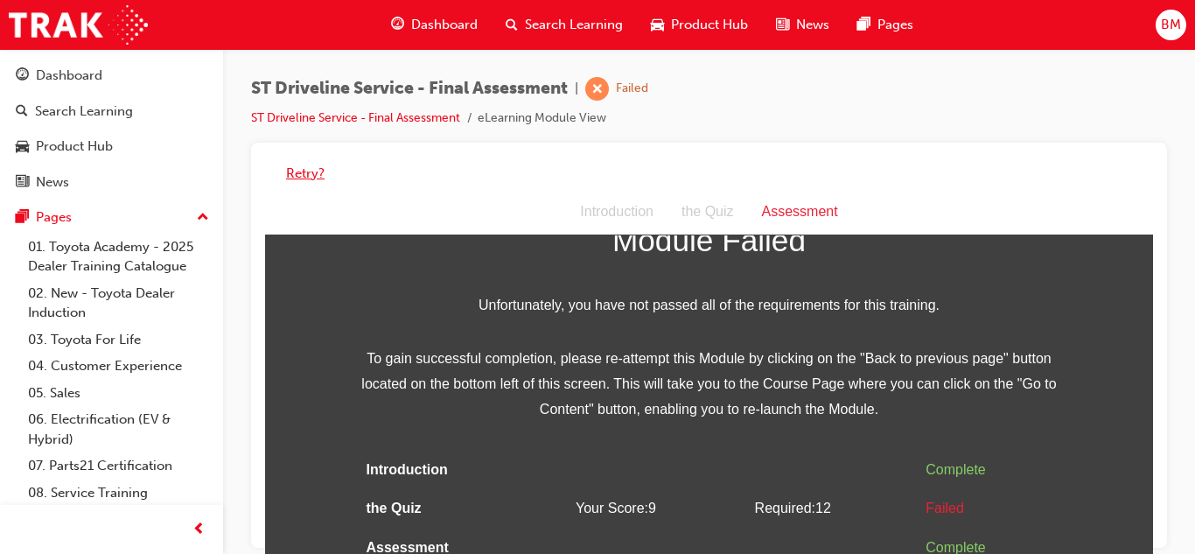
click at [311, 171] on button "Retry?" at bounding box center [305, 174] width 38 height 20
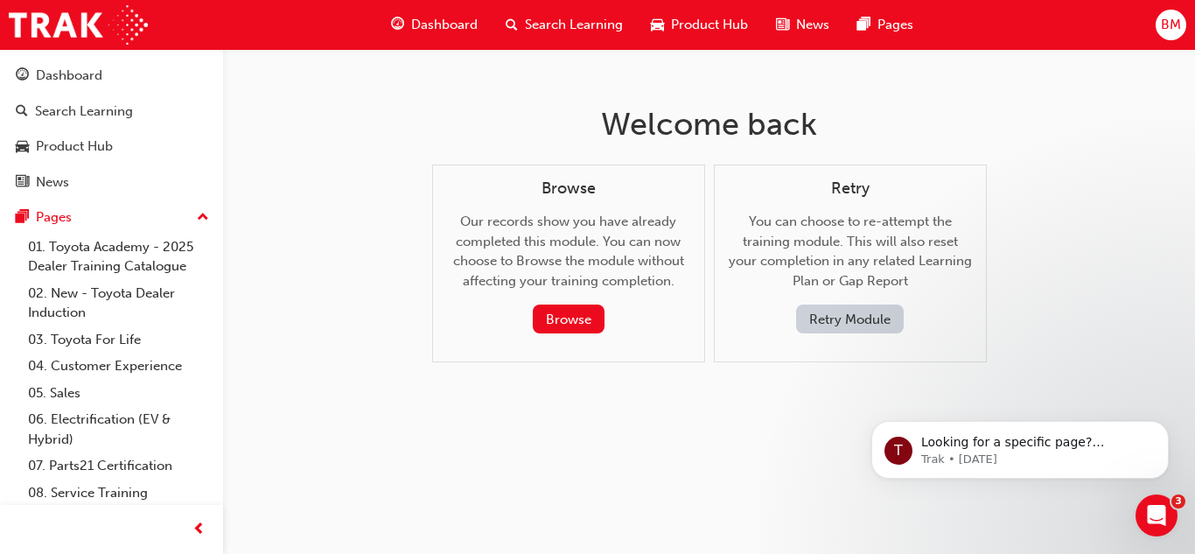
click at [827, 327] on button "Retry Module" at bounding box center [850, 318] width 108 height 29
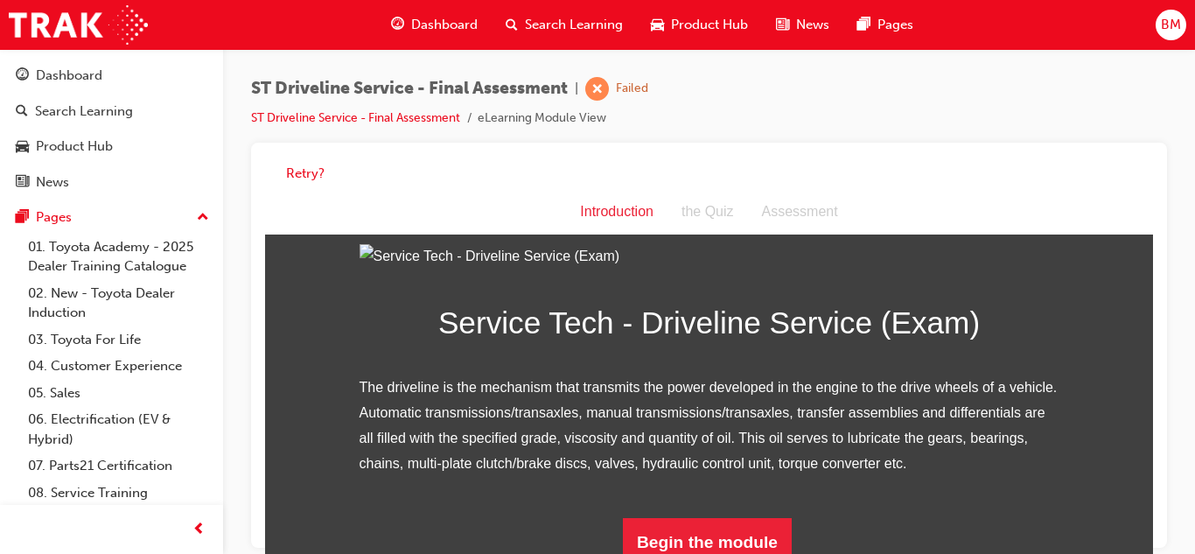
scroll to position [0, 0]
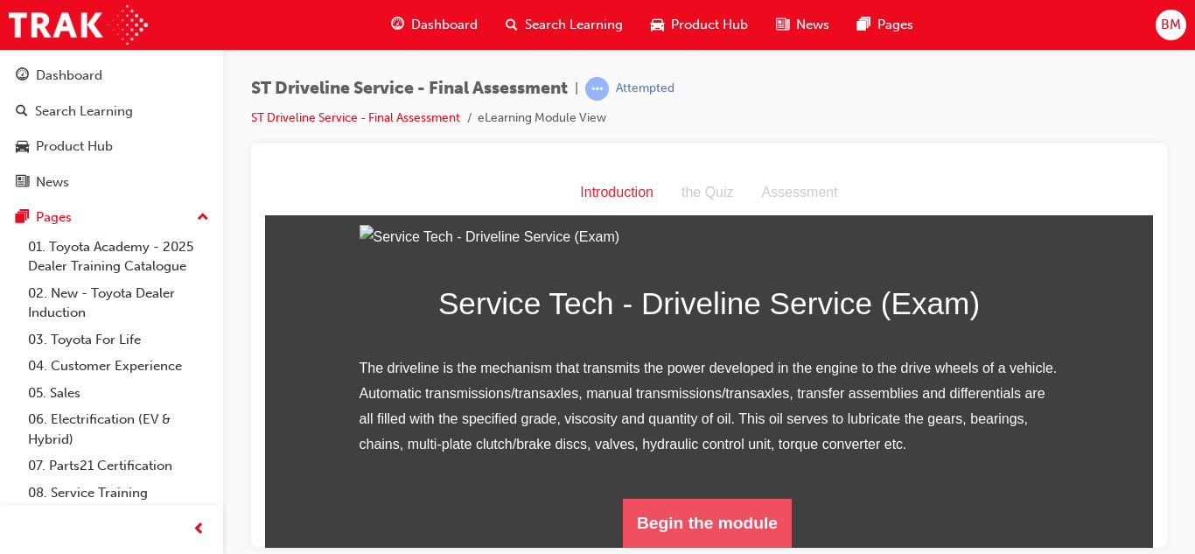
click at [657, 538] on button "Begin the module" at bounding box center [707, 522] width 169 height 49
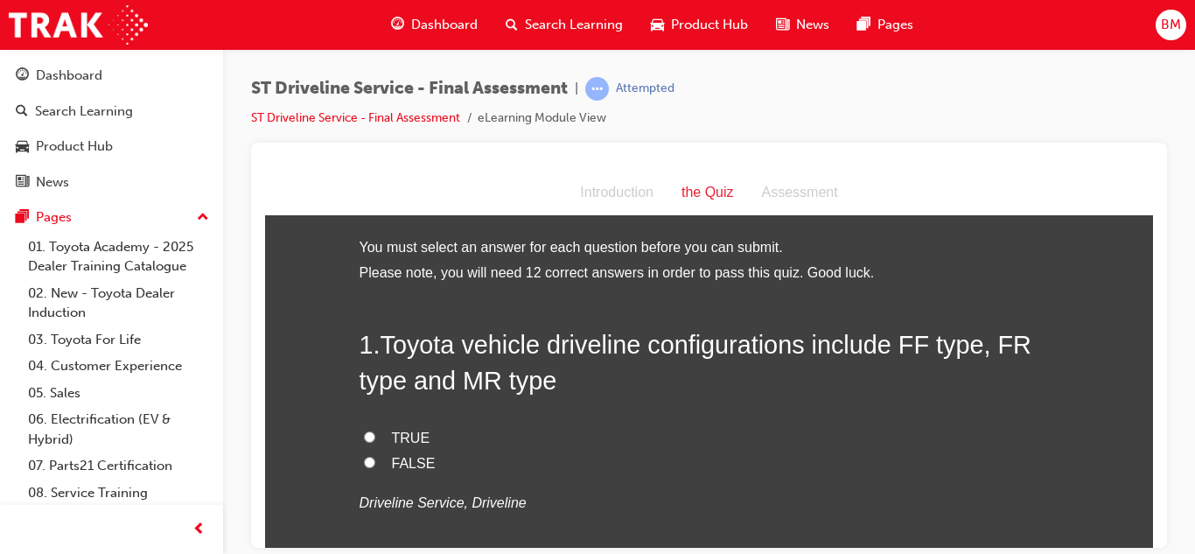
scroll to position [32, 0]
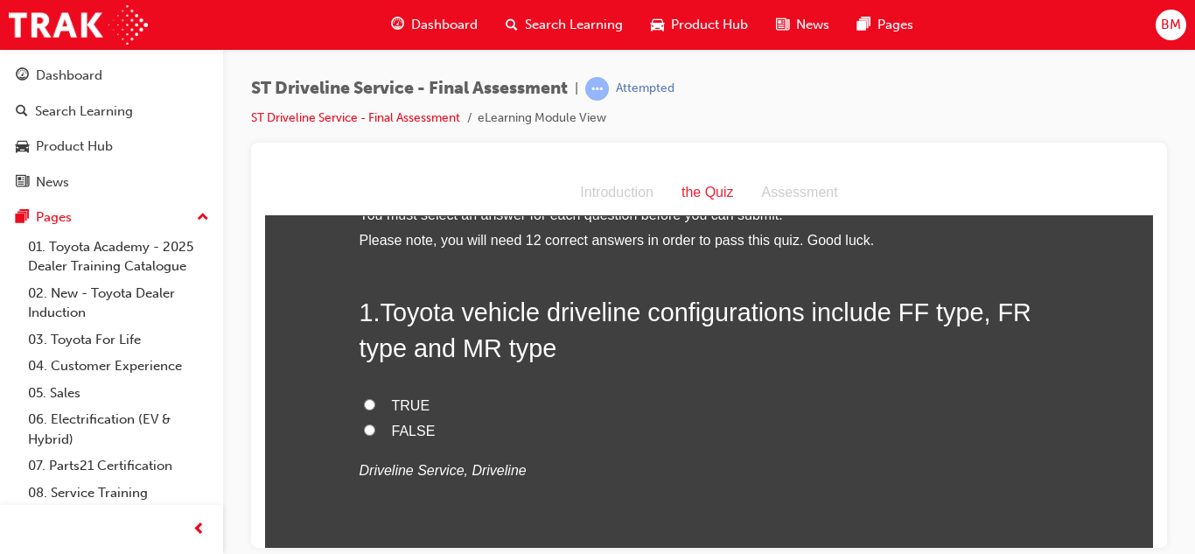
click at [380, 414] on label "TRUE" at bounding box center [709, 405] width 700 height 25
click at [375, 409] on input "TRUE" at bounding box center [369, 403] width 11 height 11
radio input "true"
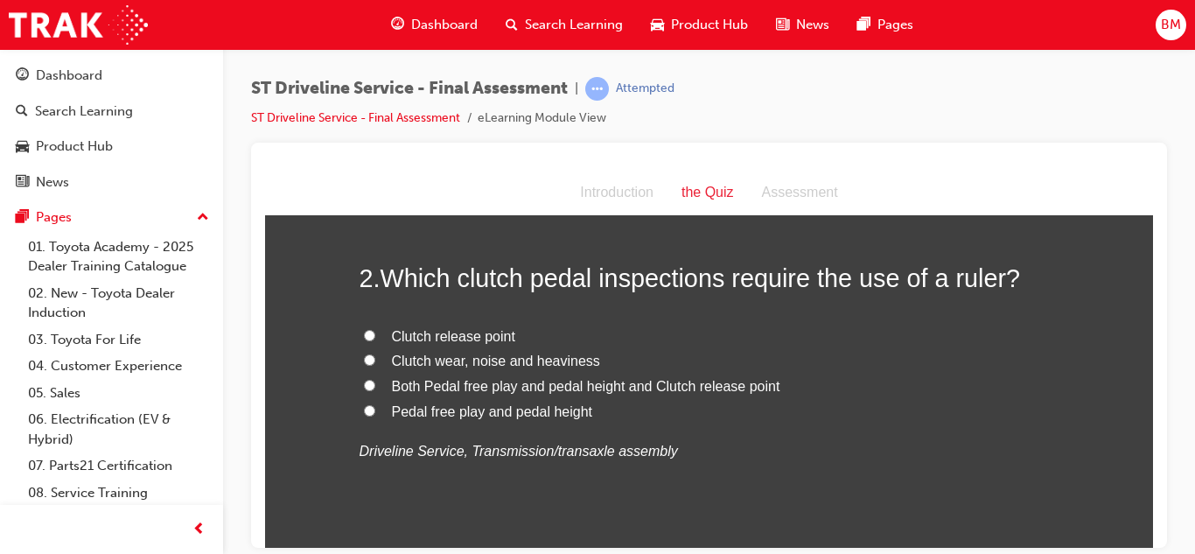
scroll to position [426, 0]
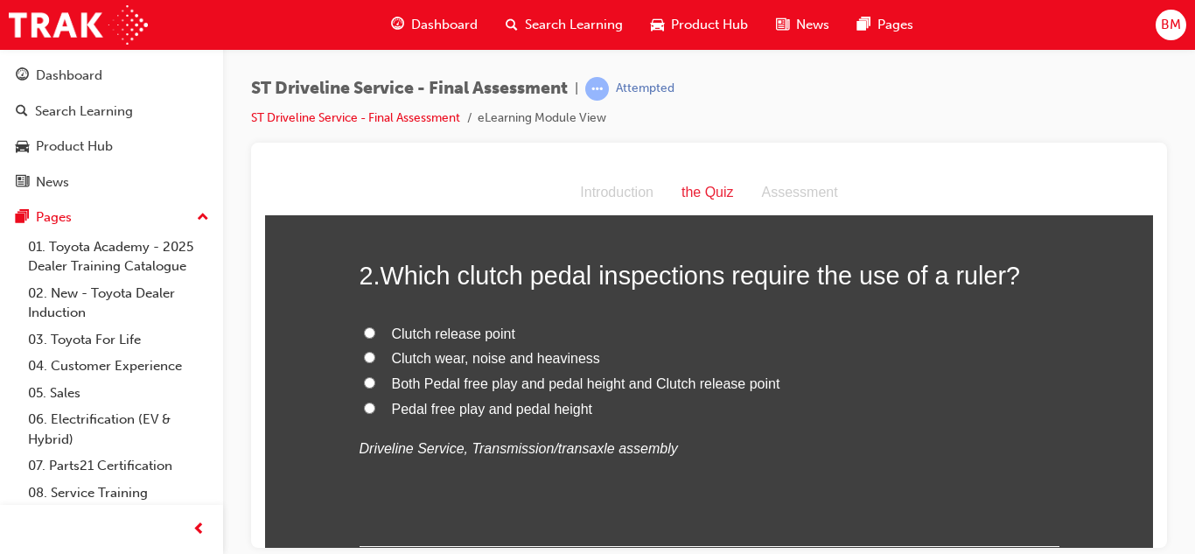
click at [381, 381] on label "Both Pedal free play and pedal height and Clutch release point" at bounding box center [709, 383] width 700 height 25
click at [375, 381] on input "Both Pedal free play and pedal height and Clutch release point" at bounding box center [369, 381] width 11 height 11
radio input "true"
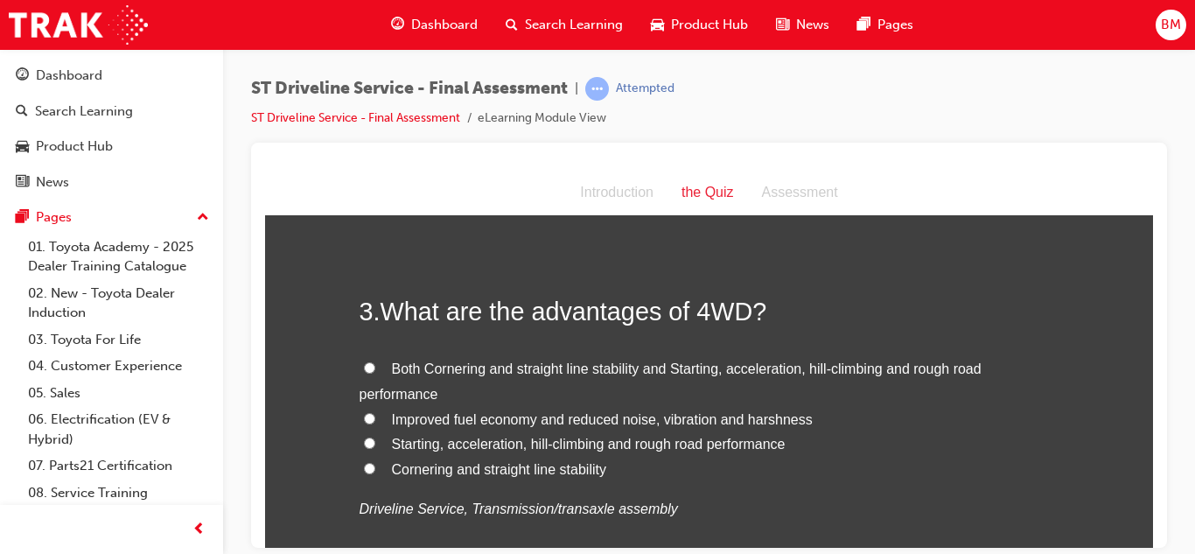
scroll to position [764, 0]
click at [386, 420] on label "Improved fuel economy and reduced noise, vibration and harshness" at bounding box center [709, 417] width 700 height 25
click at [375, 420] on input "Improved fuel economy and reduced noise, vibration and harshness" at bounding box center [369, 415] width 11 height 11
radio input "true"
click at [389, 438] on label "Starting, acceleration, hill-climbing and rough road performance" at bounding box center [709, 441] width 700 height 25
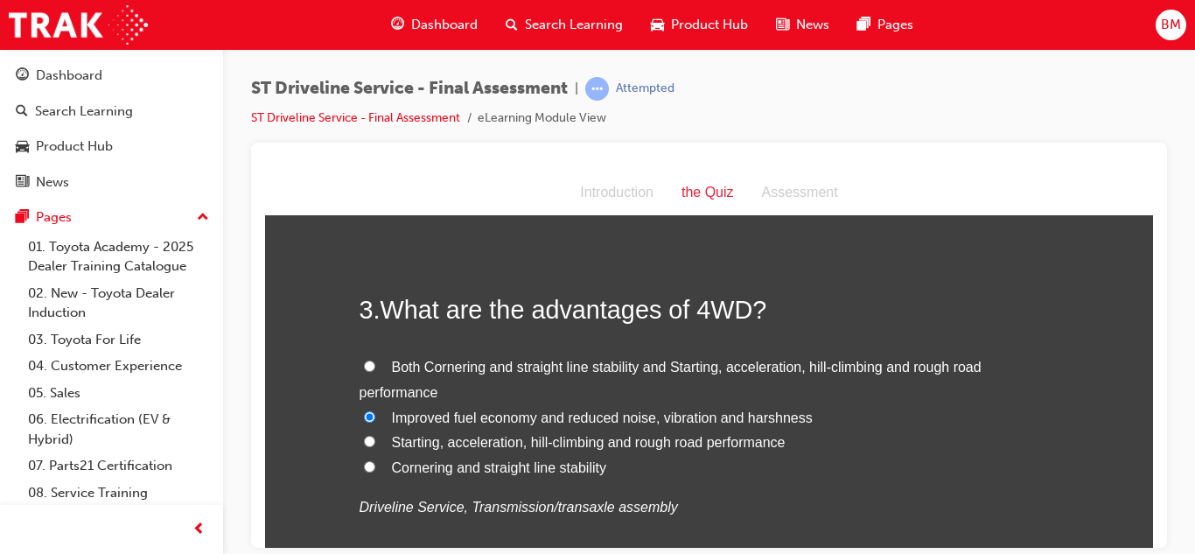
click at [375, 438] on input "Starting, acceleration, hill-climbing and rough road performance" at bounding box center [369, 440] width 11 height 11
radio input "true"
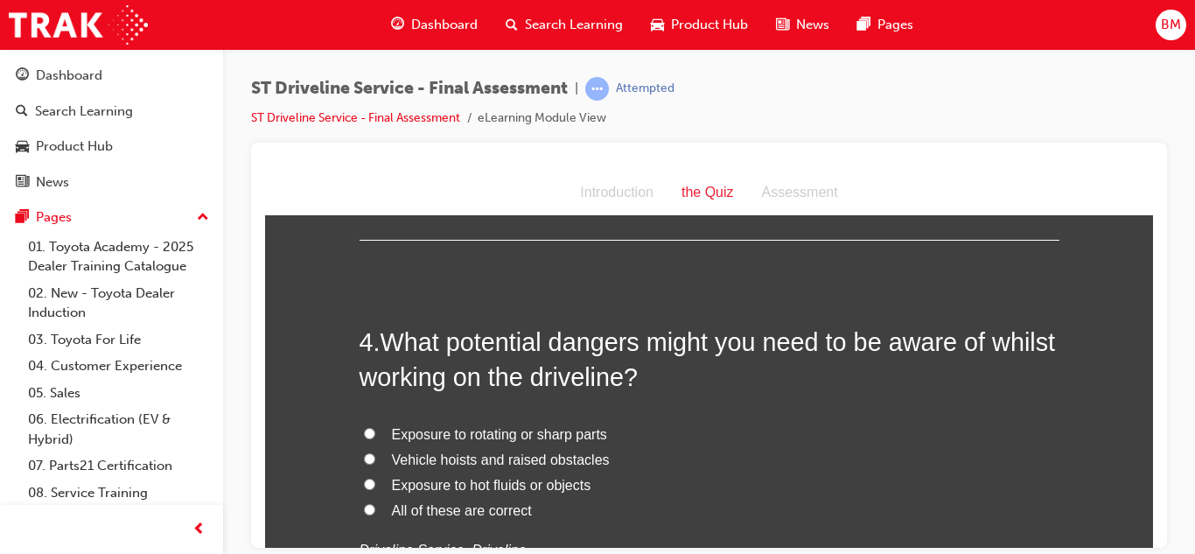
scroll to position [1135, 0]
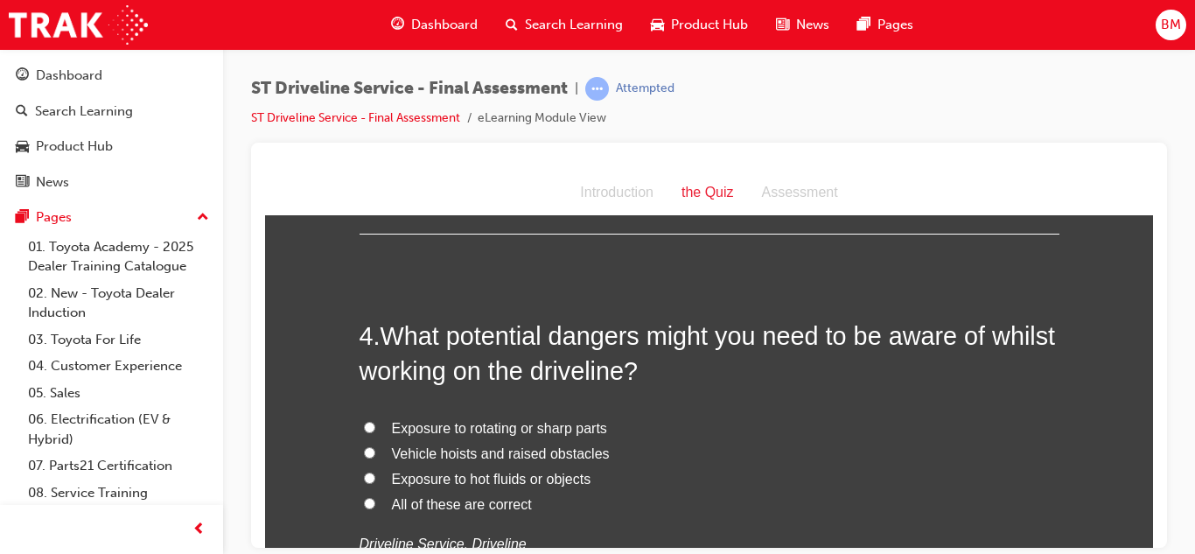
click at [404, 507] on span "All of these are correct" at bounding box center [462, 503] width 140 height 15
click at [375, 507] on input "All of these are correct" at bounding box center [369, 502] width 11 height 11
radio input "true"
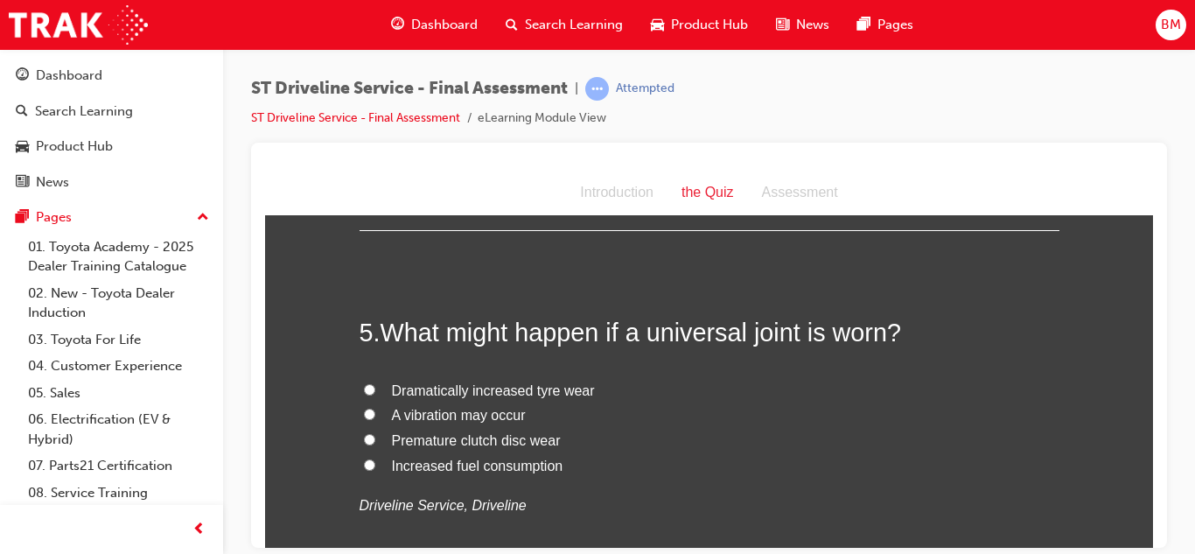
scroll to position [1552, 0]
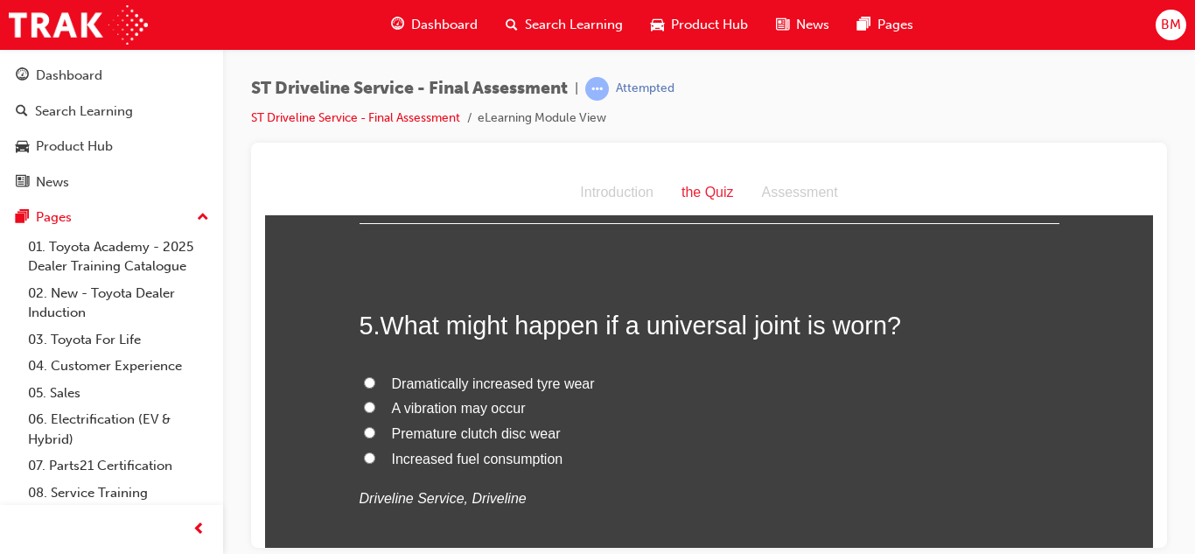
click at [415, 411] on span "A vibration may occur" at bounding box center [459, 407] width 134 height 15
click at [375, 411] on input "A vibration may occur" at bounding box center [369, 406] width 11 height 11
radio input "true"
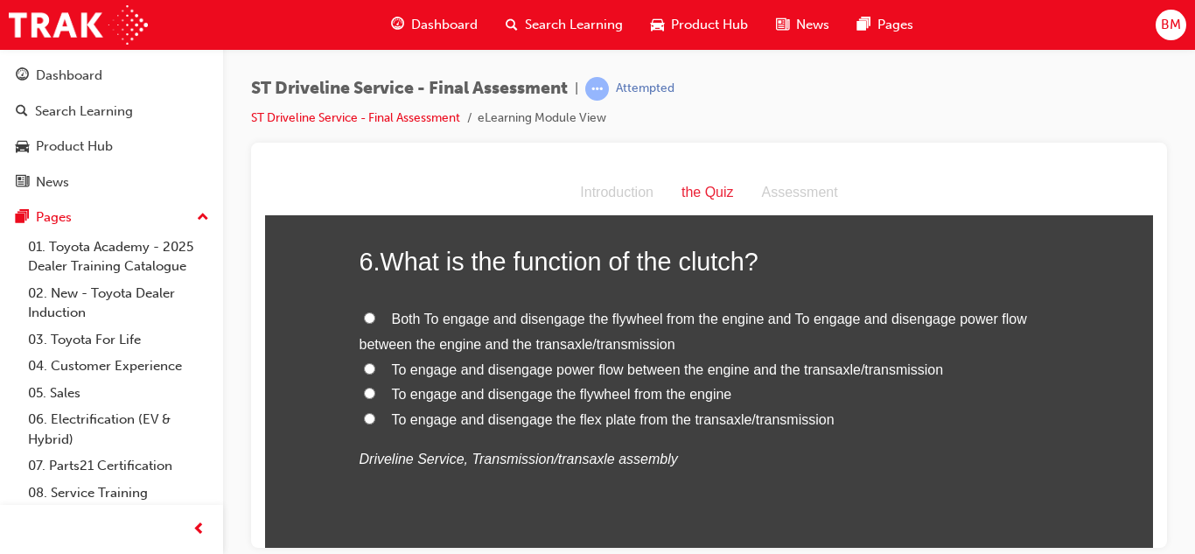
scroll to position [1990, 0]
click at [442, 373] on span "To engage and disengage power flow between the engine and the transaxle/transmi…" at bounding box center [668, 367] width 552 height 15
click at [375, 373] on input "To engage and disengage power flow between the engine and the transaxle/transmi…" at bounding box center [369, 366] width 11 height 11
radio input "true"
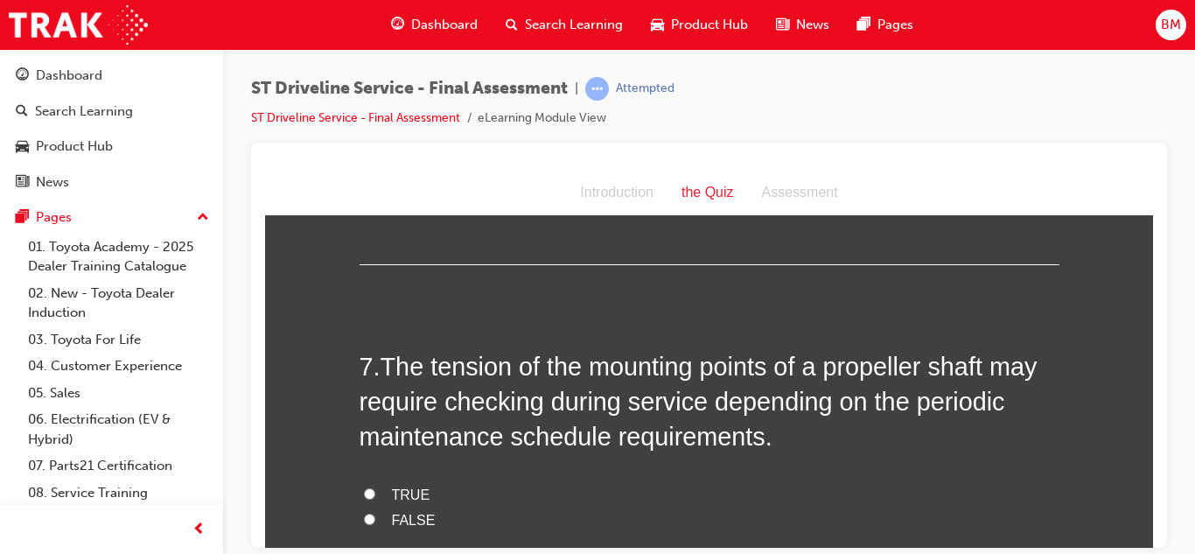
scroll to position [2296, 0]
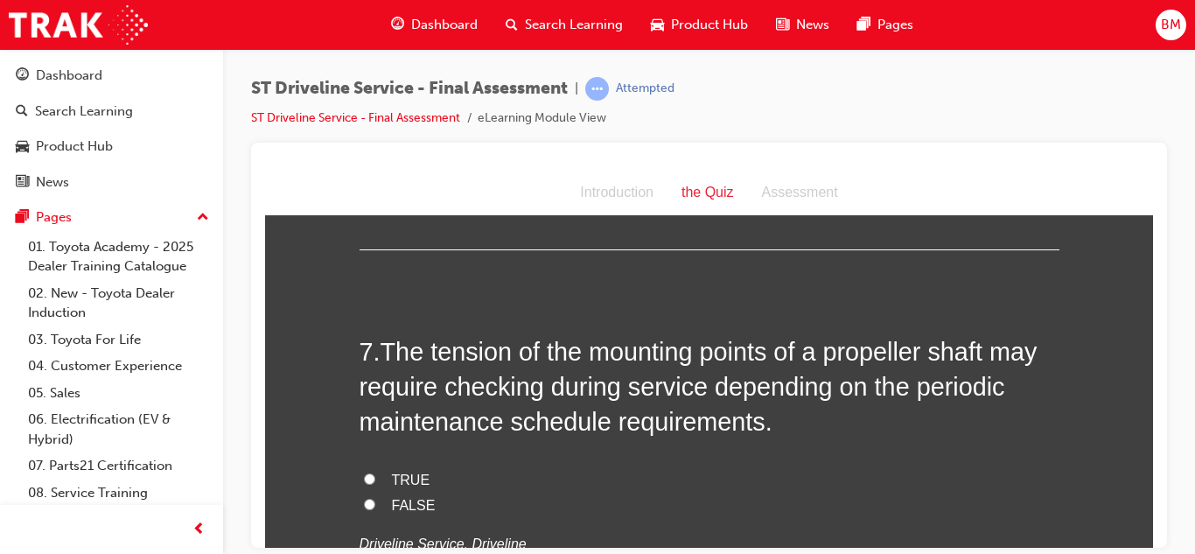
click at [404, 479] on span "TRUE" at bounding box center [411, 478] width 38 height 15
click at [375, 479] on input "TRUE" at bounding box center [369, 477] width 11 height 11
radio input "true"
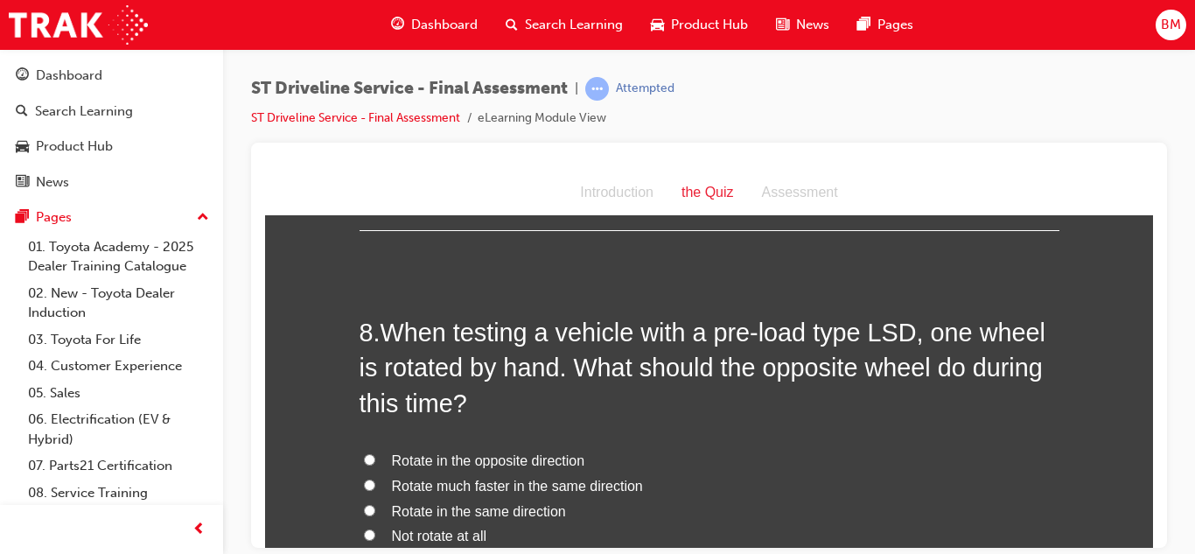
scroll to position [2710, 0]
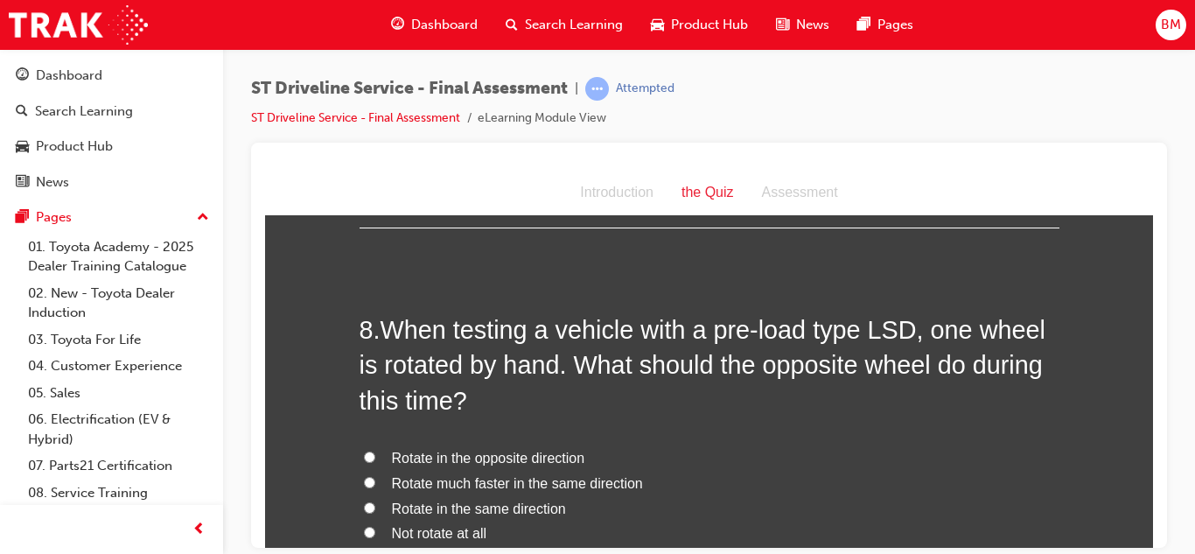
click at [456, 503] on span "Rotate in the same direction" at bounding box center [479, 507] width 174 height 15
click at [375, 503] on input "Rotate in the same direction" at bounding box center [369, 506] width 11 height 11
radio input "true"
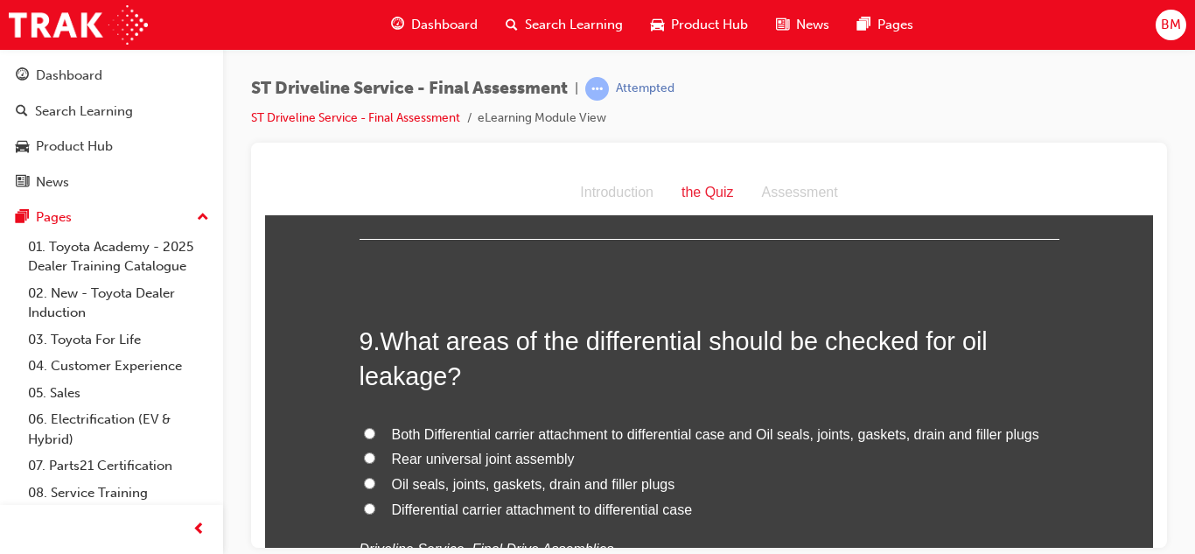
scroll to position [3143, 0]
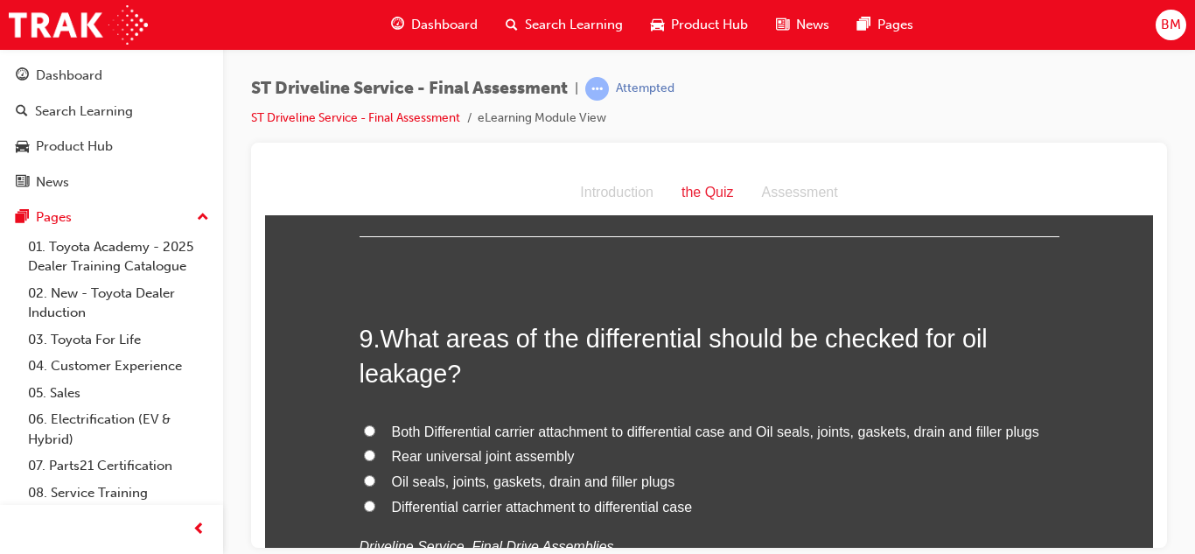
click at [450, 435] on span "Both Differential carrier attachment to differential case and Oil seals, joints…" at bounding box center [715, 430] width 647 height 15
click at [375, 435] on input "Both Differential carrier attachment to differential case and Oil seals, joints…" at bounding box center [369, 429] width 11 height 11
radio input "true"
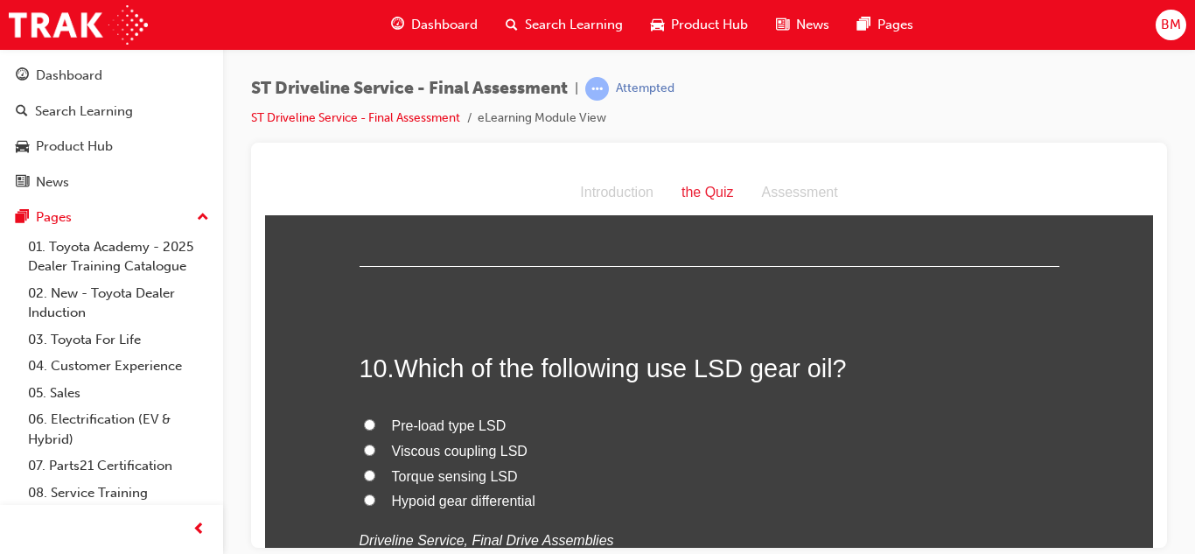
scroll to position [3526, 0]
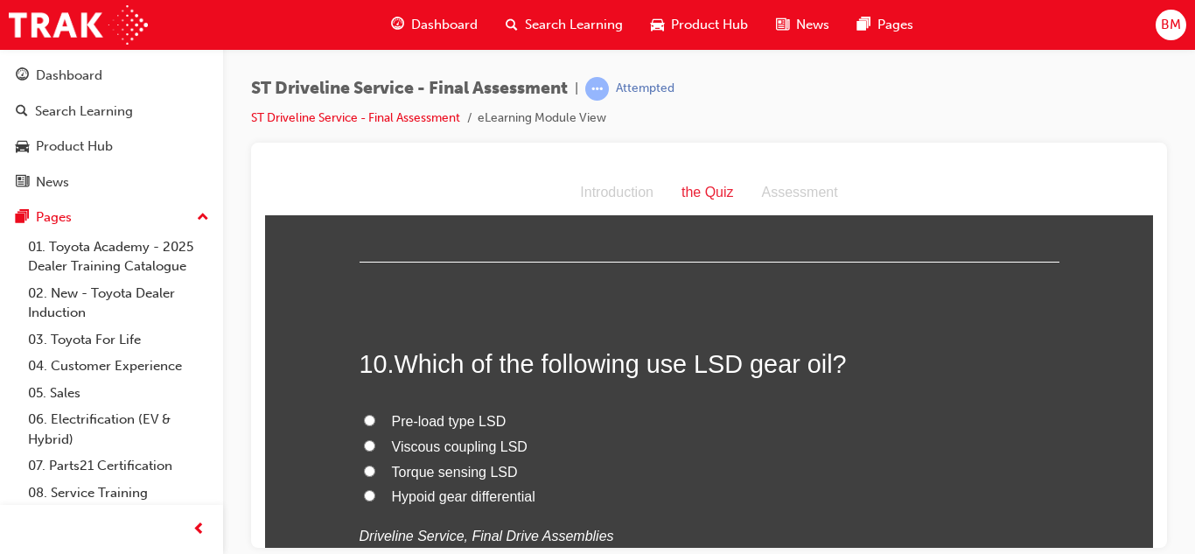
click at [443, 429] on label "Pre-load type LSD" at bounding box center [709, 420] width 700 height 25
click at [375, 425] on input "Pre-load type LSD" at bounding box center [369, 419] width 11 height 11
radio input "true"
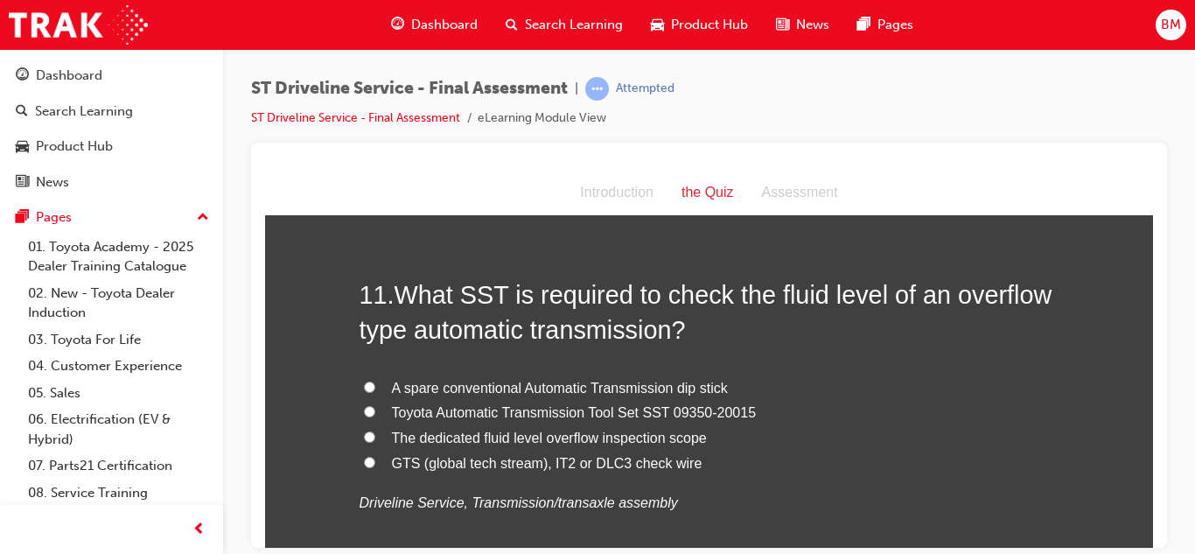
scroll to position [3967, 0]
click at [440, 415] on span "Toyota Automatic Transmission Tool Set SST 09350-20015" at bounding box center [574, 410] width 365 height 15
click at [375, 415] on input "Toyota Automatic Transmission Tool Set SST 09350-20015" at bounding box center [369, 409] width 11 height 11
radio input "true"
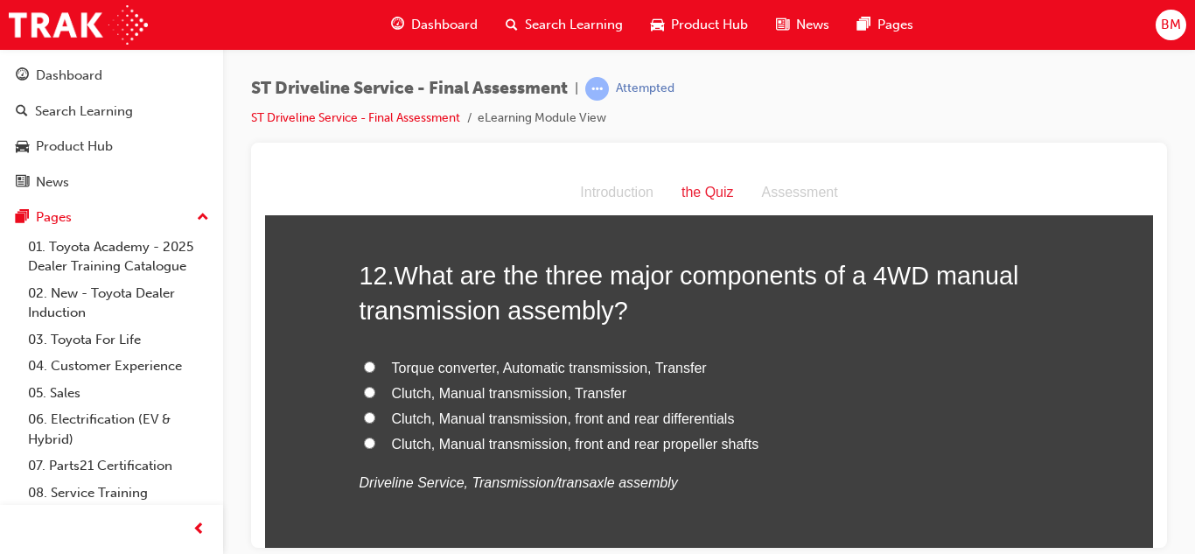
scroll to position [4406, 0]
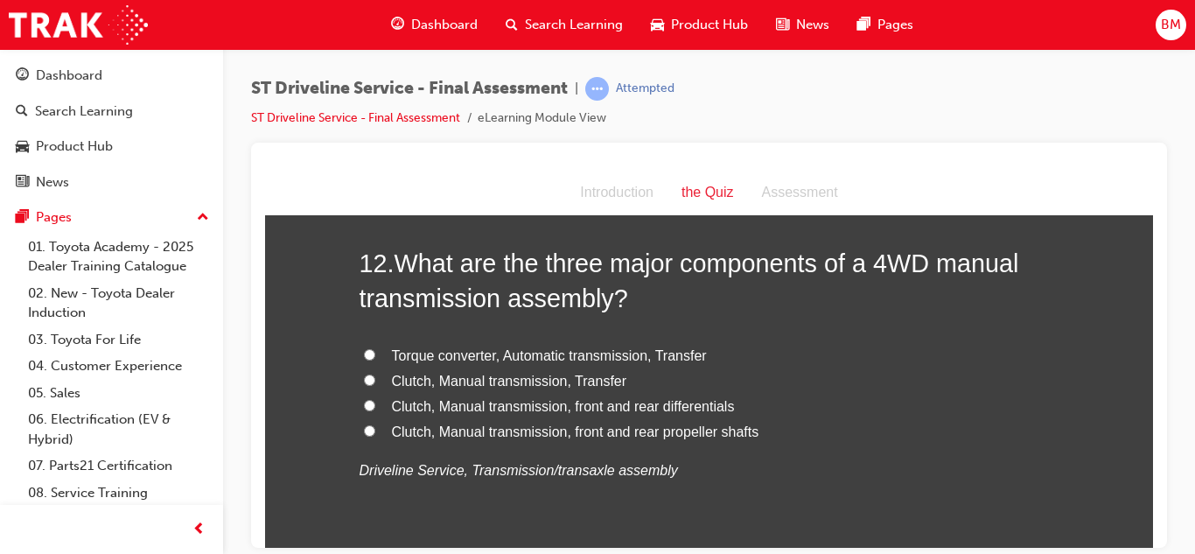
click at [446, 389] on label "Clutch, Manual transmission, Transfer" at bounding box center [709, 380] width 700 height 25
click at [375, 385] on input "Clutch, Manual transmission, Transfer" at bounding box center [369, 378] width 11 height 11
radio input "true"
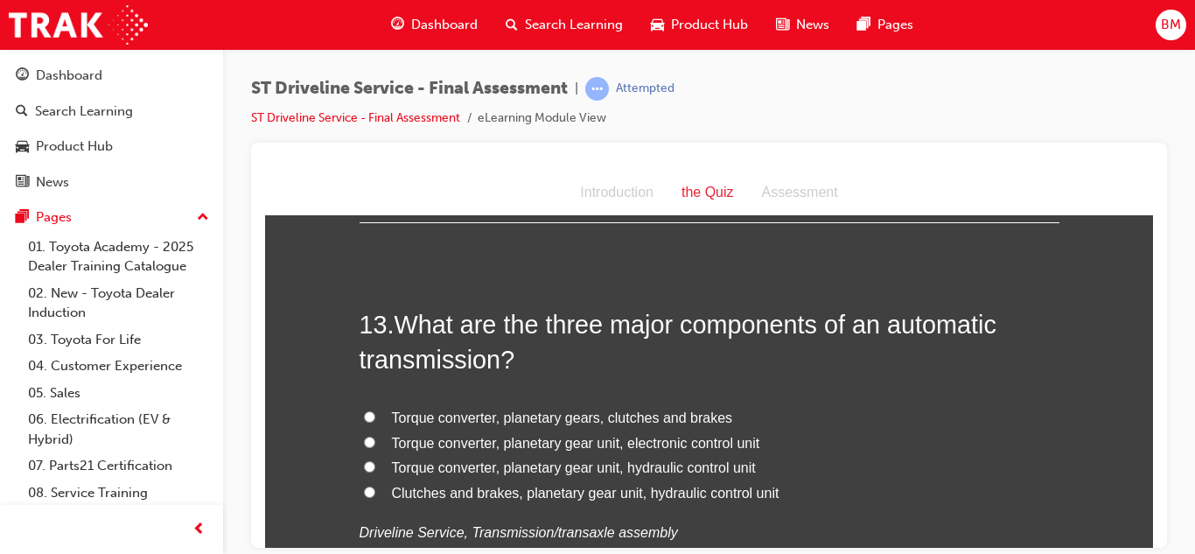
scroll to position [4753, 0]
click at [457, 462] on span "Torque converter, planetary gear unit, hydraulic control unit" at bounding box center [574, 464] width 364 height 15
click at [375, 462] on input "Torque converter, planetary gear unit, hydraulic control unit" at bounding box center [369, 463] width 11 height 11
radio input "true"
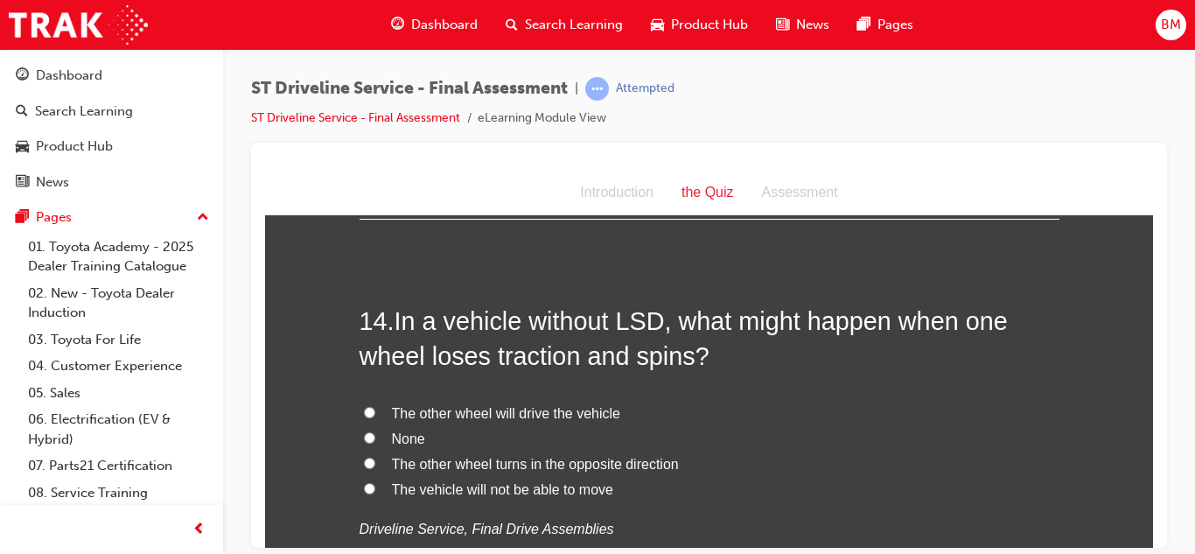
scroll to position [5172, 0]
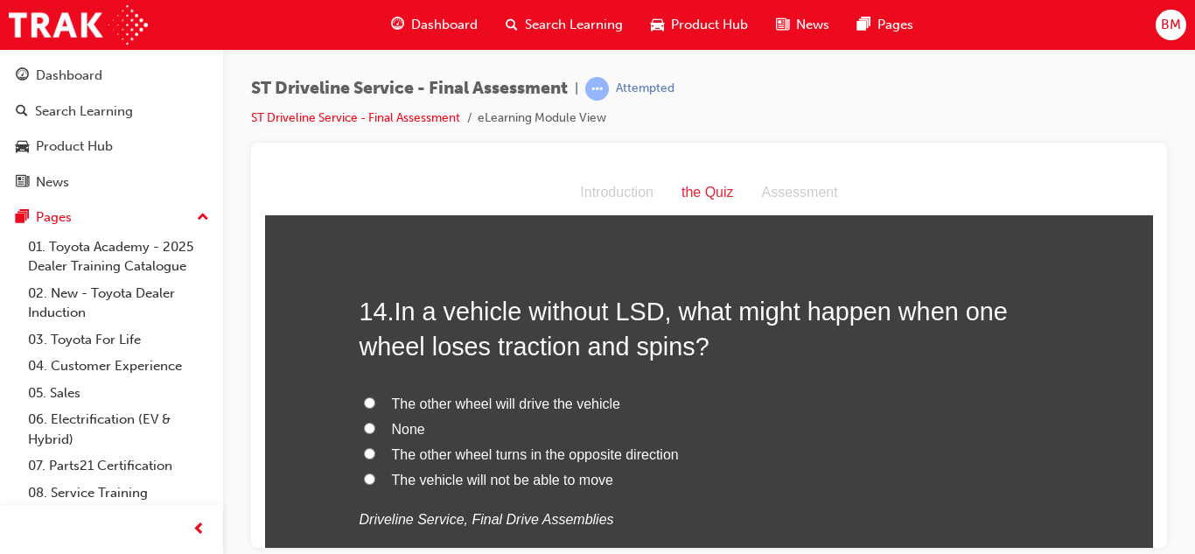
click at [448, 457] on span "The other wheel turns in the opposite direction" at bounding box center [535, 453] width 287 height 15
click at [375, 457] on input "The other wheel turns in the opposite direction" at bounding box center [369, 452] width 11 height 11
radio input "true"
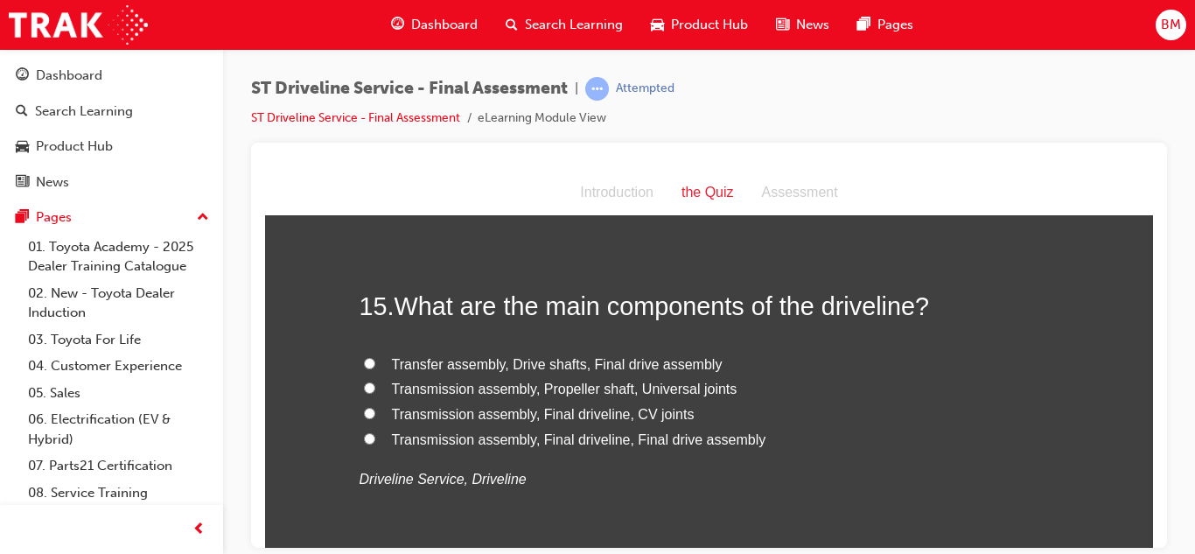
scroll to position [5585, 0]
click at [435, 367] on span "Transfer assembly, Drive shafts, Final drive assembly" at bounding box center [557, 362] width 331 height 15
click at [375, 367] on input "Transfer assembly, Drive shafts, Final drive assembly" at bounding box center [369, 361] width 11 height 11
radio input "true"
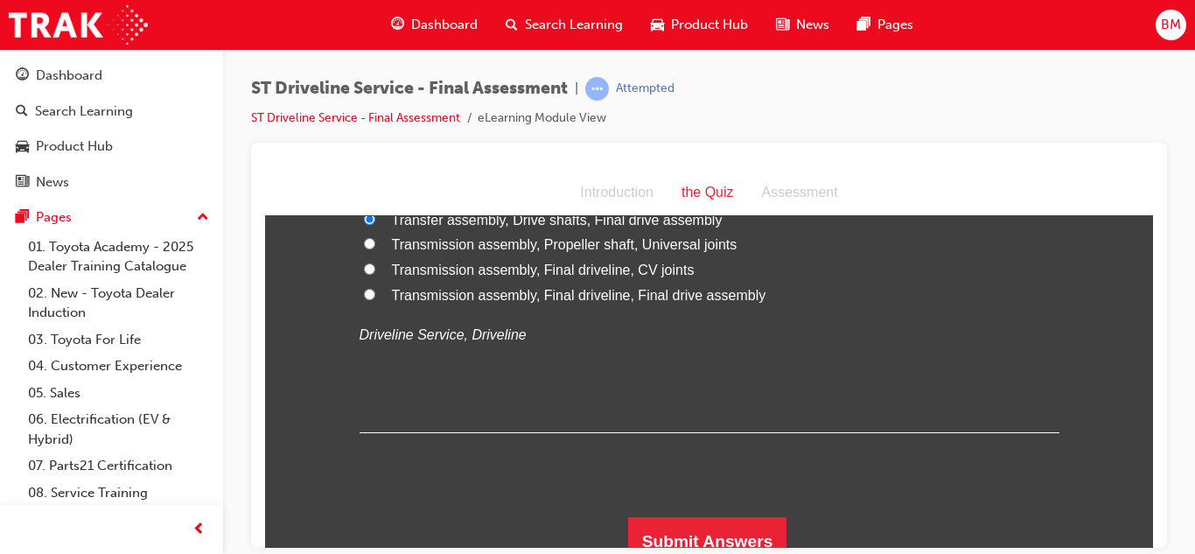
scroll to position [5731, 0]
click at [679, 527] on button "Submit Answers" at bounding box center [707, 537] width 159 height 49
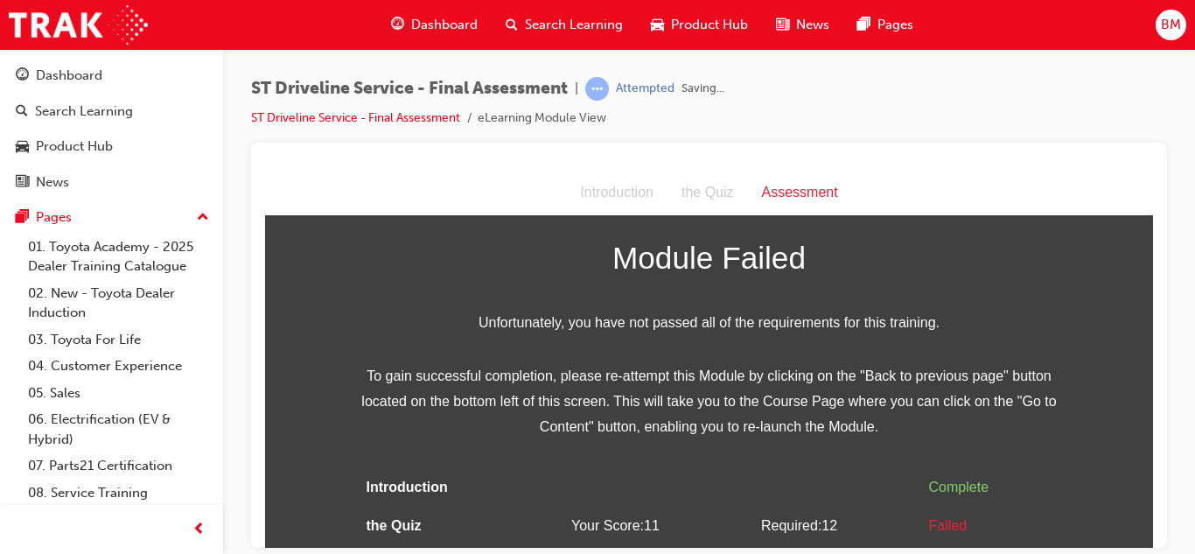
scroll to position [81, 0]
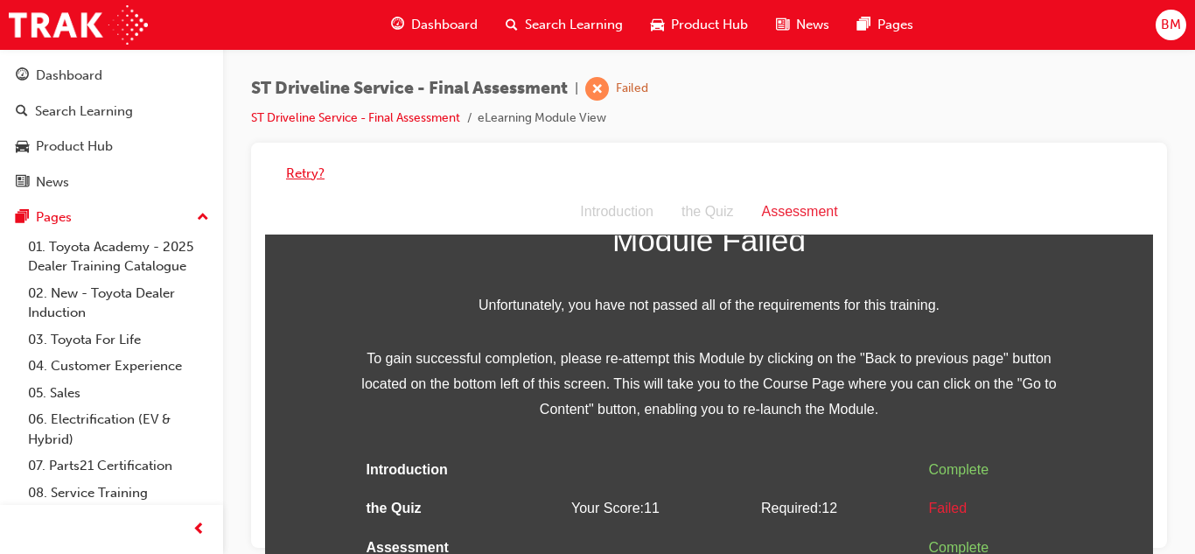
click at [302, 180] on button "Retry?" at bounding box center [305, 174] width 38 height 20
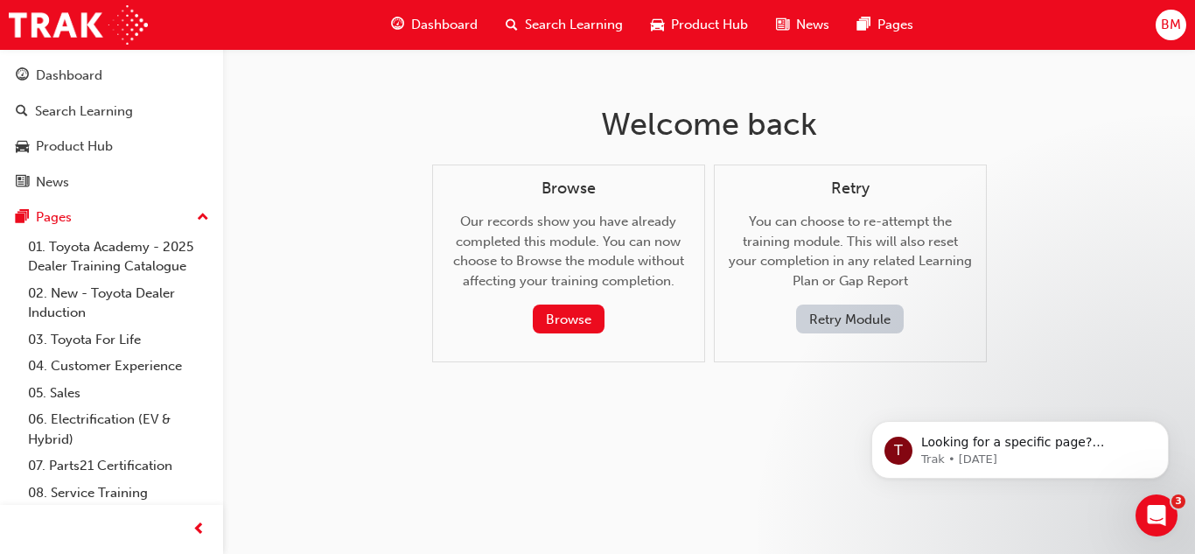
click at [831, 324] on button "Retry Module" at bounding box center [850, 318] width 108 height 29
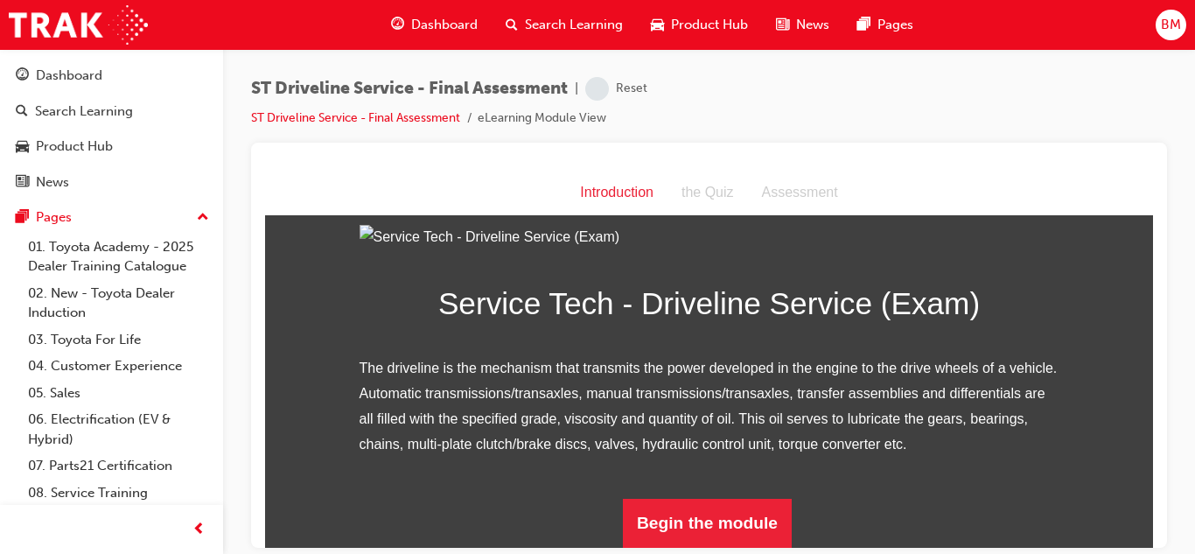
scroll to position [232, 0]
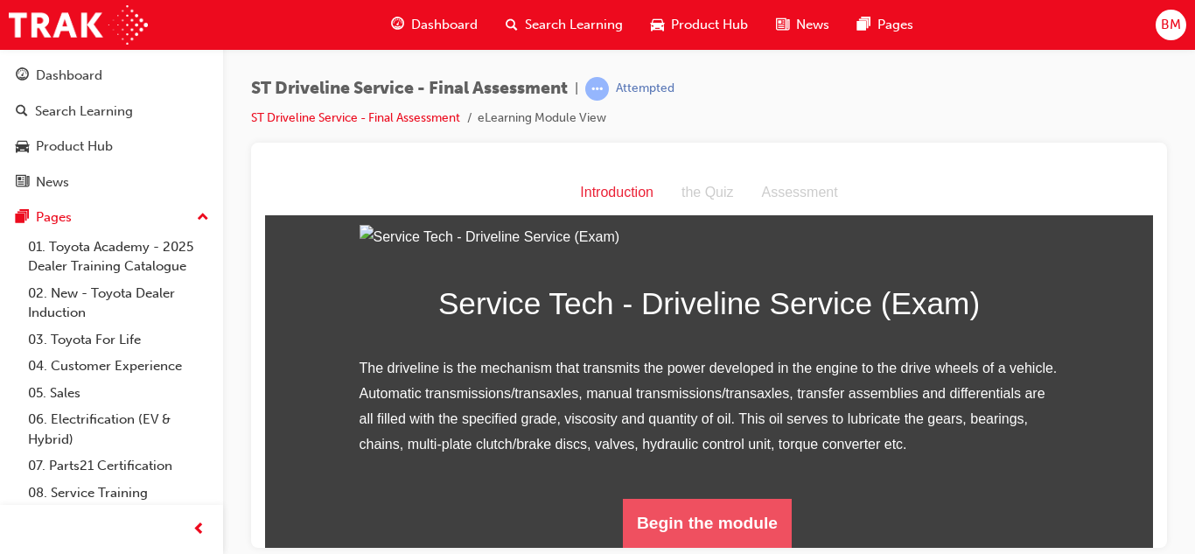
click at [672, 503] on button "Begin the module" at bounding box center [707, 522] width 169 height 49
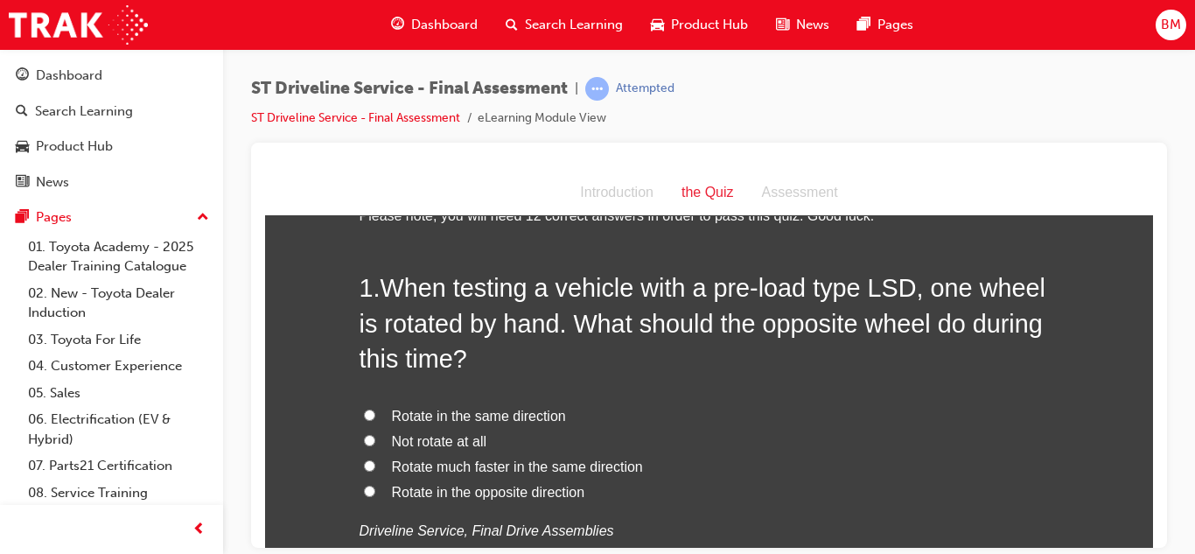
scroll to position [64, 0]
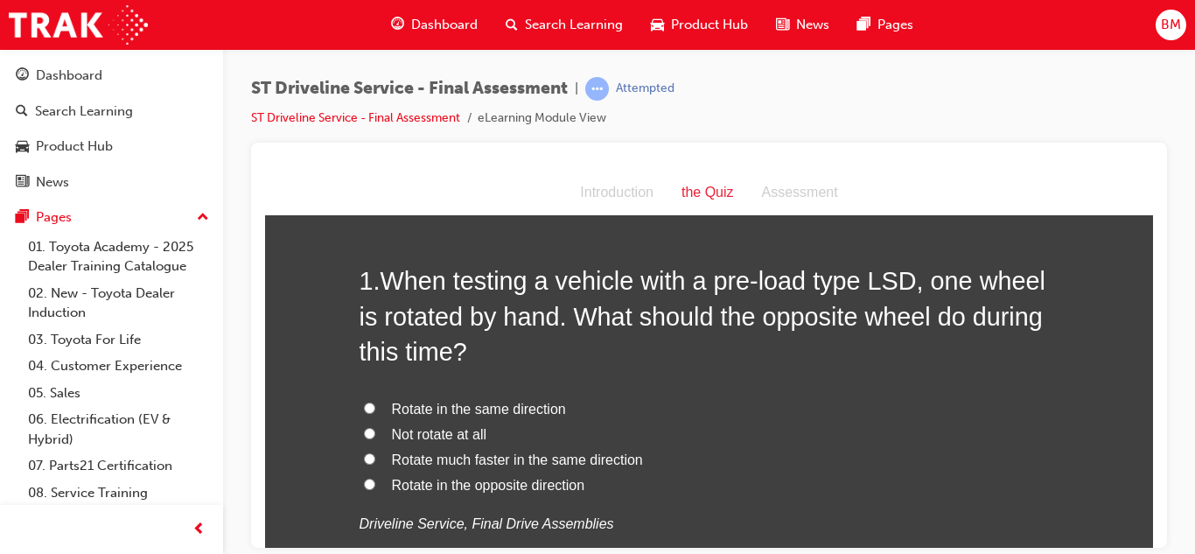
click at [517, 492] on label "Rotate in the opposite direction" at bounding box center [709, 484] width 700 height 25
click at [375, 489] on input "Rotate in the opposite direction" at bounding box center [369, 483] width 11 height 11
radio input "true"
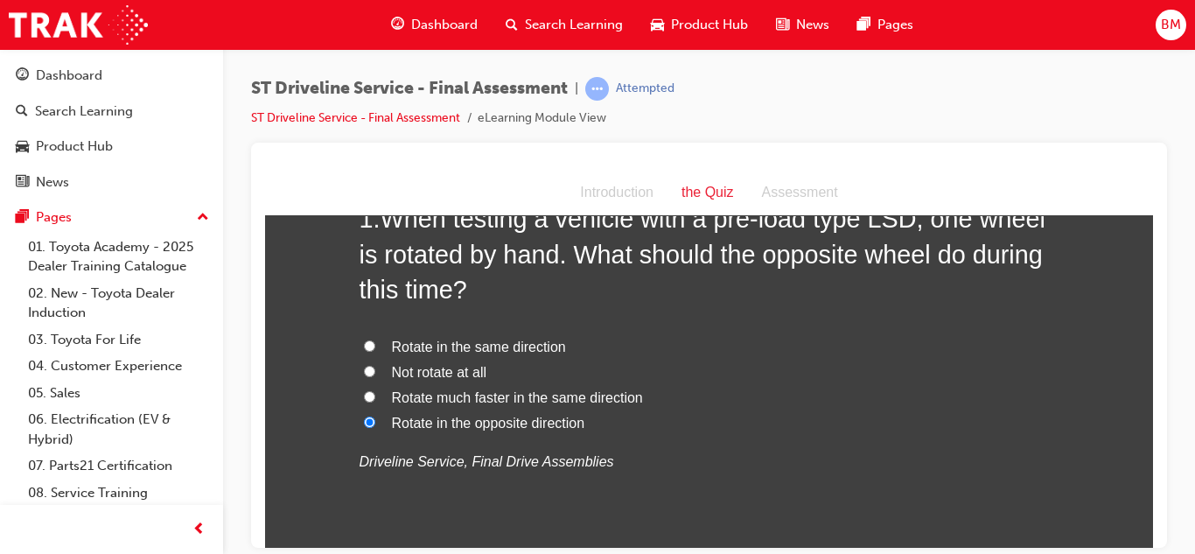
scroll to position [0, 0]
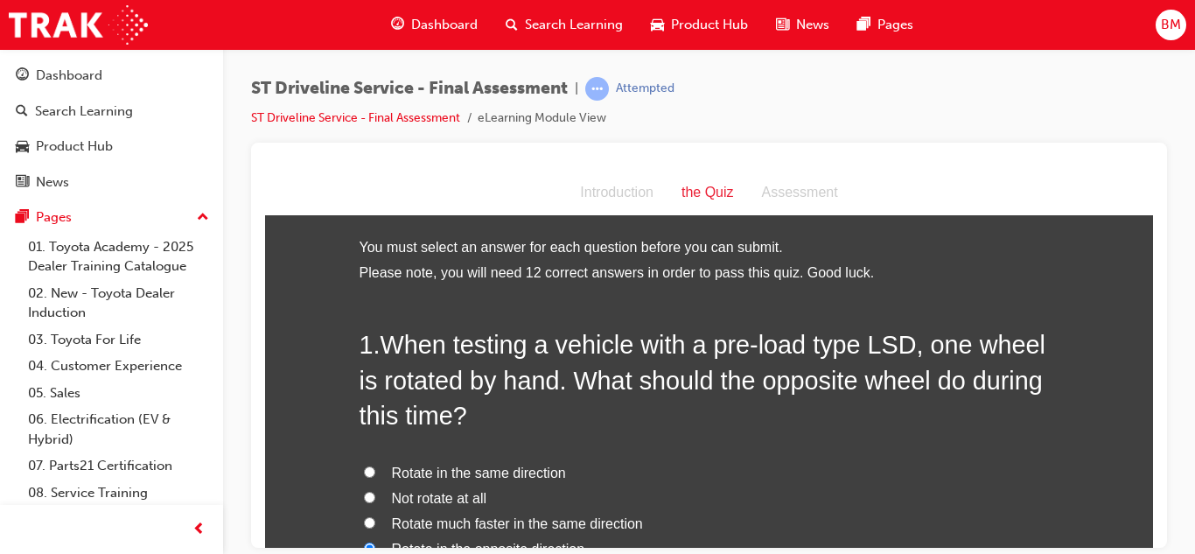
click at [485, 478] on span "Rotate in the same direction" at bounding box center [479, 471] width 174 height 15
click at [375, 477] on input "Rotate in the same direction" at bounding box center [369, 470] width 11 height 11
radio input "true"
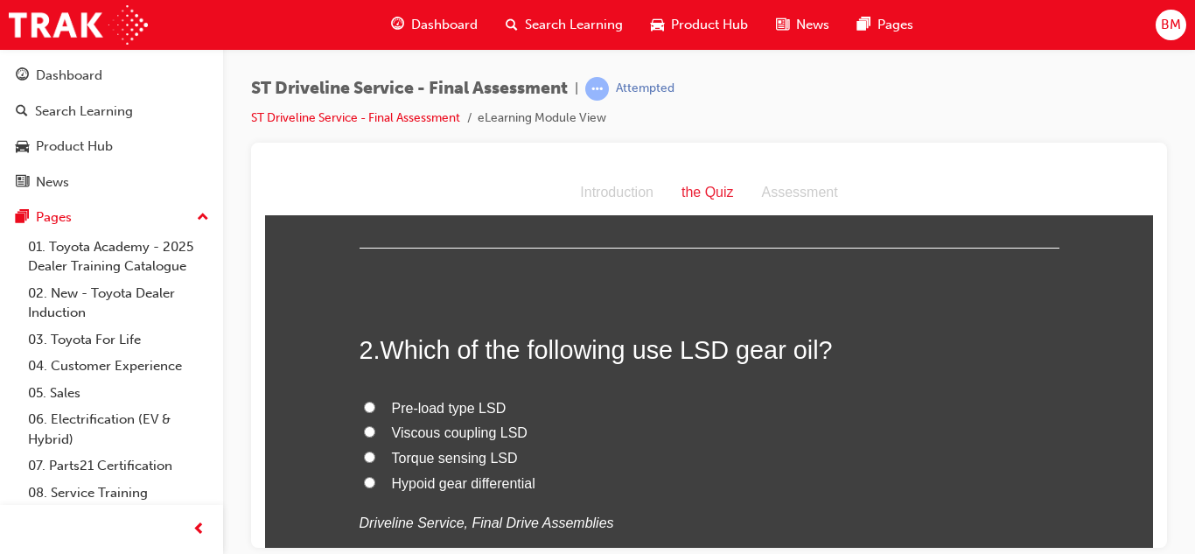
scroll to position [441, 0]
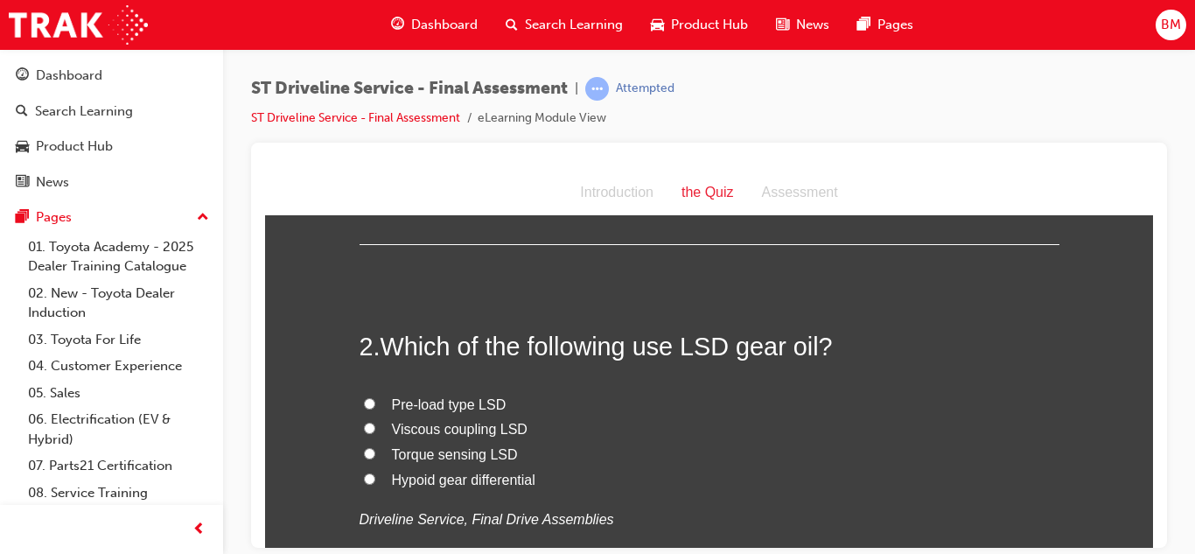
click at [396, 354] on span "Which of the following use LSD gear oil?" at bounding box center [606, 345] width 452 height 28
click at [820, 352] on span "Which of the following use LSD gear oil?" at bounding box center [606, 345] width 452 height 28
click at [818, 352] on span "Which of the following use LSD gear oil?" at bounding box center [606, 345] width 452 height 28
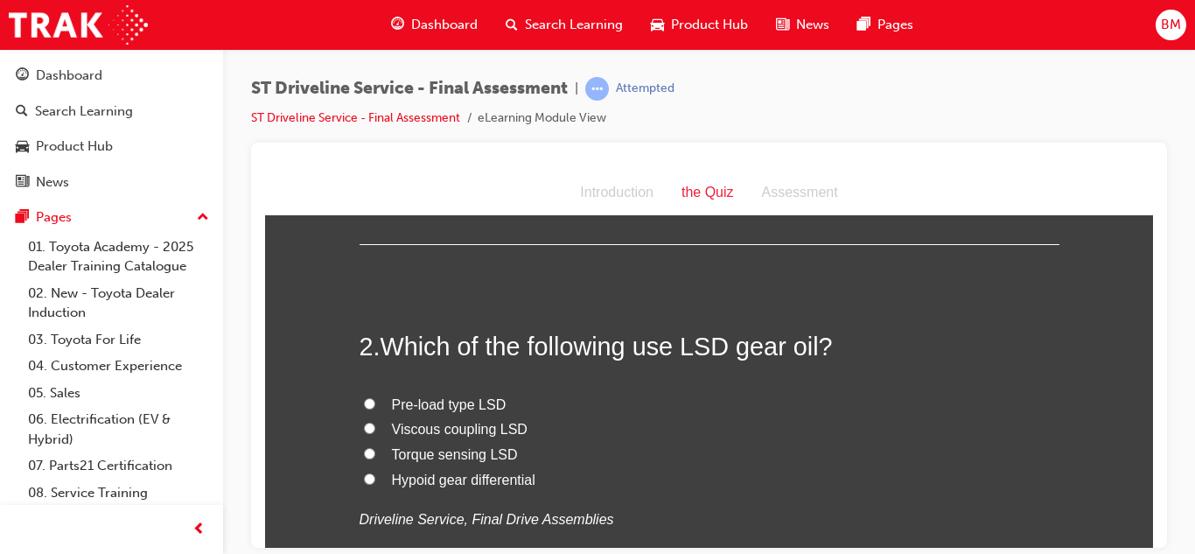
click at [818, 352] on span "Which of the following use LSD gear oil?" at bounding box center [606, 345] width 452 height 28
click at [816, 353] on span "Which of the following use LSD gear oil?" at bounding box center [606, 345] width 452 height 28
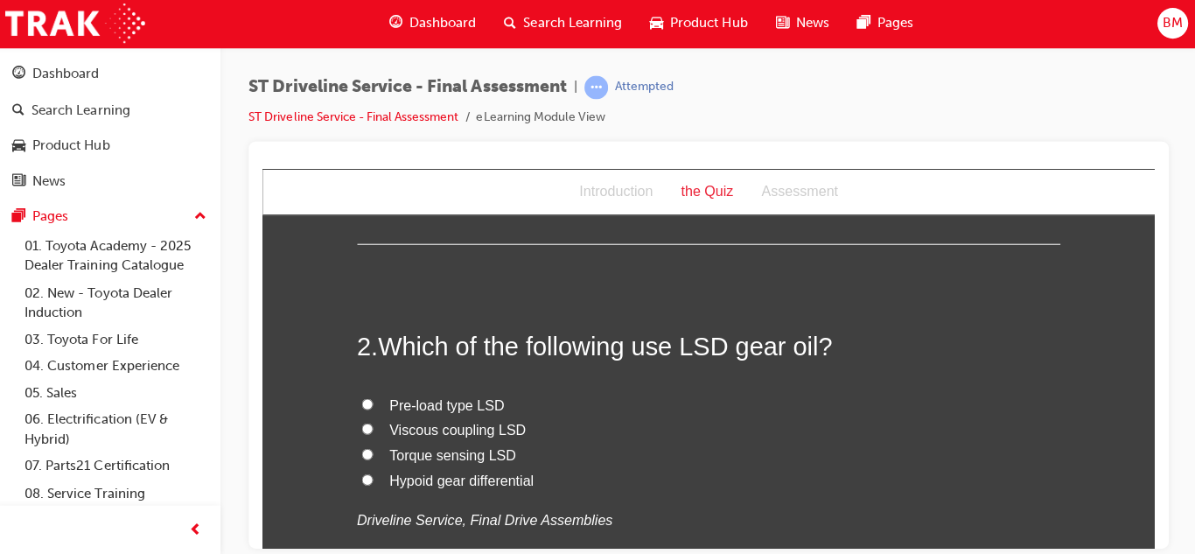
scroll to position [0, 0]
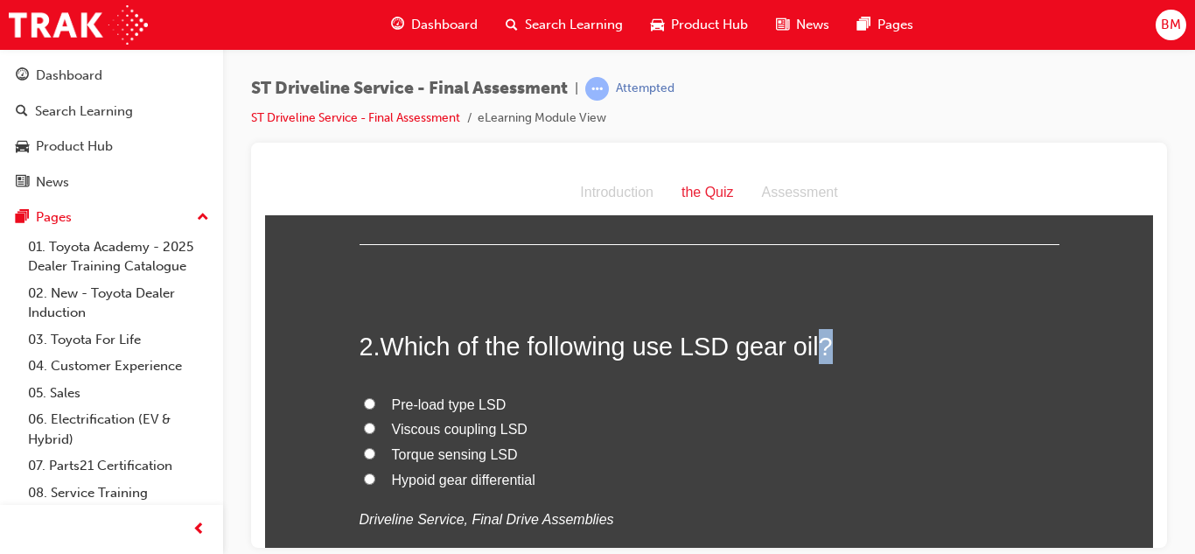
click at [387, 341] on span "Which of the following use LSD gear oil?" at bounding box center [606, 345] width 452 height 28
click at [433, 352] on span "Which of the following use LSD gear oil?" at bounding box center [606, 345] width 452 height 28
click at [398, 351] on span "Which of the following use LSD gear oil?" at bounding box center [606, 345] width 452 height 28
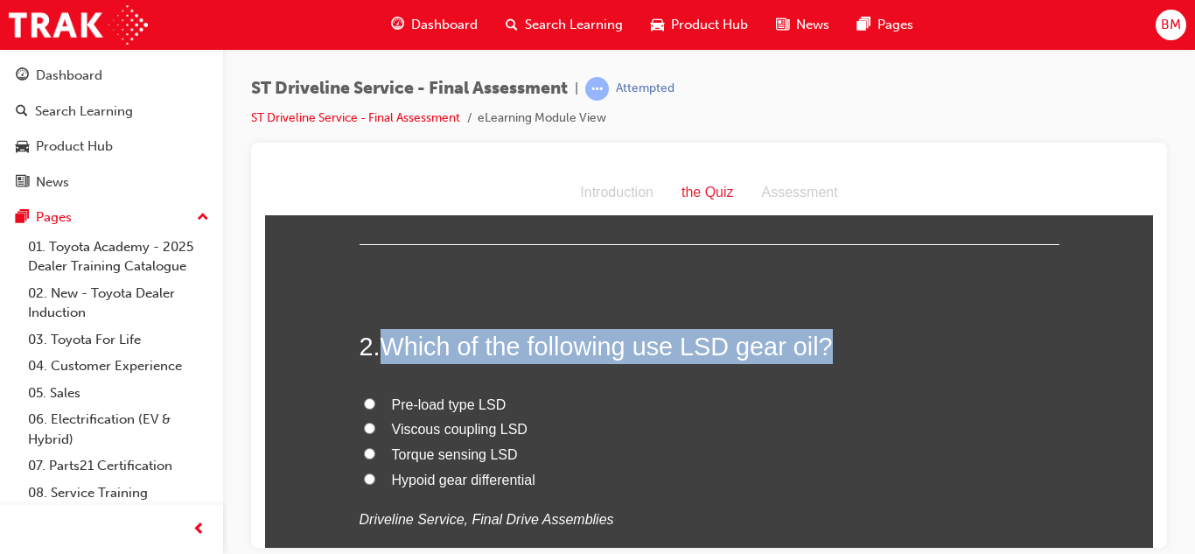
drag, startPoint x: 392, startPoint y: 338, endPoint x: 825, endPoint y: 346, distance: 433.0
click at [825, 346] on span "Which of the following use LSD gear oil?" at bounding box center [606, 345] width 452 height 28
copy span "Which of the following use LSD gear oil?"
